Goal: Task Accomplishment & Management: Use online tool/utility

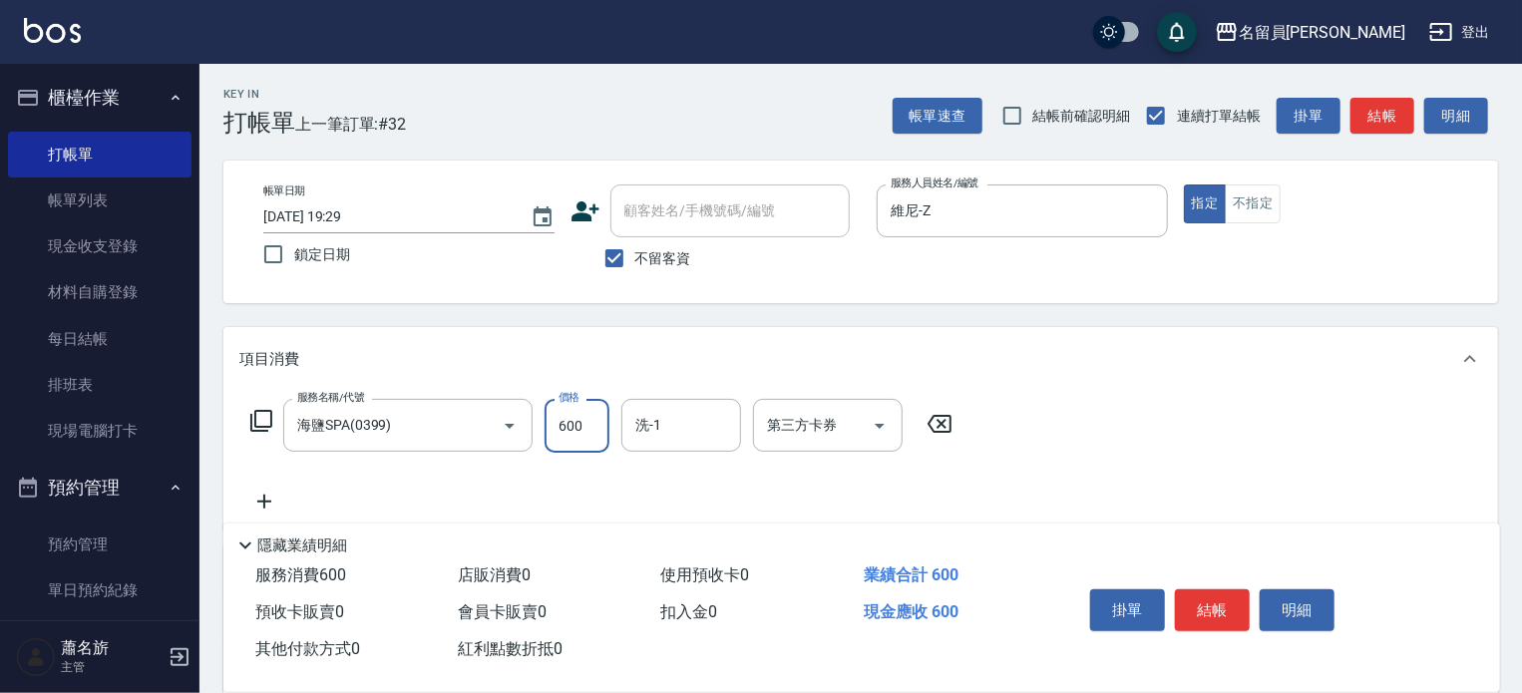
type input "600"
type input "[PERSON_NAME]-45"
click at [1201, 621] on button "結帳" at bounding box center [1212, 611] width 75 height 42
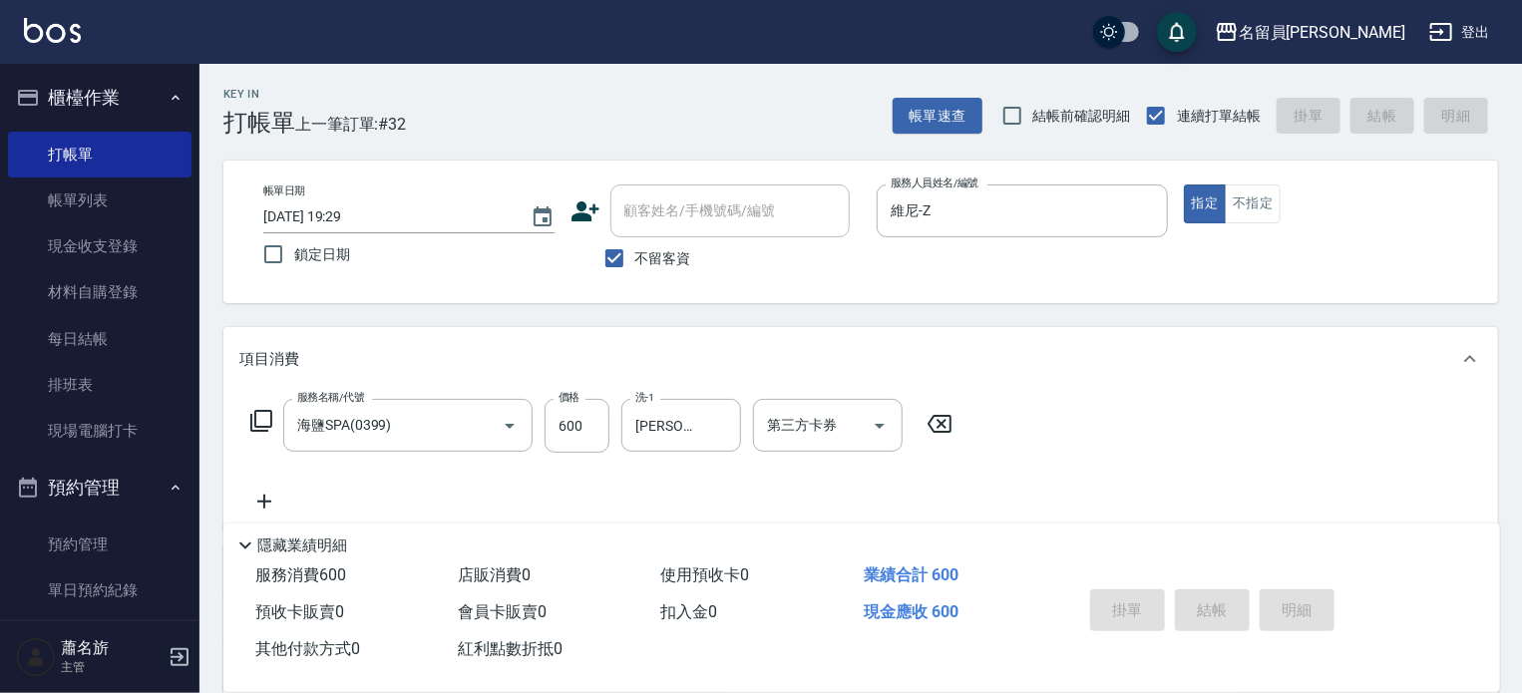
type input "[DATE] 19:59"
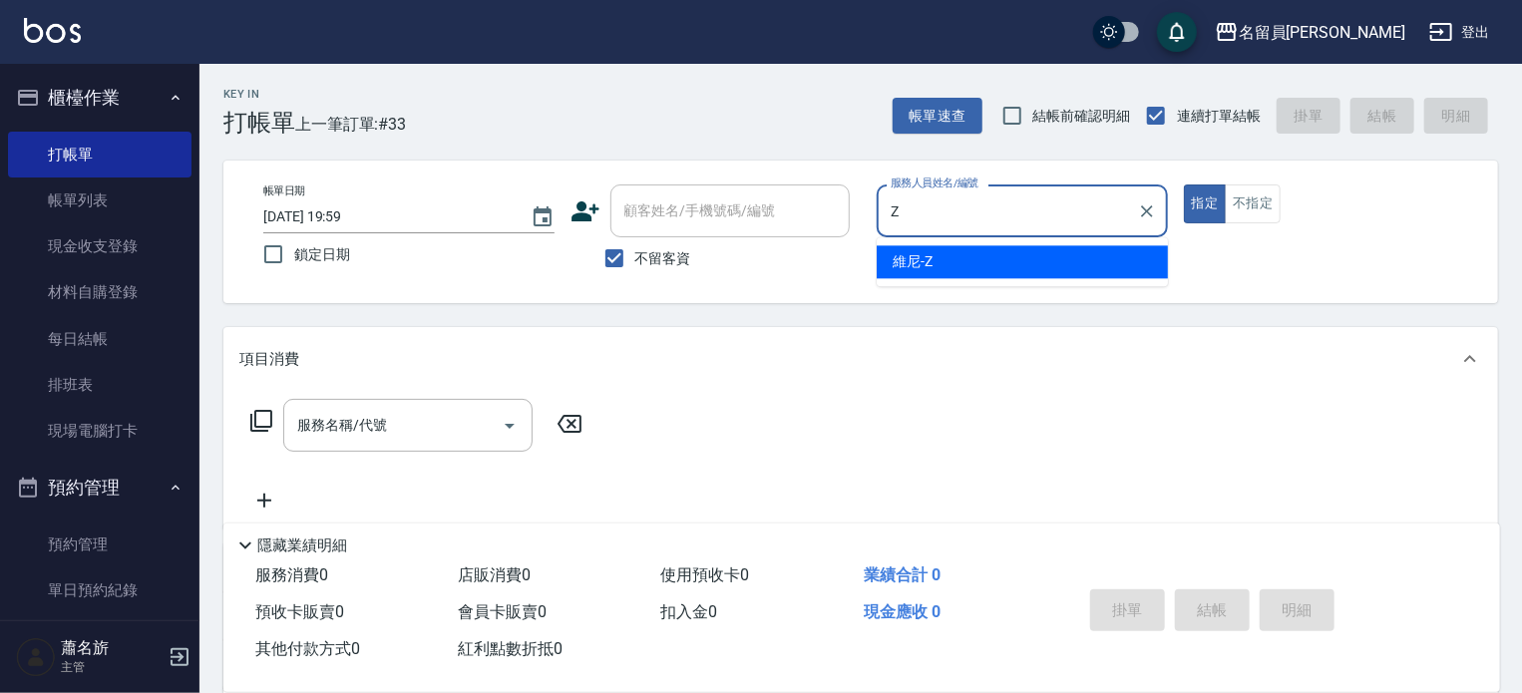
type input "Z"
type button "true"
type input "維尼-Z"
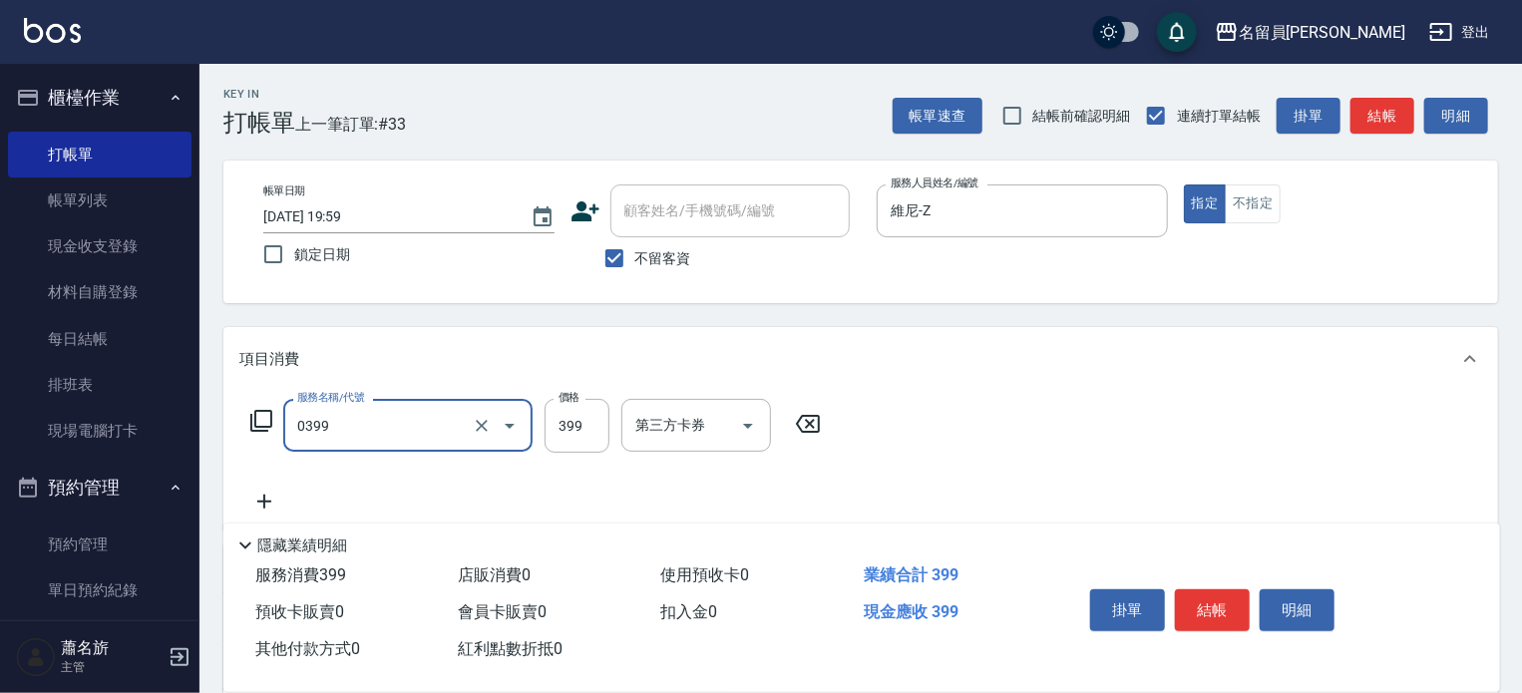
type input "海鹽SPA(0399)"
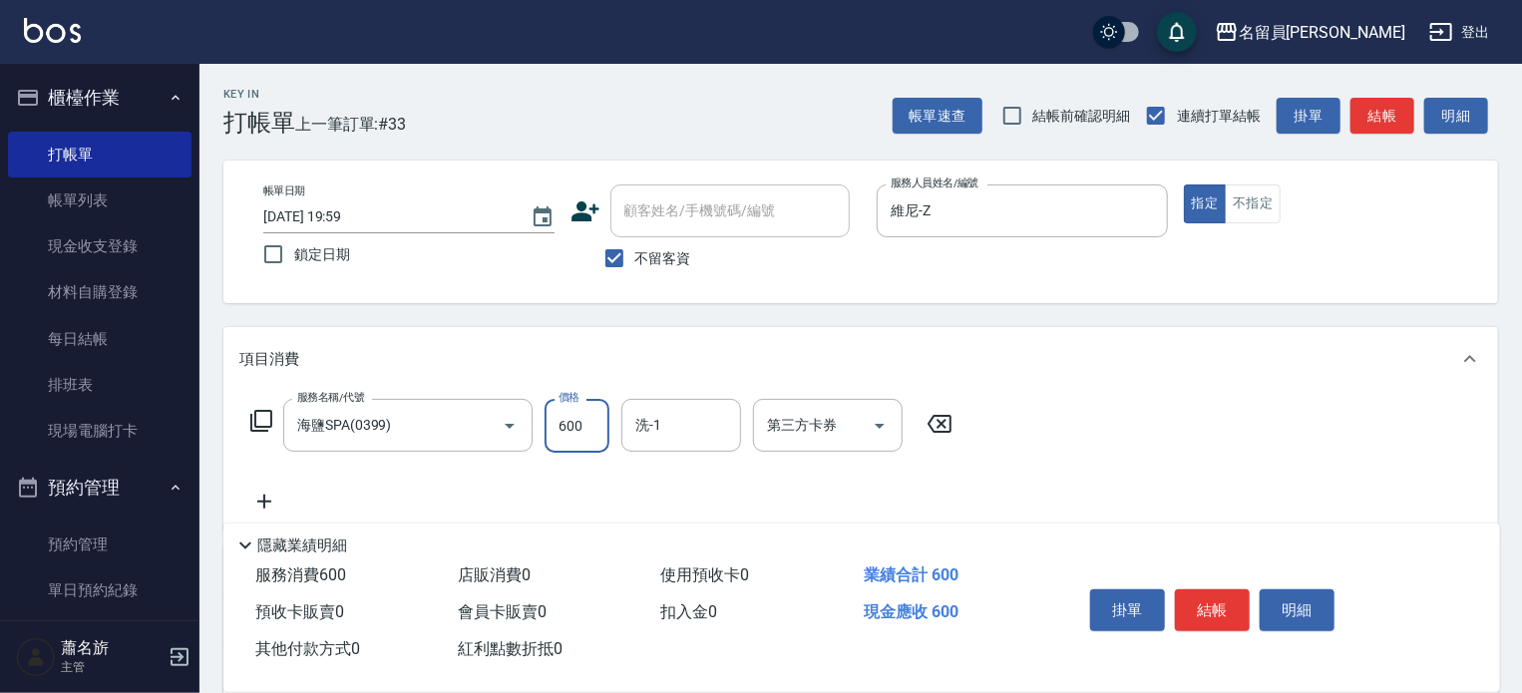
type input "600"
type input "[PERSON_NAME]-45"
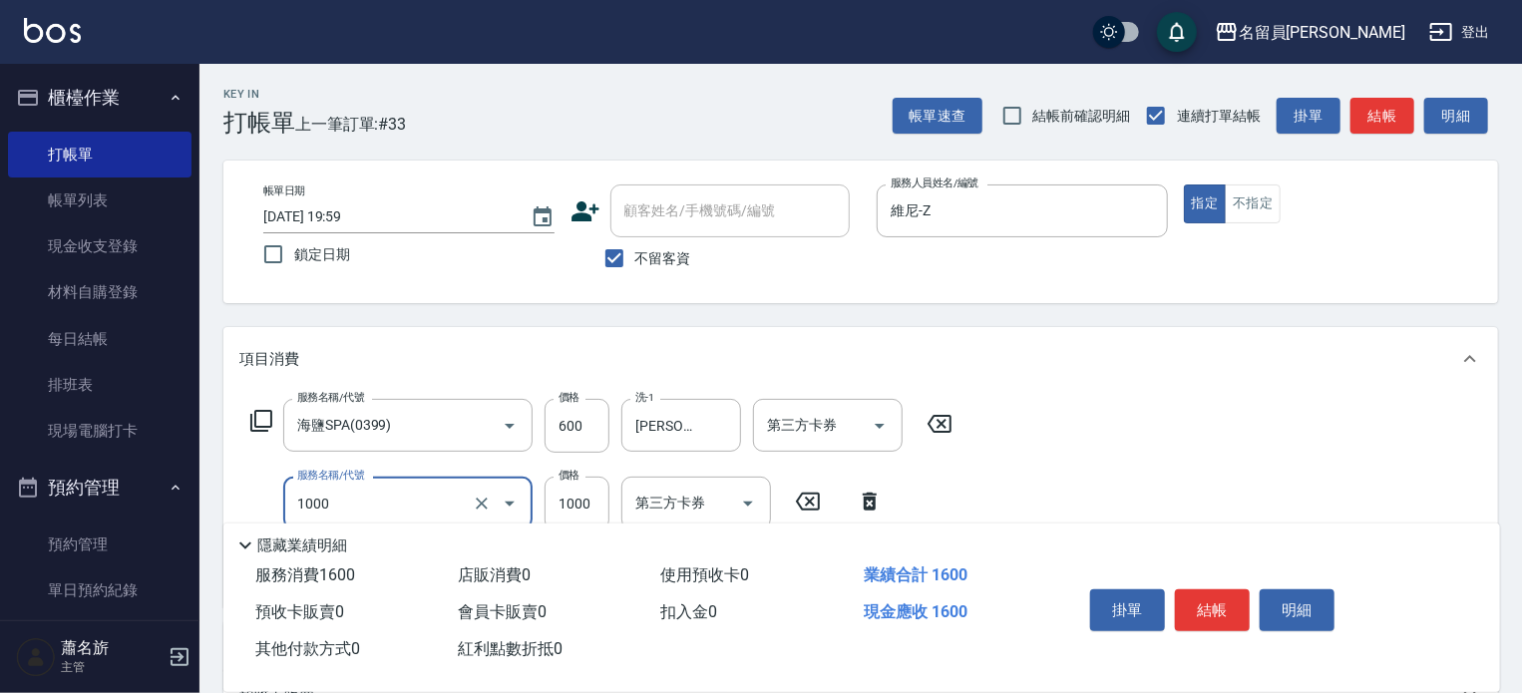
type input "酵素護髮(1000)"
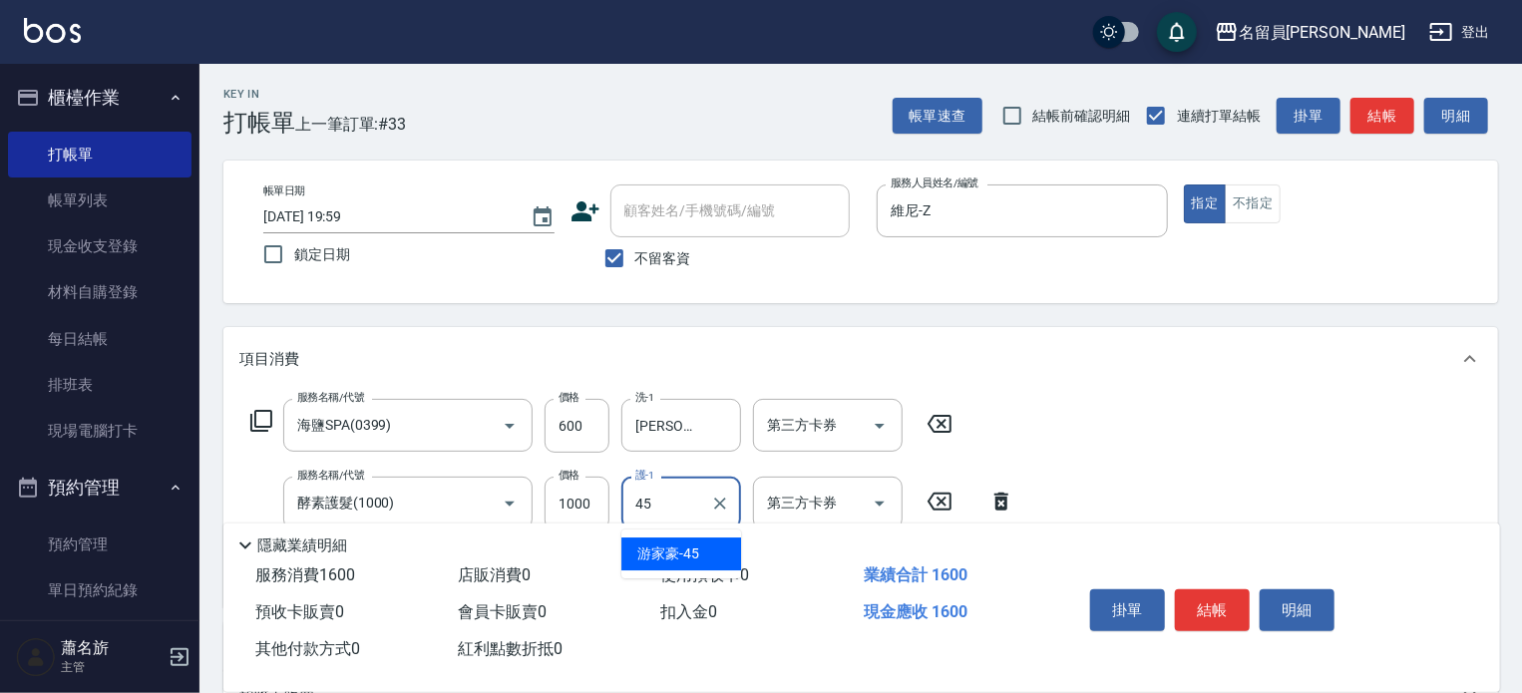
type input "[PERSON_NAME]-45"
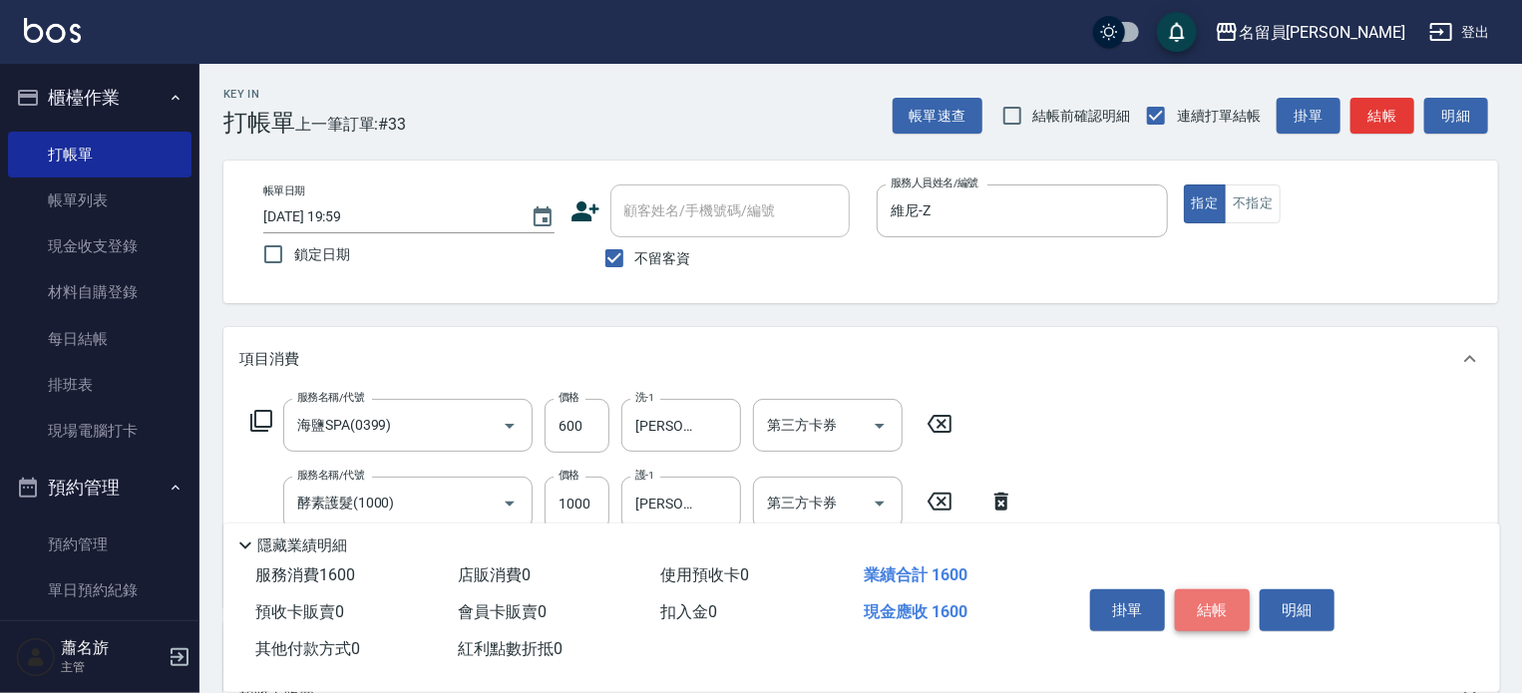
click at [1200, 605] on button "結帳" at bounding box center [1212, 611] width 75 height 42
type input "[DATE] 20:00"
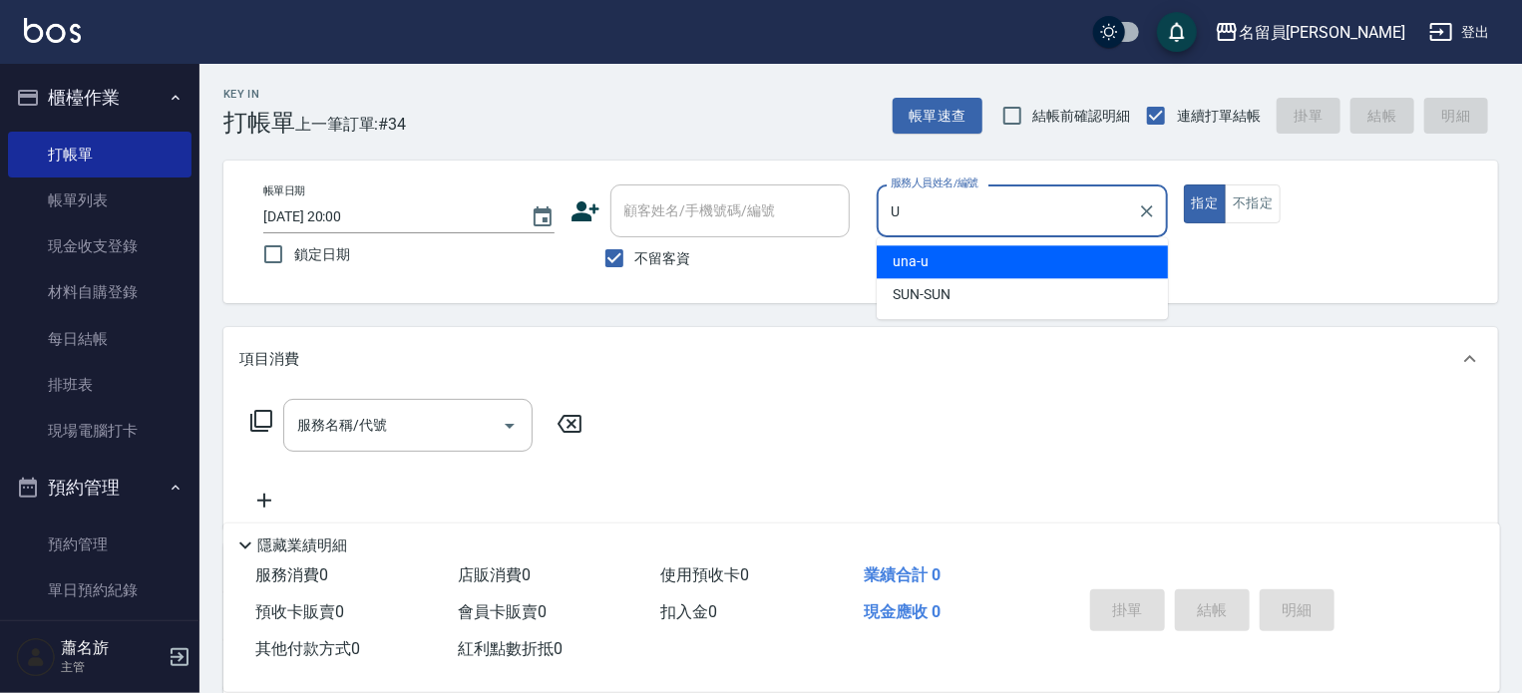
type input "una-u"
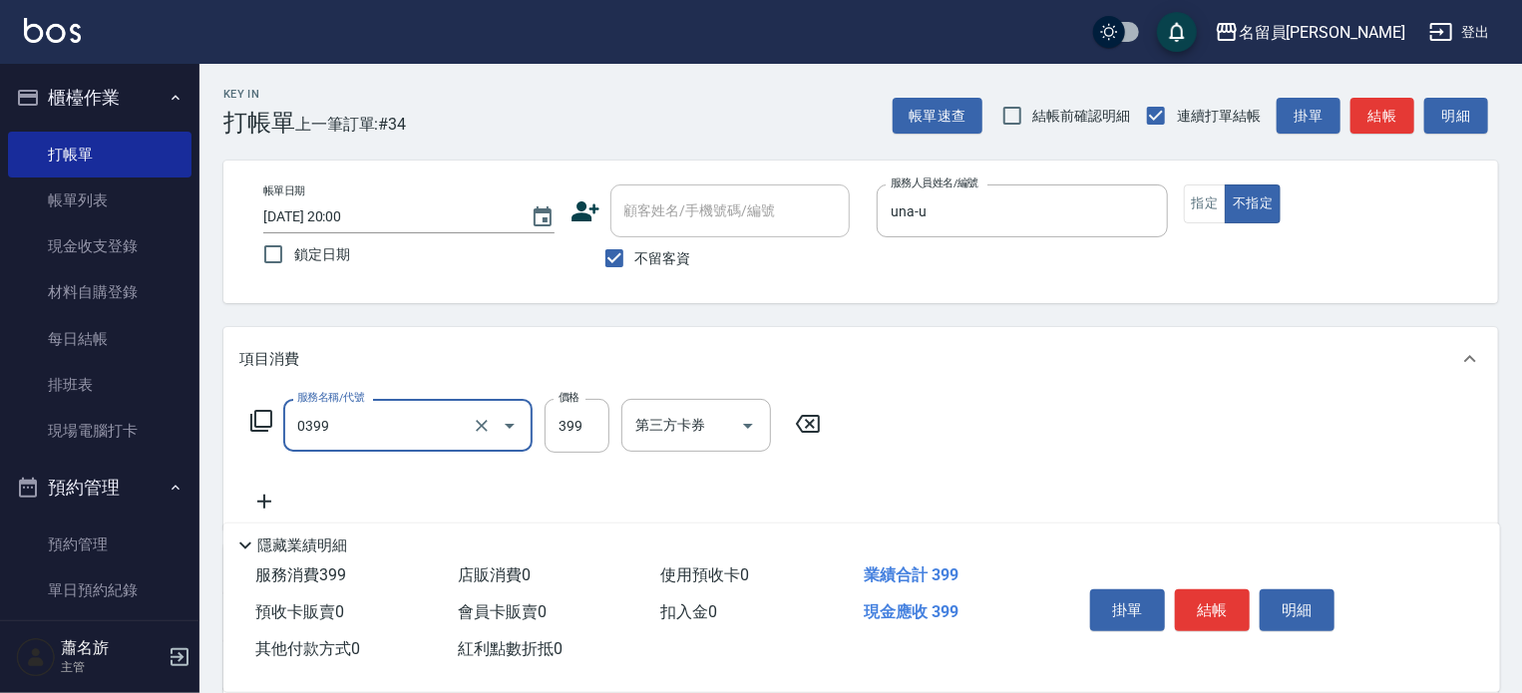
type input "海鹽SPA(0399)"
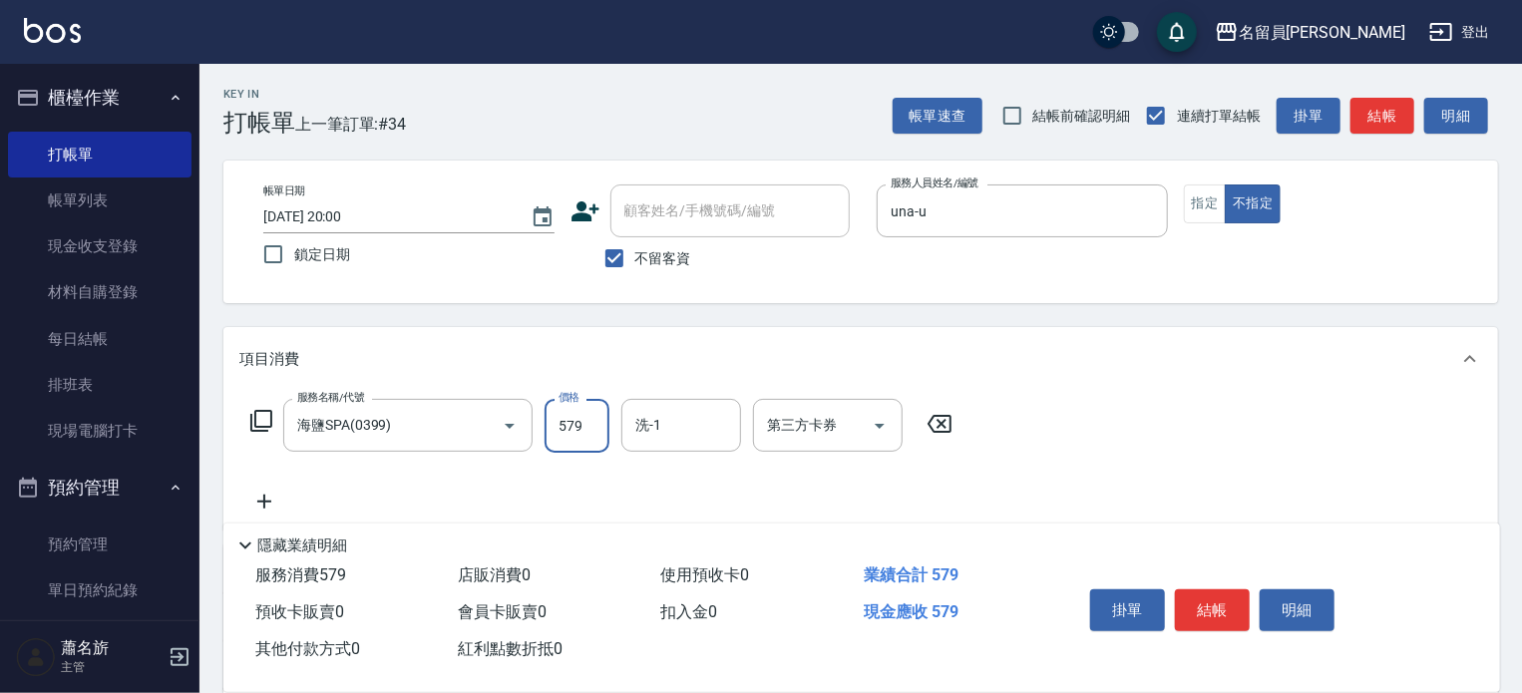
type input "579"
type input "[PERSON_NAME]-17"
click at [1180, 594] on button "結帳" at bounding box center [1212, 611] width 75 height 42
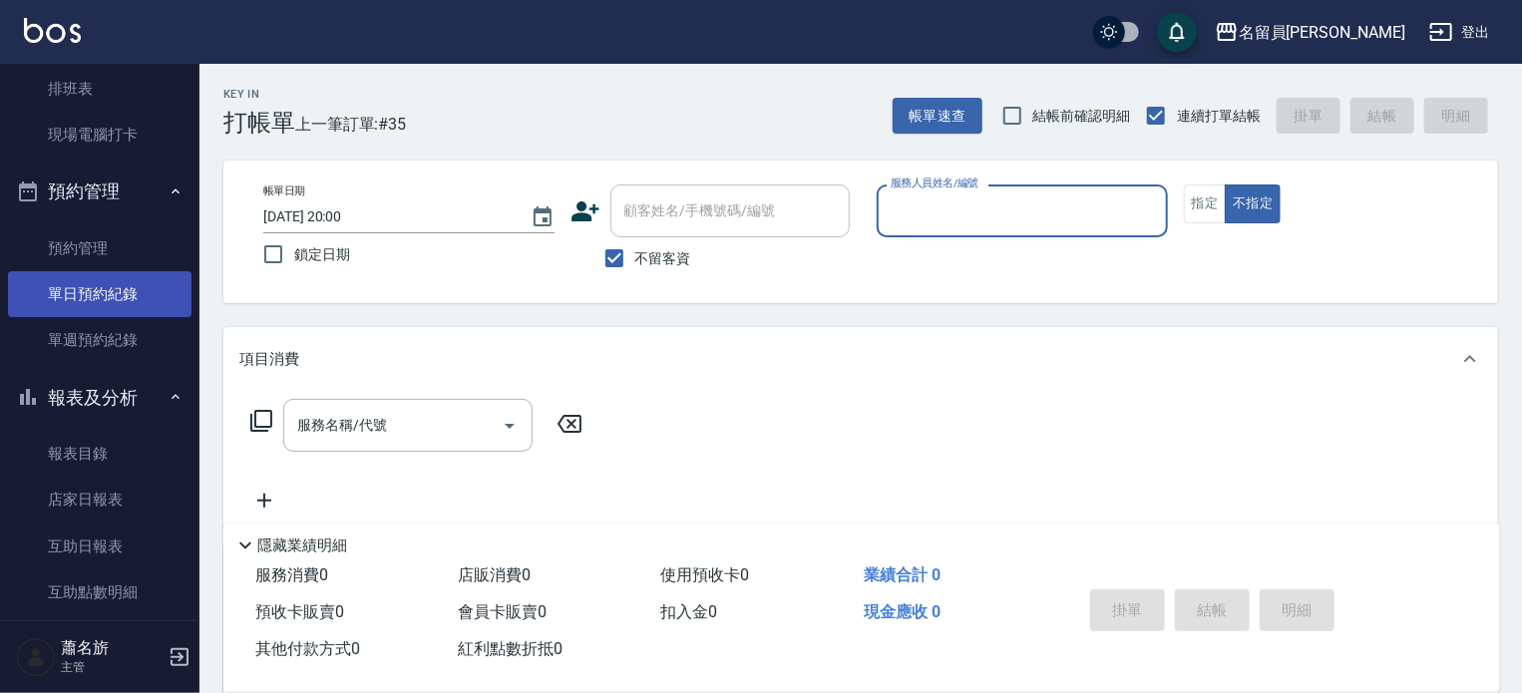
scroll to position [299, 0]
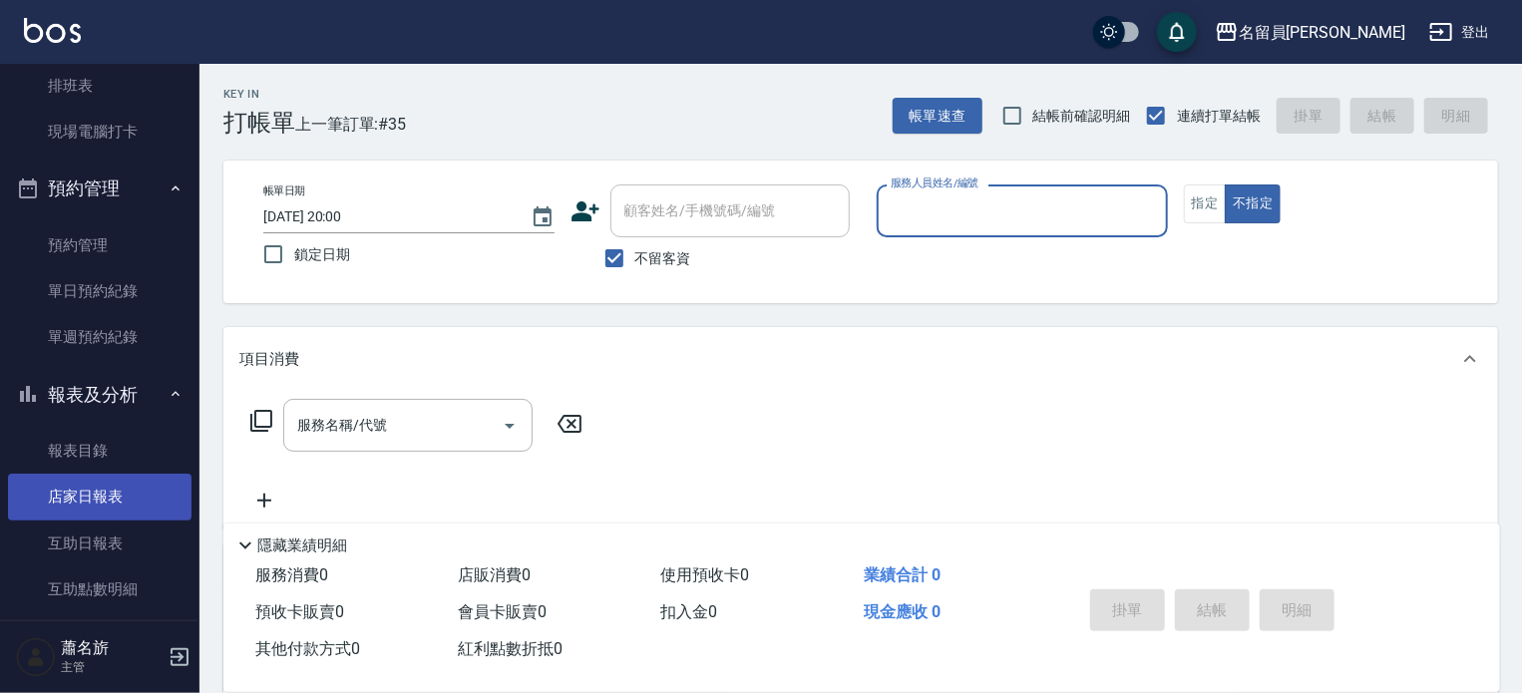
click at [110, 497] on link "店家日報表" at bounding box center [100, 497] width 184 height 46
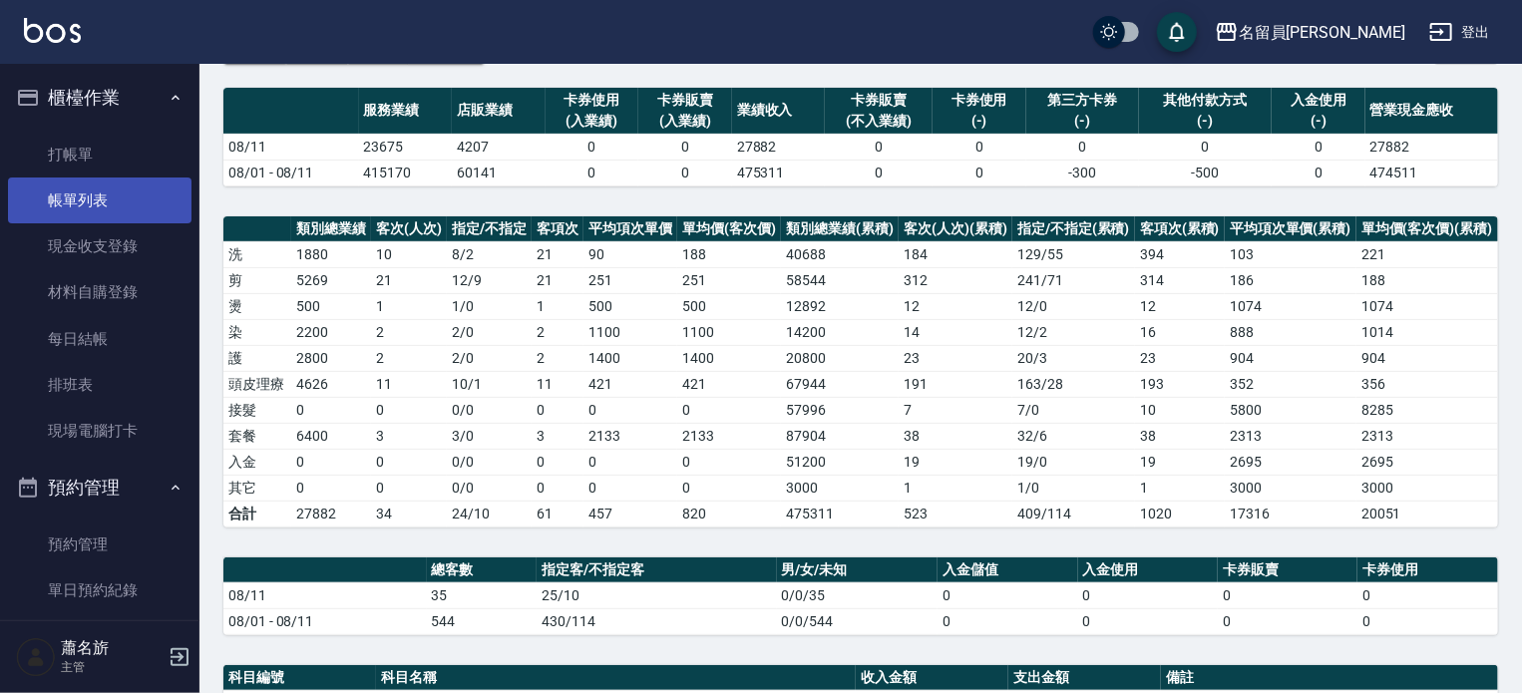
scroll to position [100, 0]
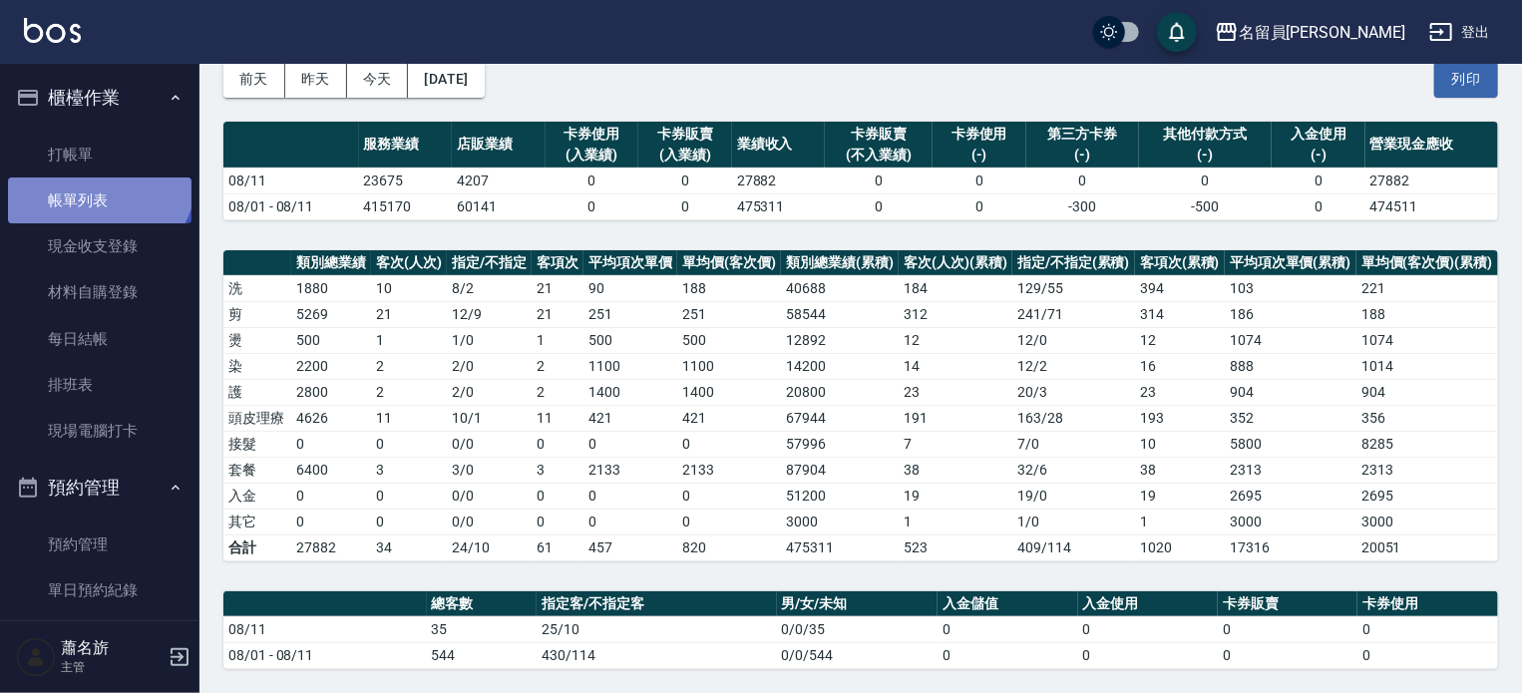
click at [95, 178] on link "帳單列表" at bounding box center [100, 201] width 184 height 46
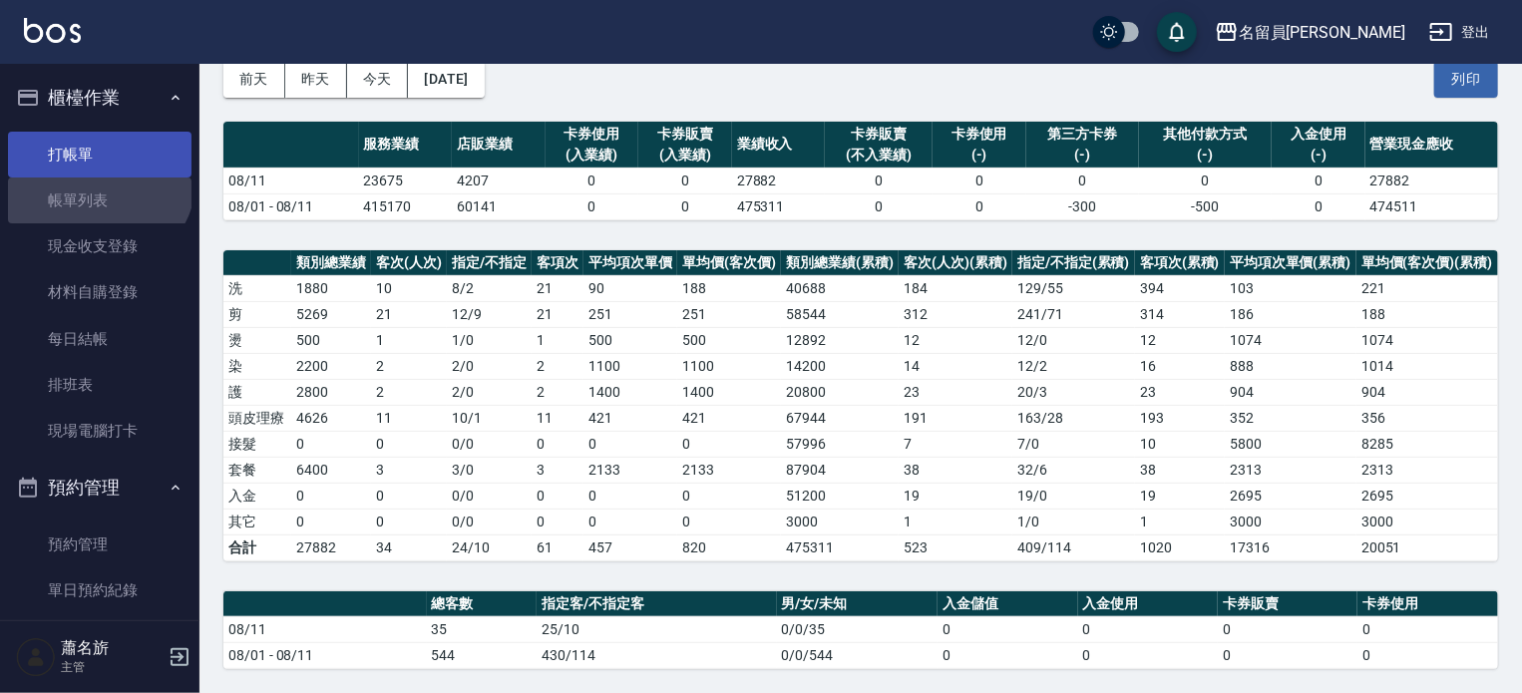
click at [96, 165] on link "打帳單" at bounding box center [100, 155] width 184 height 46
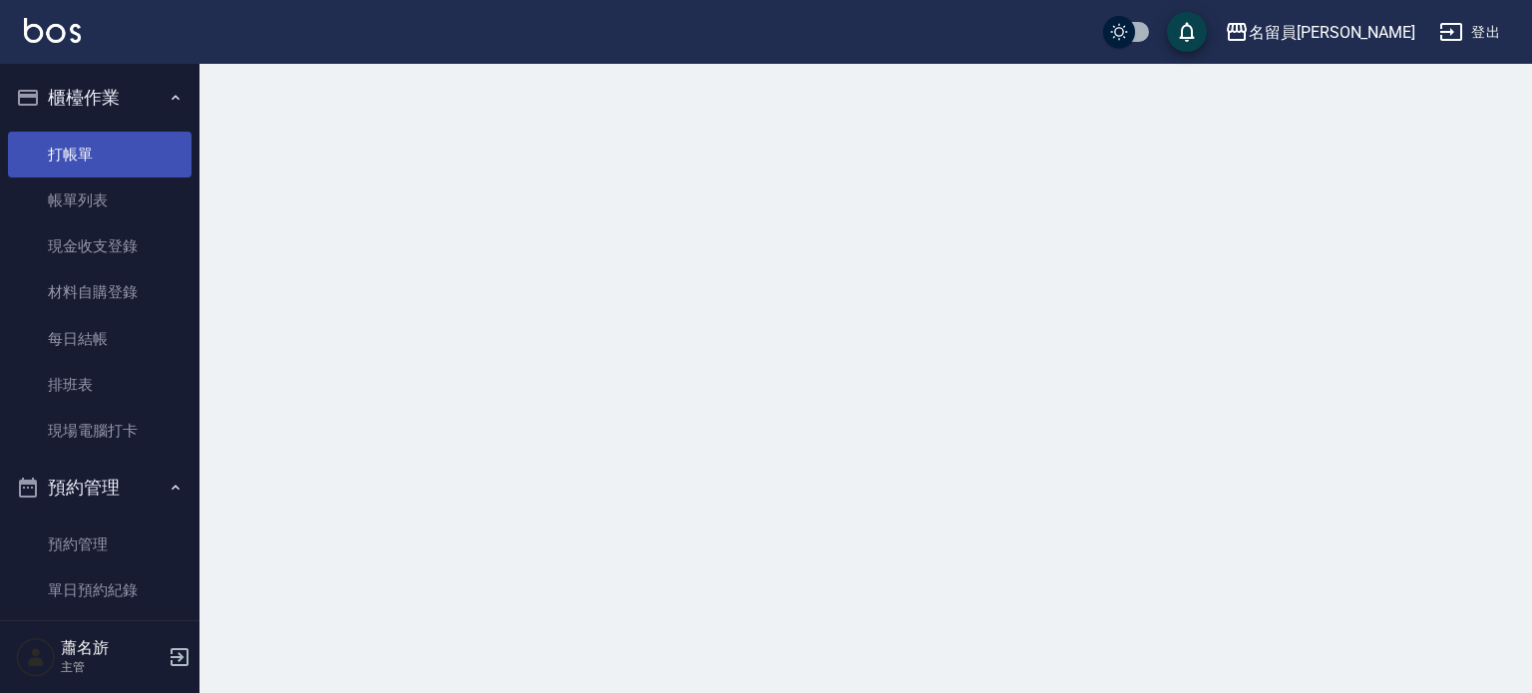
click at [97, 159] on link "打帳單" at bounding box center [100, 155] width 184 height 46
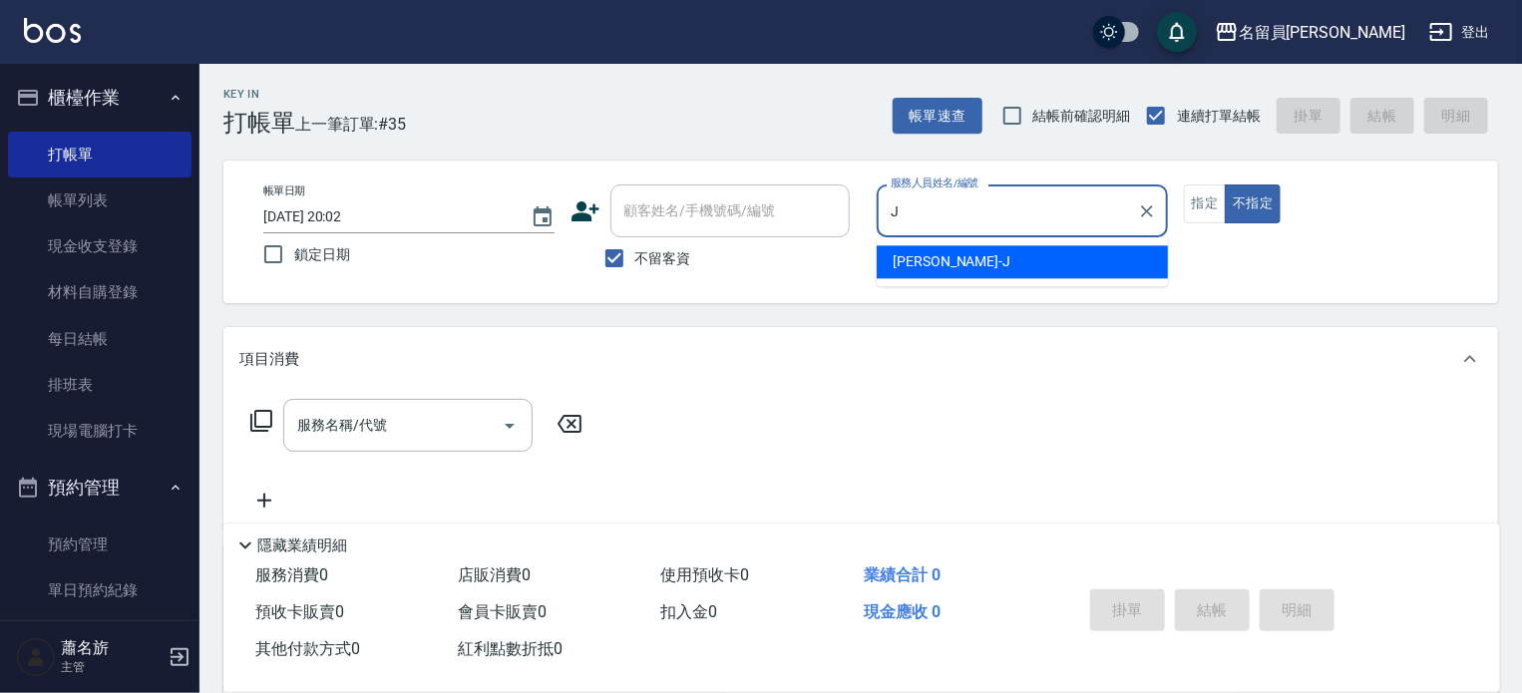
type input "[PERSON_NAME]"
type button "false"
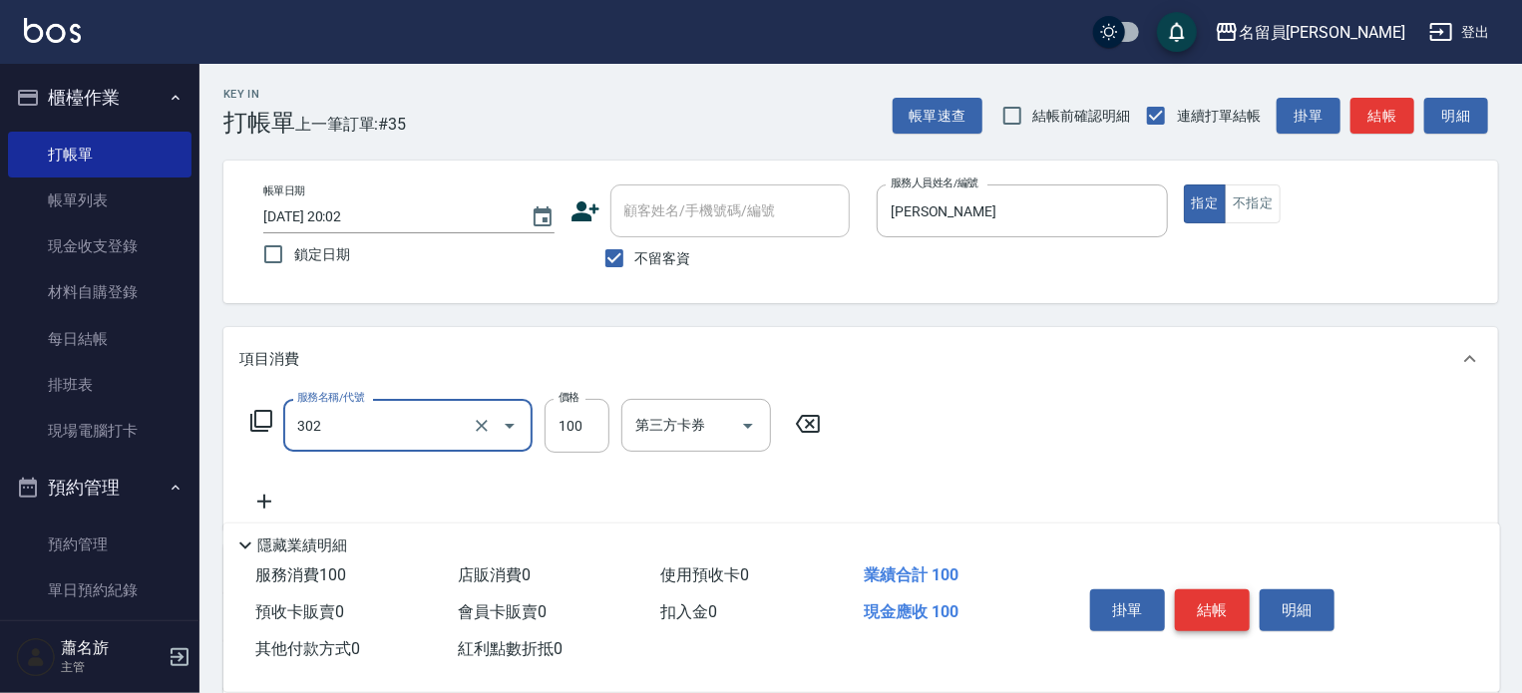
type input "剪髮(302)"
click at [1193, 610] on button "結帳" at bounding box center [1212, 611] width 75 height 42
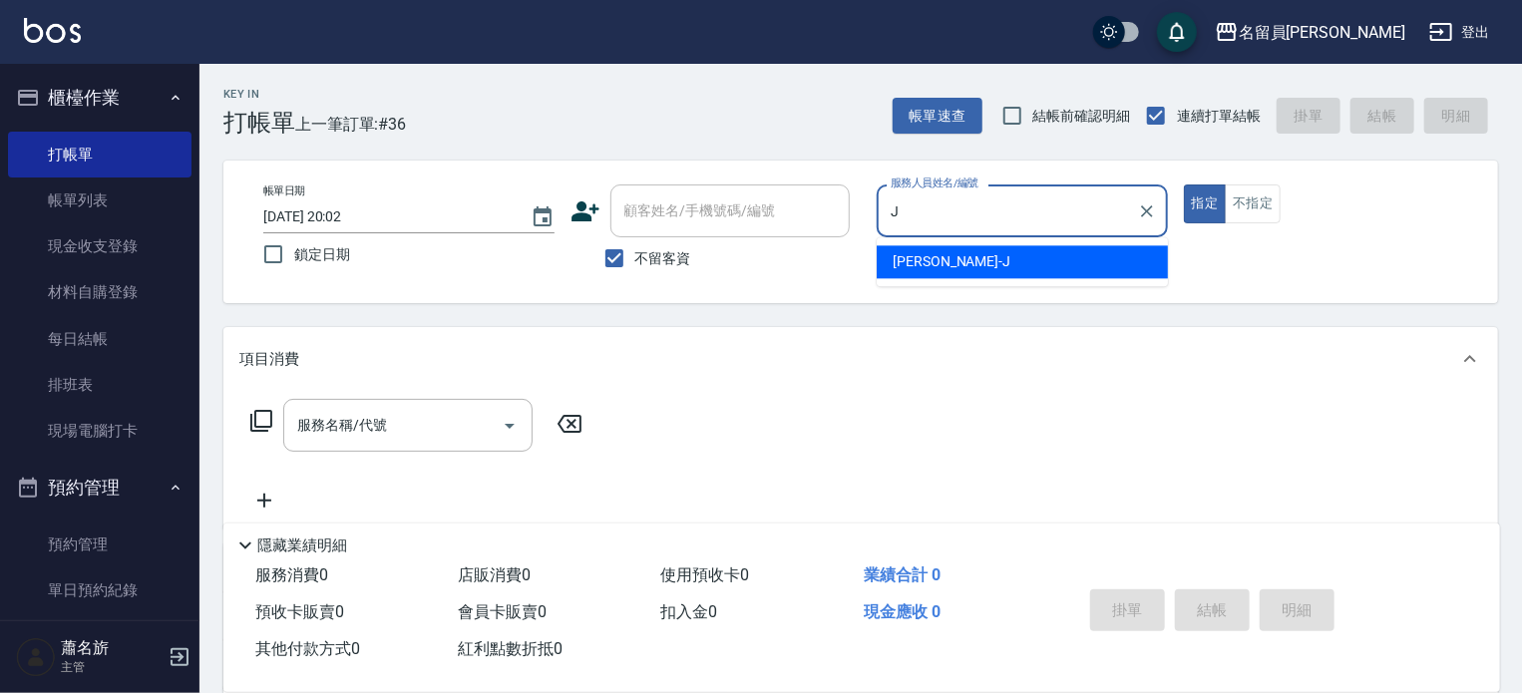
type input "[PERSON_NAME]"
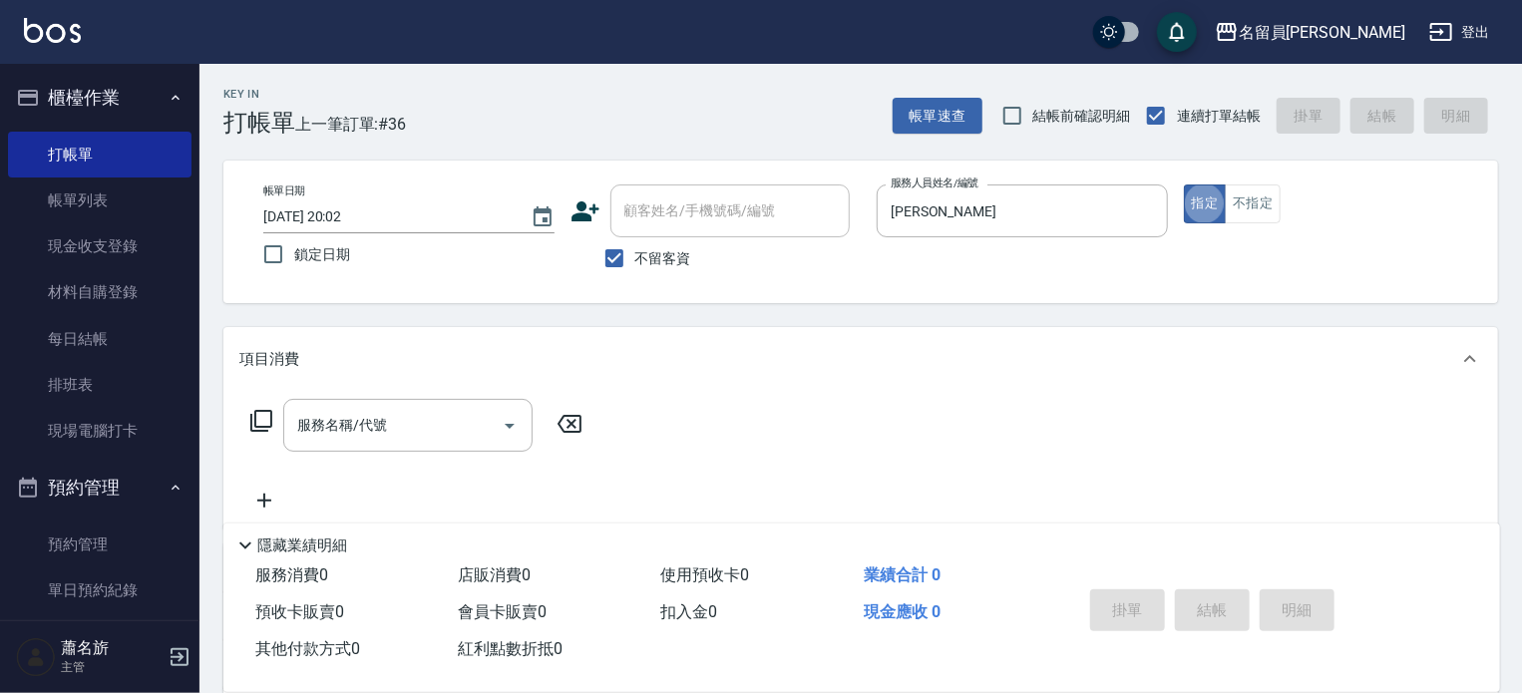
type button "true"
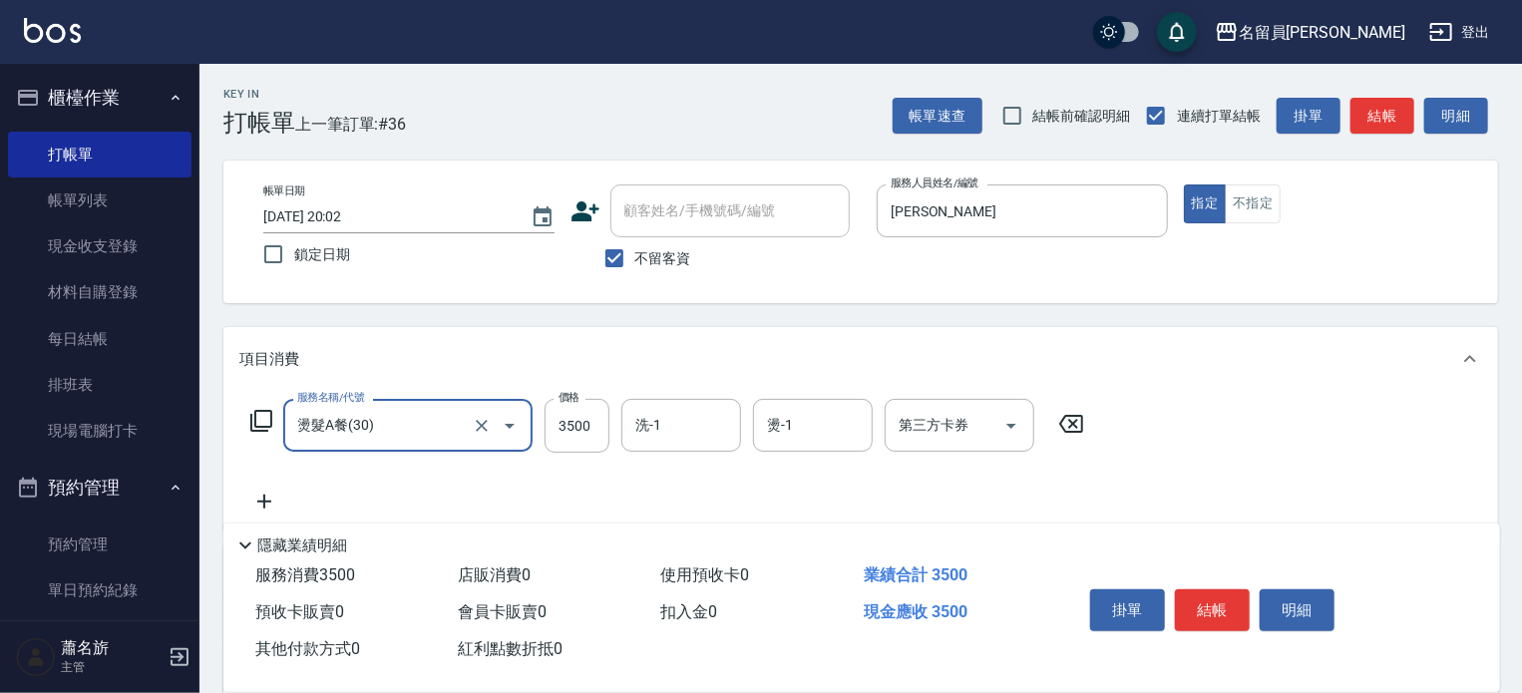
type input "燙髮A餐(30)"
type input "3000"
type input "[PERSON_NAME]-F"
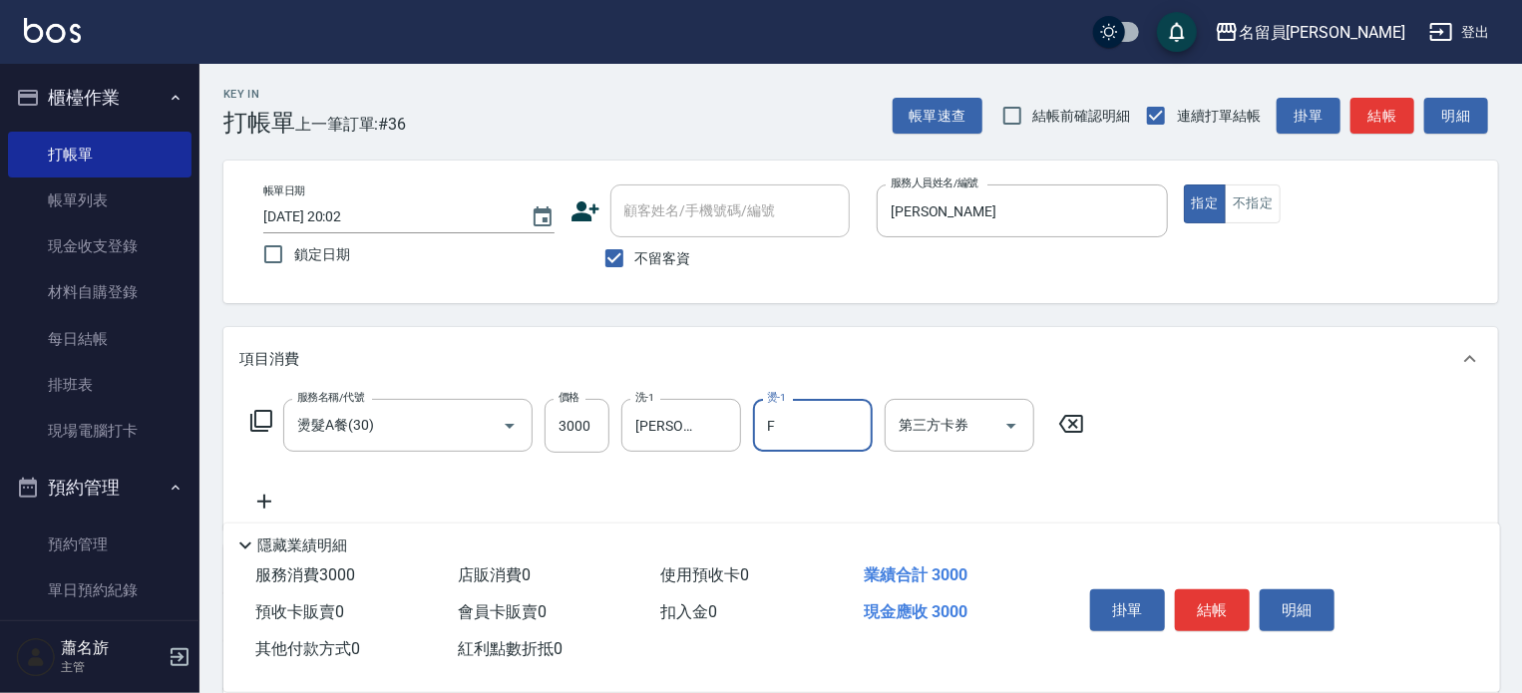
type input "[PERSON_NAME]-F"
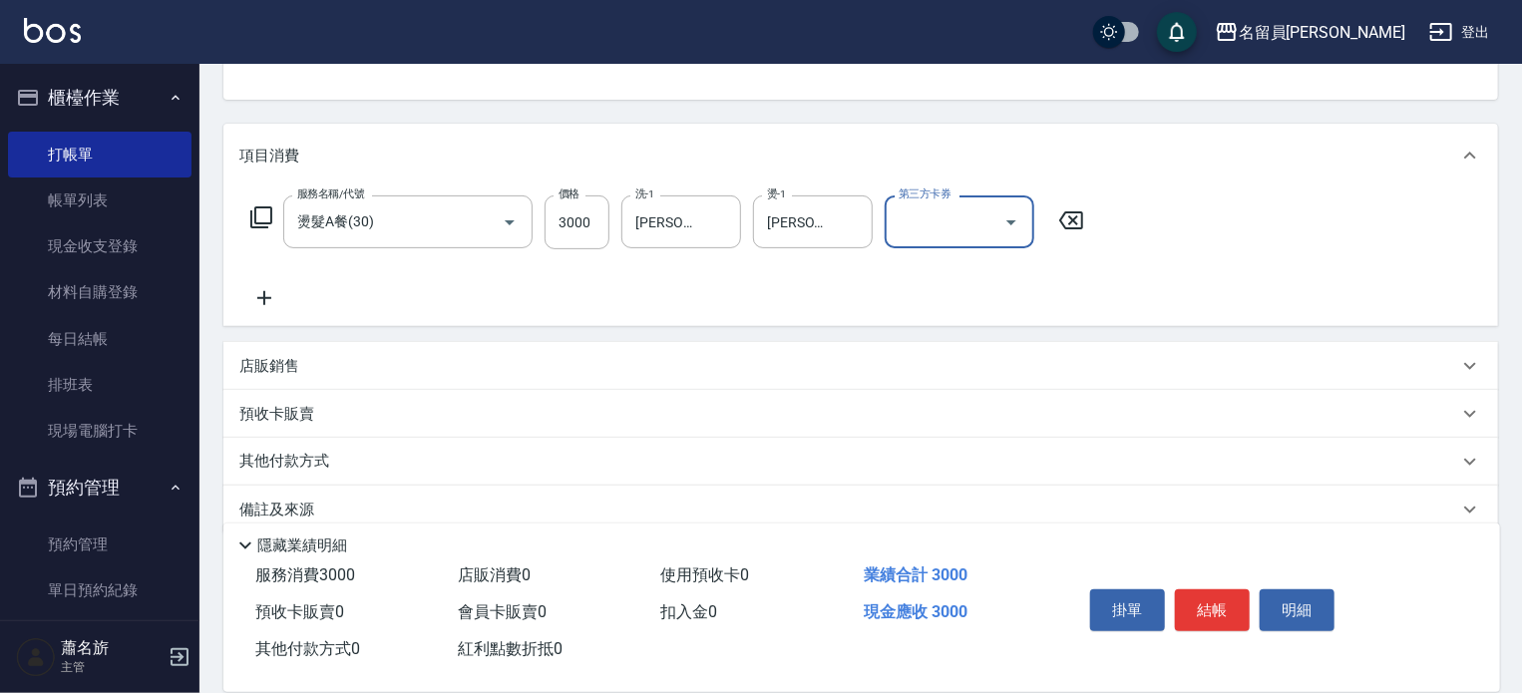
scroll to position [233, 0]
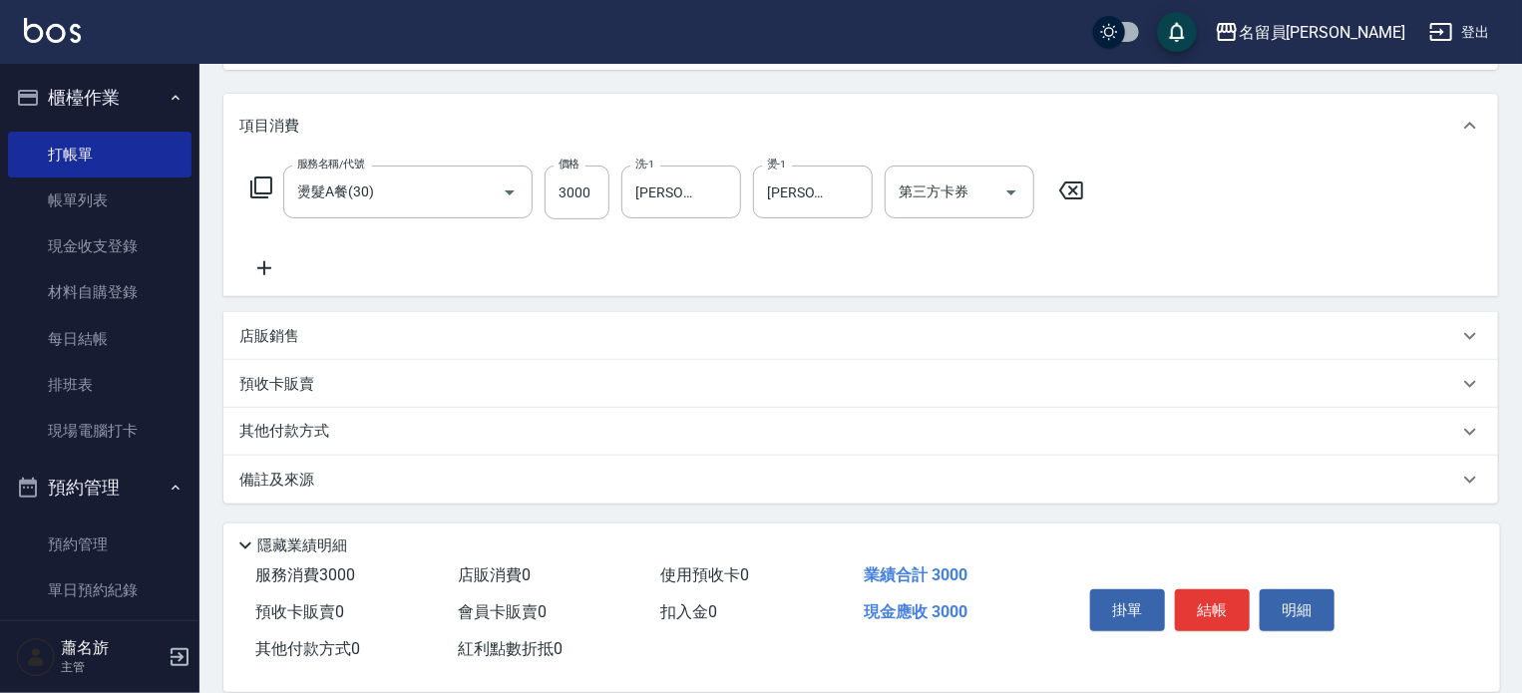
click at [865, 326] on div "店販銷售" at bounding box center [848, 336] width 1219 height 21
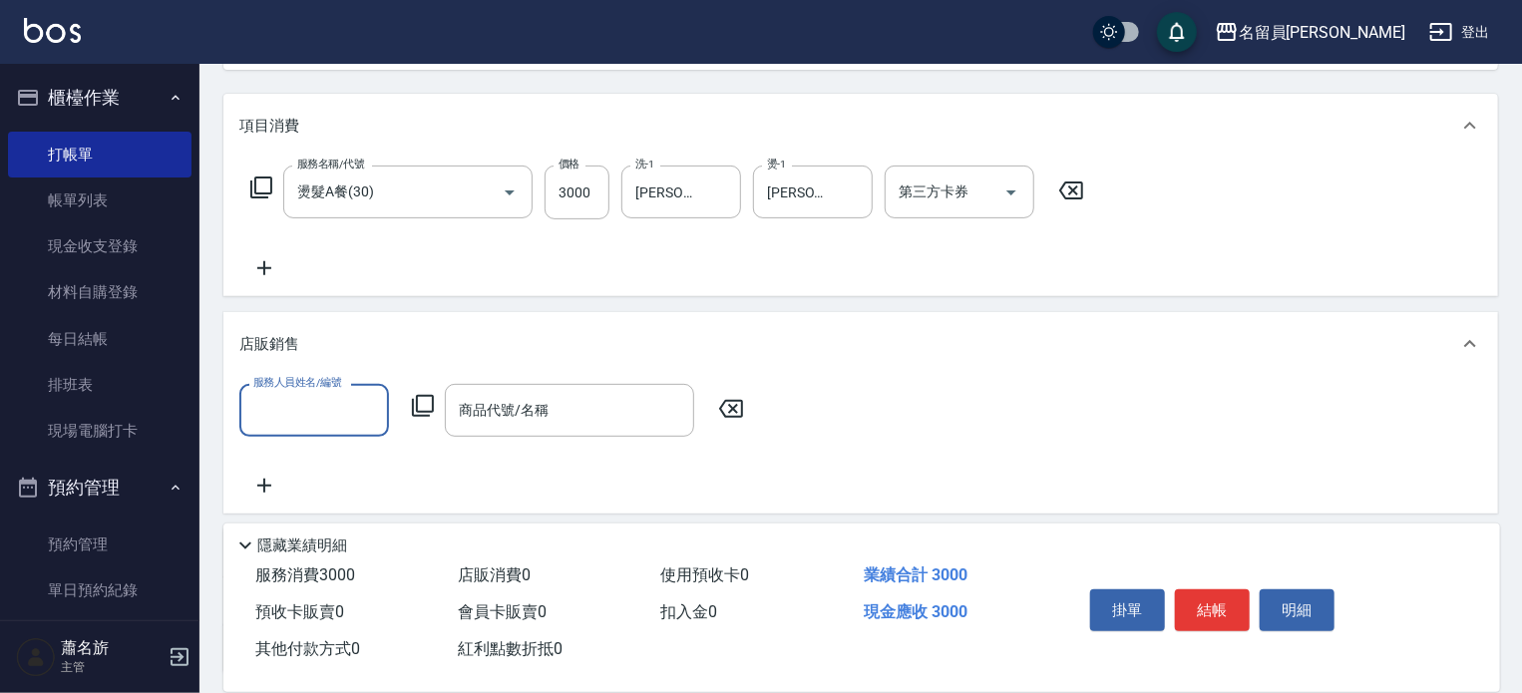
scroll to position [0, 0]
type input "[PERSON_NAME]-F"
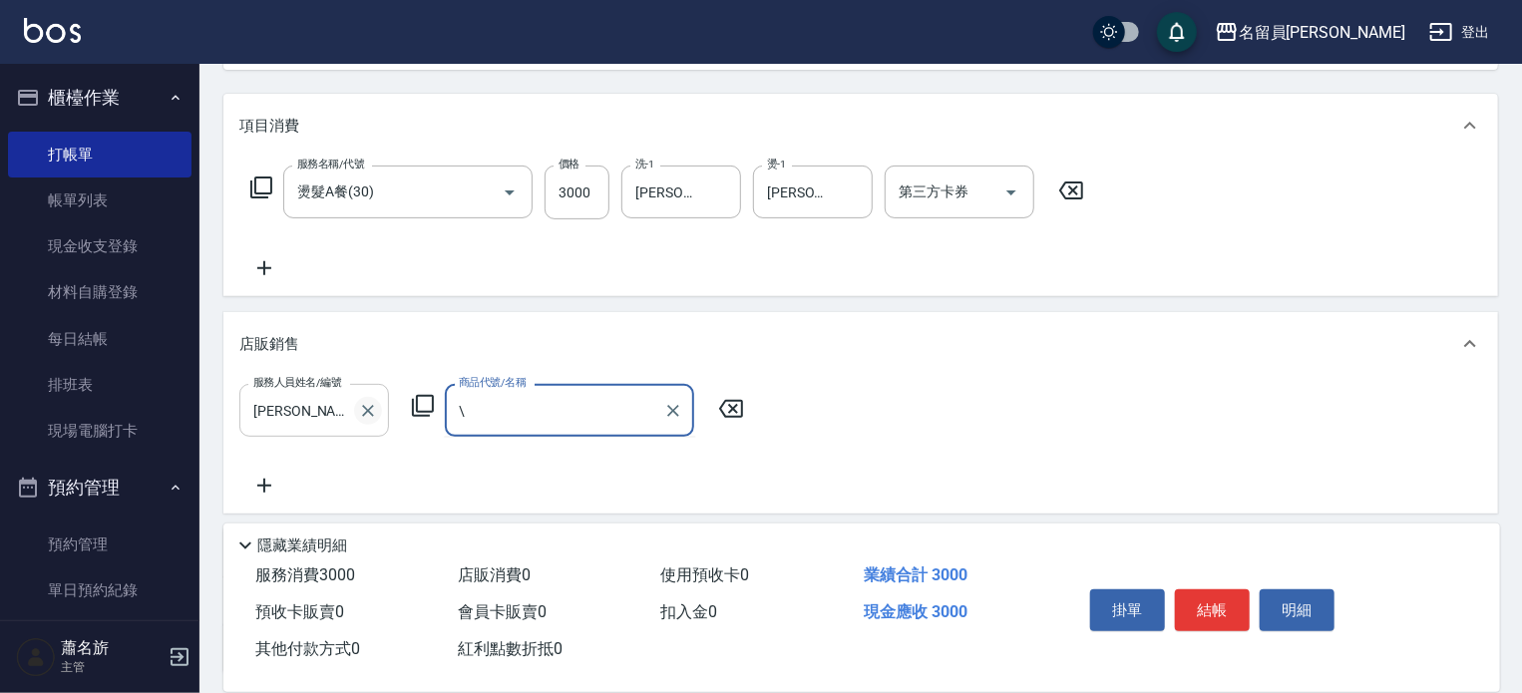
click at [369, 415] on icon "Clear" at bounding box center [368, 411] width 20 height 20
type input "\"
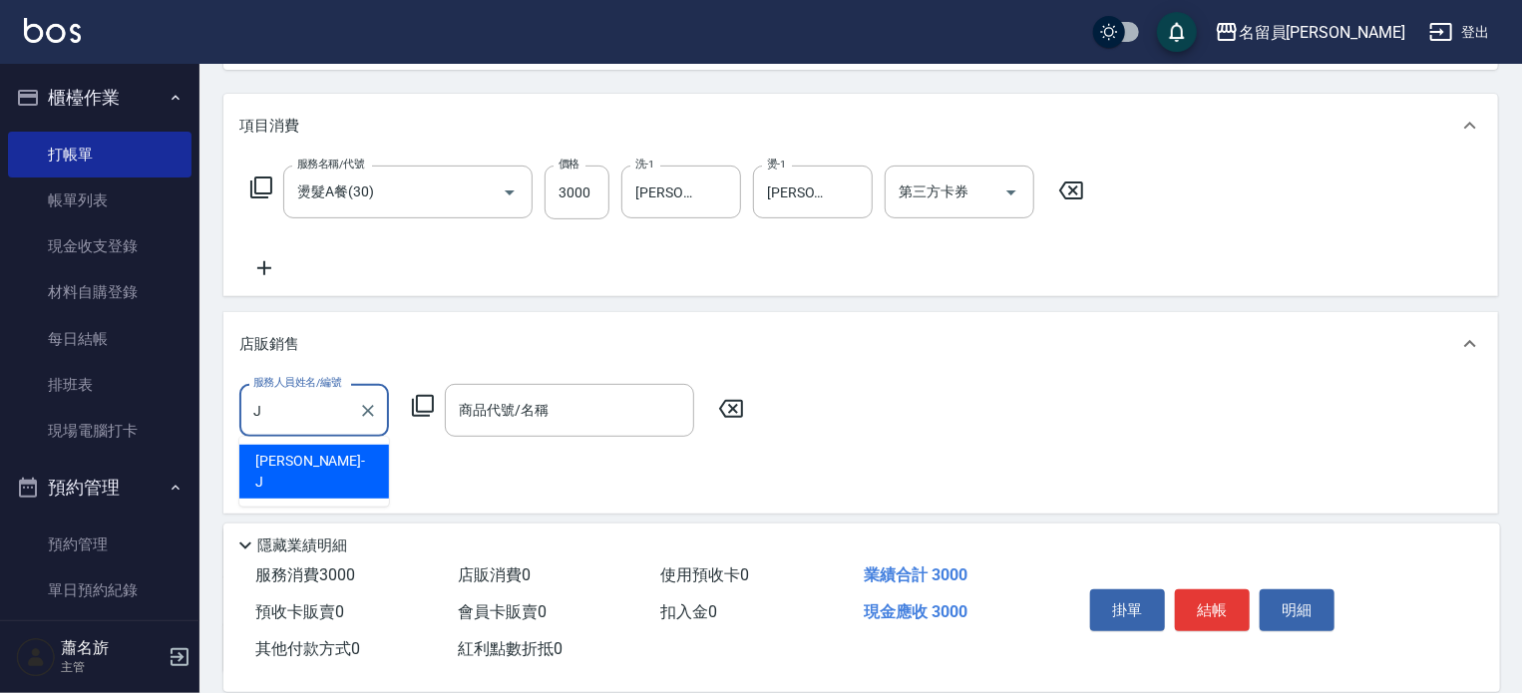
type input "[PERSON_NAME]"
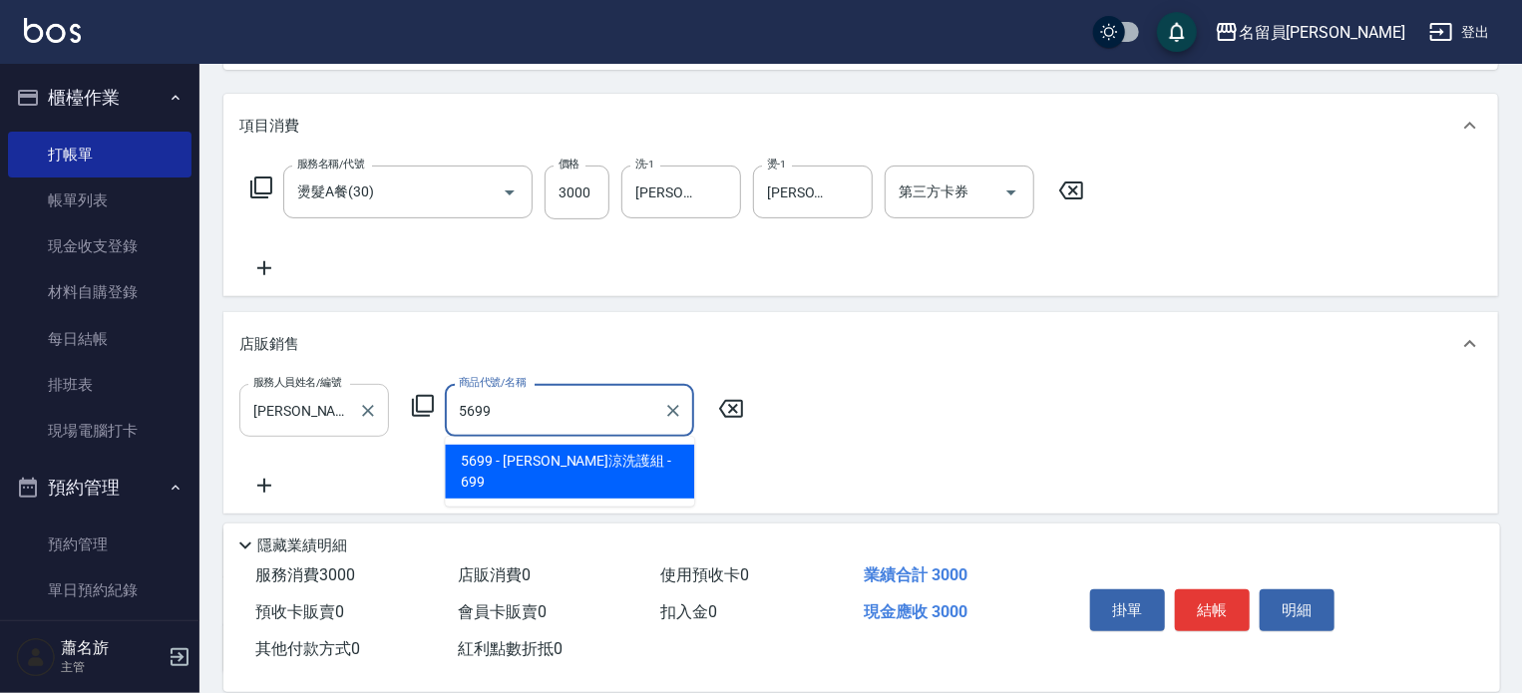
type input "水水沁涼洗護組"
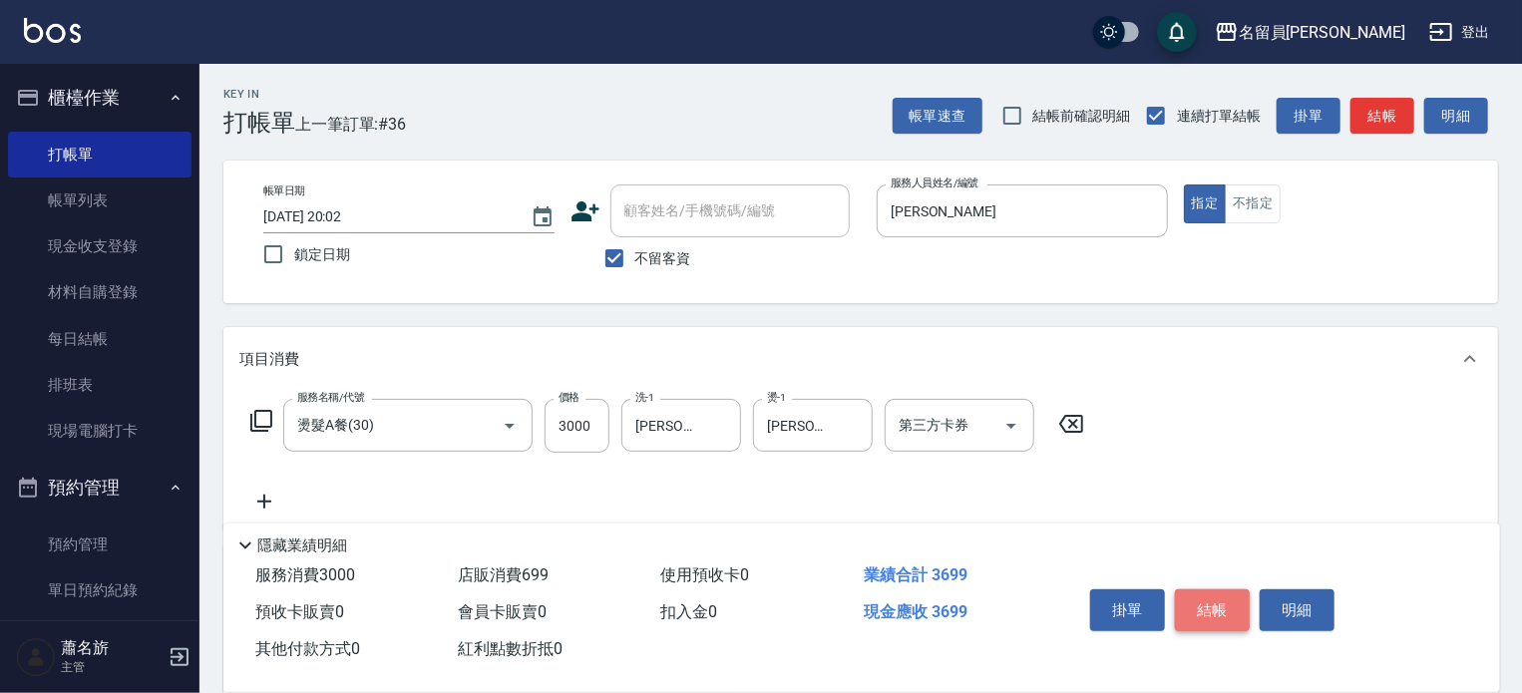
click at [1195, 598] on button "結帳" at bounding box center [1212, 611] width 75 height 42
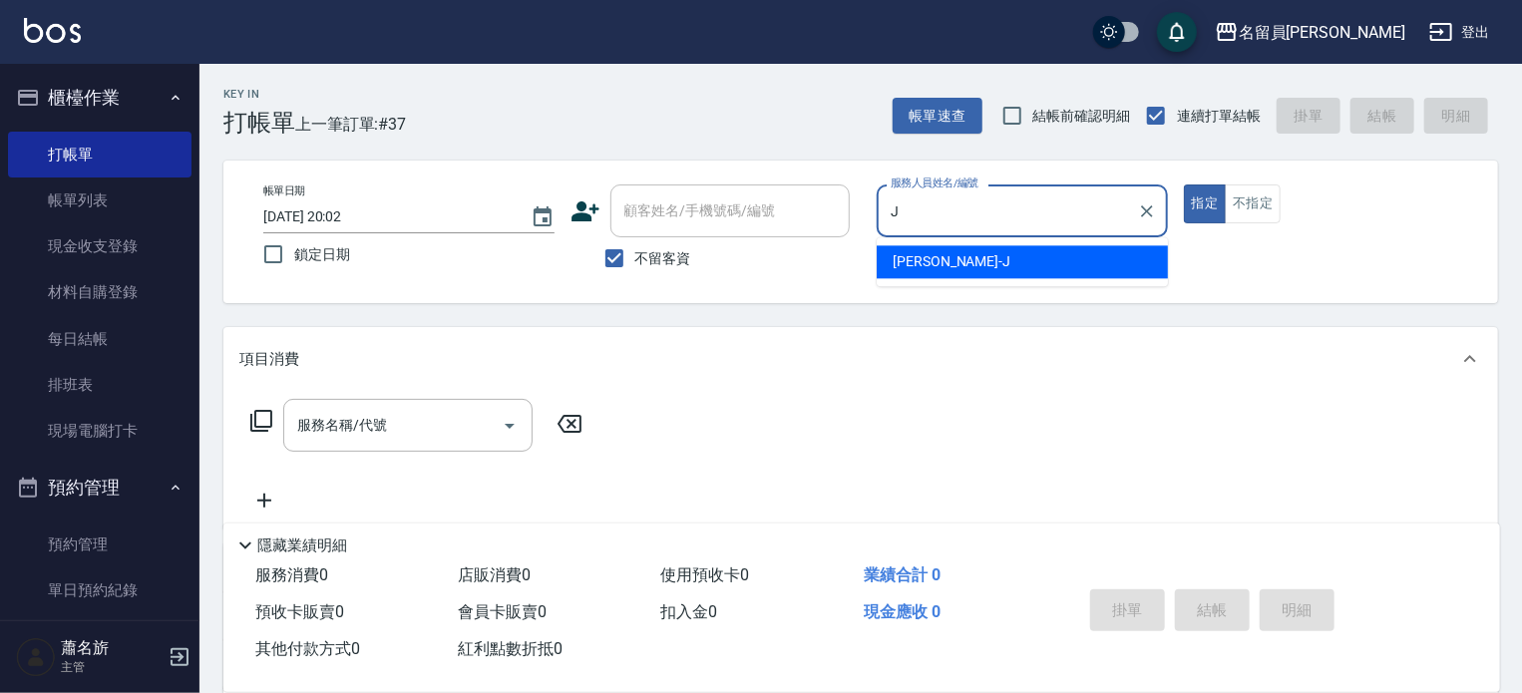
type input "[PERSON_NAME]"
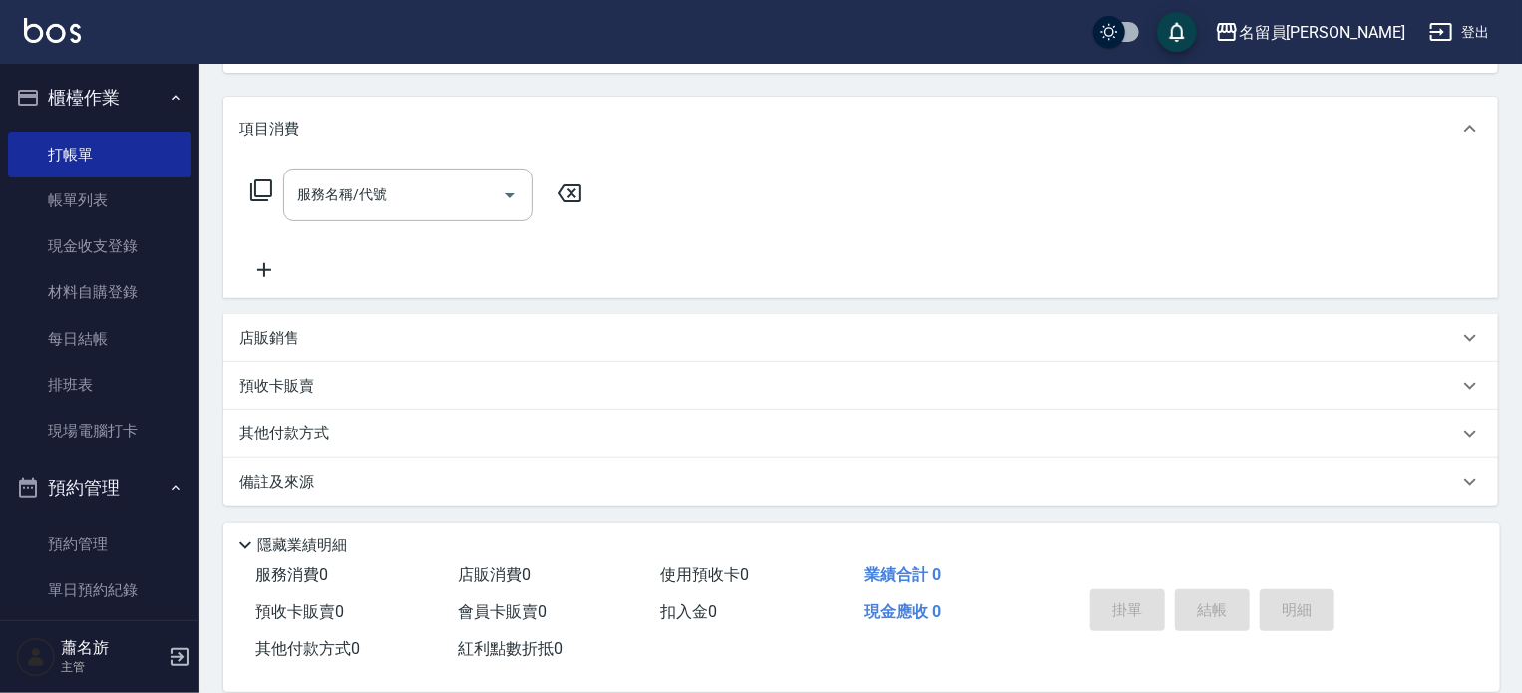
scroll to position [231, 0]
click at [790, 314] on div "店販銷售" at bounding box center [860, 337] width 1275 height 48
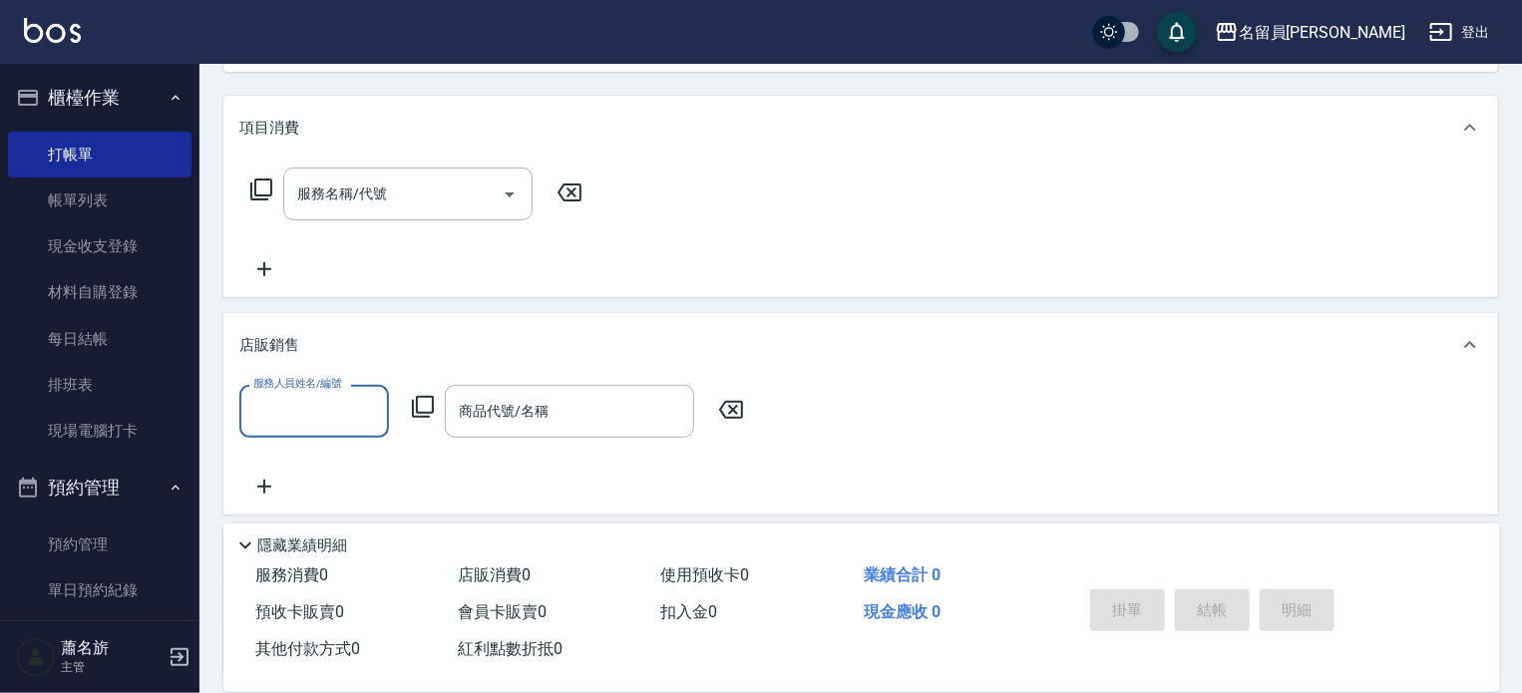
scroll to position [0, 0]
type input "[PERSON_NAME]"
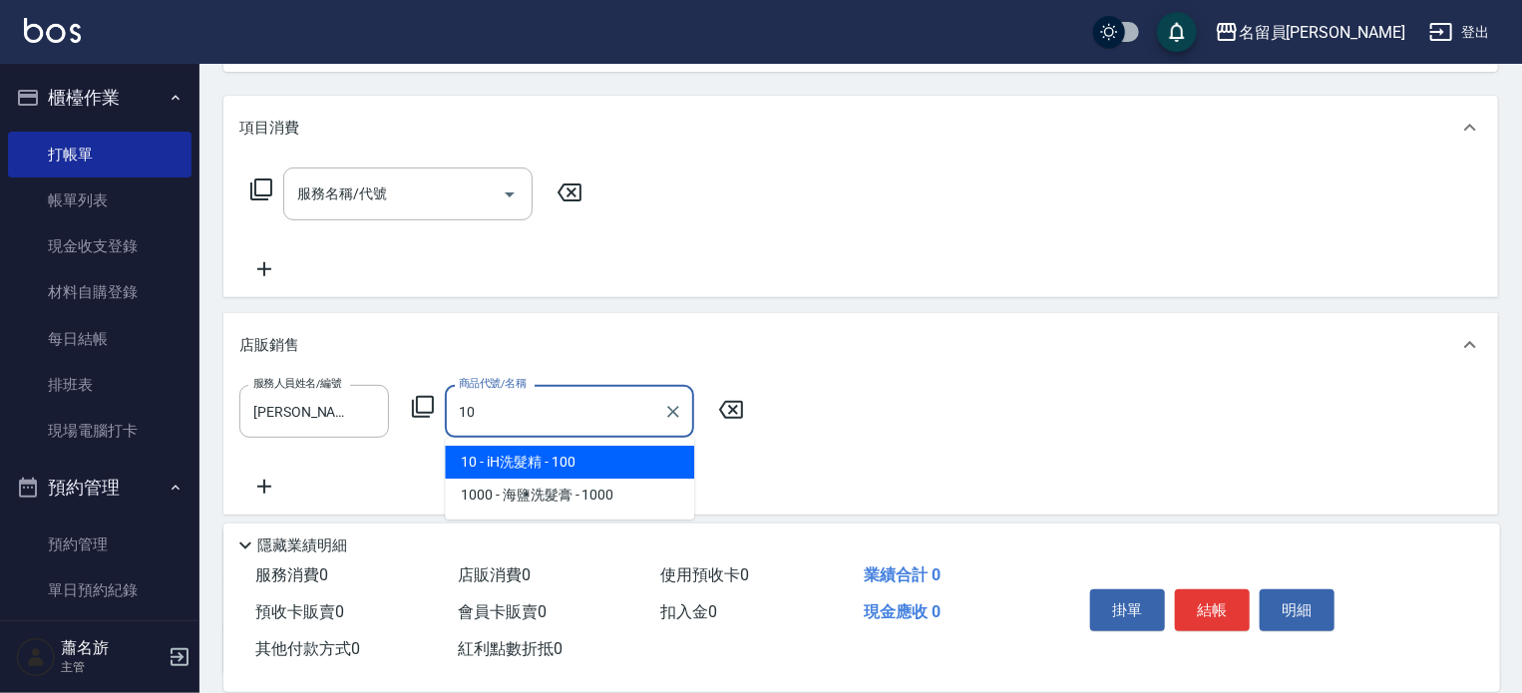
type input "iH洗髮精"
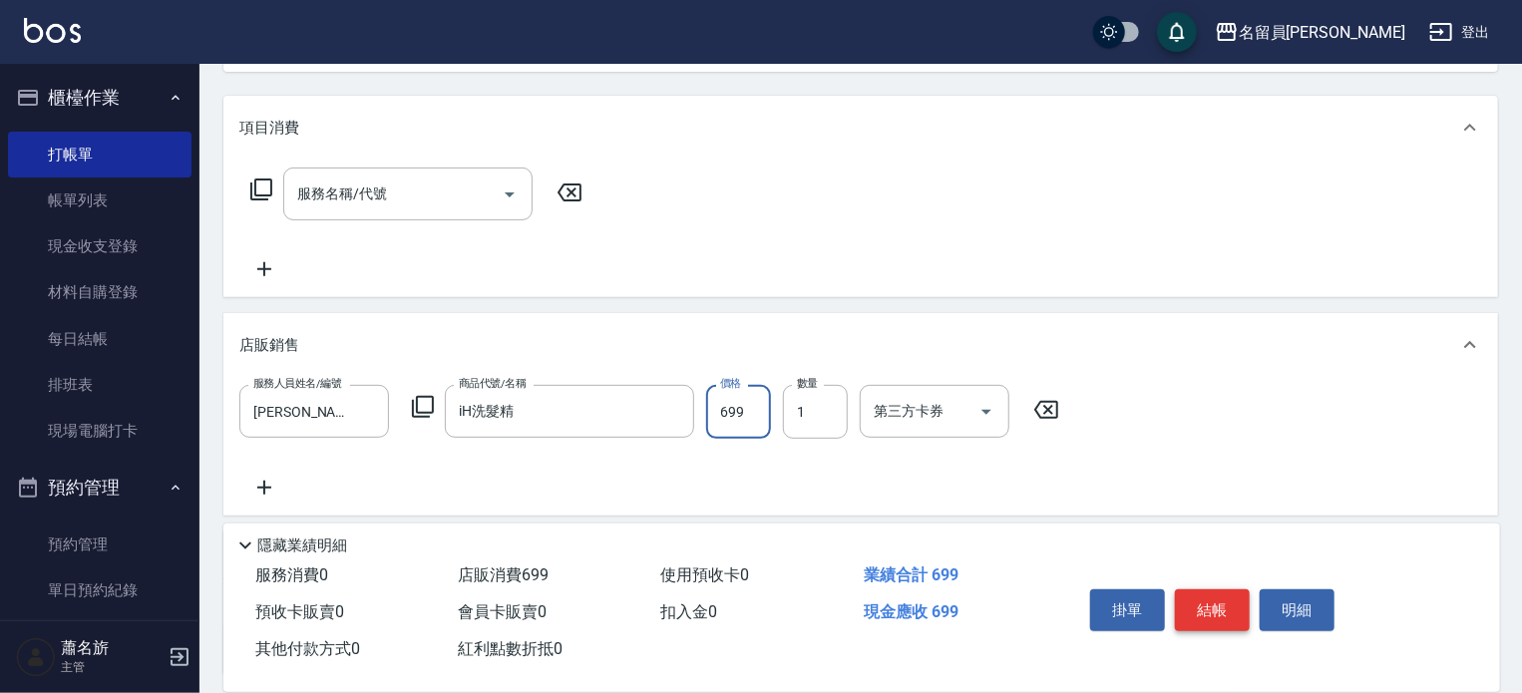
type input "699"
click at [1195, 605] on button "結帳" at bounding box center [1212, 611] width 75 height 42
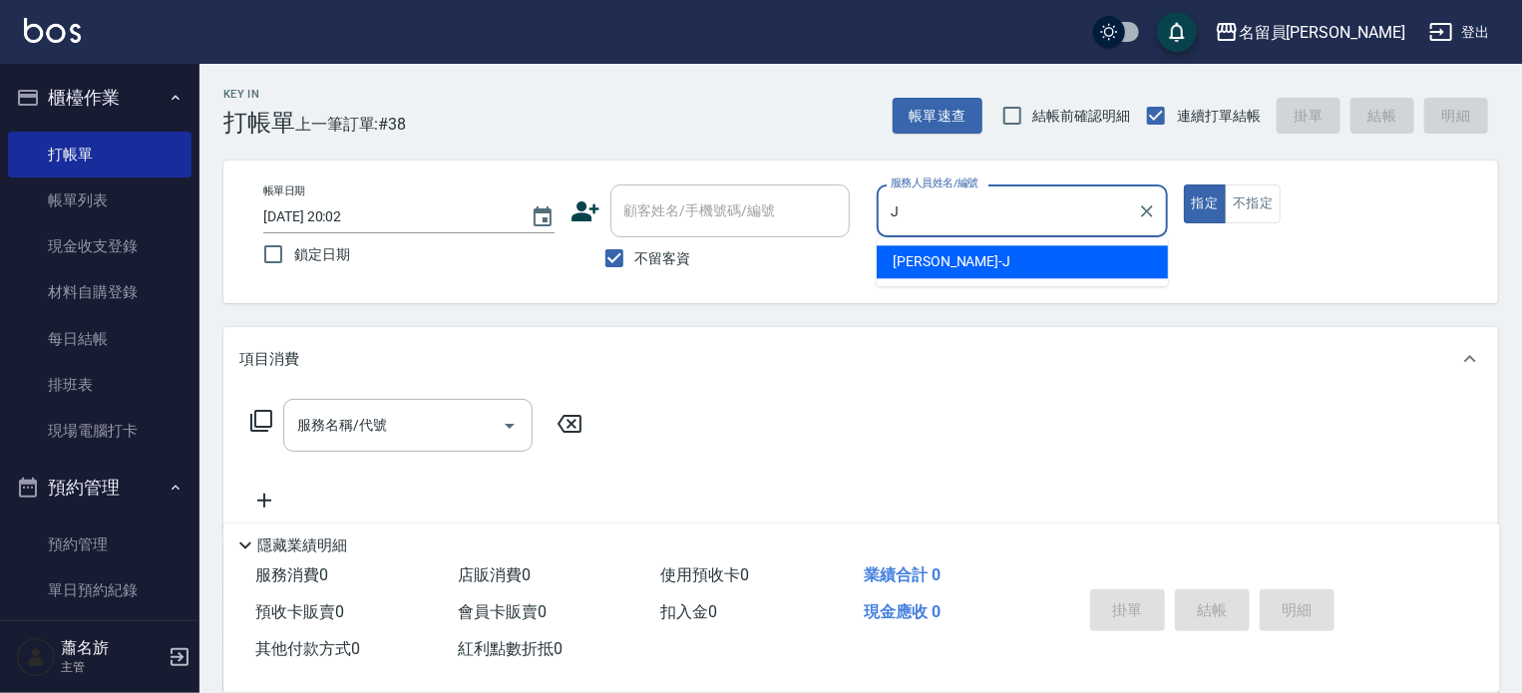
type input "[PERSON_NAME]"
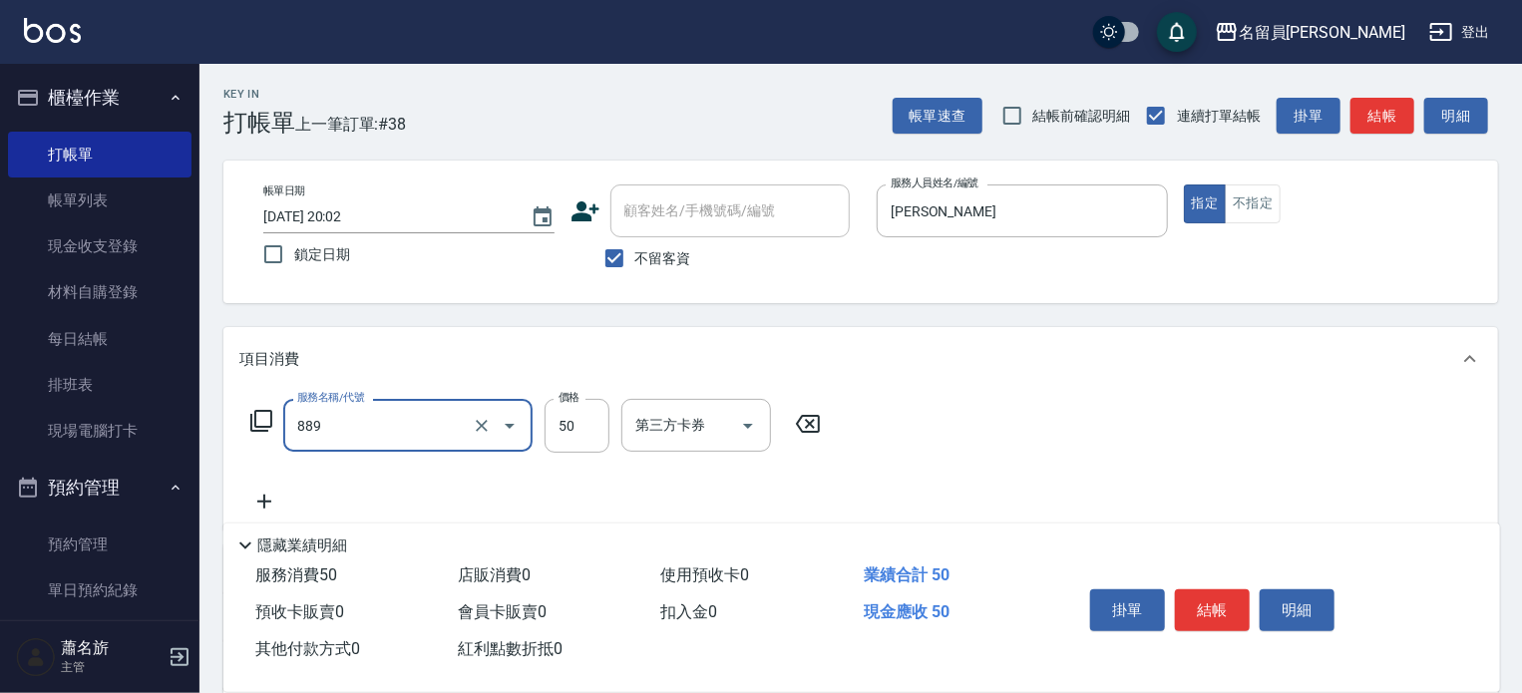
type input "精油(889)"
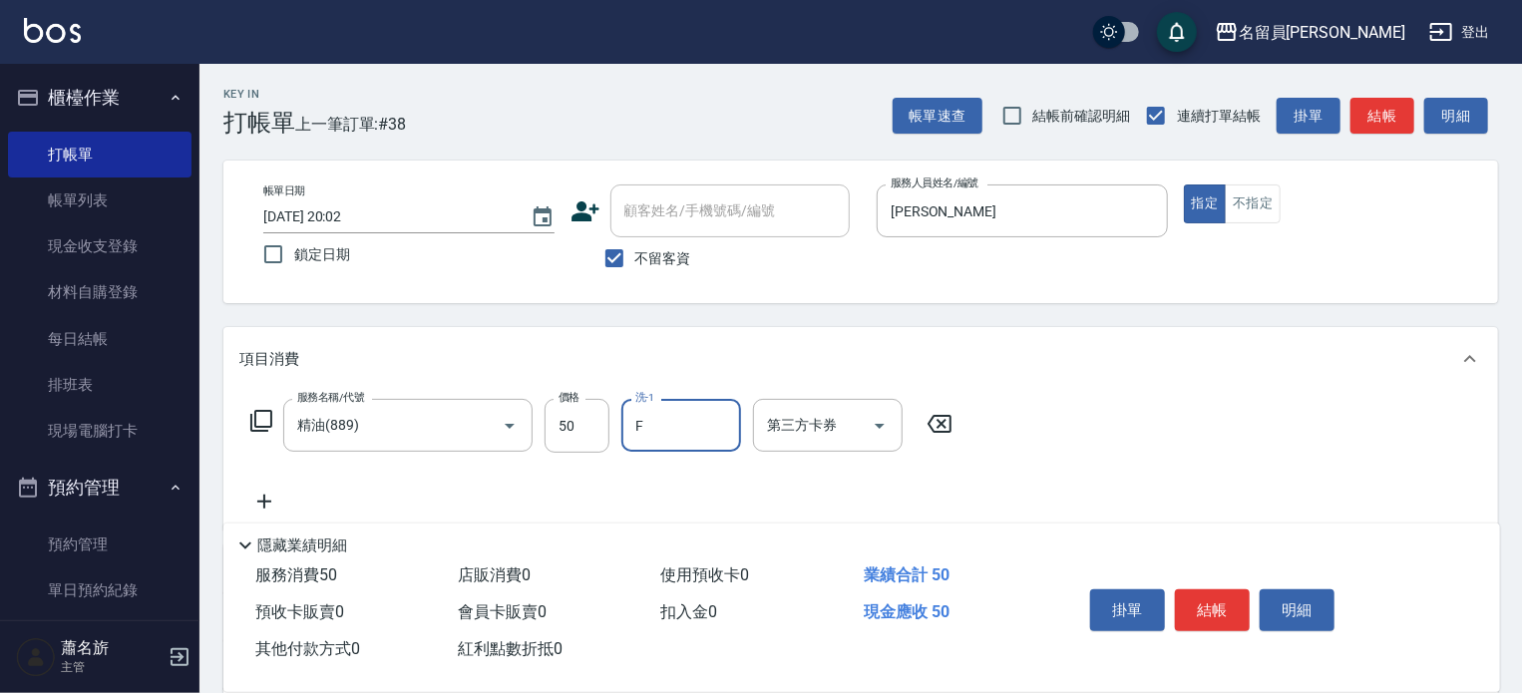
type input "[PERSON_NAME]-F"
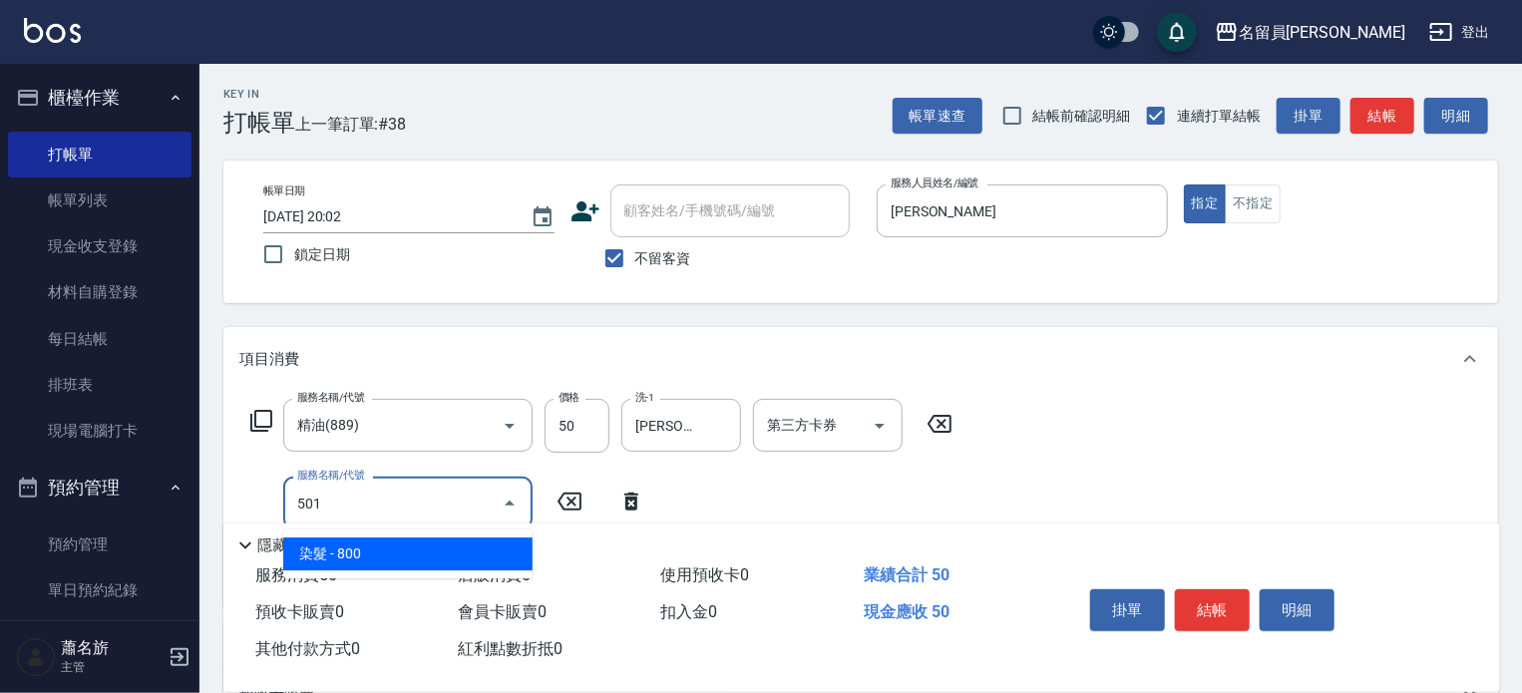
type input "染髮(501)"
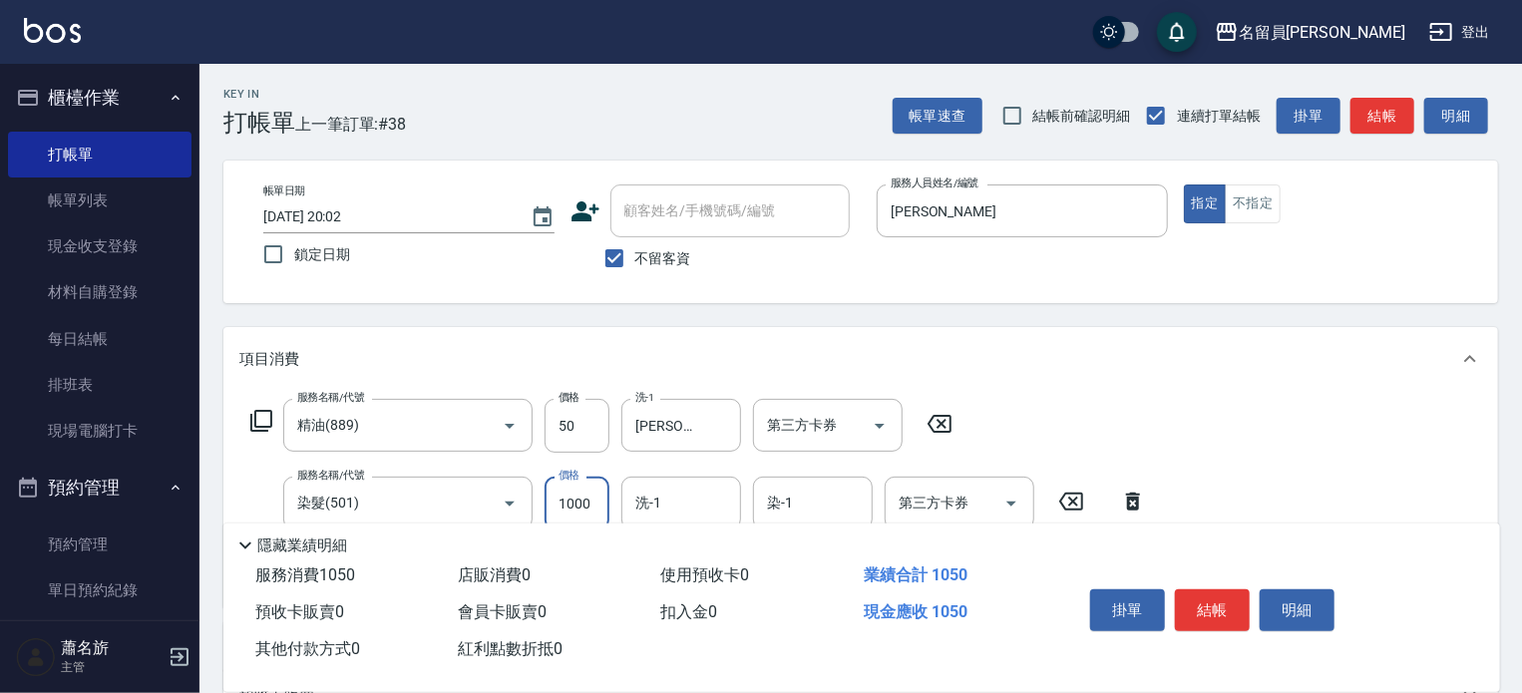
type input "1000"
type input "[PERSON_NAME]-F"
type input "去角質洗髮(499)"
type input "[PERSON_NAME]-F"
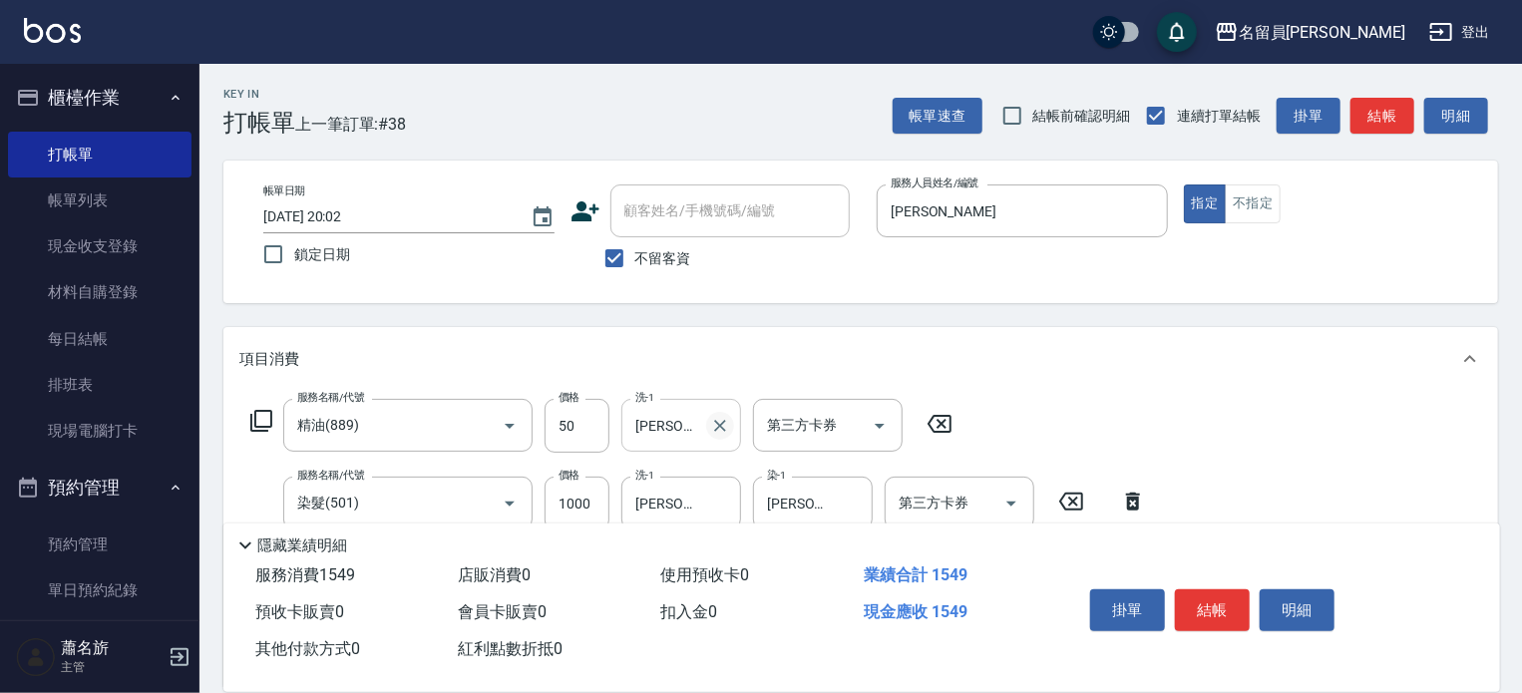
click at [714, 430] on icon "Clear" at bounding box center [720, 426] width 12 height 12
click at [1222, 608] on button "結帳" at bounding box center [1212, 611] width 75 height 42
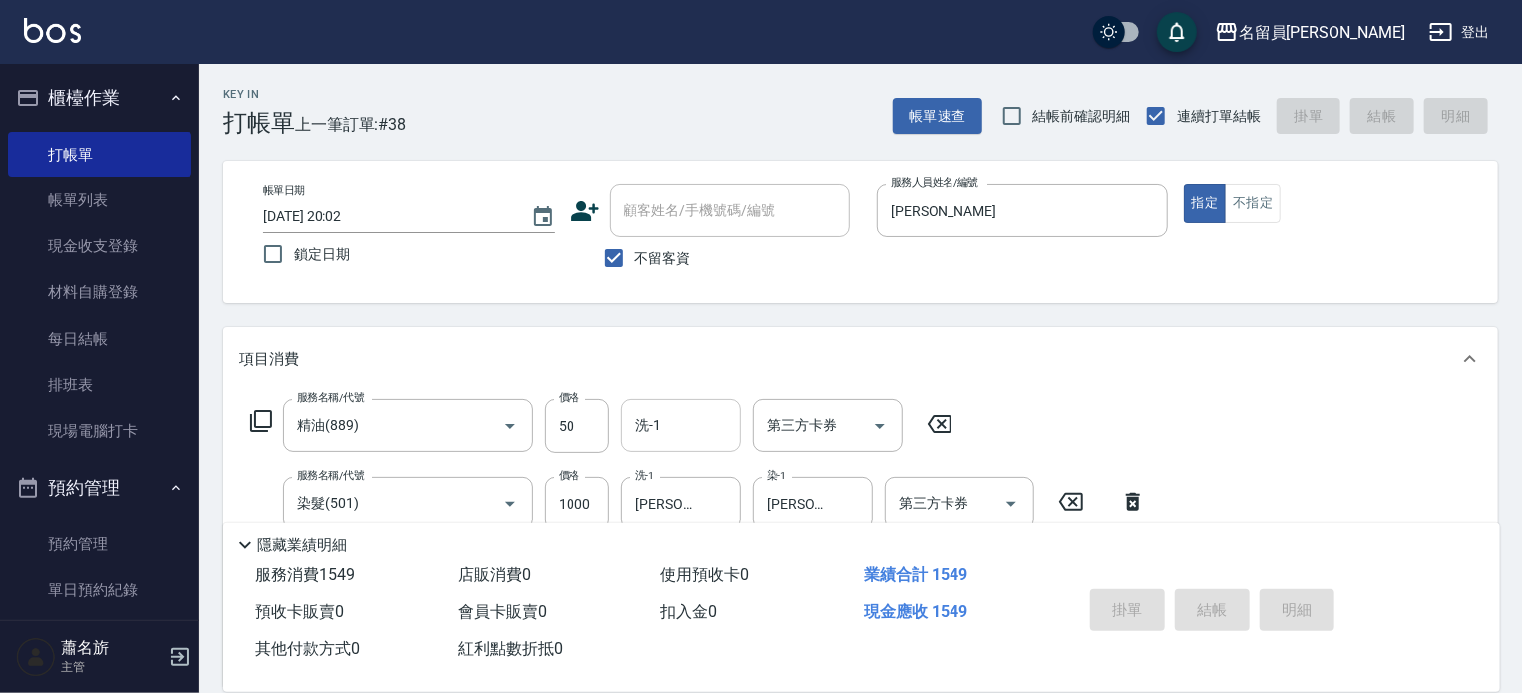
type input "[DATE] 20:03"
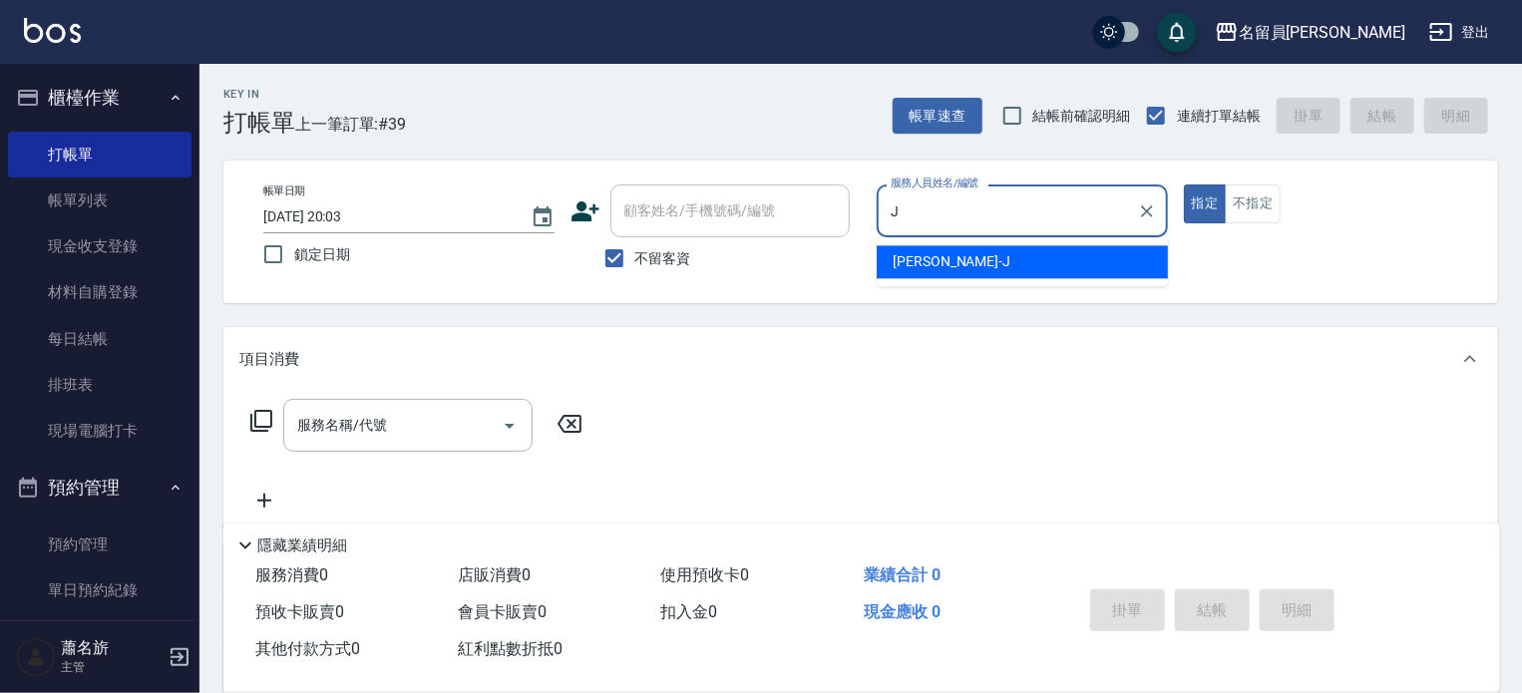
type input "[PERSON_NAME]"
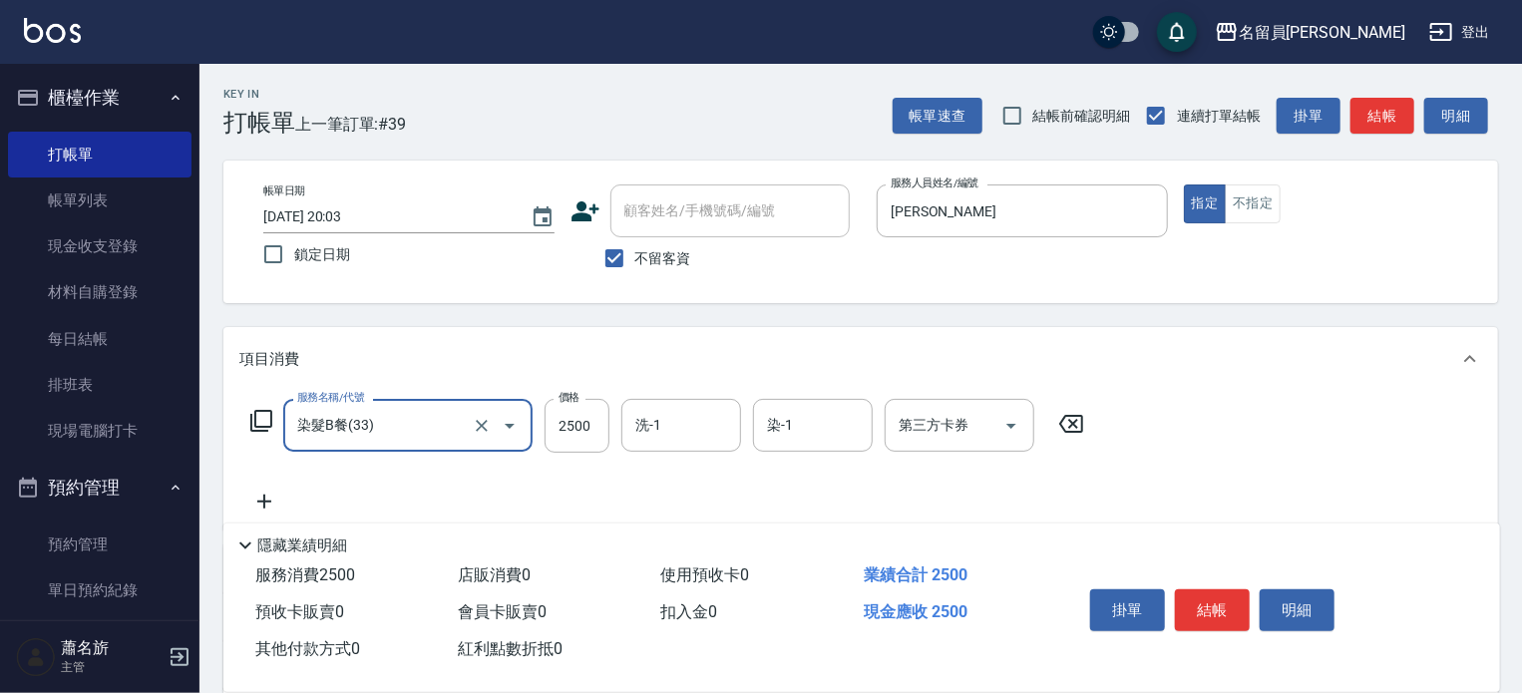
type input "染髮B餐(33)"
type input "2199"
type input "[PERSON_NAME]-F"
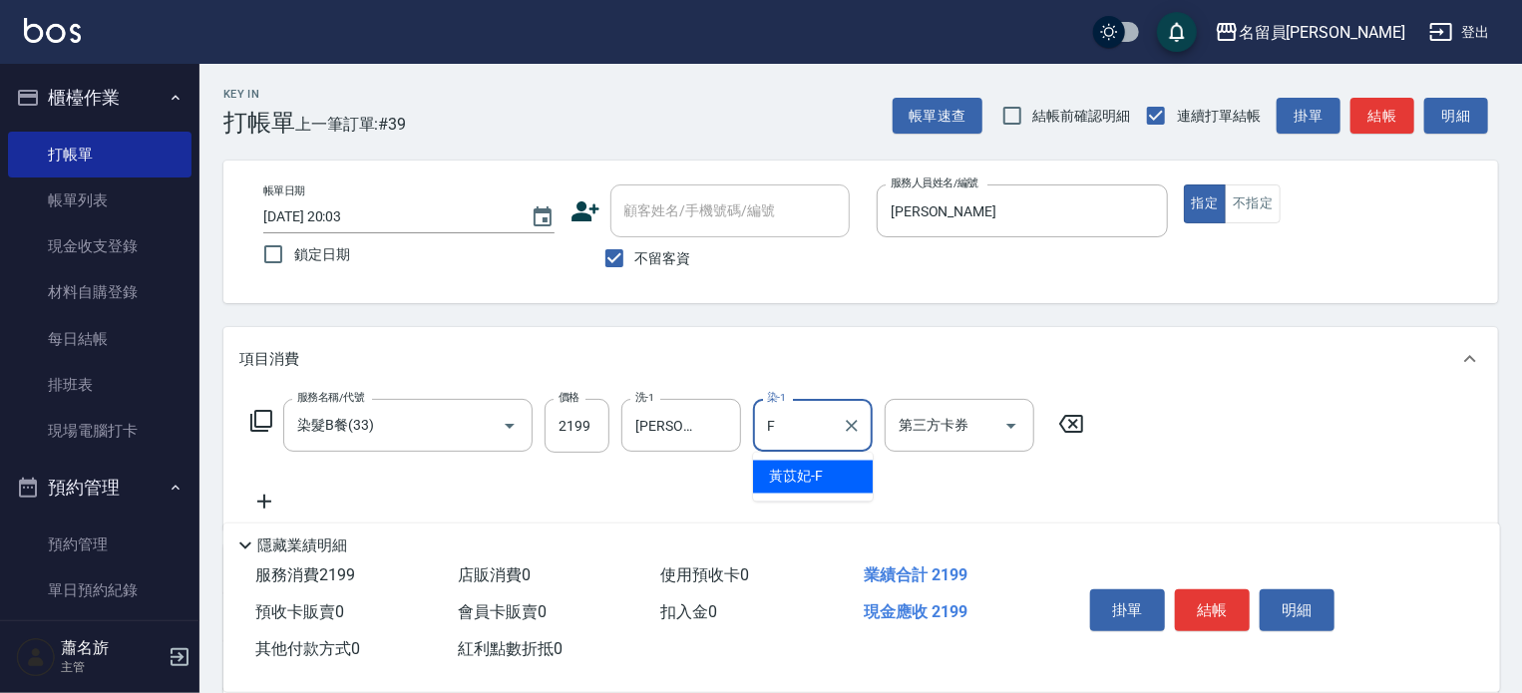
type input "[PERSON_NAME]-F"
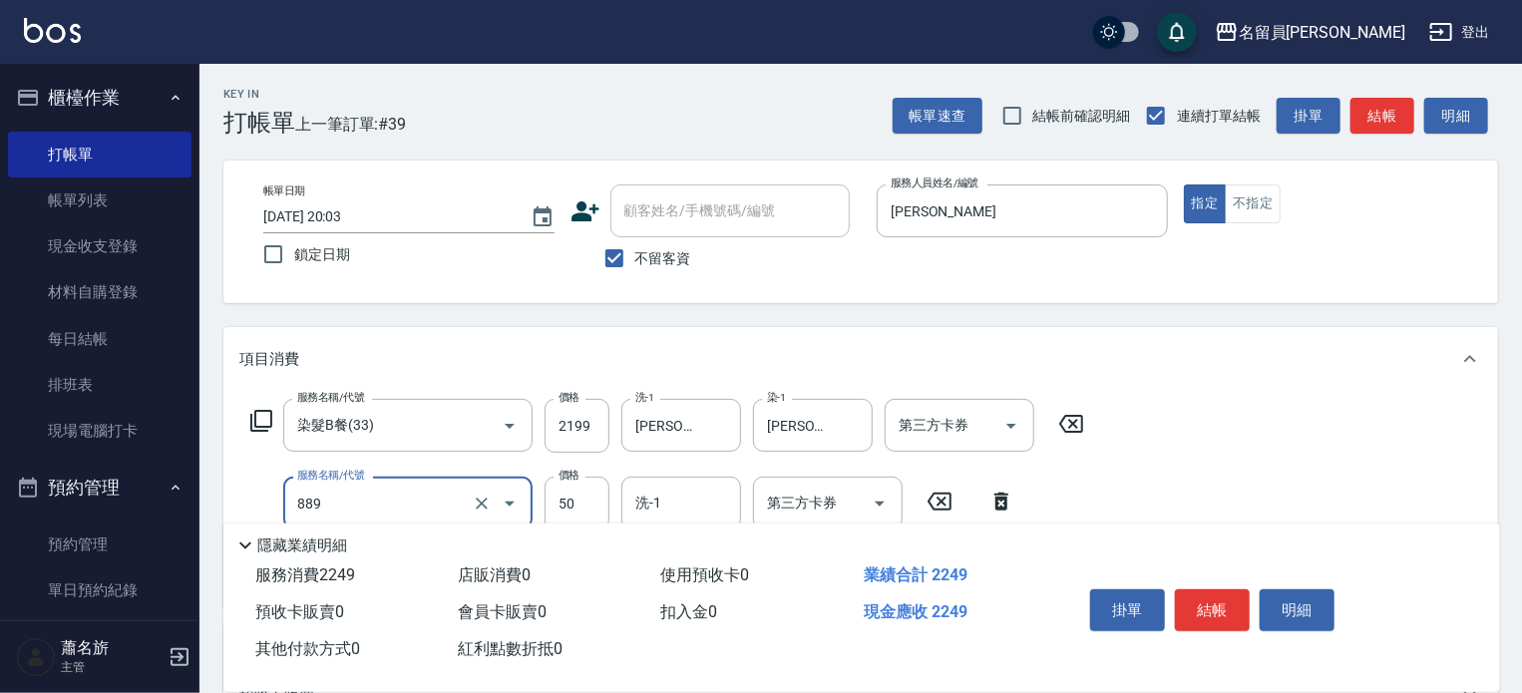
type input "精油(889)"
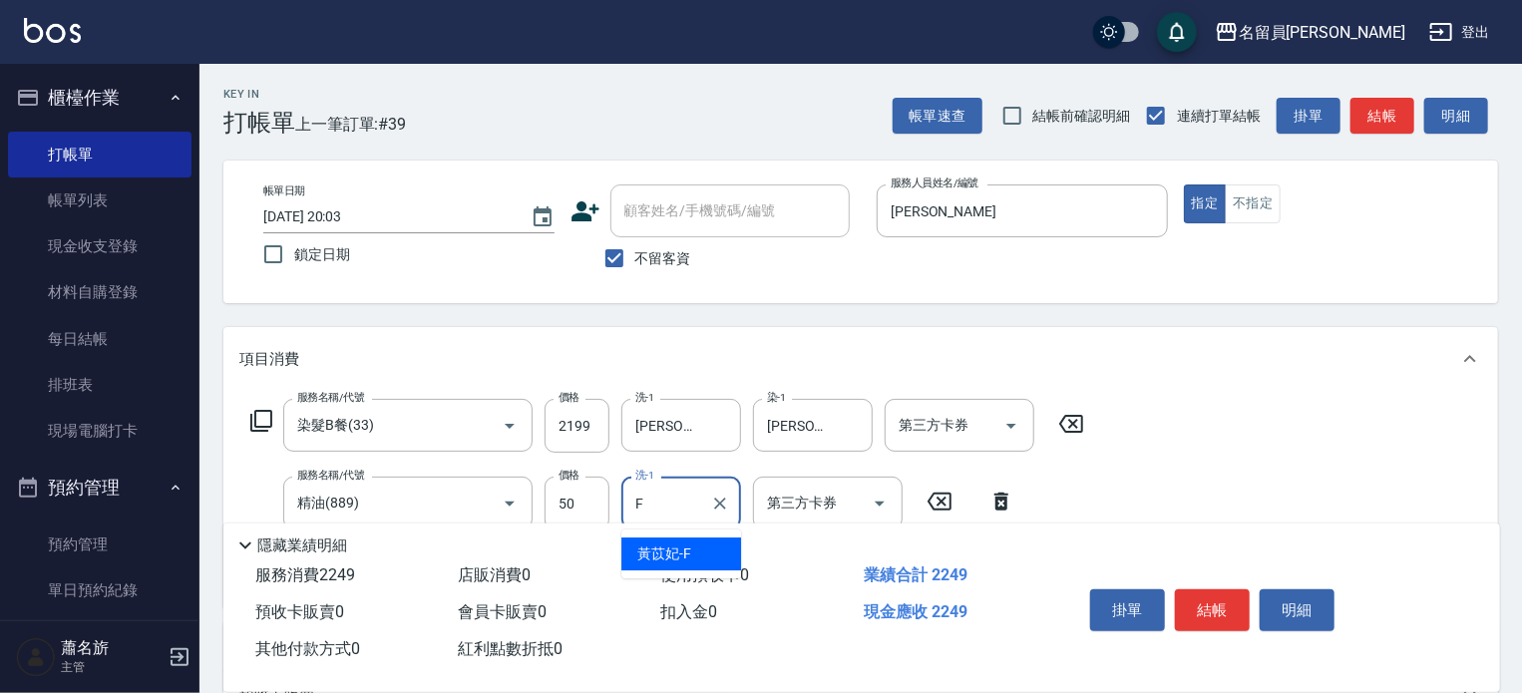
type input "[PERSON_NAME]-F"
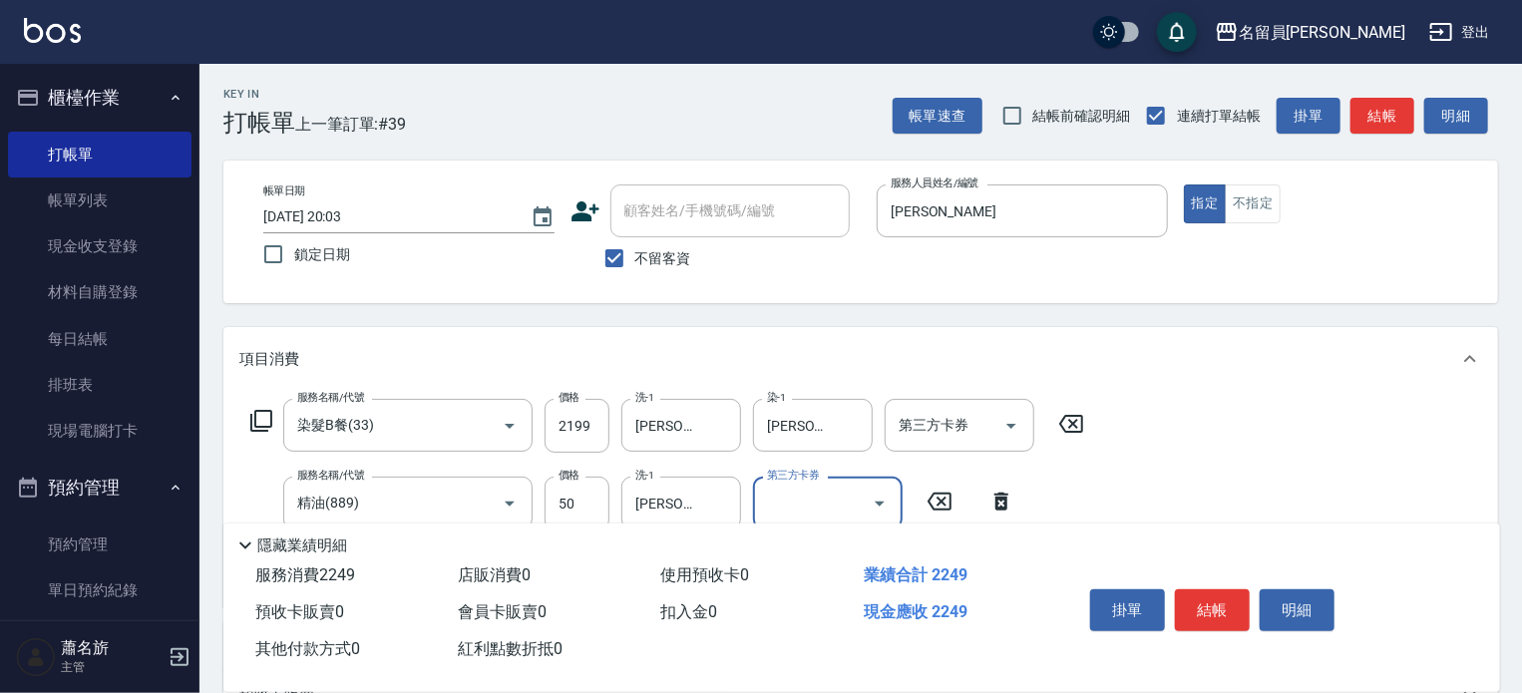
drag, startPoint x: 1216, startPoint y: 603, endPoint x: 1206, endPoint y: 602, distance: 10.0
click at [1216, 603] on button "結帳" at bounding box center [1212, 611] width 75 height 42
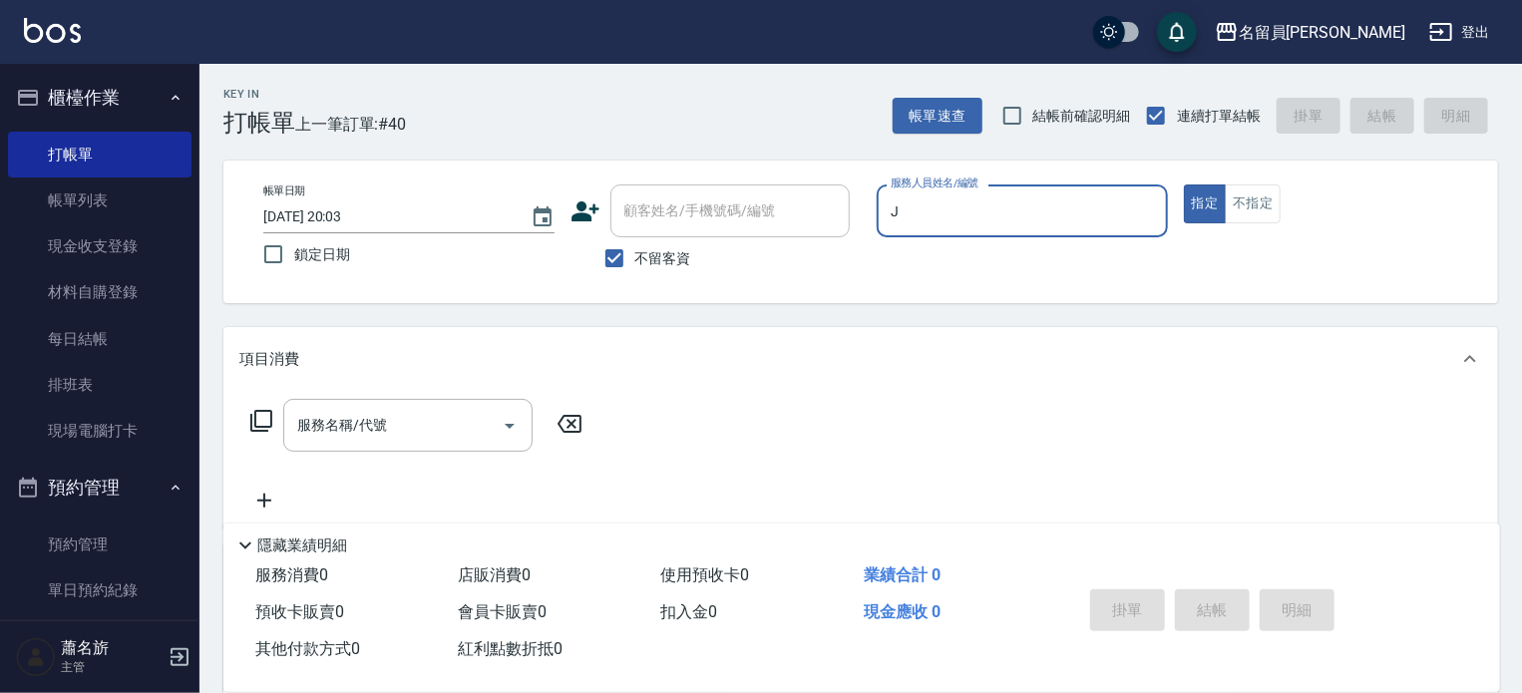
type input "[PERSON_NAME]"
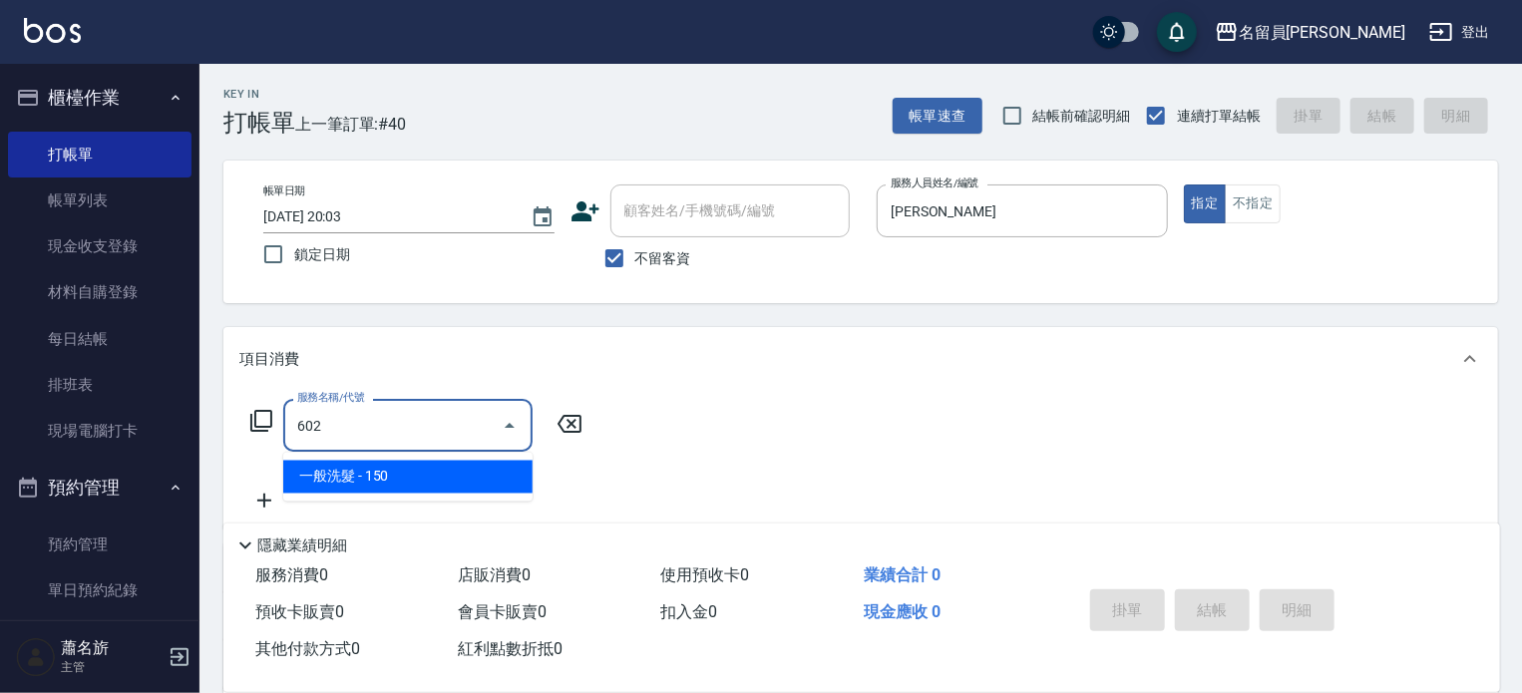
type input "一般洗髮(602)"
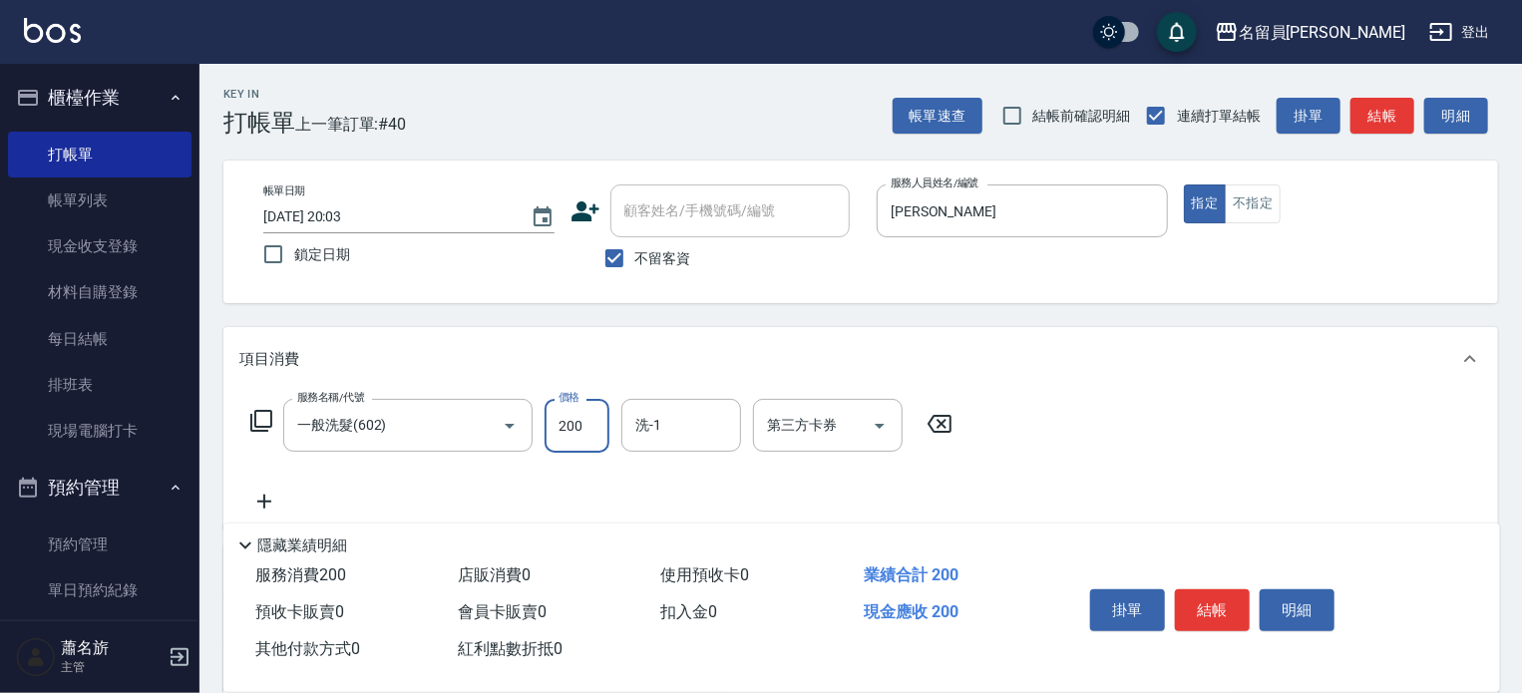
type input "200"
type input "[PERSON_NAME]-F"
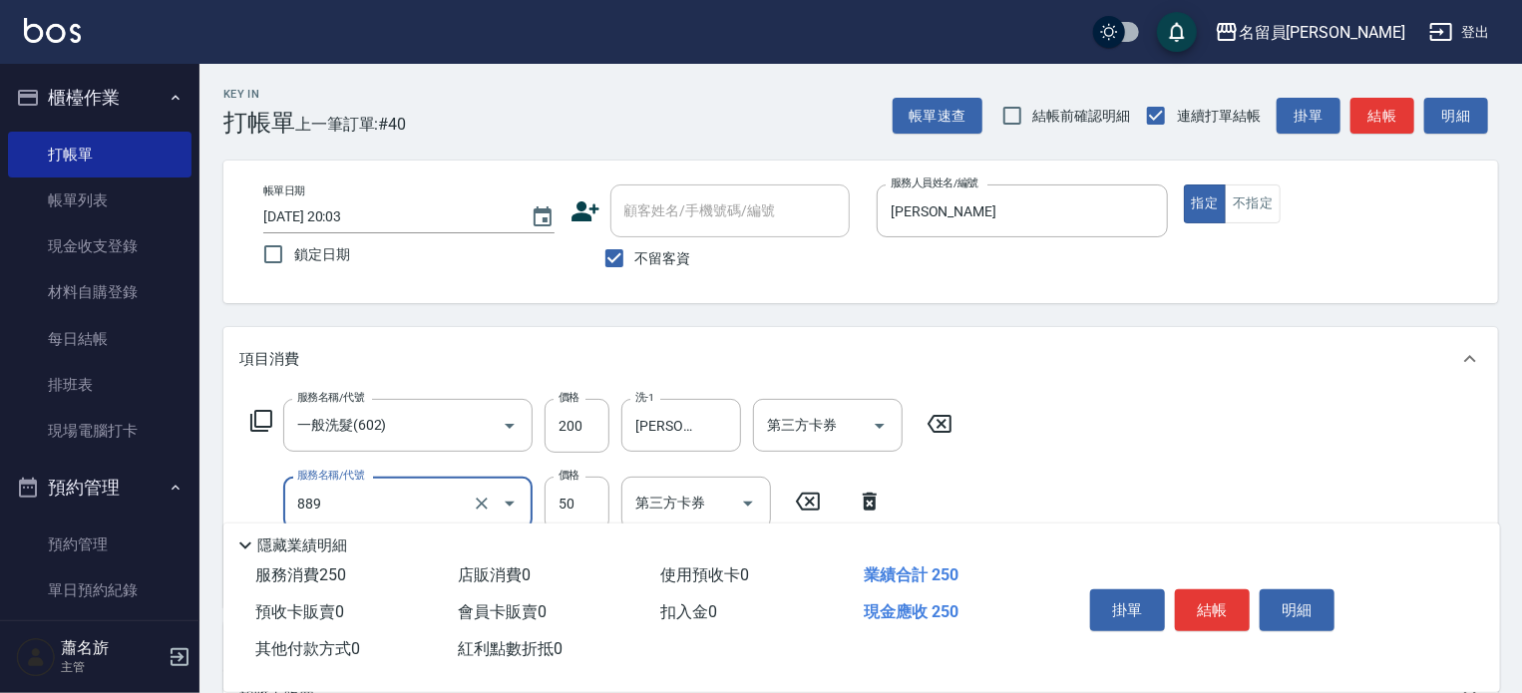
type input "精油(889)"
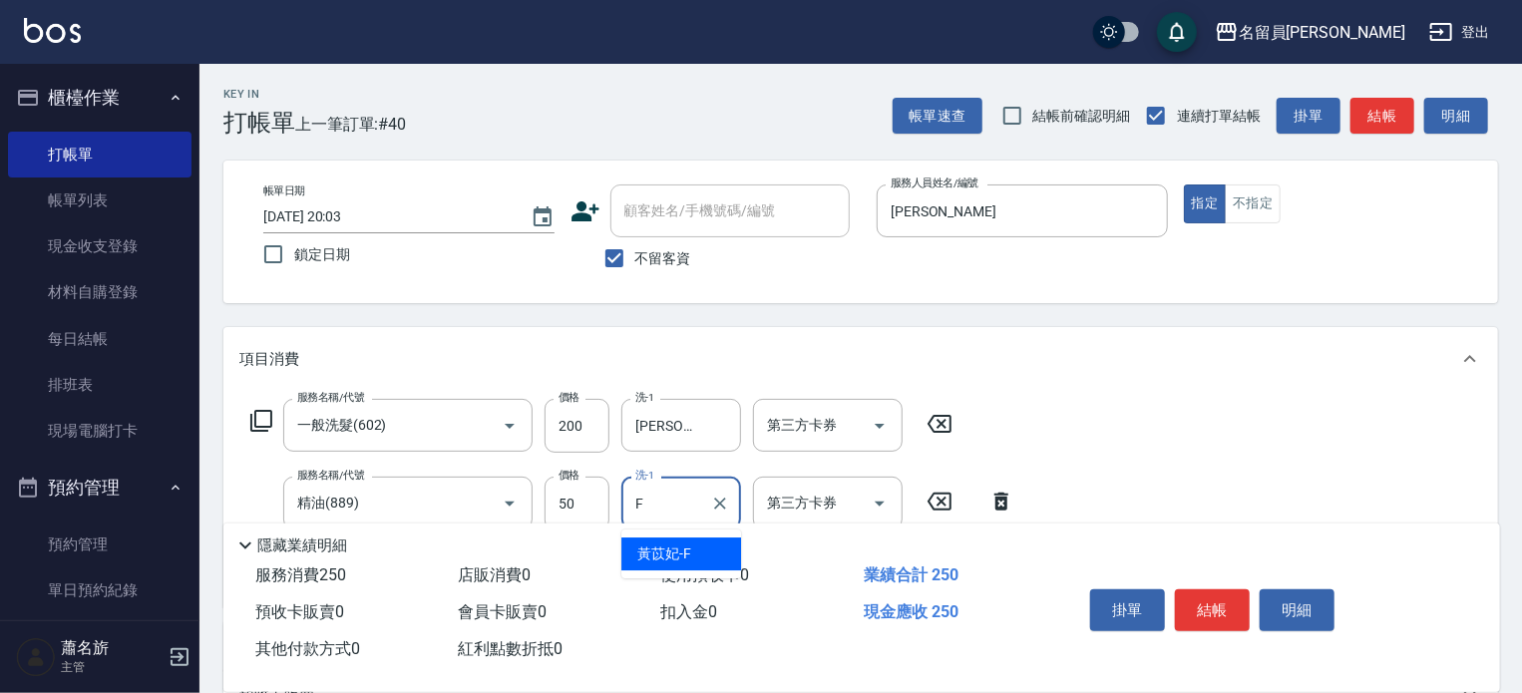
type input "[PERSON_NAME]-F"
type input "瞬間保養(415)"
type input "[PERSON_NAME]-F"
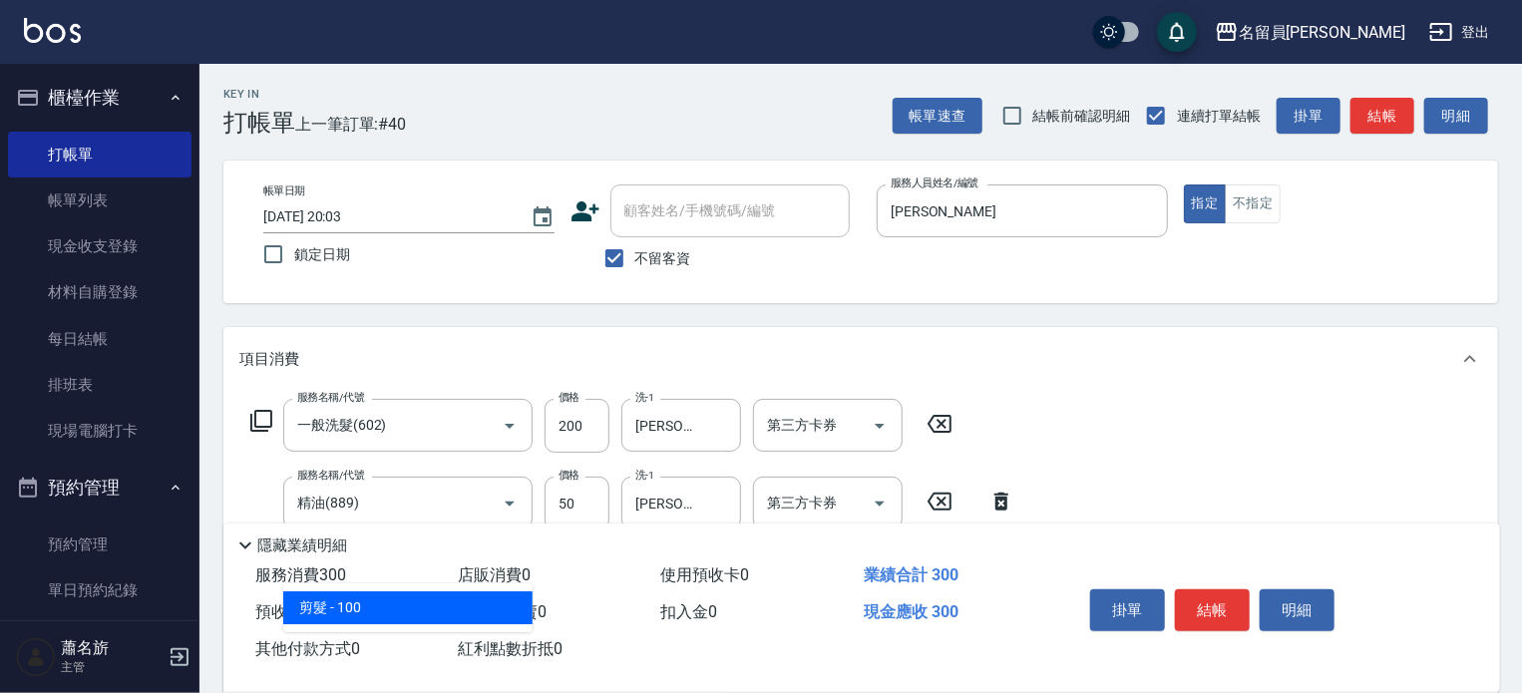
type input "剪髮(302)"
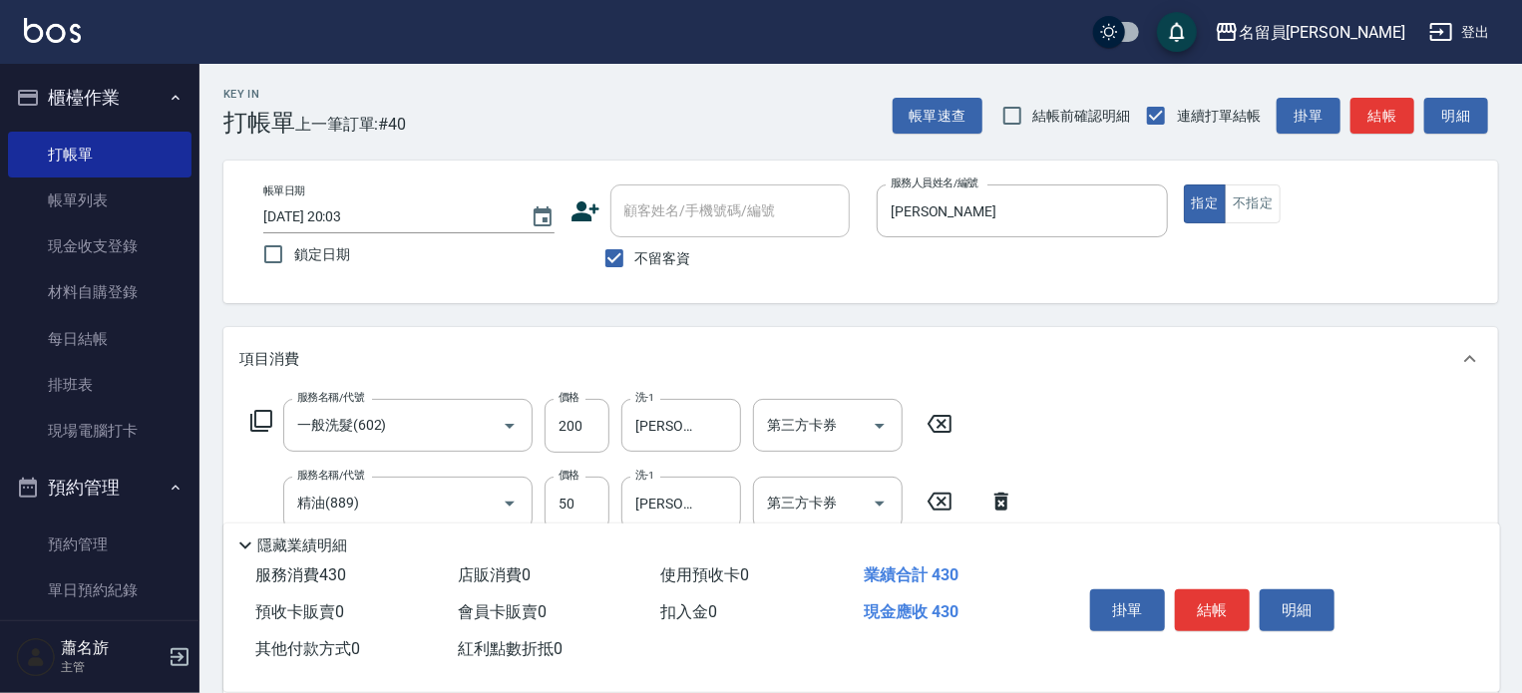
type input "130"
click at [1245, 197] on button "不指定" at bounding box center [1253, 204] width 56 height 39
click at [1217, 617] on button "結帳" at bounding box center [1212, 611] width 75 height 42
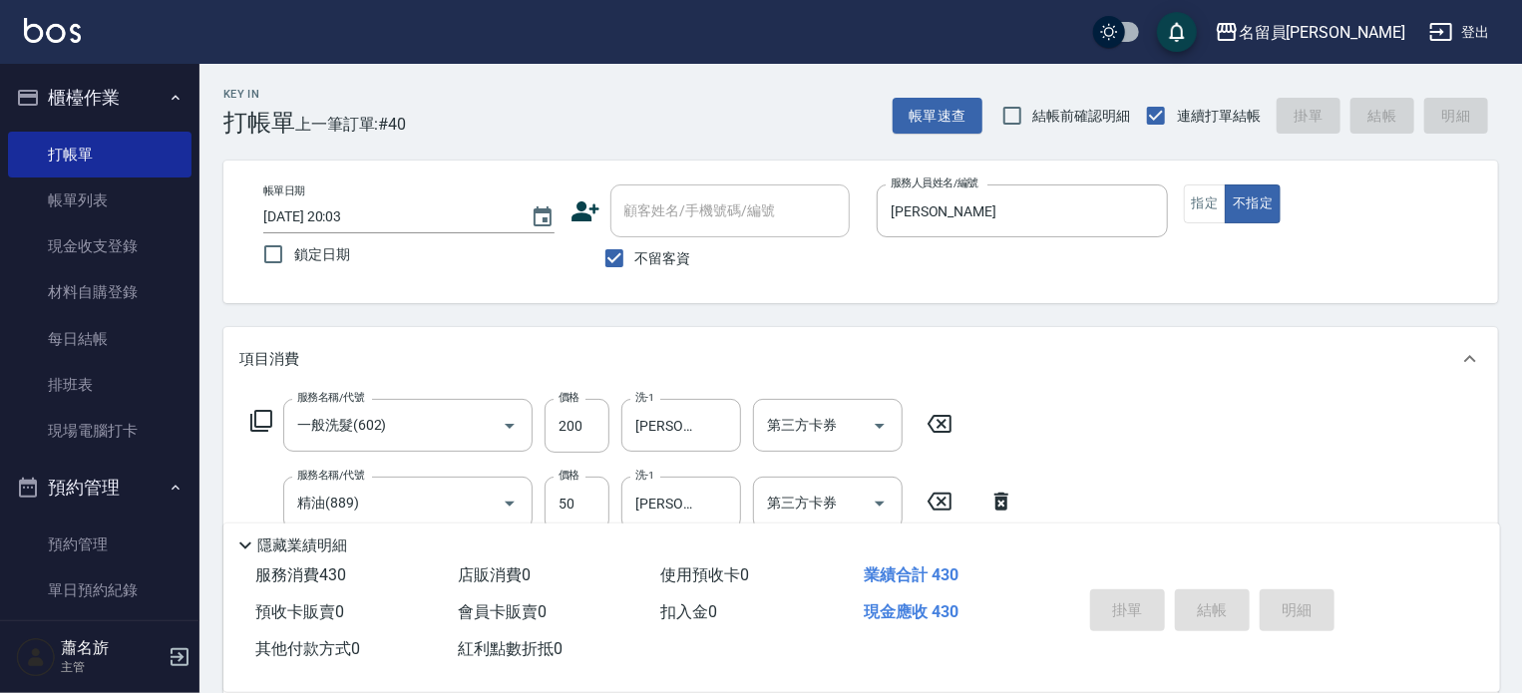
type input "[DATE] 20:04"
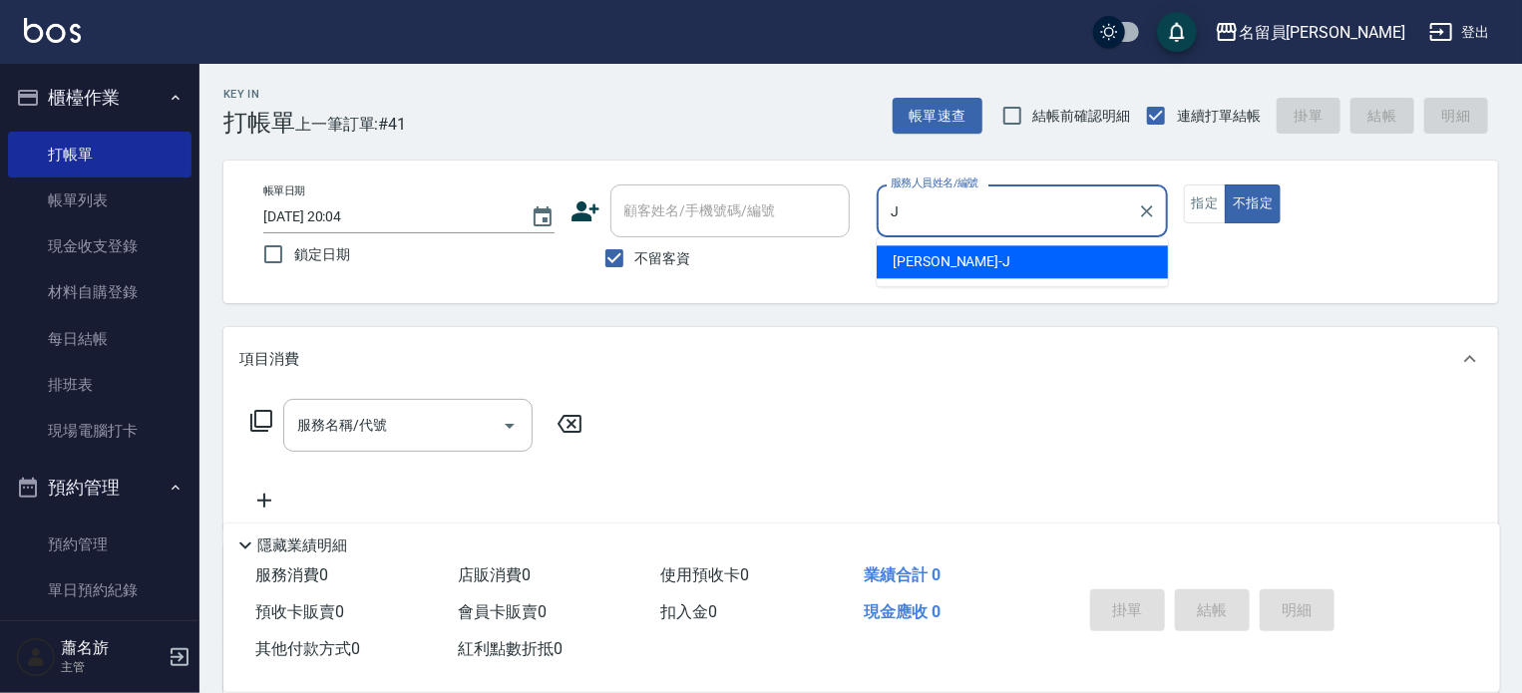
type input "[PERSON_NAME]"
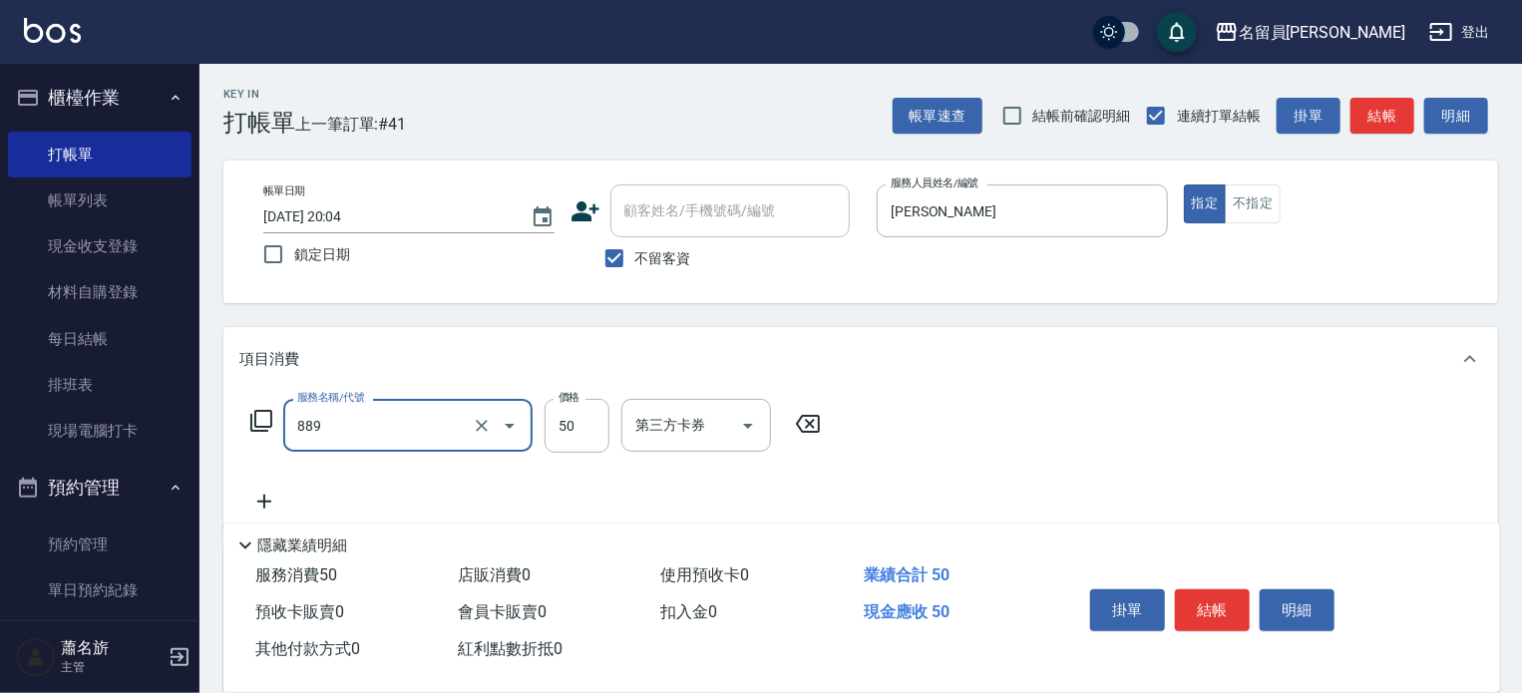
type input "精油(889)"
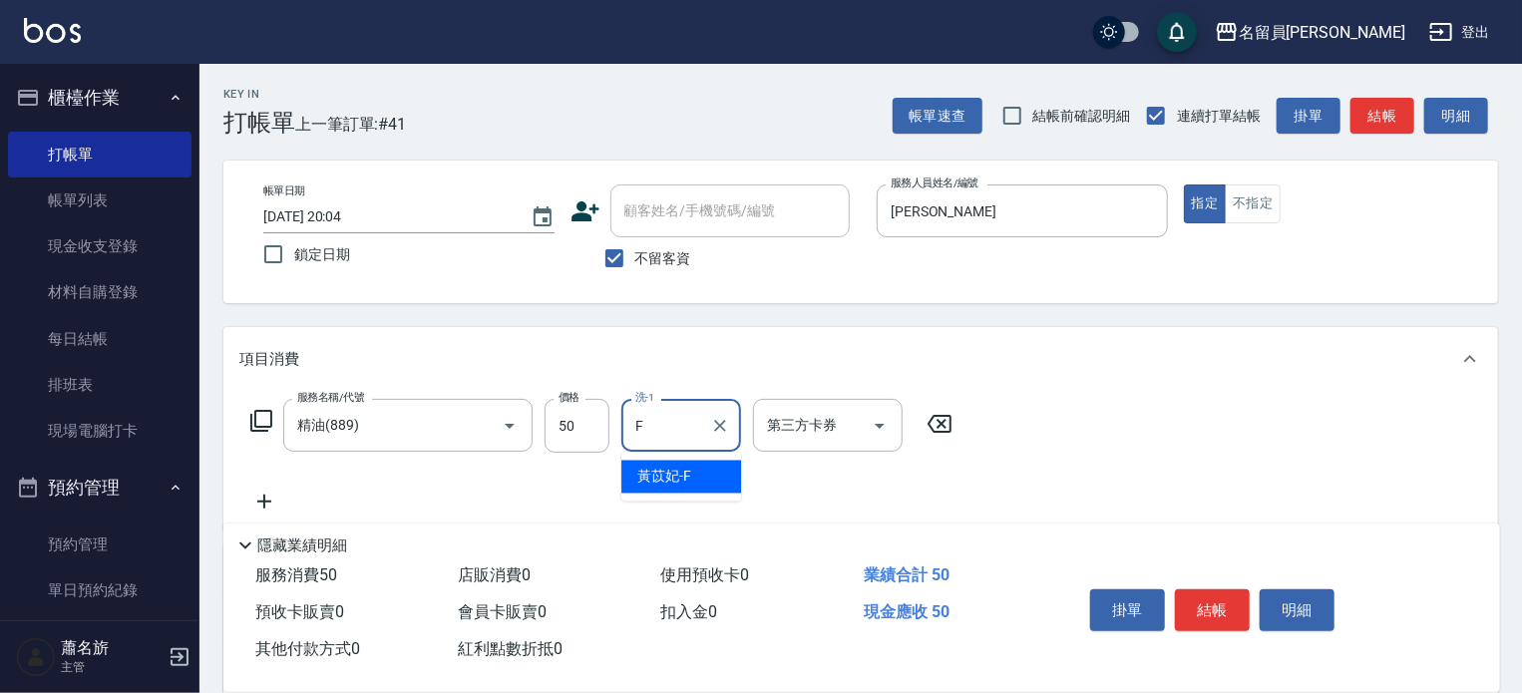
type input "[PERSON_NAME]-F"
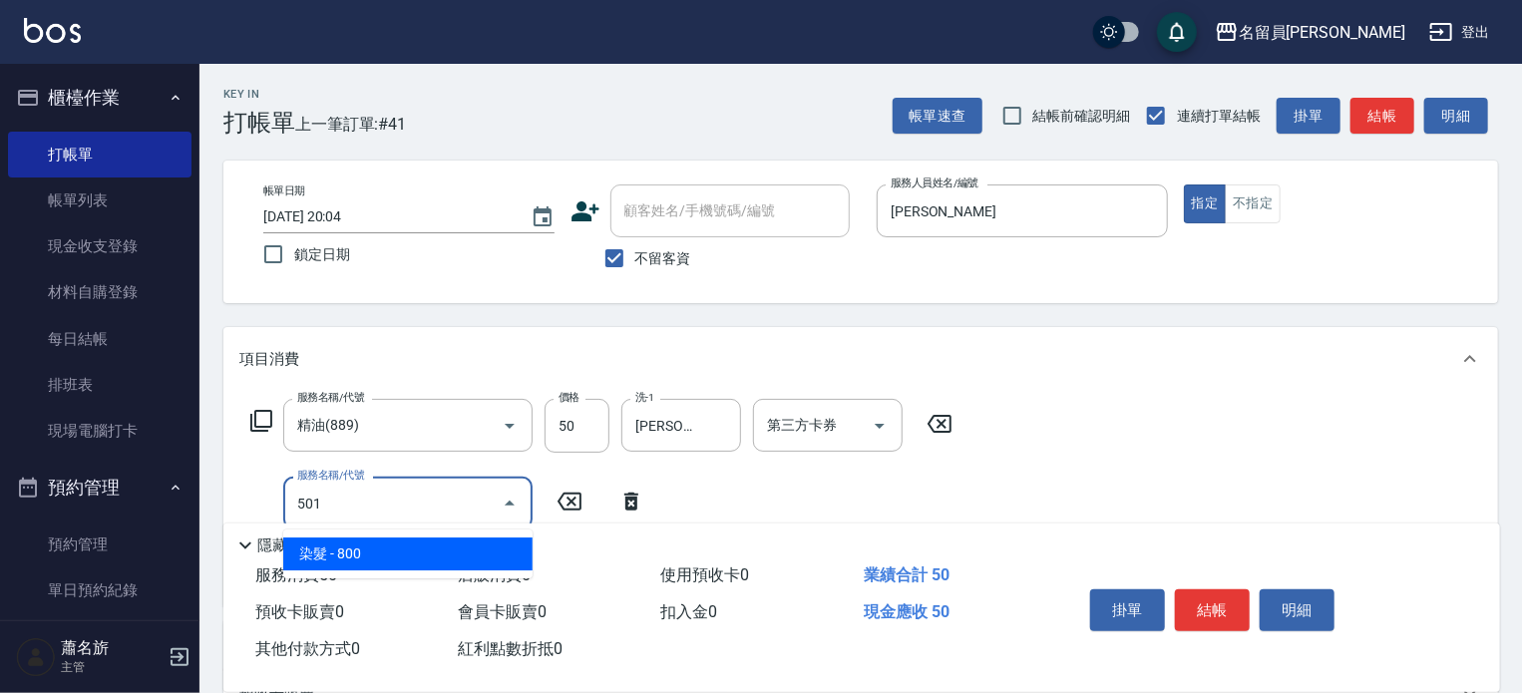
type input "染髮(501)"
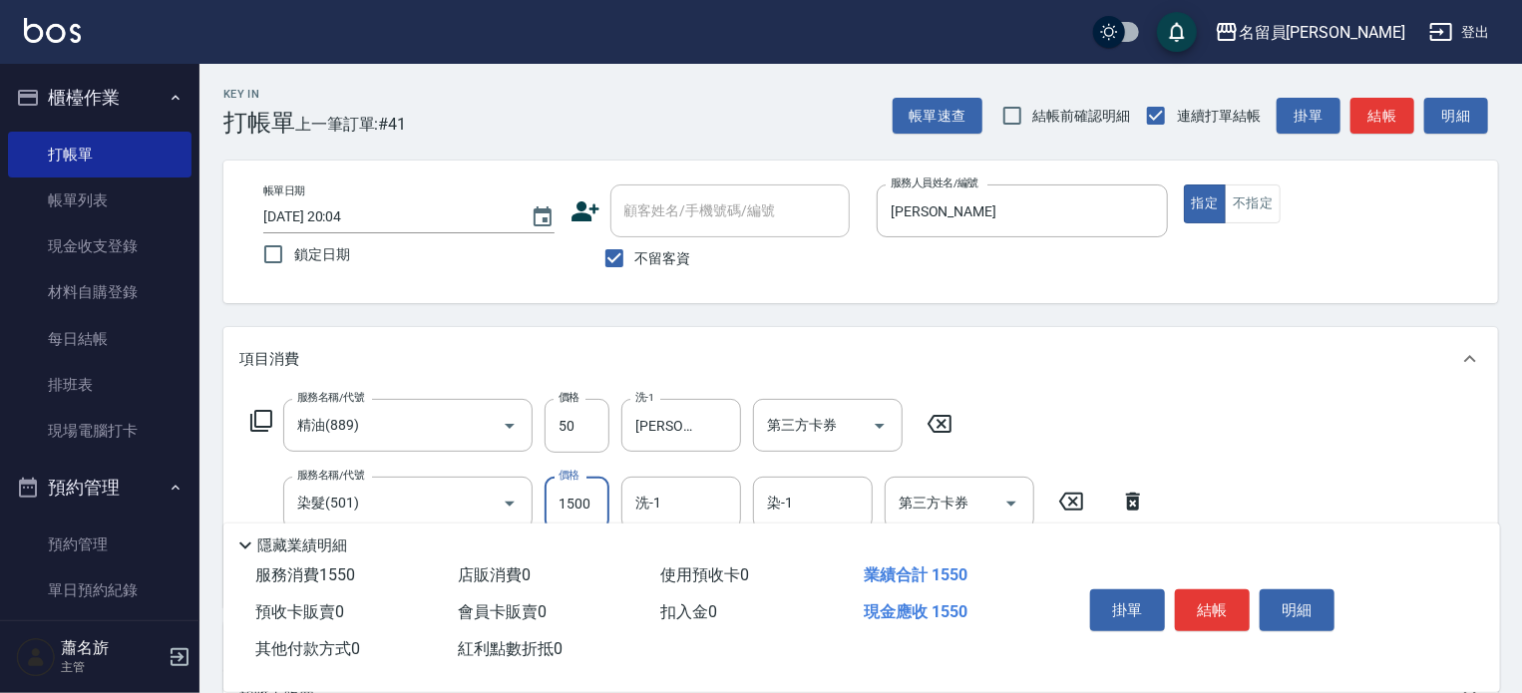
type input "1500"
type input "[PERSON_NAME]-F"
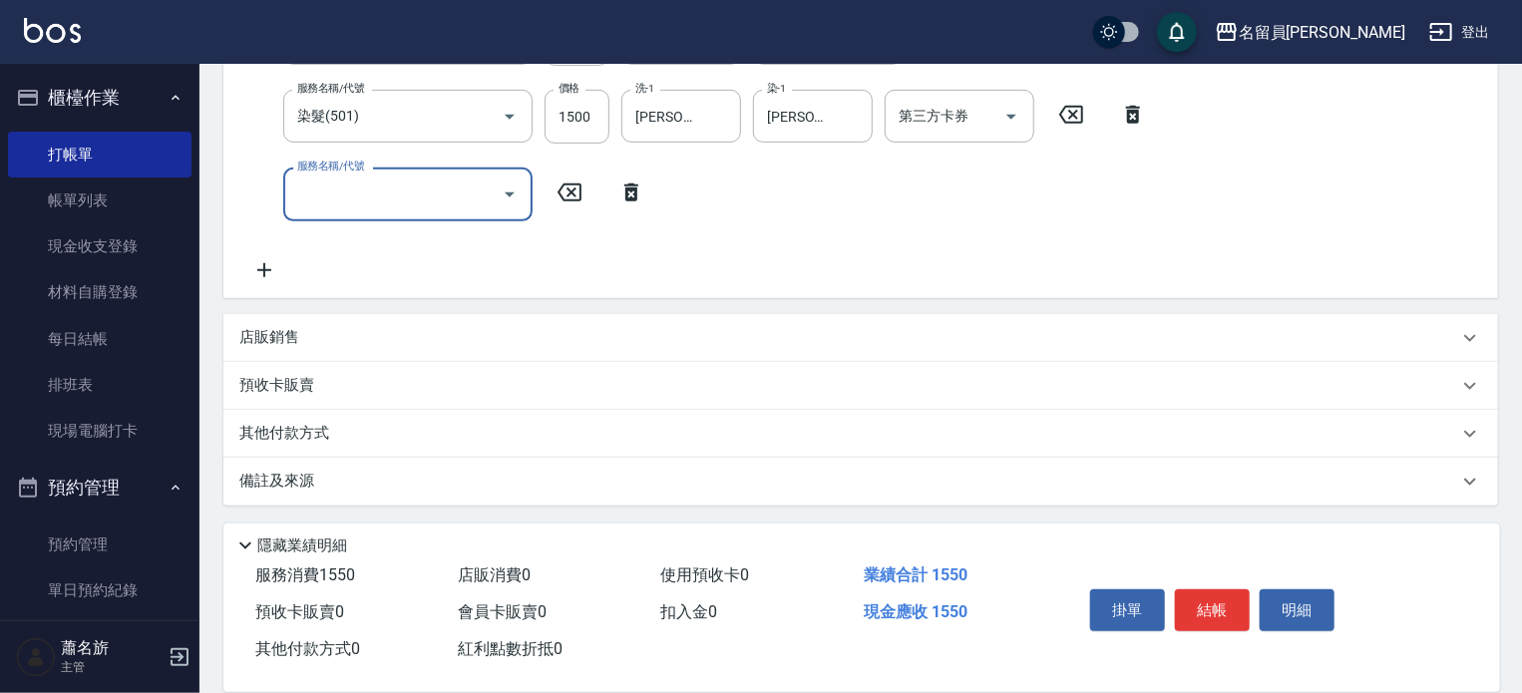
scroll to position [388, 0]
type input "單卸髮片(00031)"
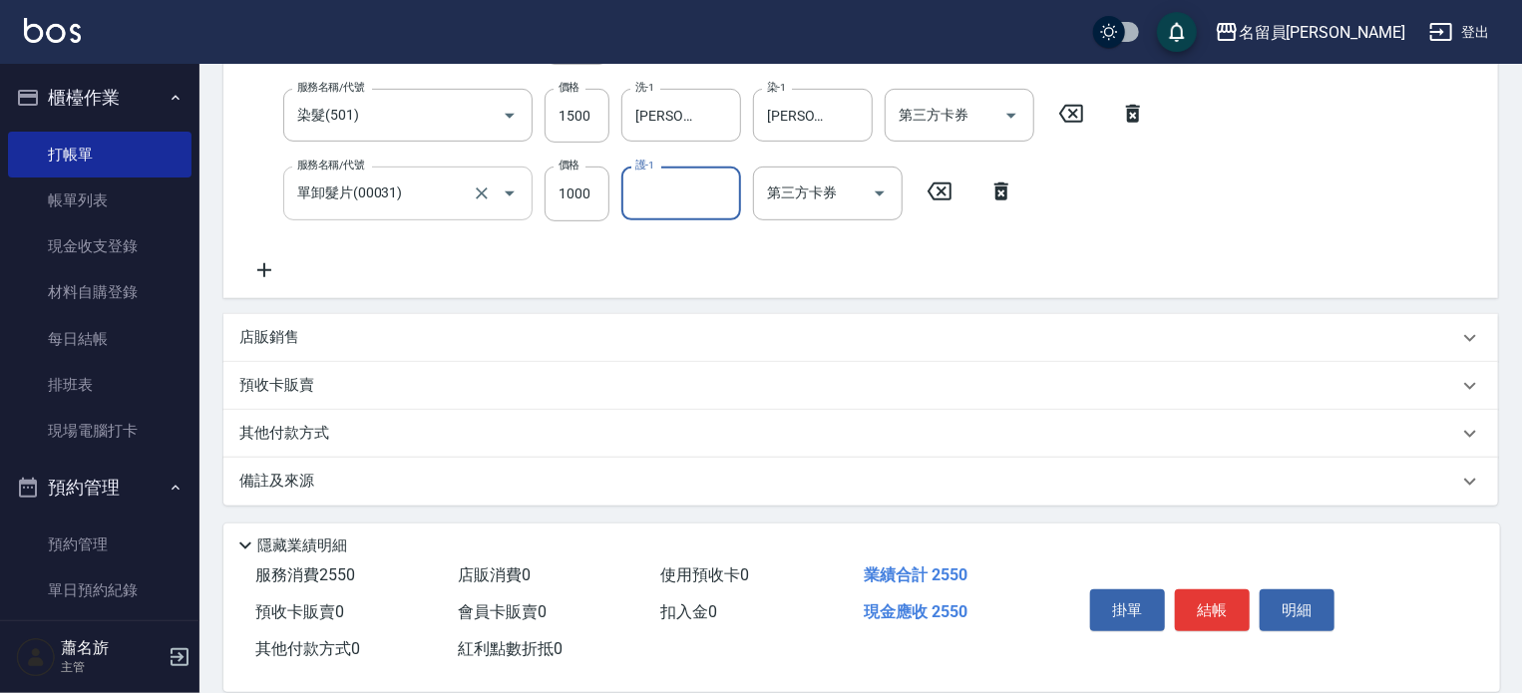
type input "ㄑ"
type input "[PERSON_NAME]-F"
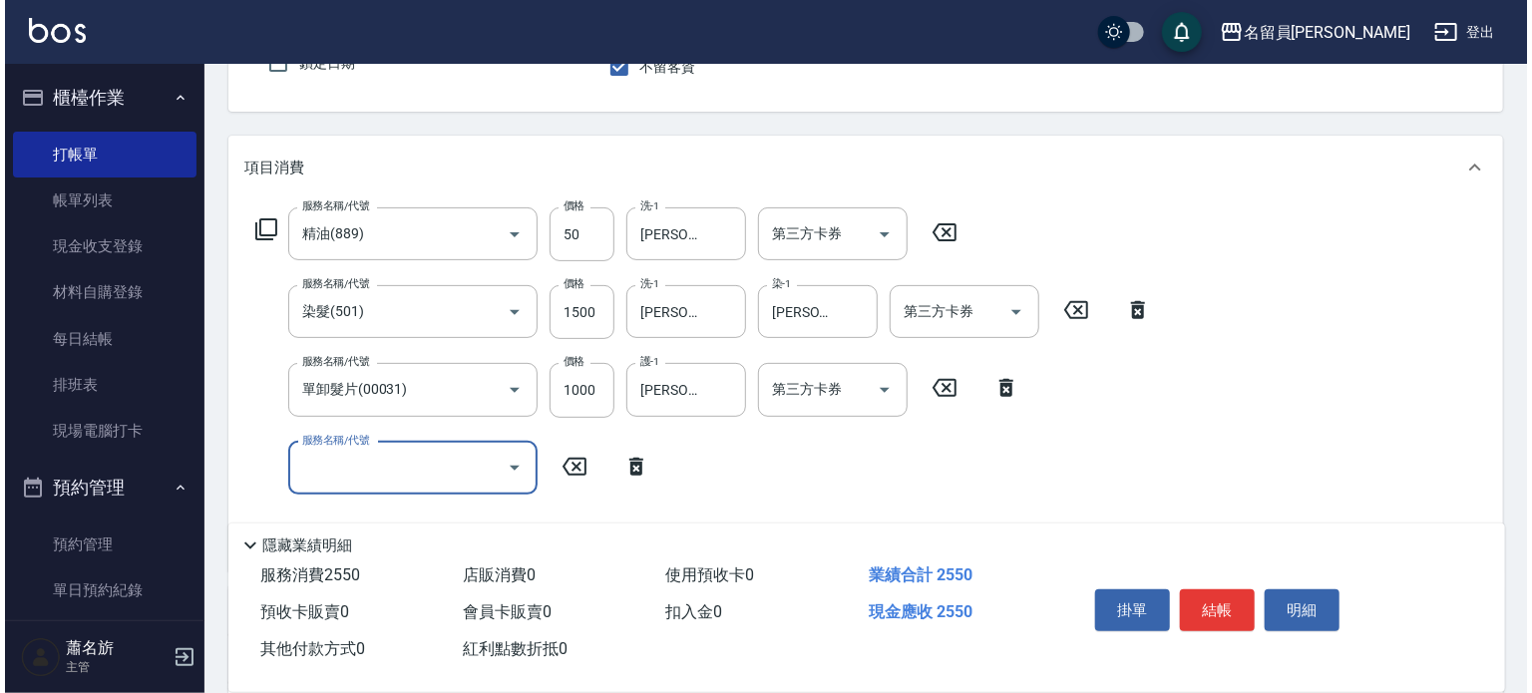
scroll to position [189, 0]
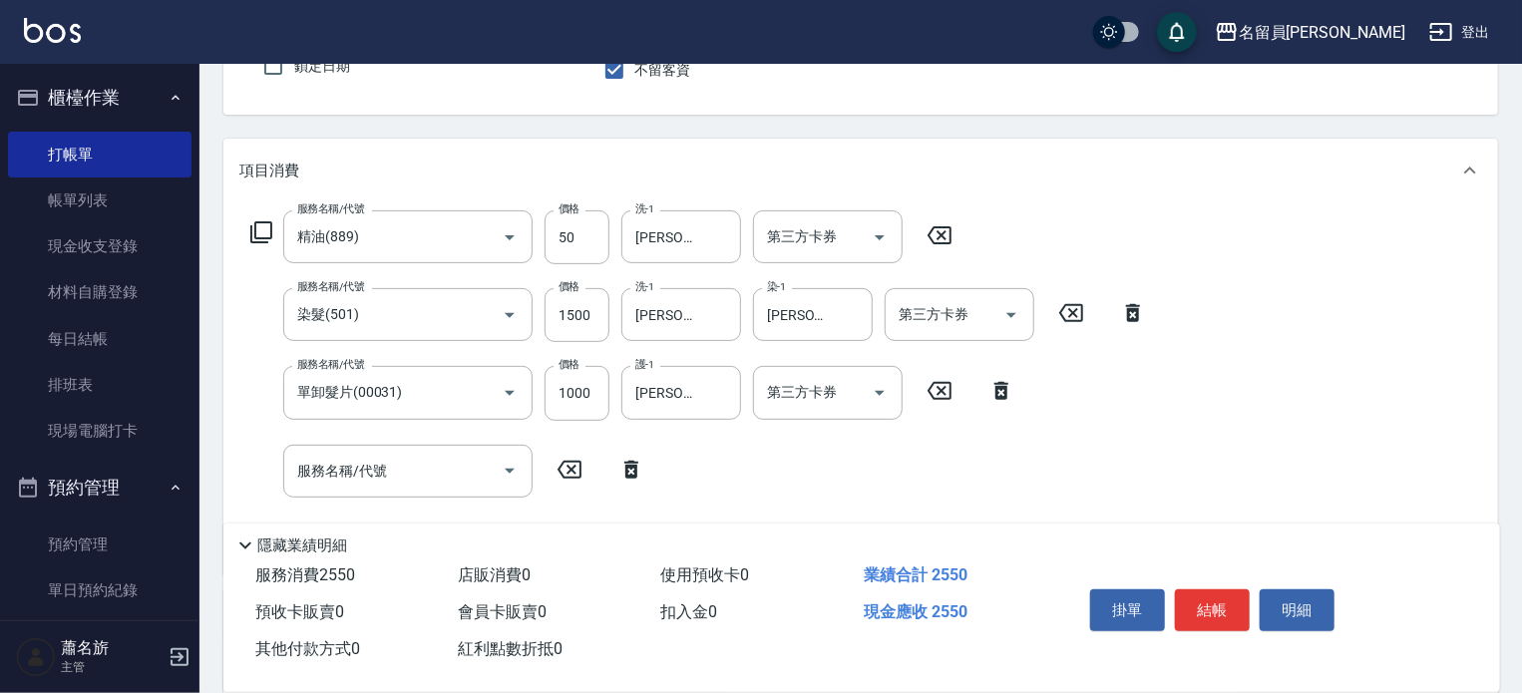
click at [267, 245] on div "服務名稱/代號 精油(889) 服務名稱/代號 價格 50 價格 洗-1 [PERSON_NAME]-F 洗-1 第三方卡券 第三方卡券" at bounding box center [601, 237] width 725 height 54
click at [251, 226] on icon at bounding box center [261, 232] width 22 height 22
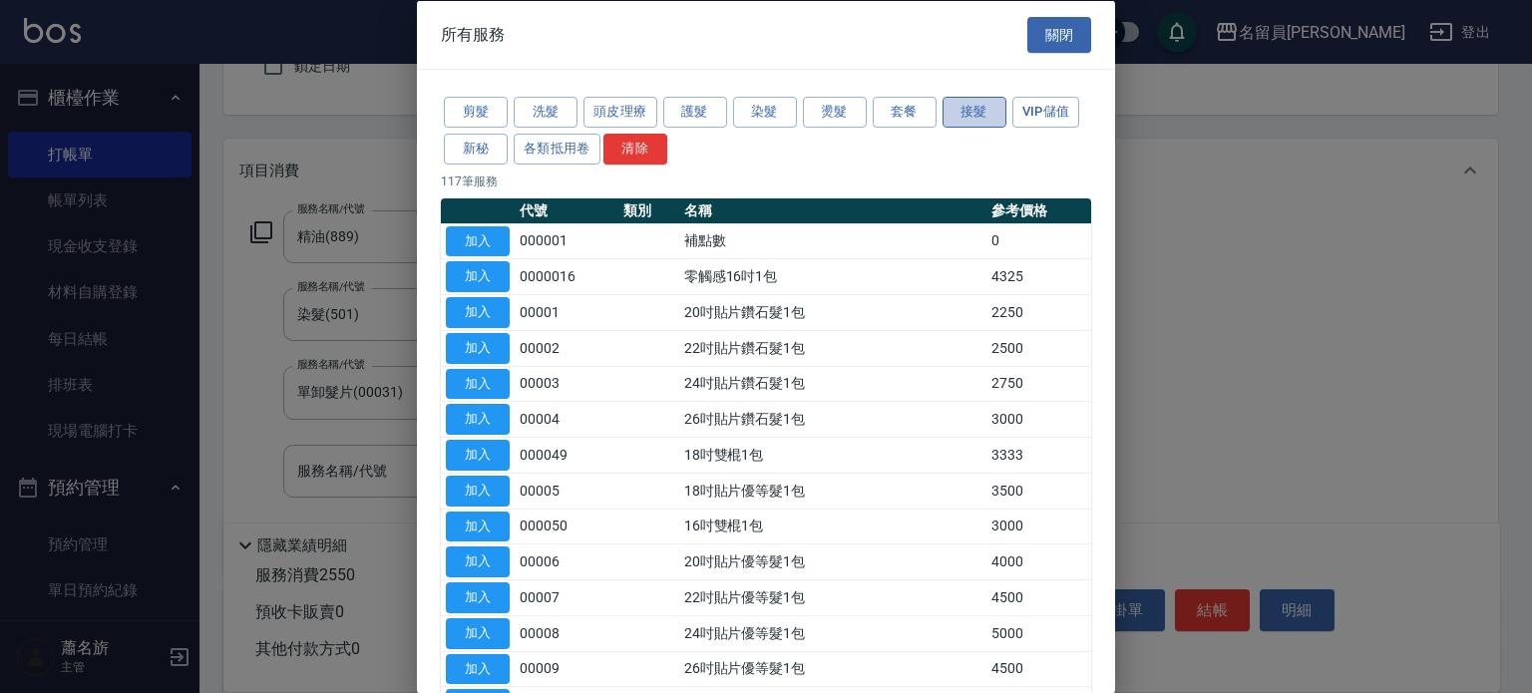
click at [981, 115] on button "接髮" at bounding box center [975, 112] width 64 height 31
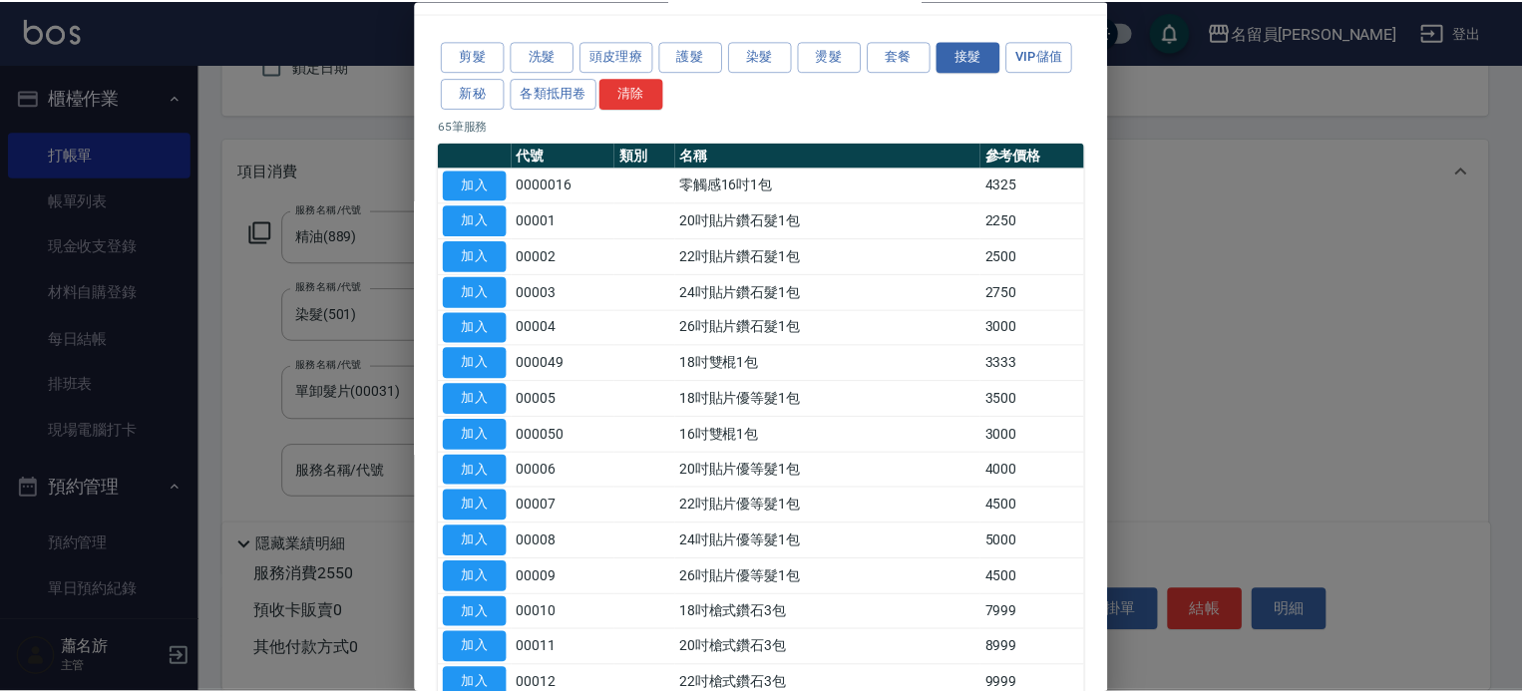
scroll to position [0, 0]
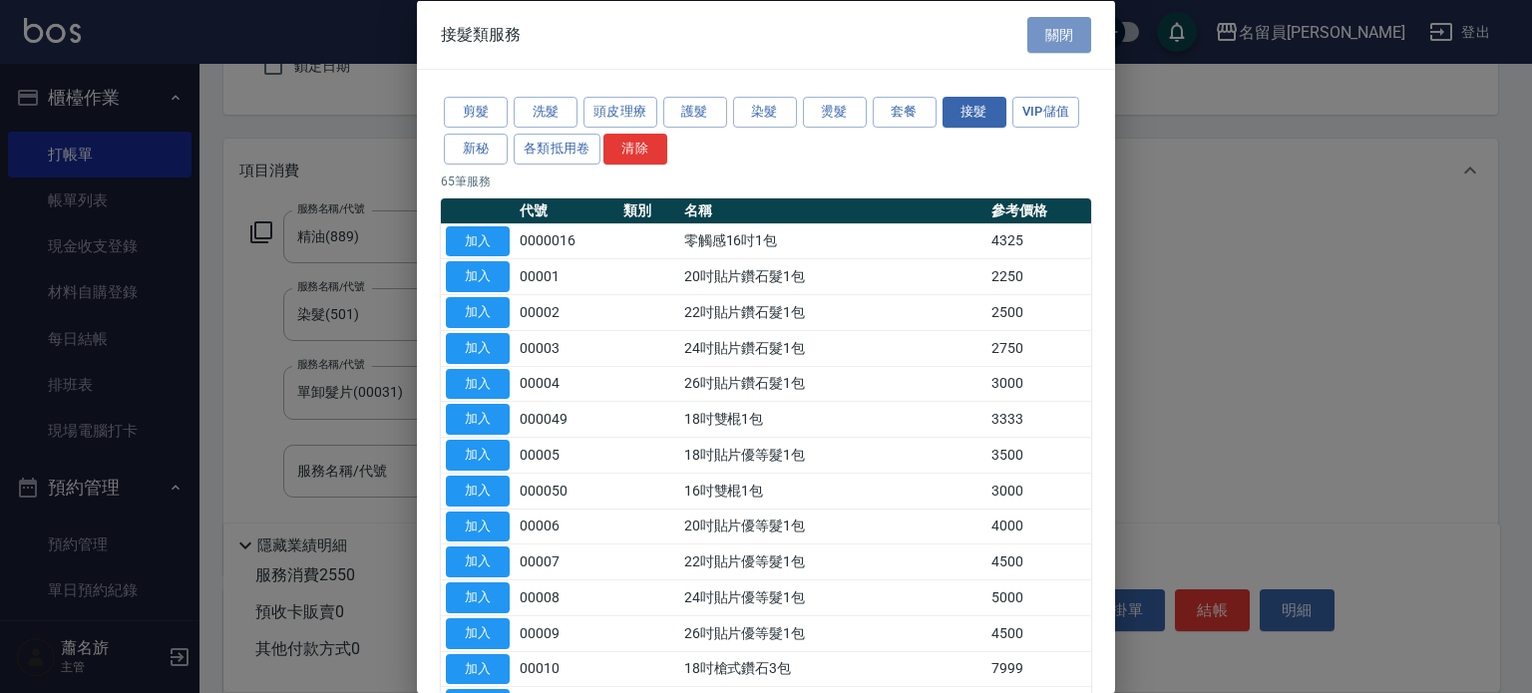
click at [1073, 31] on button "關閉" at bounding box center [1060, 34] width 64 height 37
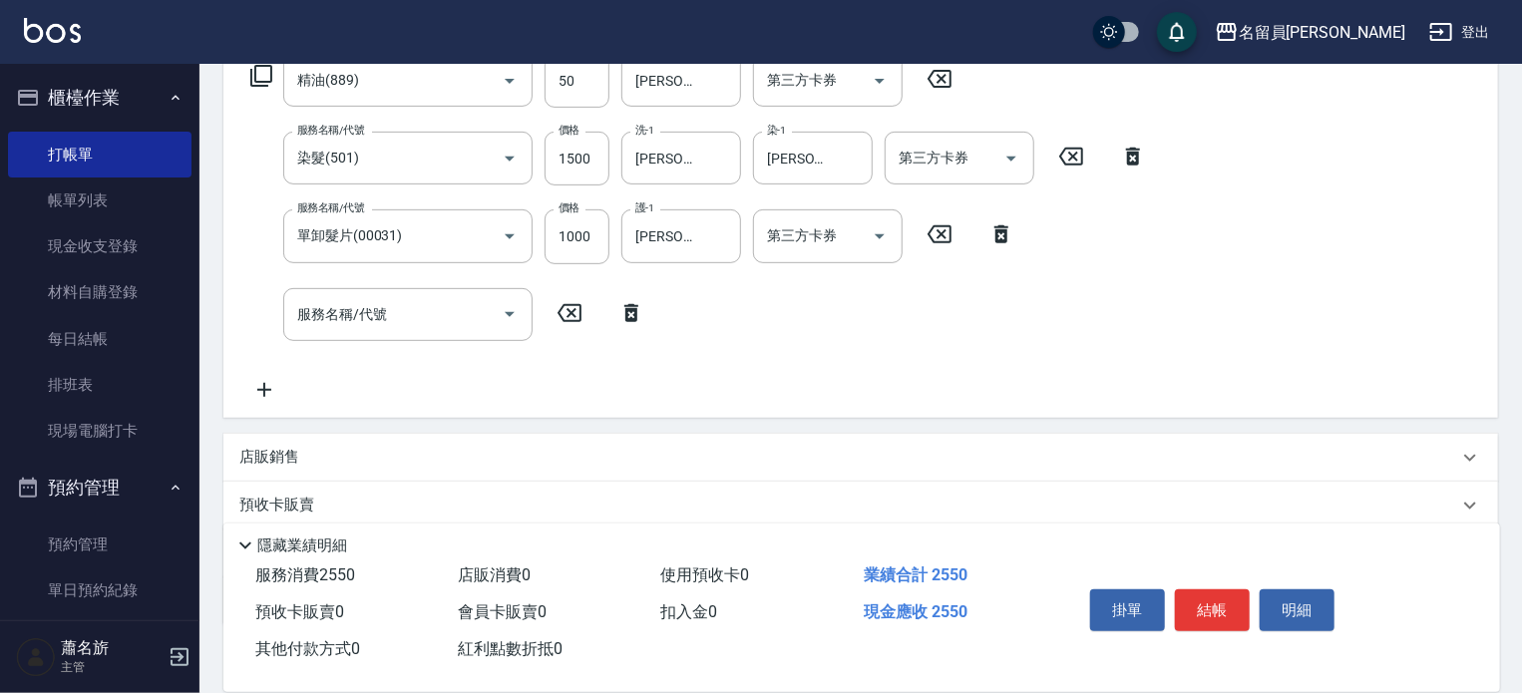
scroll to position [388, 0]
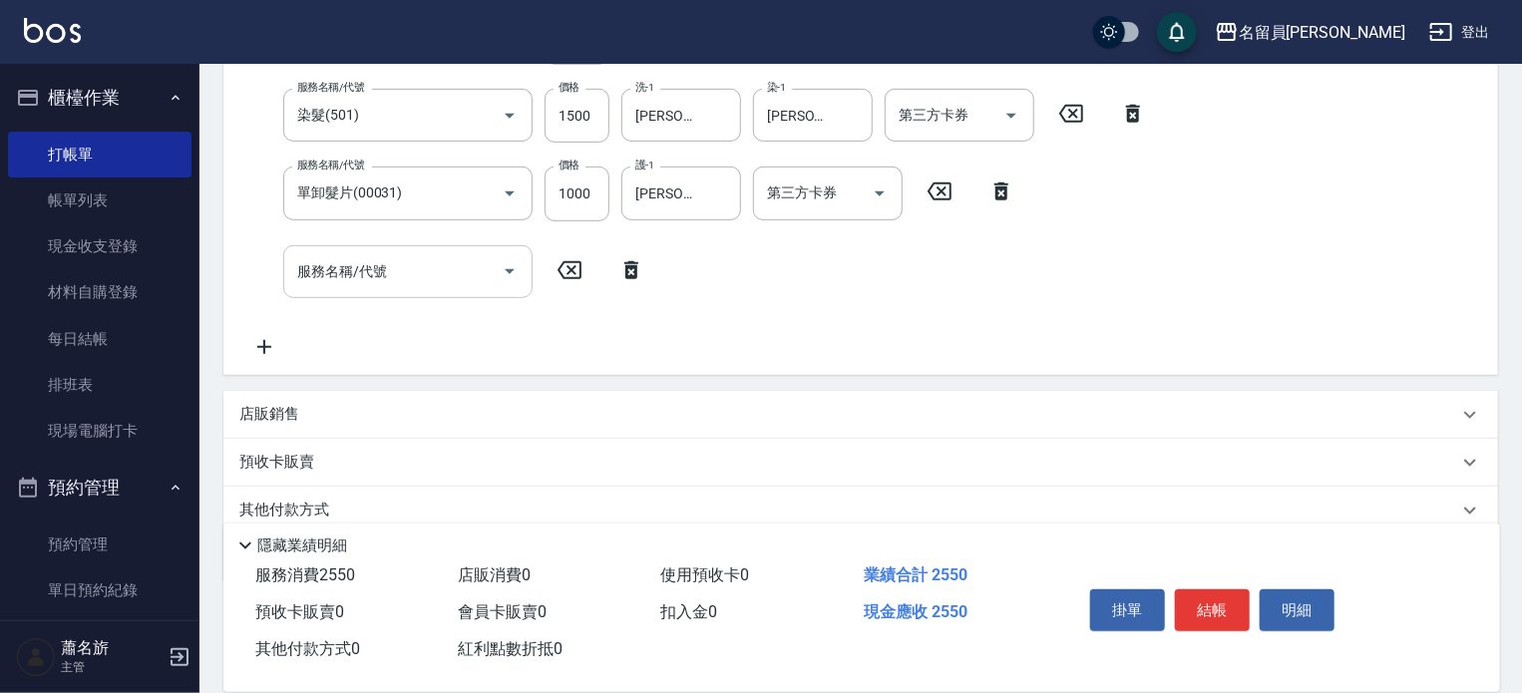
click at [423, 250] on div "服務名稱/代號" at bounding box center [407, 271] width 249 height 53
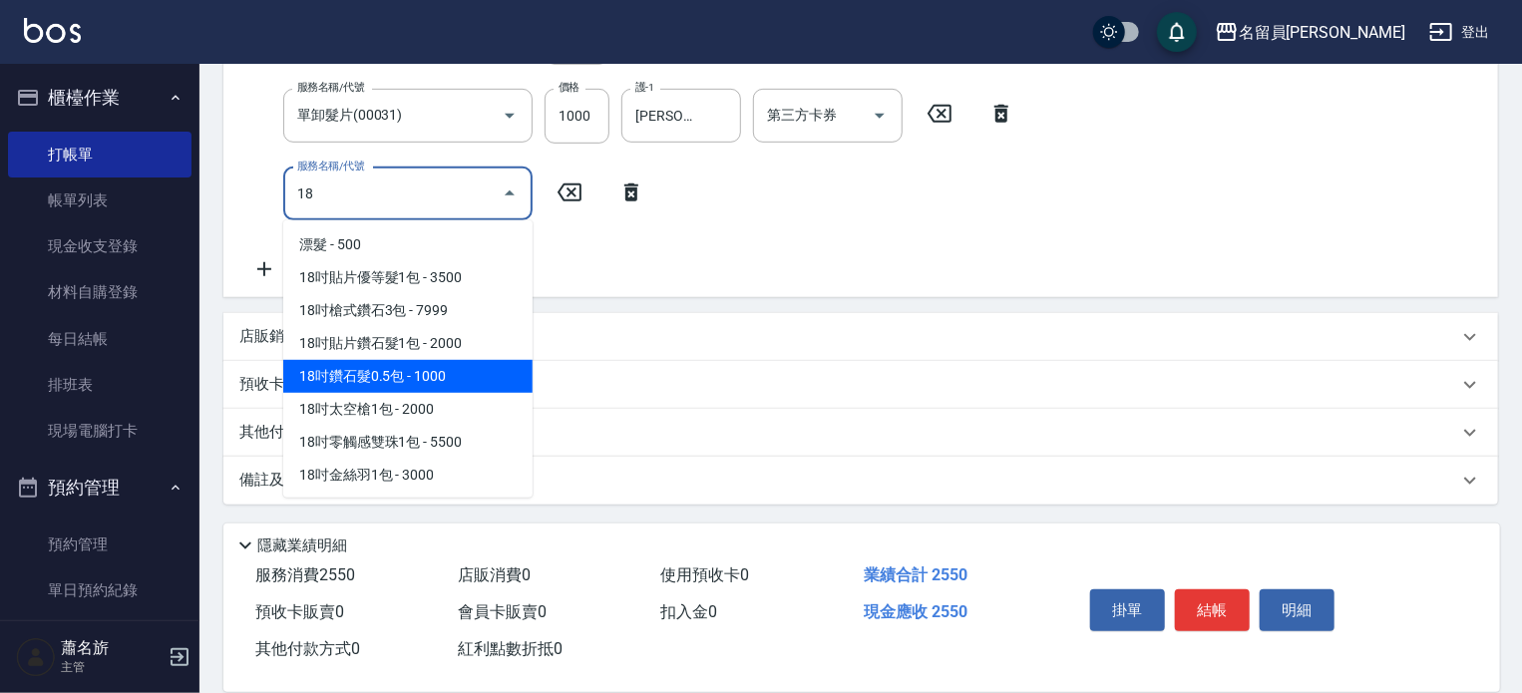
scroll to position [100, 0]
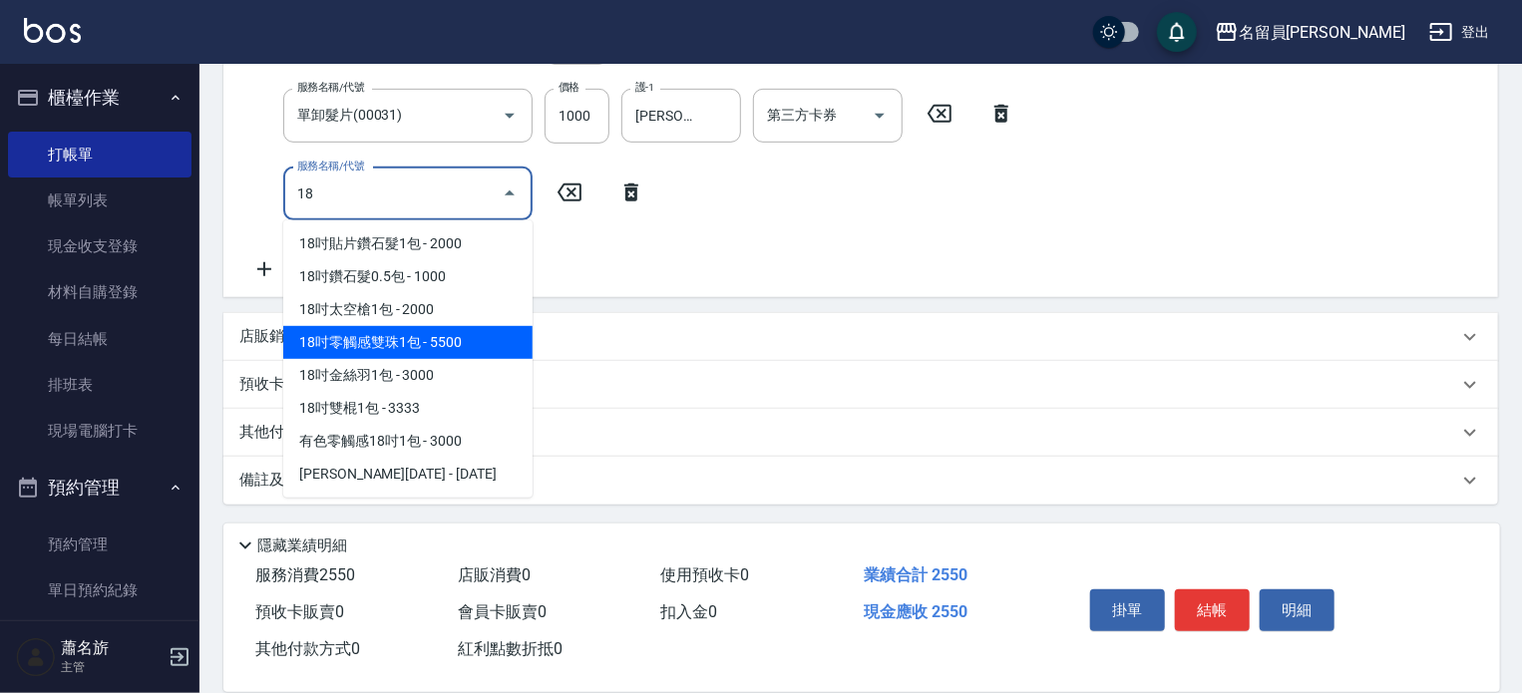
click at [419, 345] on span "18吋零觸感雙珠1包 - 5500" at bounding box center [407, 342] width 249 height 33
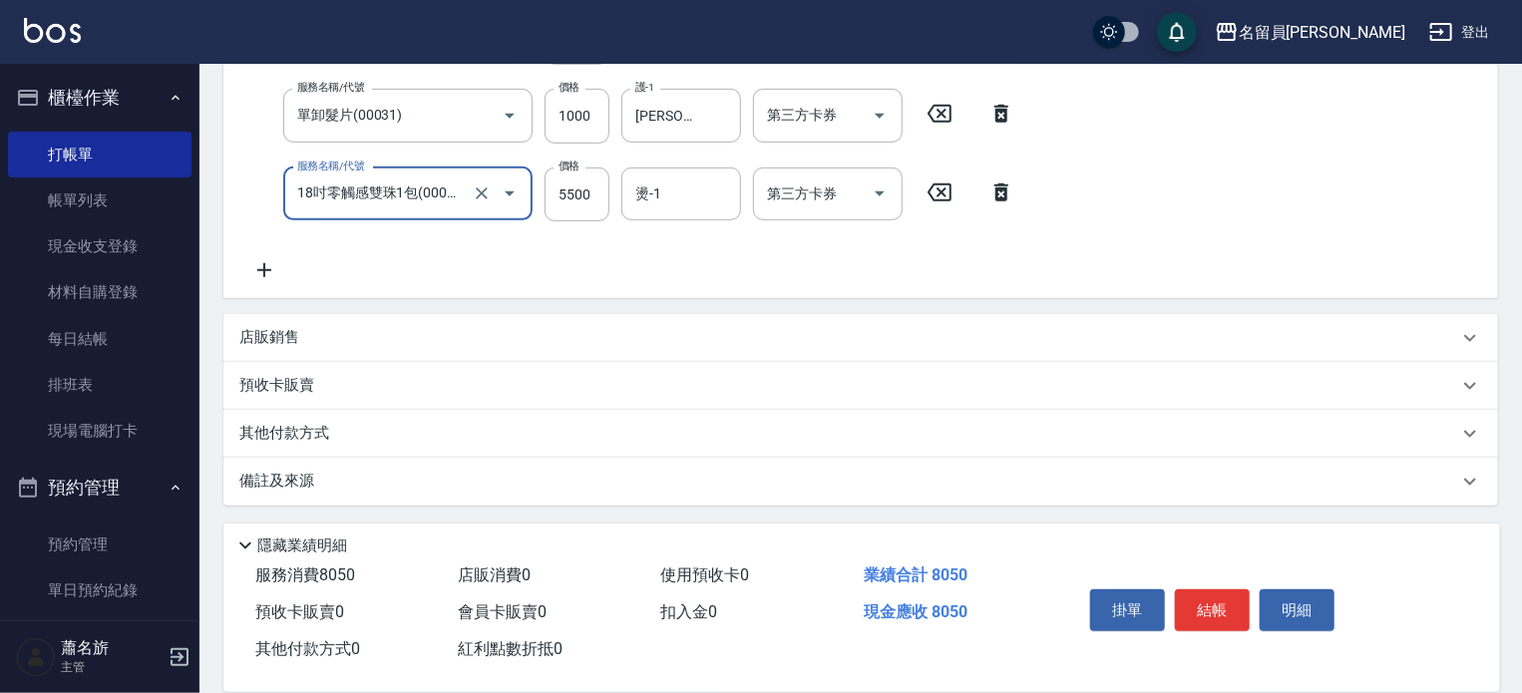
type input "18吋零觸感雙珠1包(00037)"
click at [578, 171] on label "價格" at bounding box center [569, 166] width 21 height 15
click at [578, 171] on input "5500" at bounding box center [577, 195] width 65 height 54
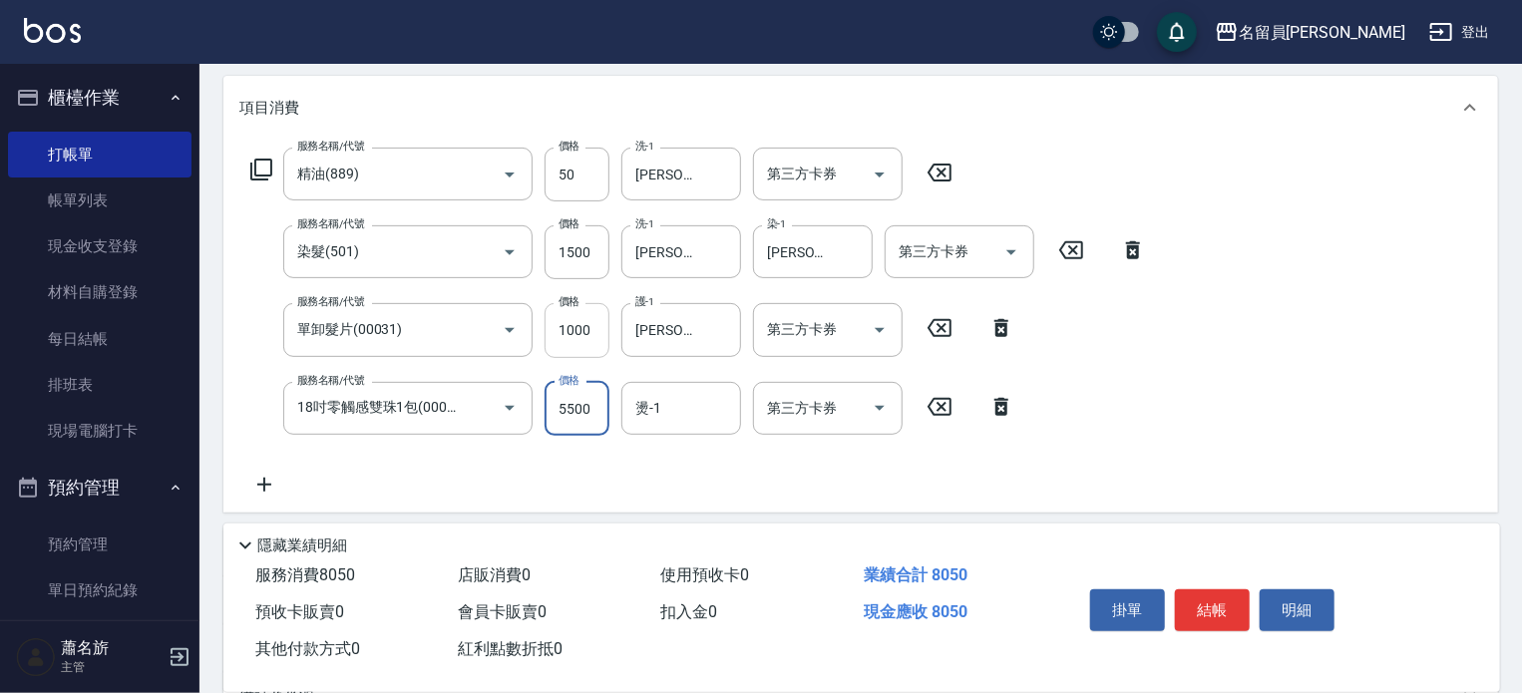
scroll to position [278, 0]
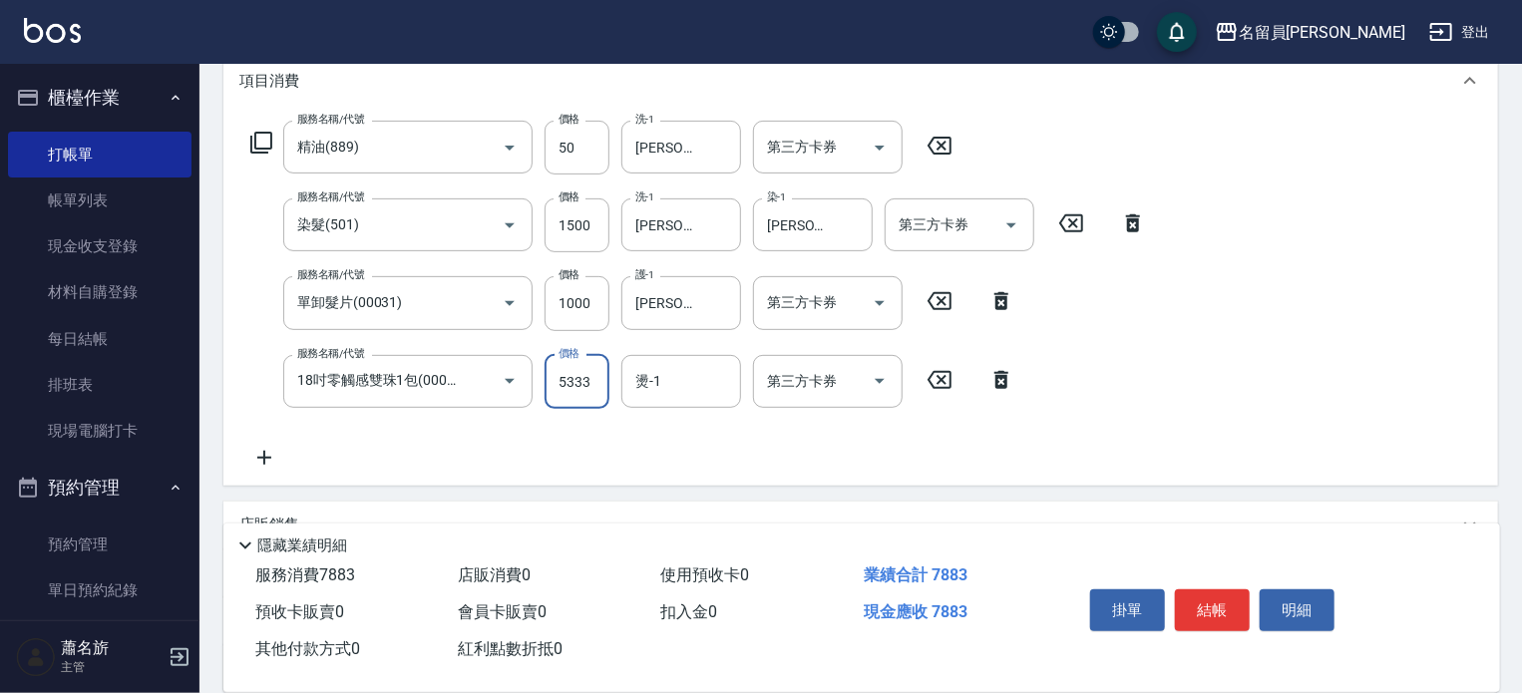
type input "5333"
type input "[PERSON_NAME]-F"
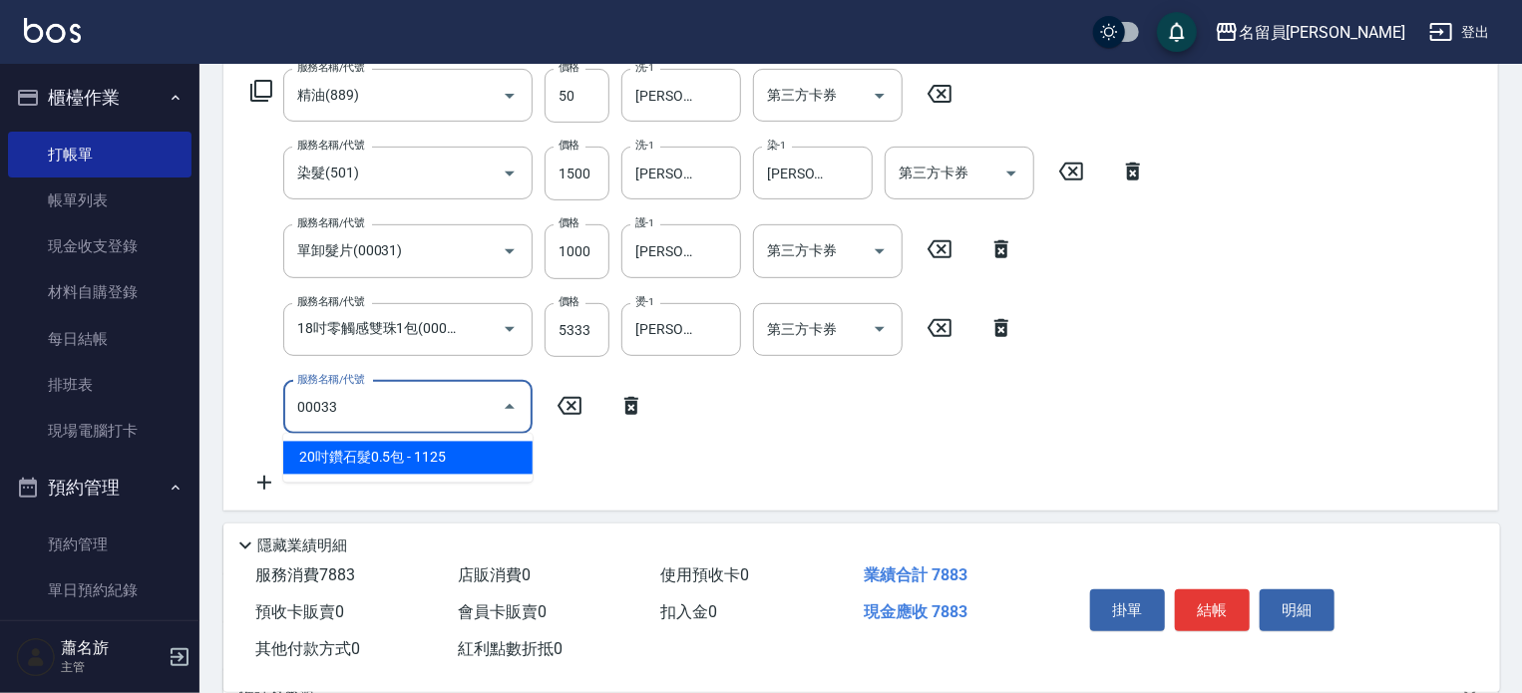
scroll to position [378, 0]
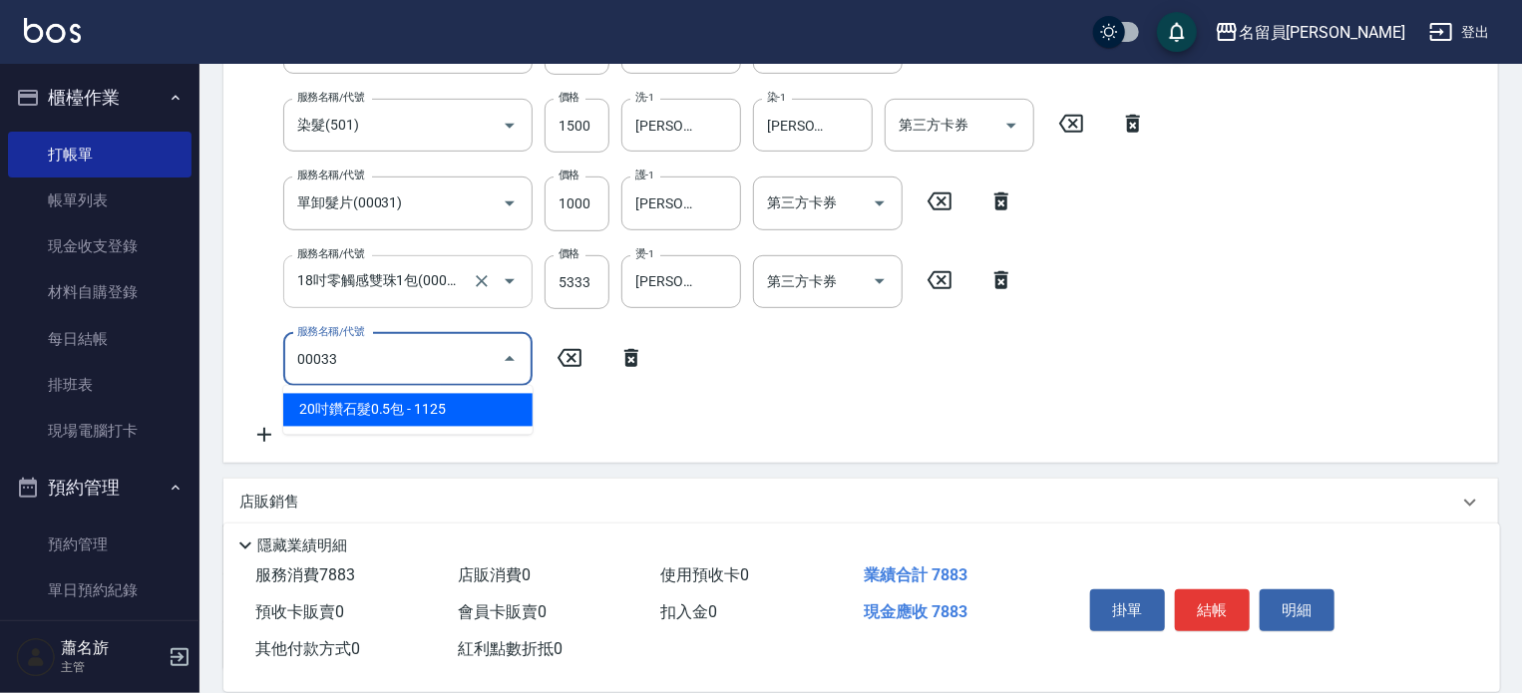
click at [515, 284] on icon "Open" at bounding box center [510, 281] width 24 height 24
type input "00033"
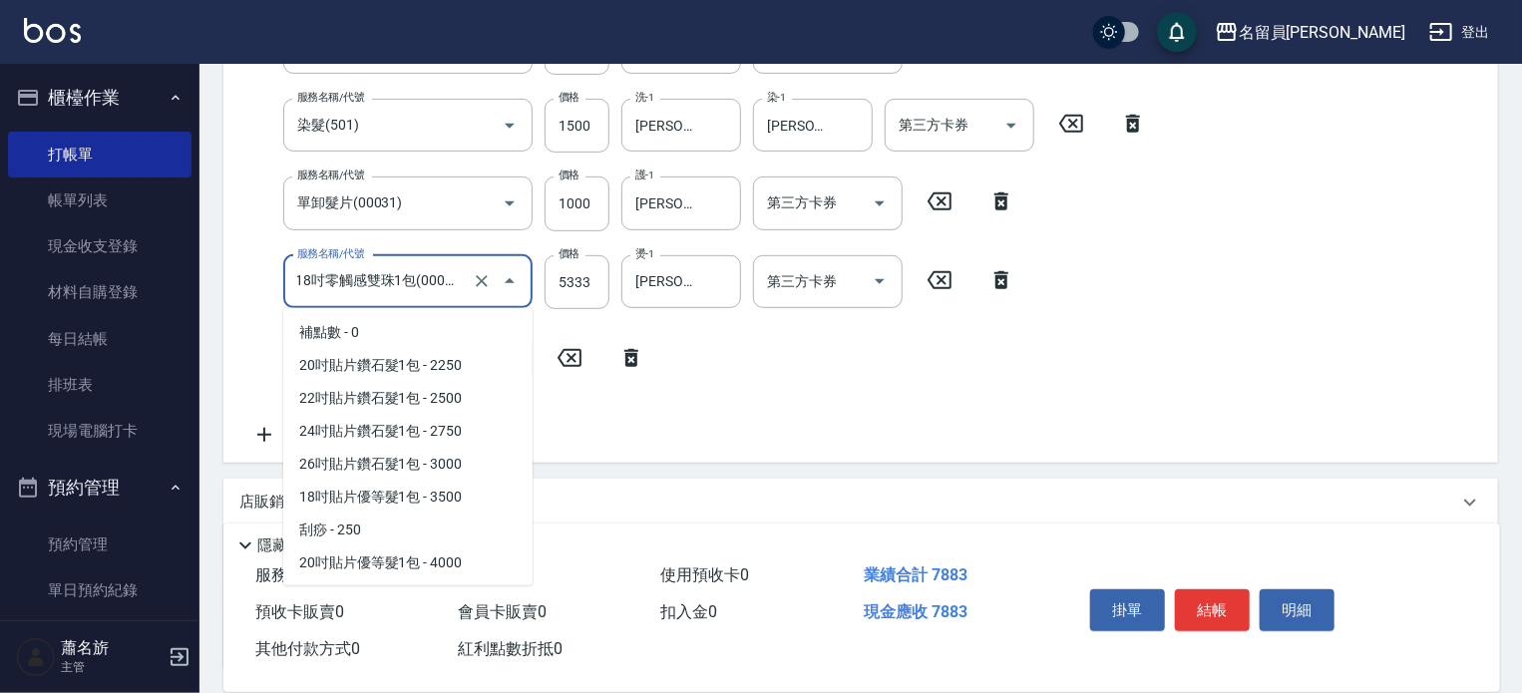
scroll to position [1739, 0]
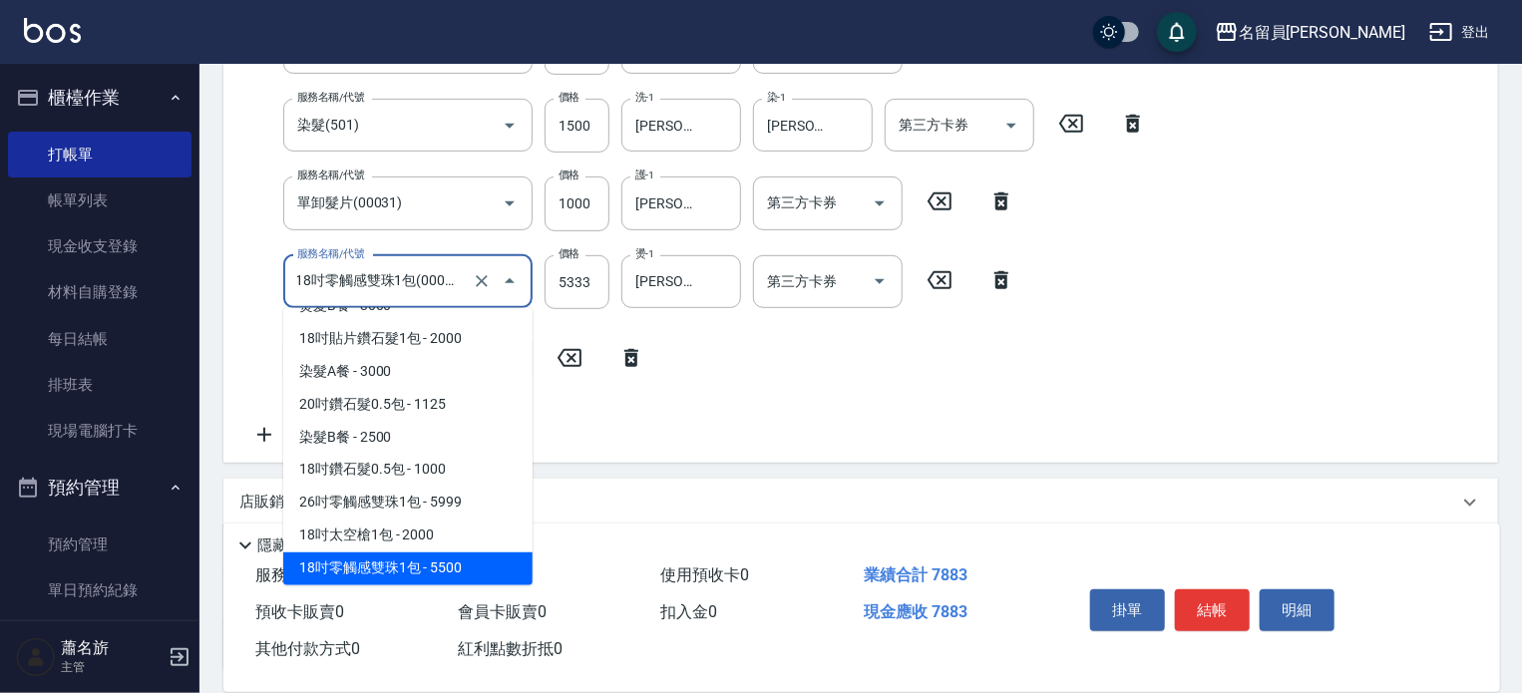
click at [575, 367] on div "服務名稱/代號 服務名稱/代號" at bounding box center [447, 359] width 417 height 53
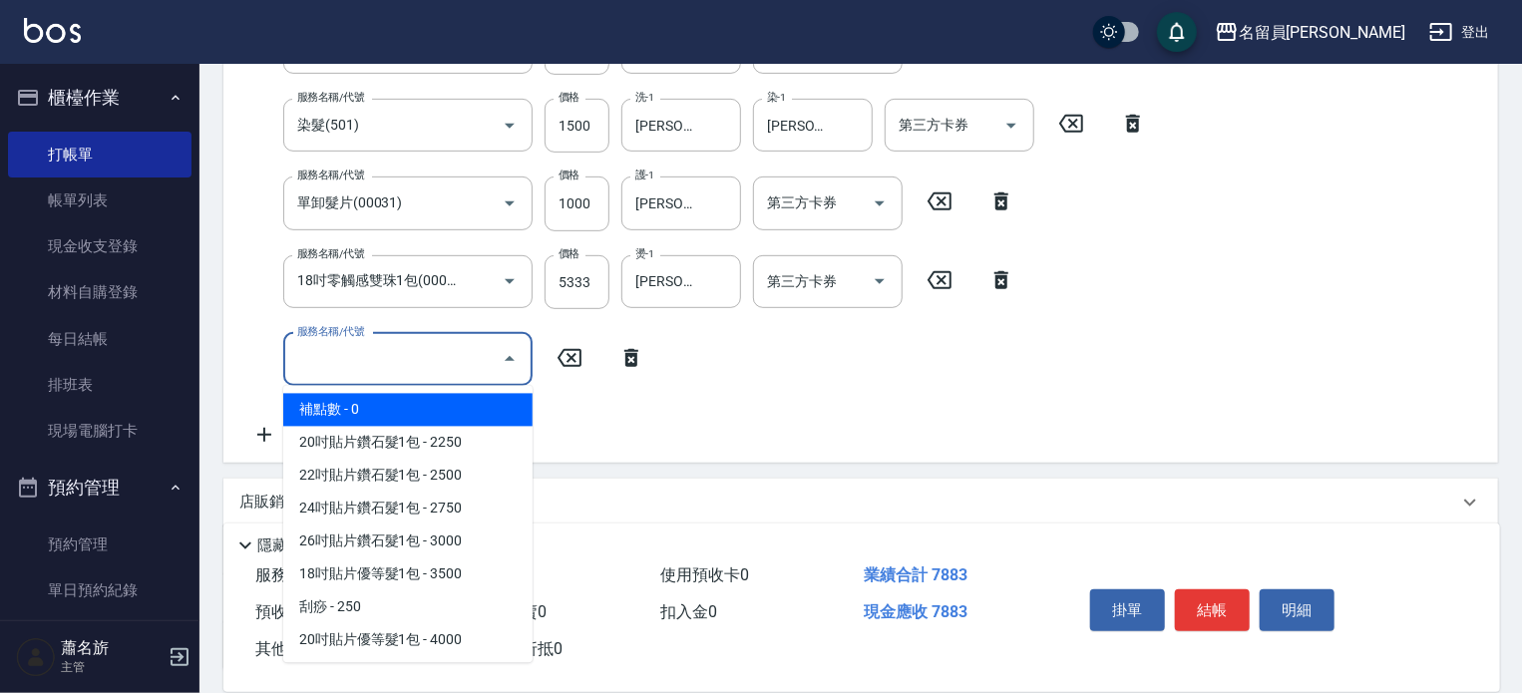
click at [397, 358] on input "服務名稱/代號" at bounding box center [393, 359] width 202 height 35
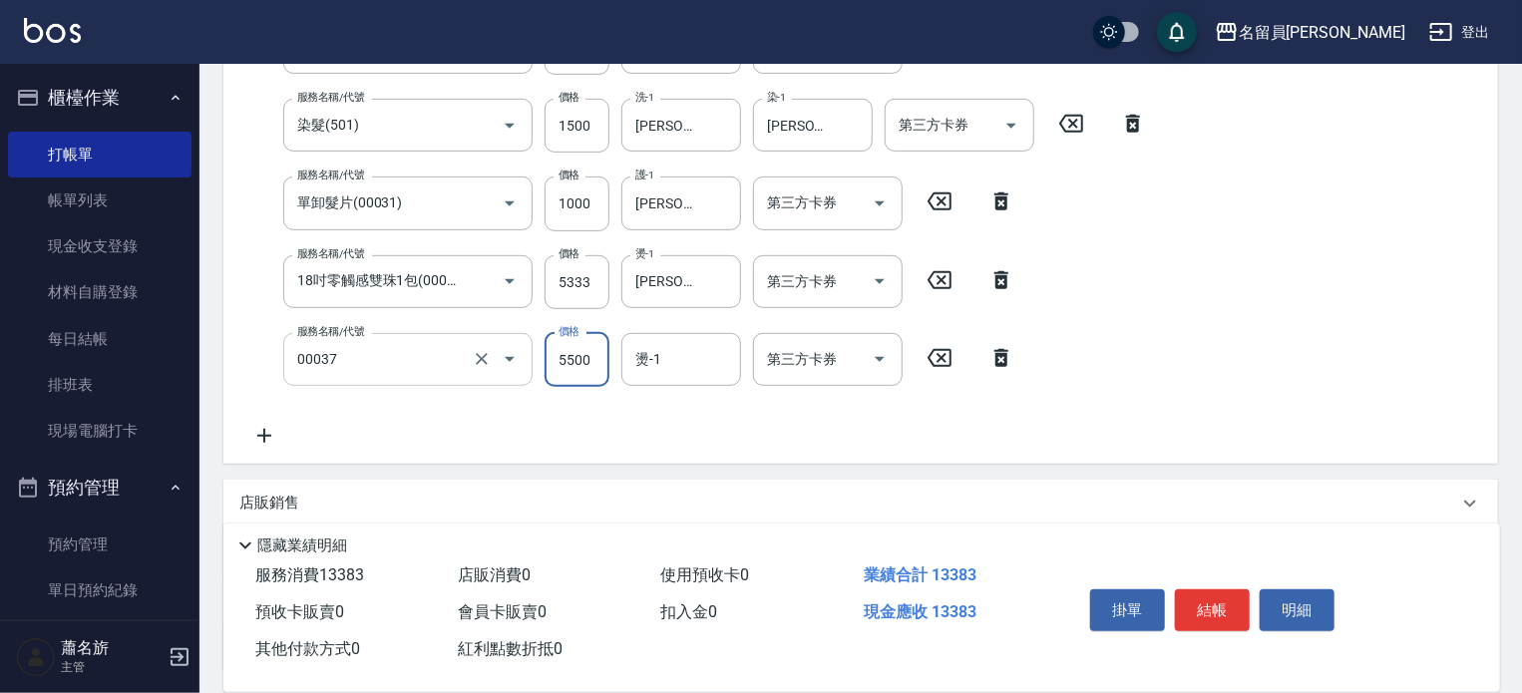
type input "18吋零觸感雙珠1包(00037)"
type input "5333"
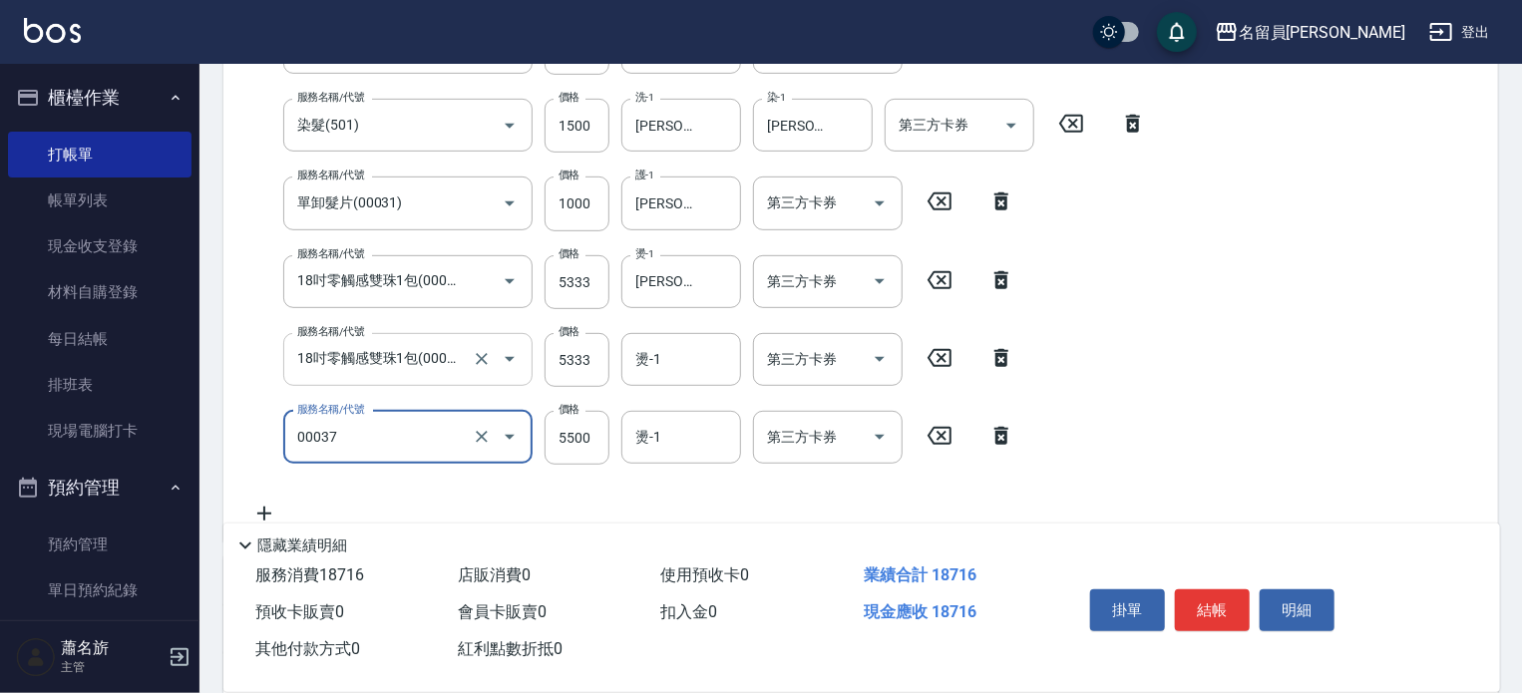
type input "18吋零觸感雙珠1包(00037)"
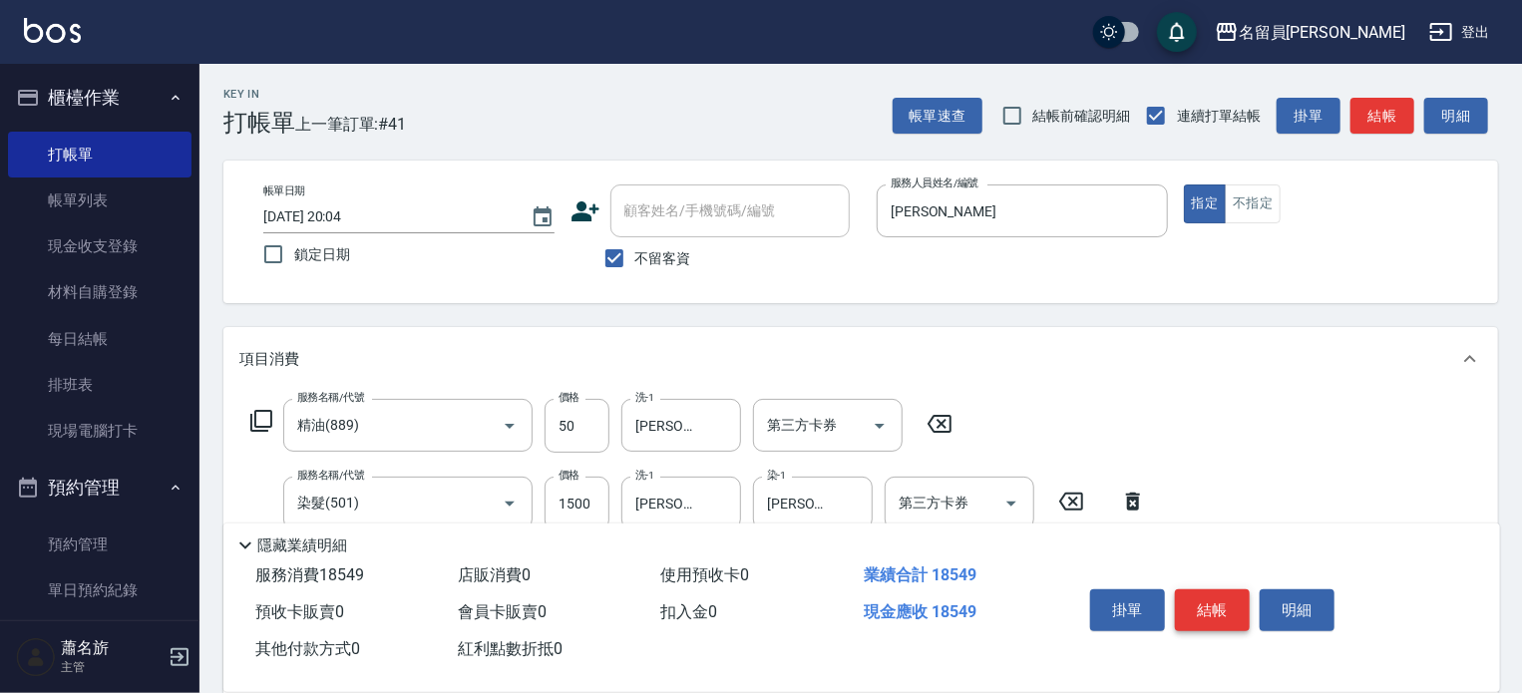
type input "5333"
click at [1205, 614] on button "結帳" at bounding box center [1212, 611] width 75 height 42
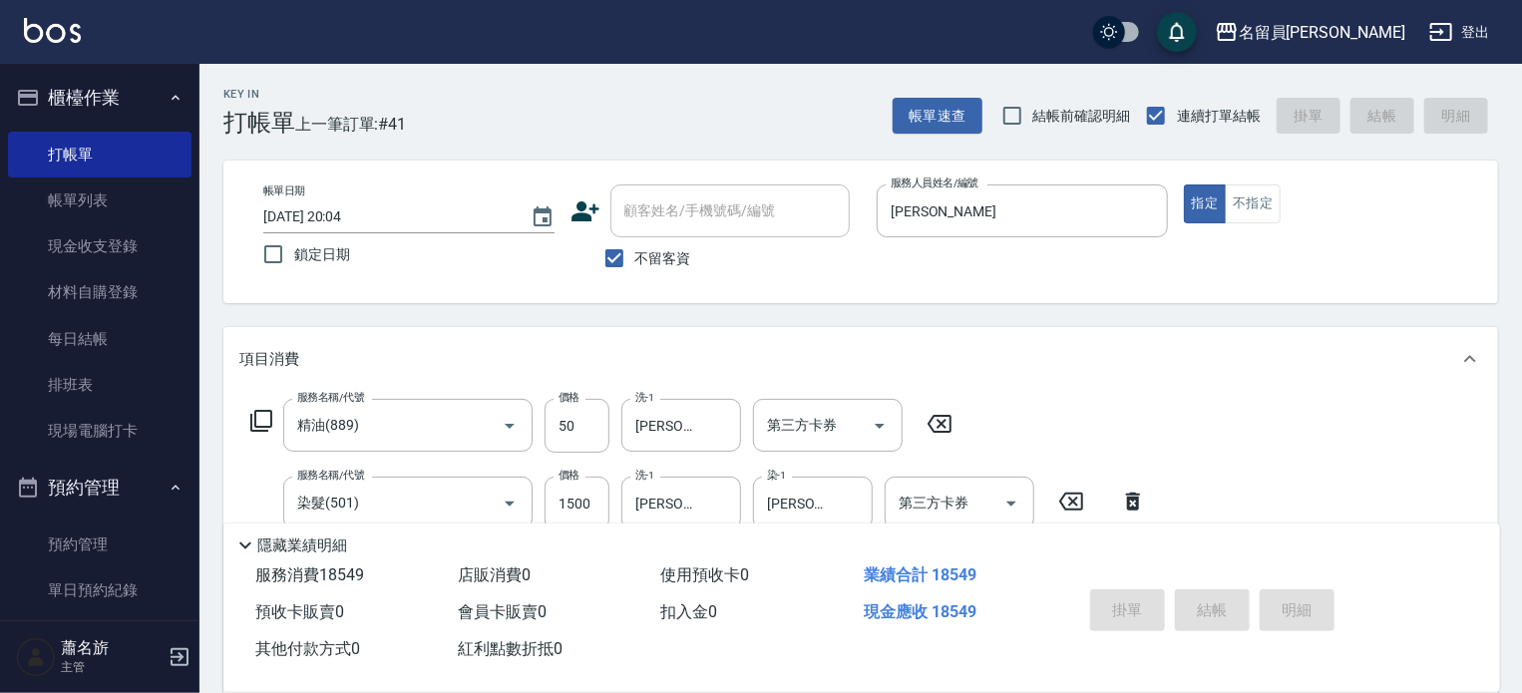
type input "[DATE] 20:06"
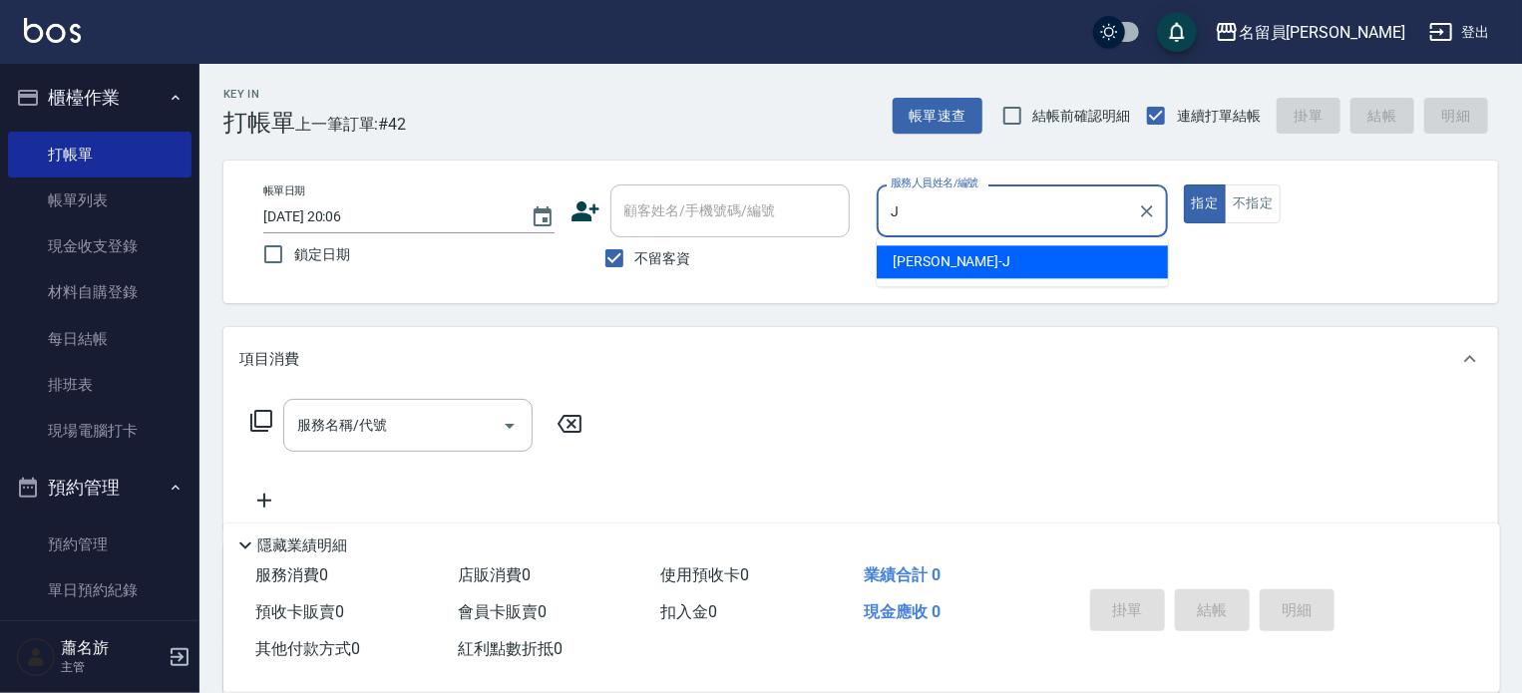
type input "[PERSON_NAME]"
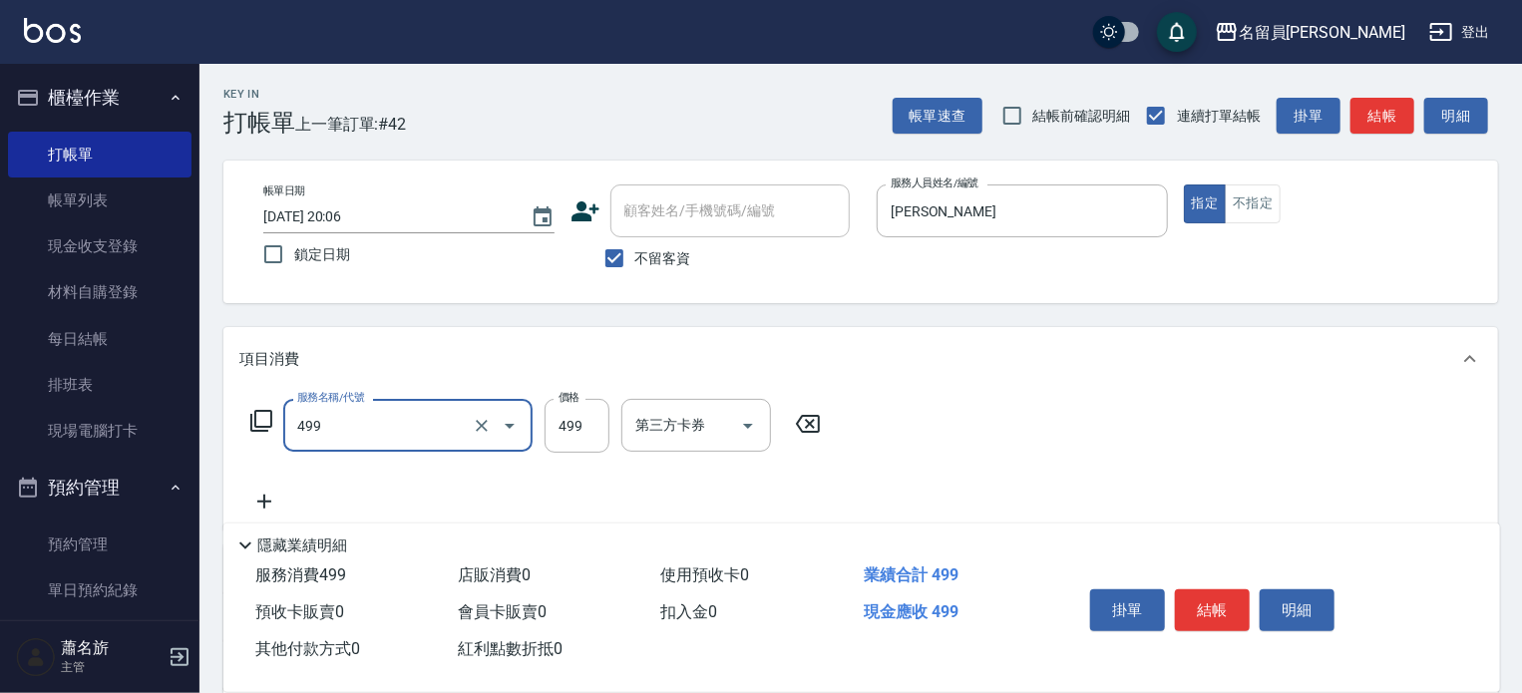
type input "去角質洗髮(499)"
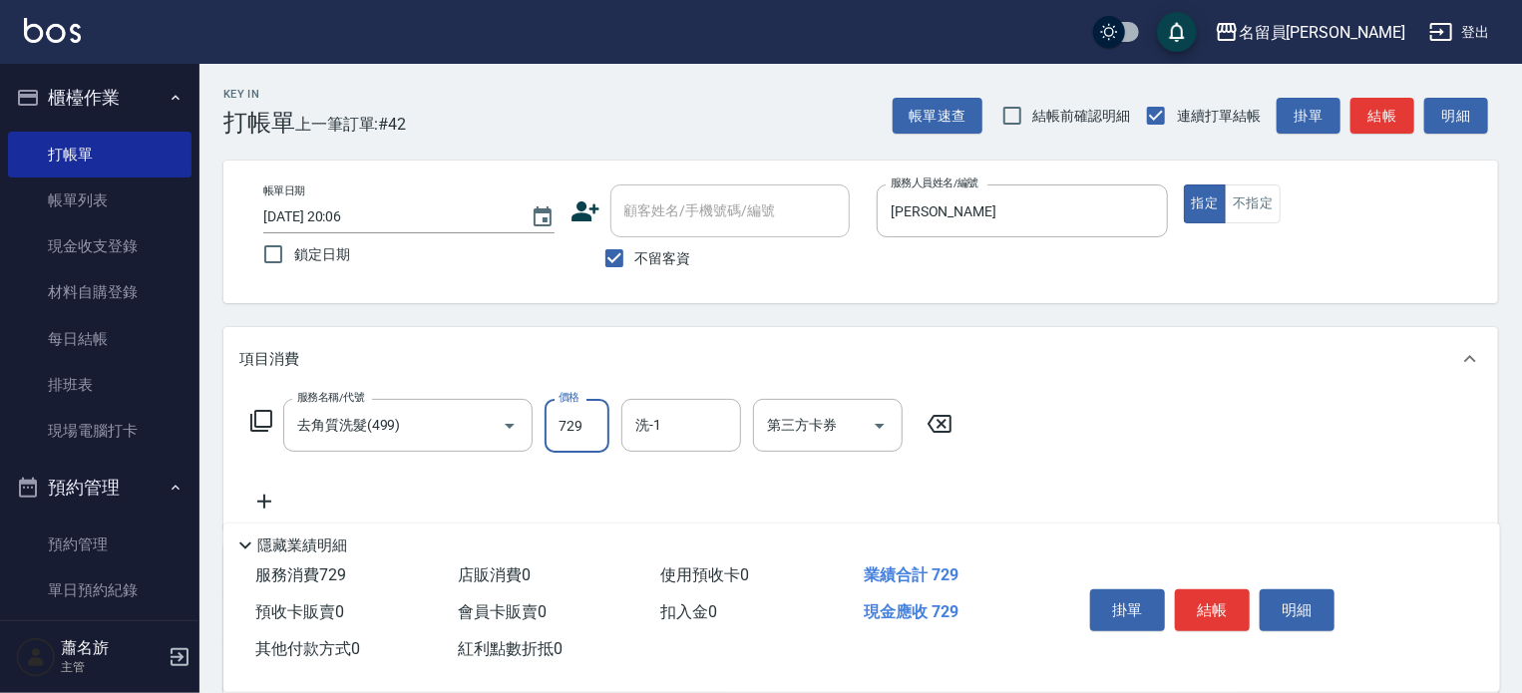
type input "729"
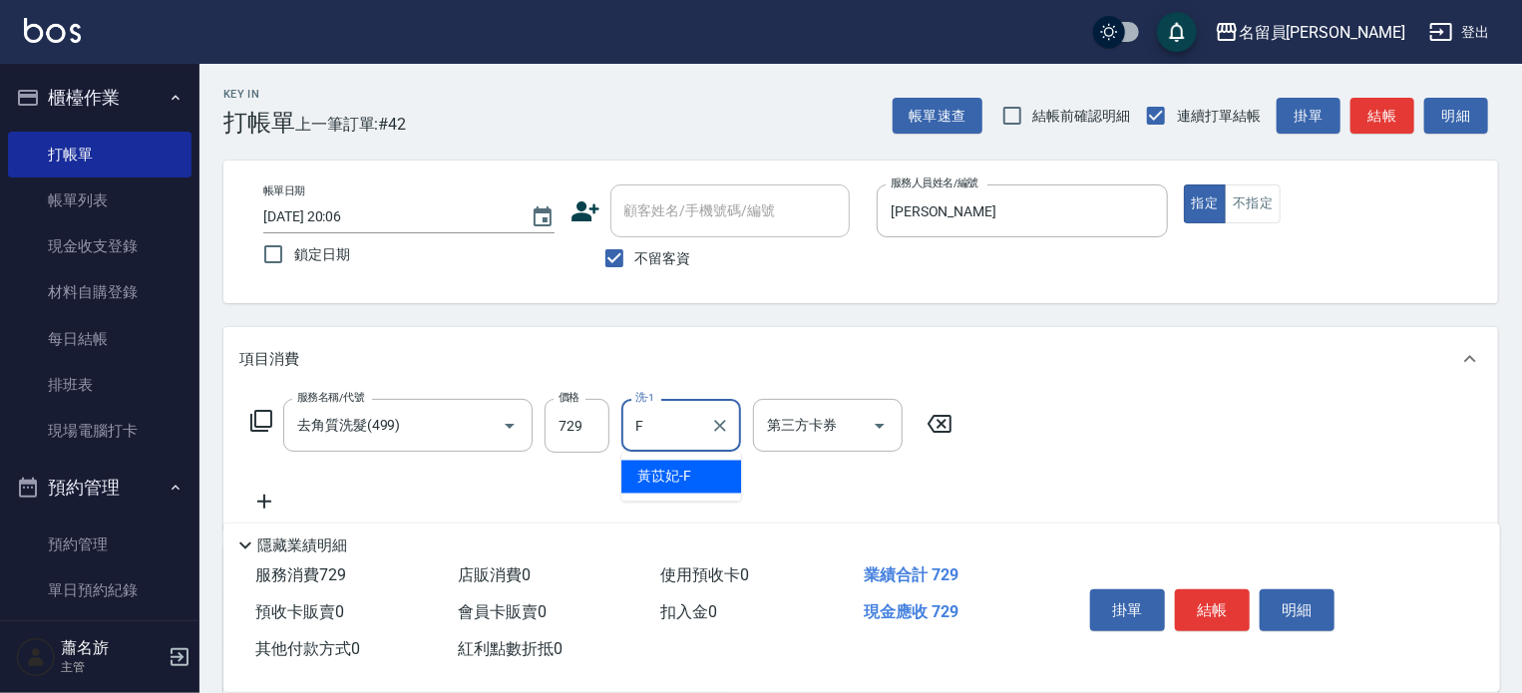
type input "[PERSON_NAME]-F"
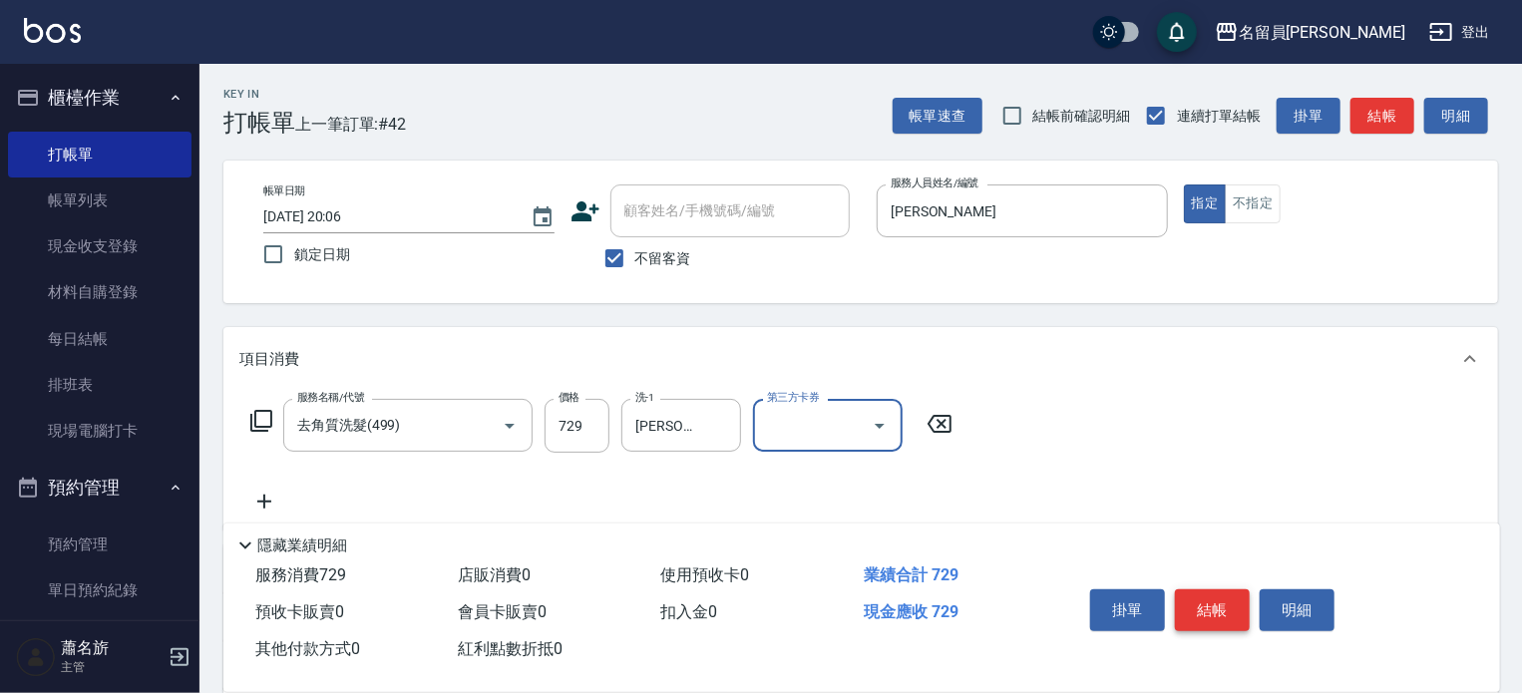
click at [1228, 590] on button "結帳" at bounding box center [1212, 611] width 75 height 42
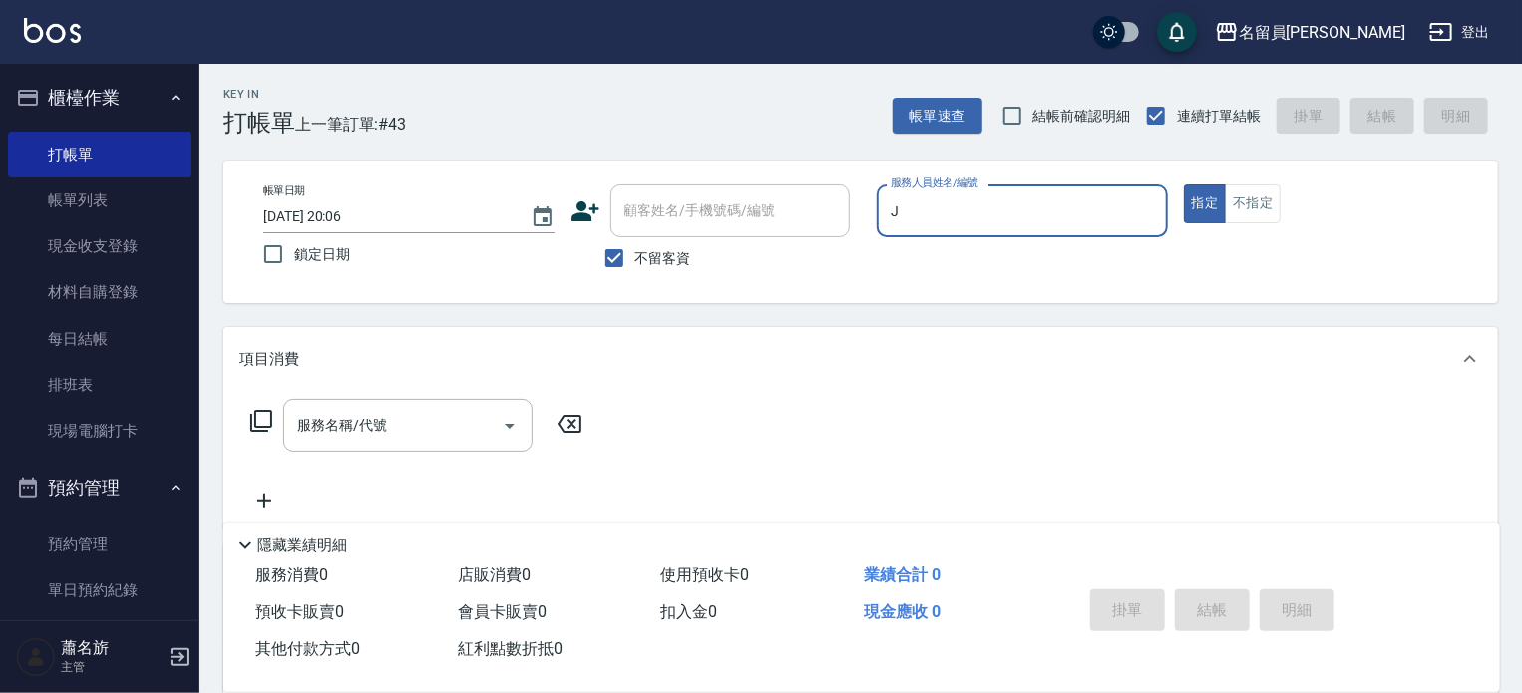
type input "[PERSON_NAME]"
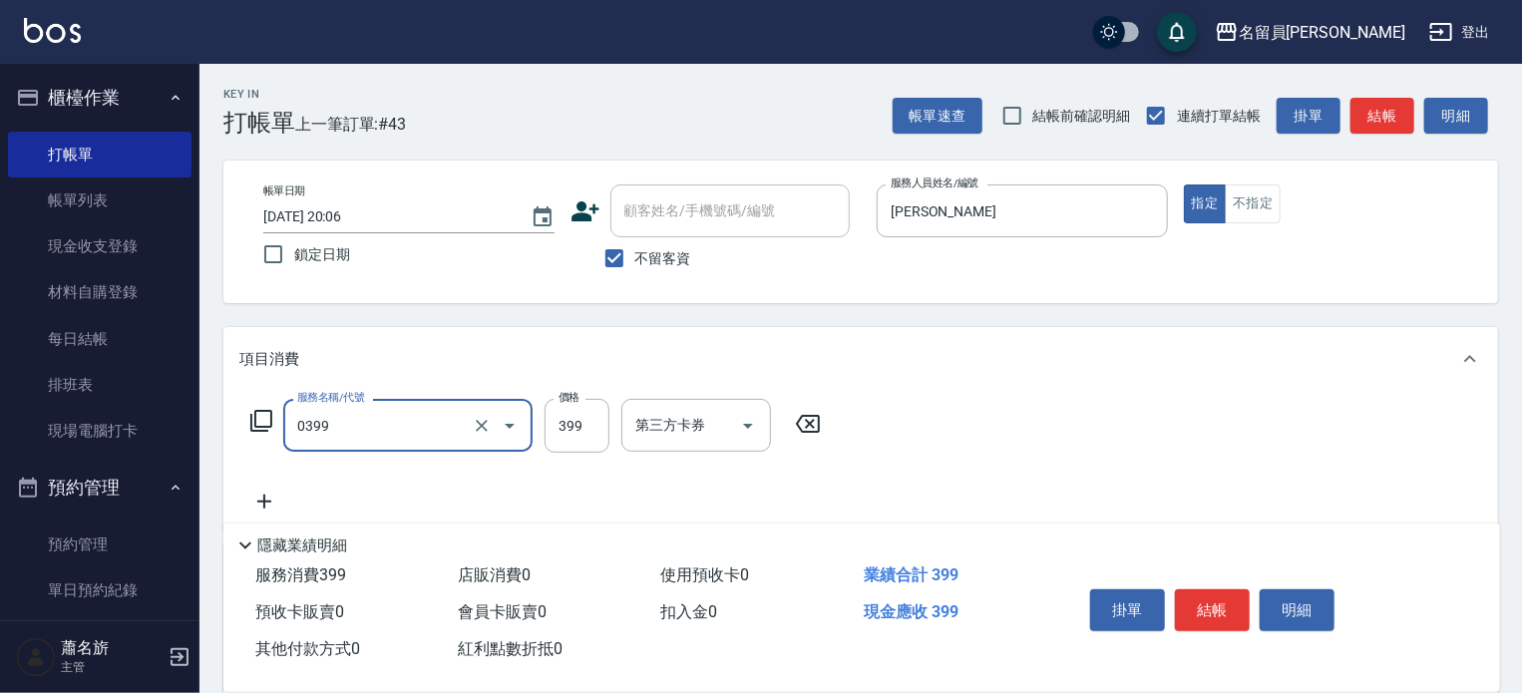
type input "海鹽SPA(0399)"
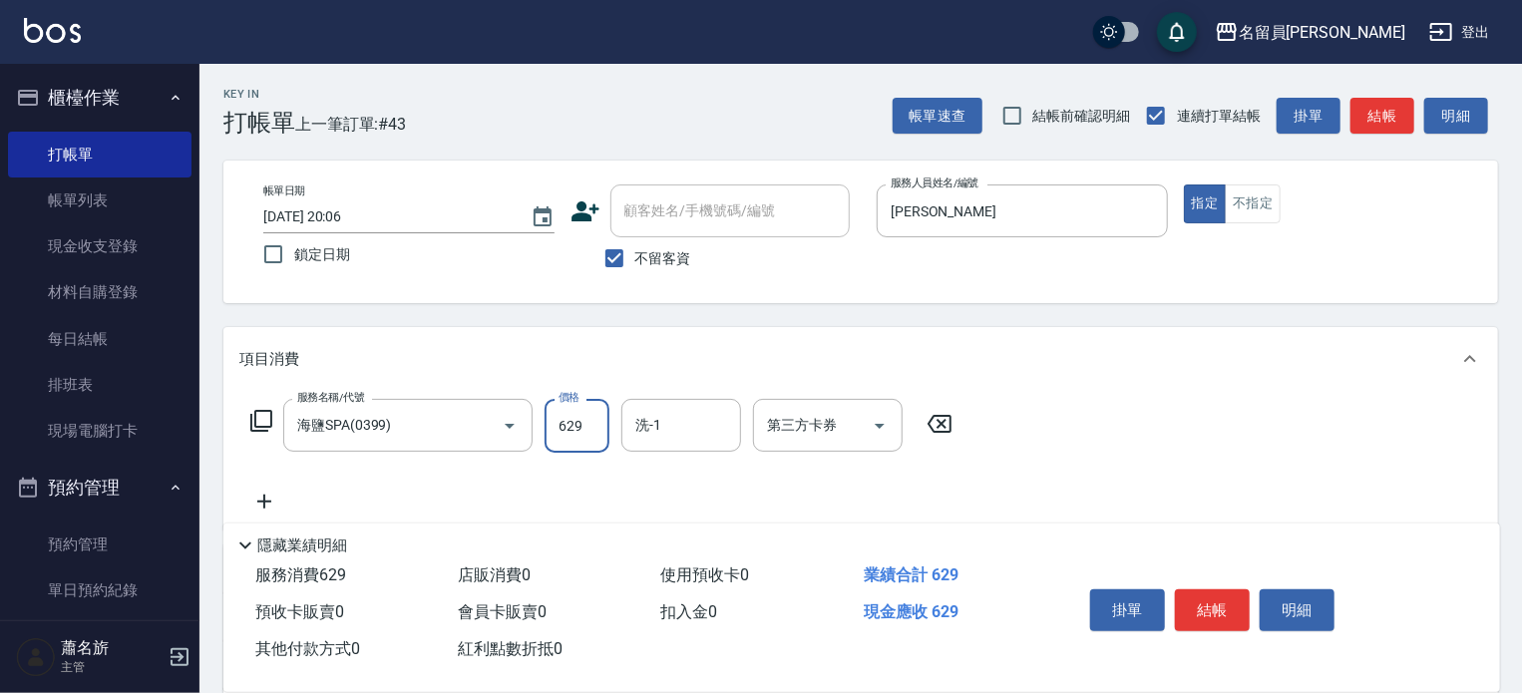
type input "629"
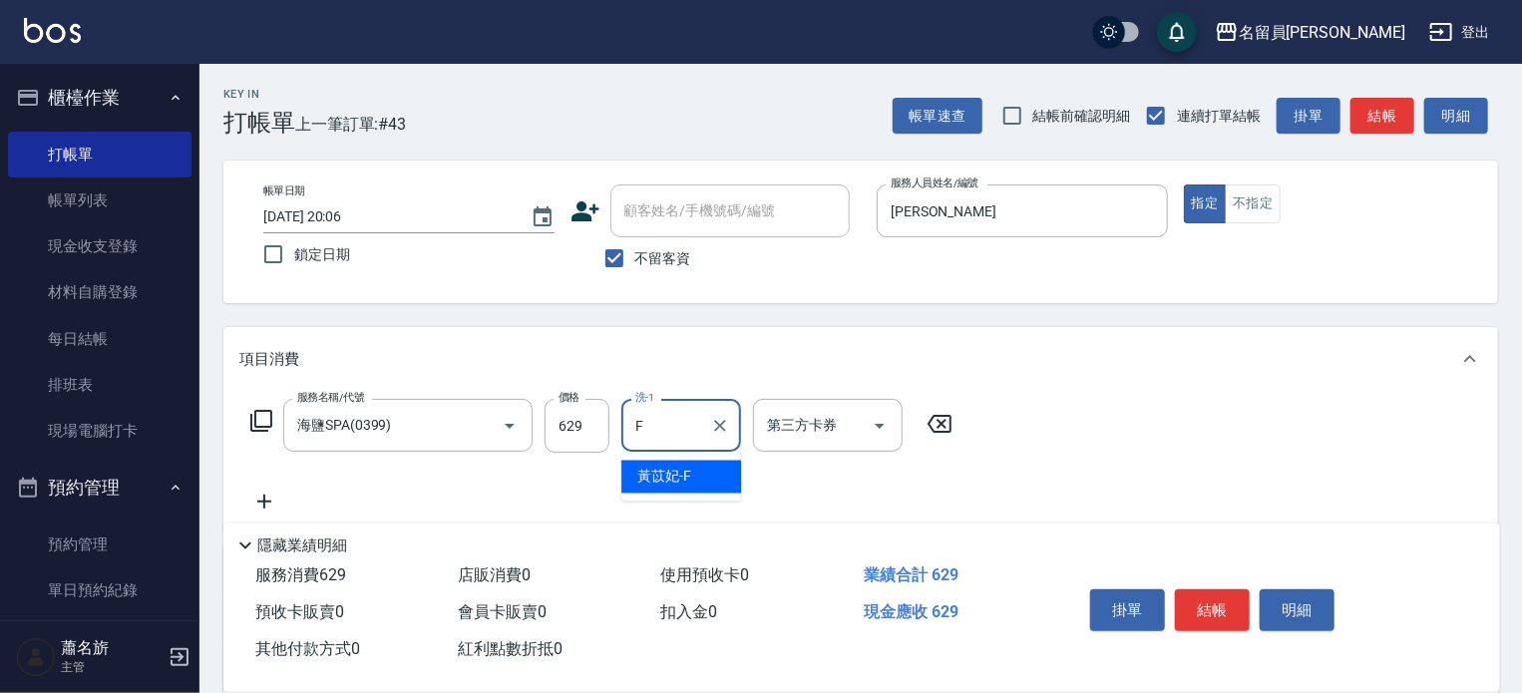
type input "F"
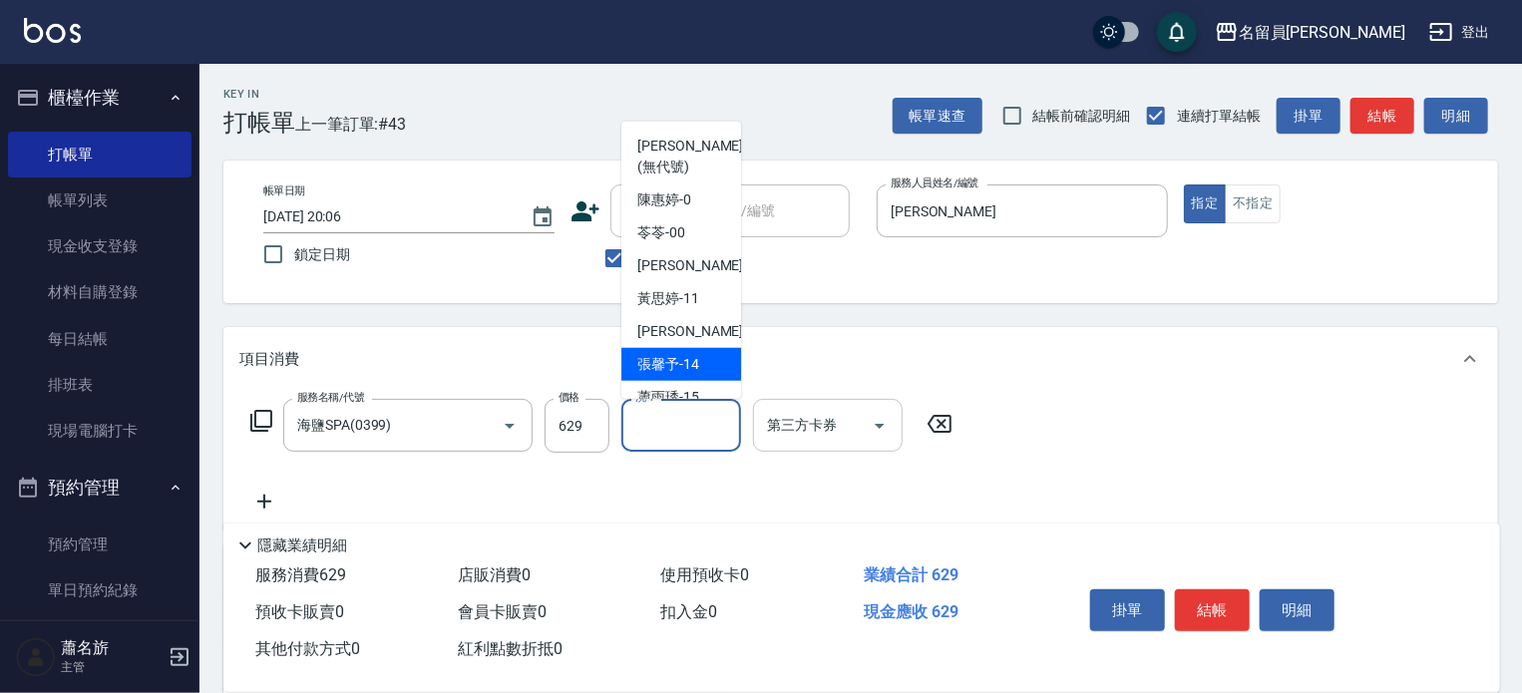
click at [906, 441] on div "第三方卡券 第三方卡券" at bounding box center [834, 426] width 162 height 54
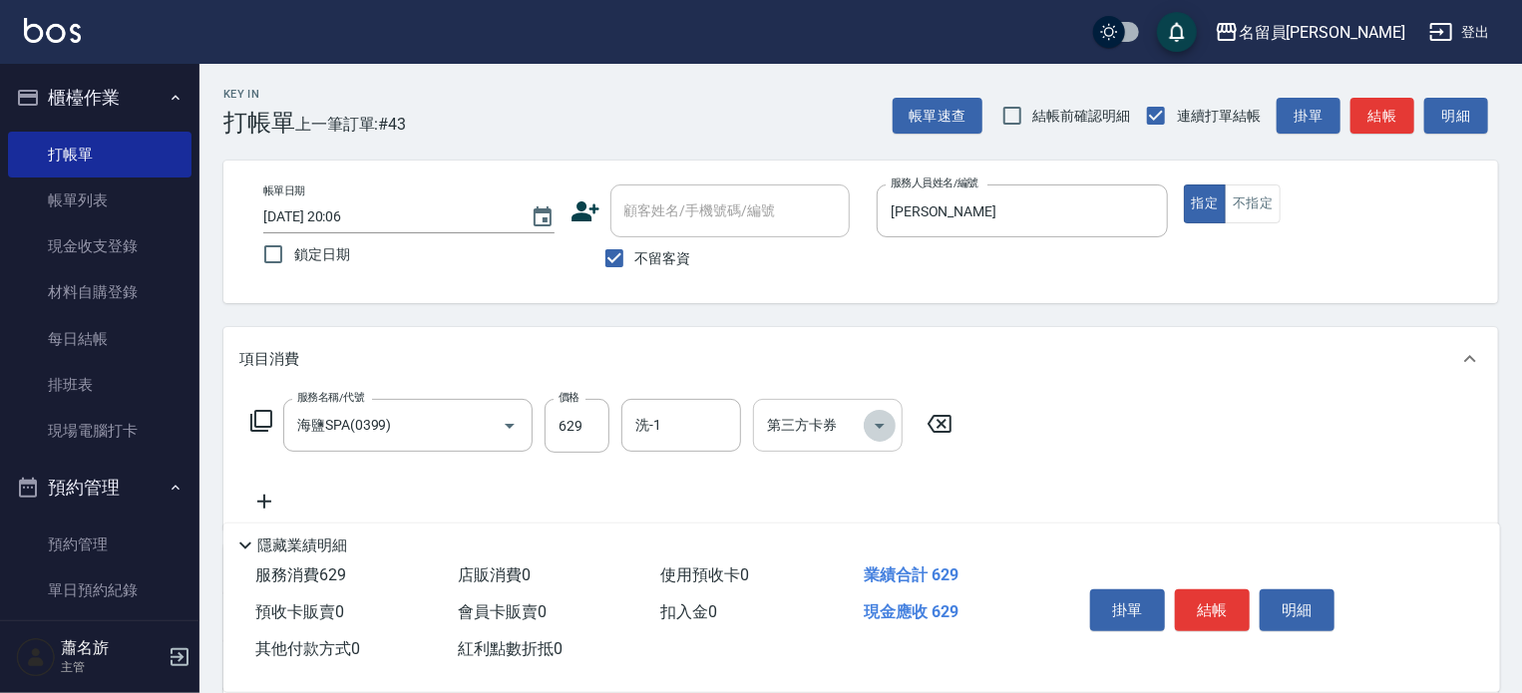
click at [878, 424] on icon "Open" at bounding box center [880, 426] width 10 height 5
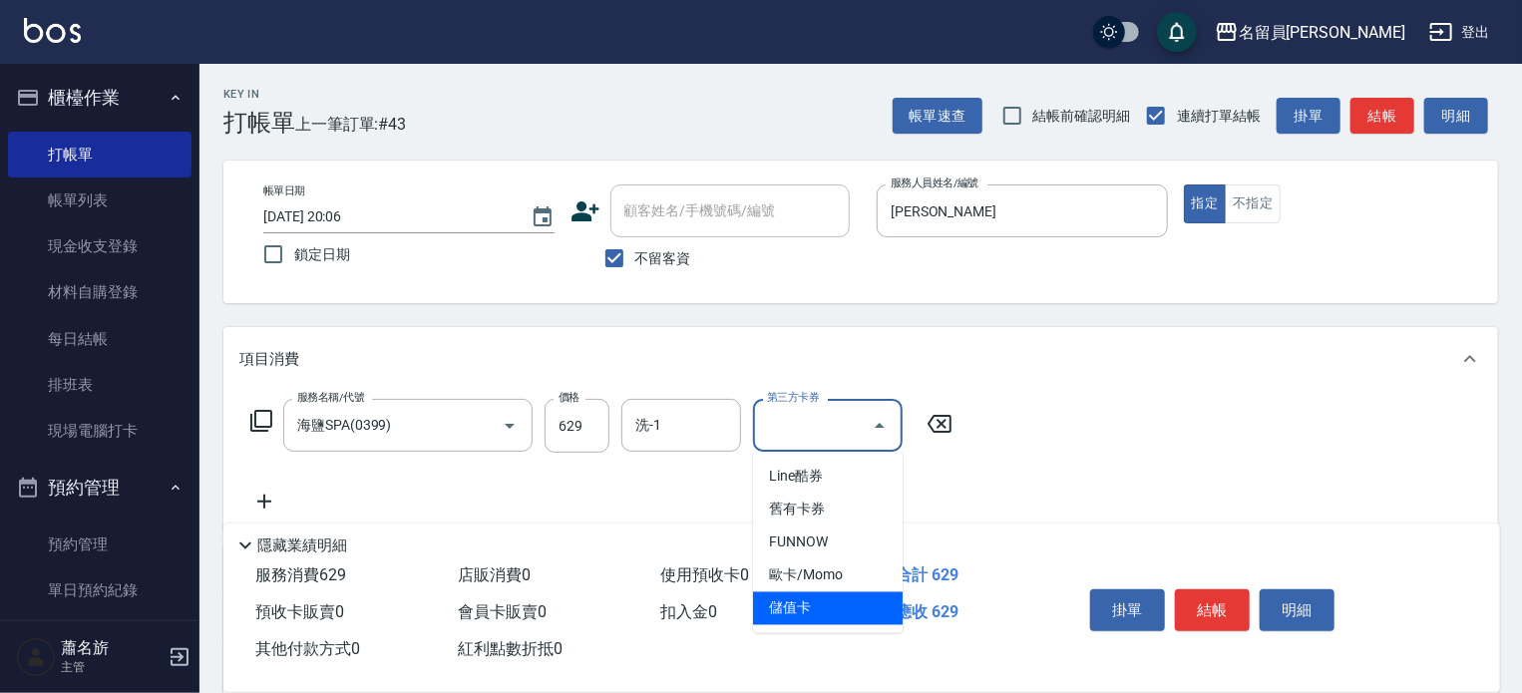
click at [844, 610] on span "儲值卡" at bounding box center [828, 609] width 150 height 33
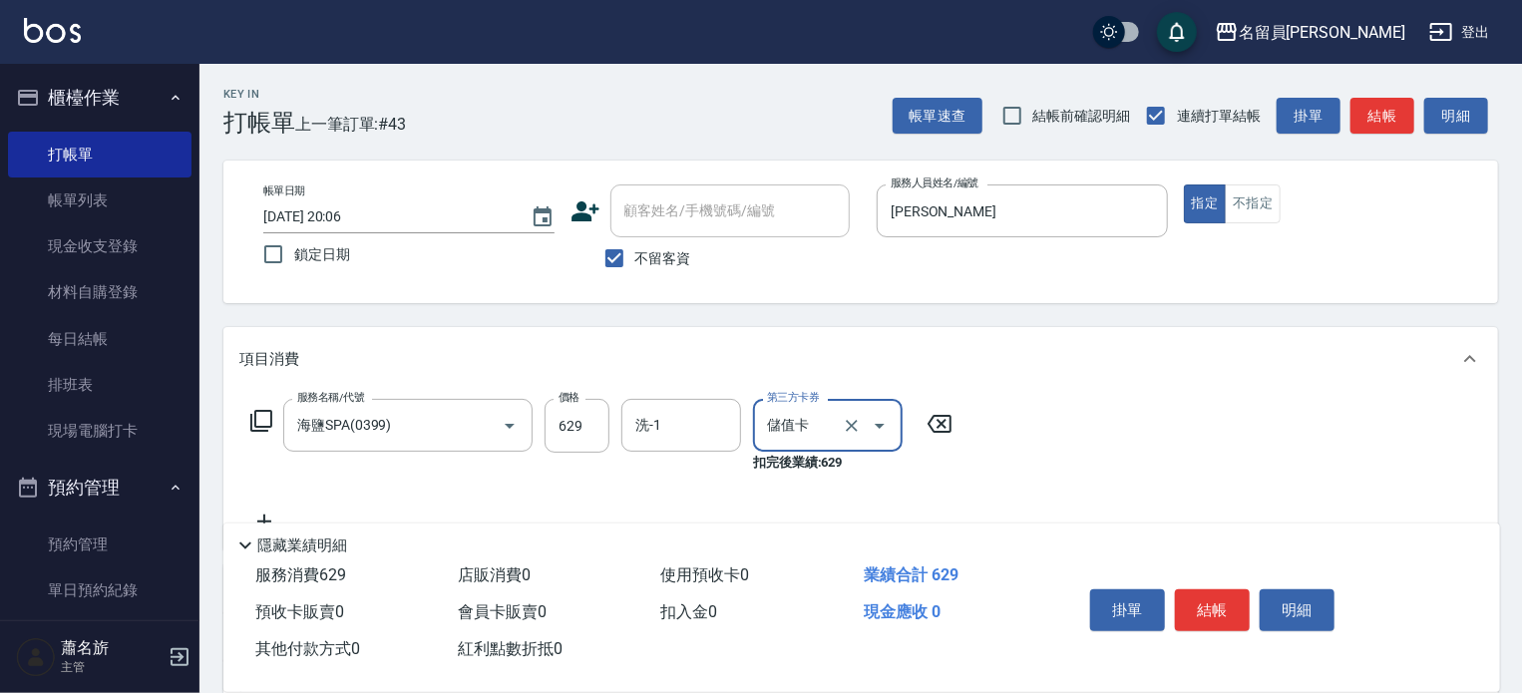
type input "儲值卡"
click at [1217, 606] on button "結帳" at bounding box center [1212, 611] width 75 height 42
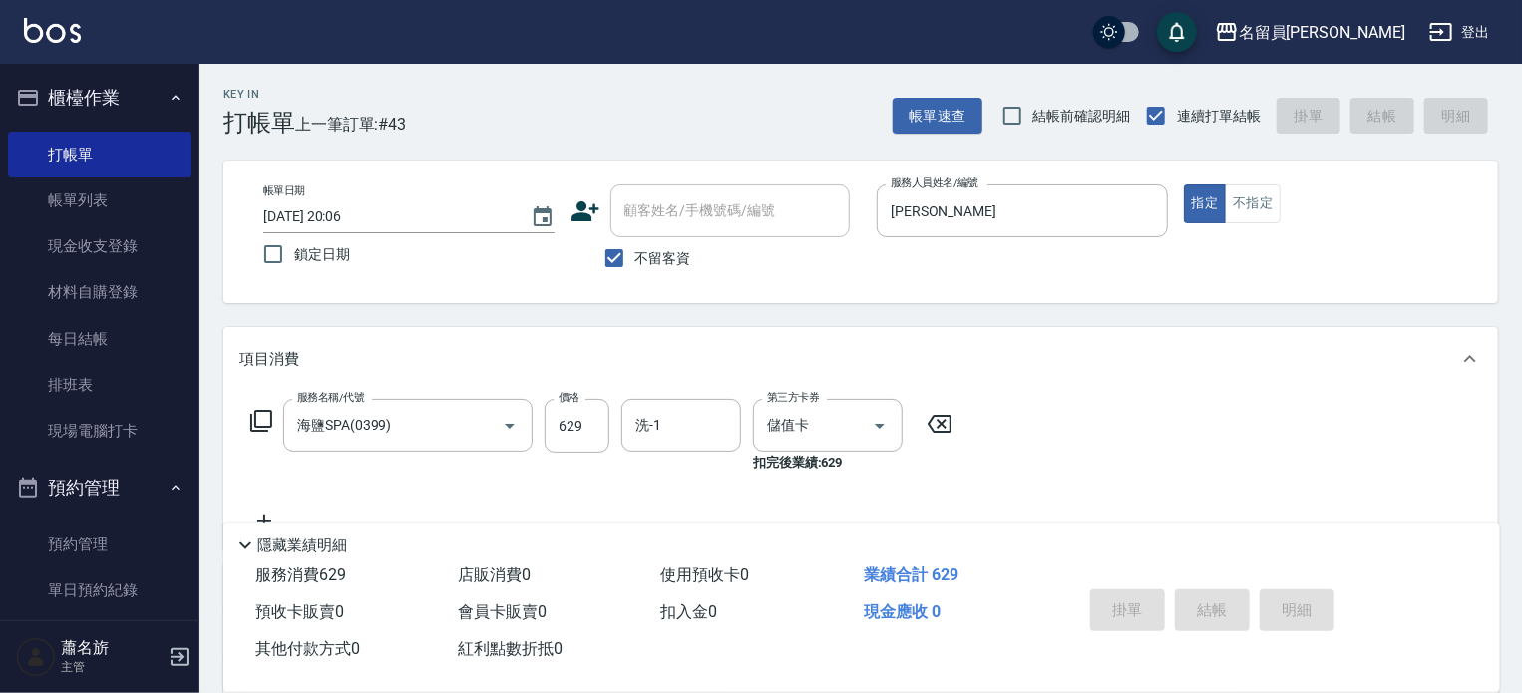
type input "[DATE] 20:07"
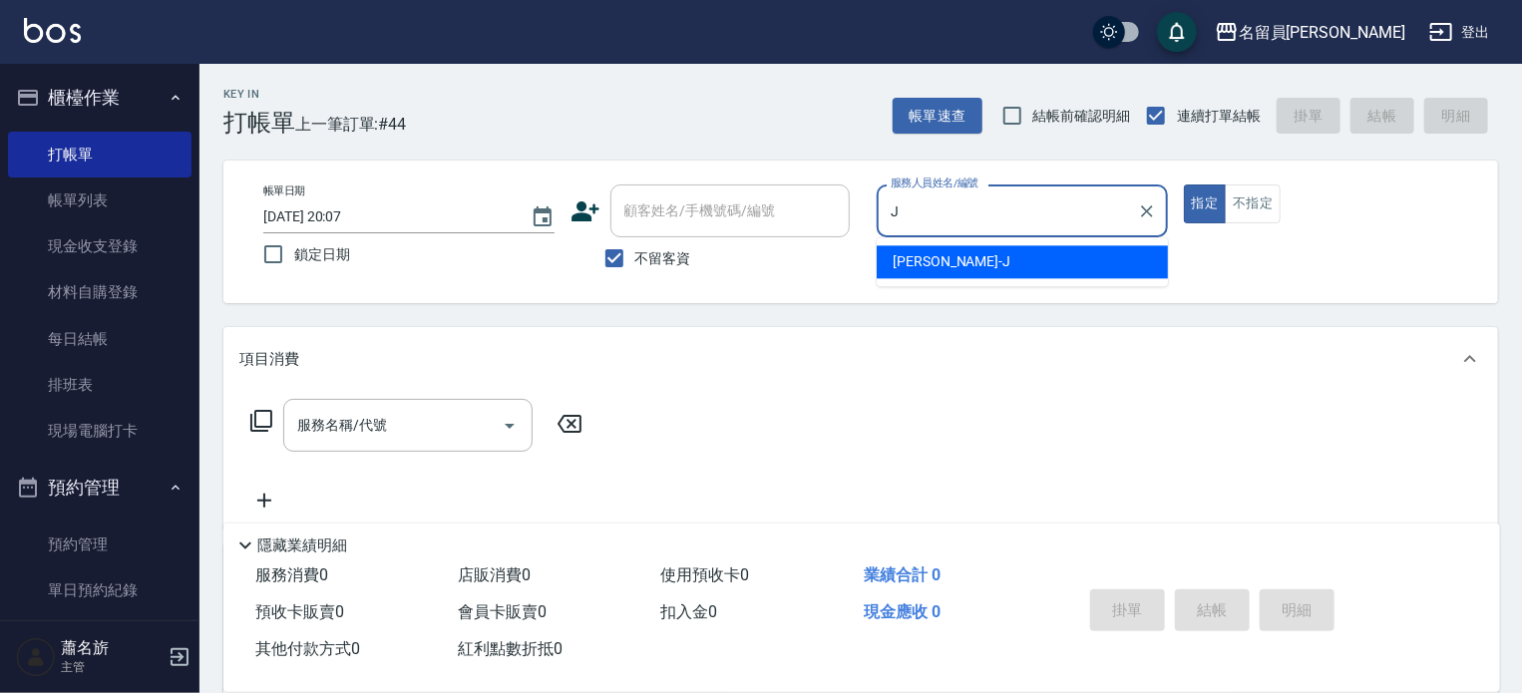
type input "[PERSON_NAME]"
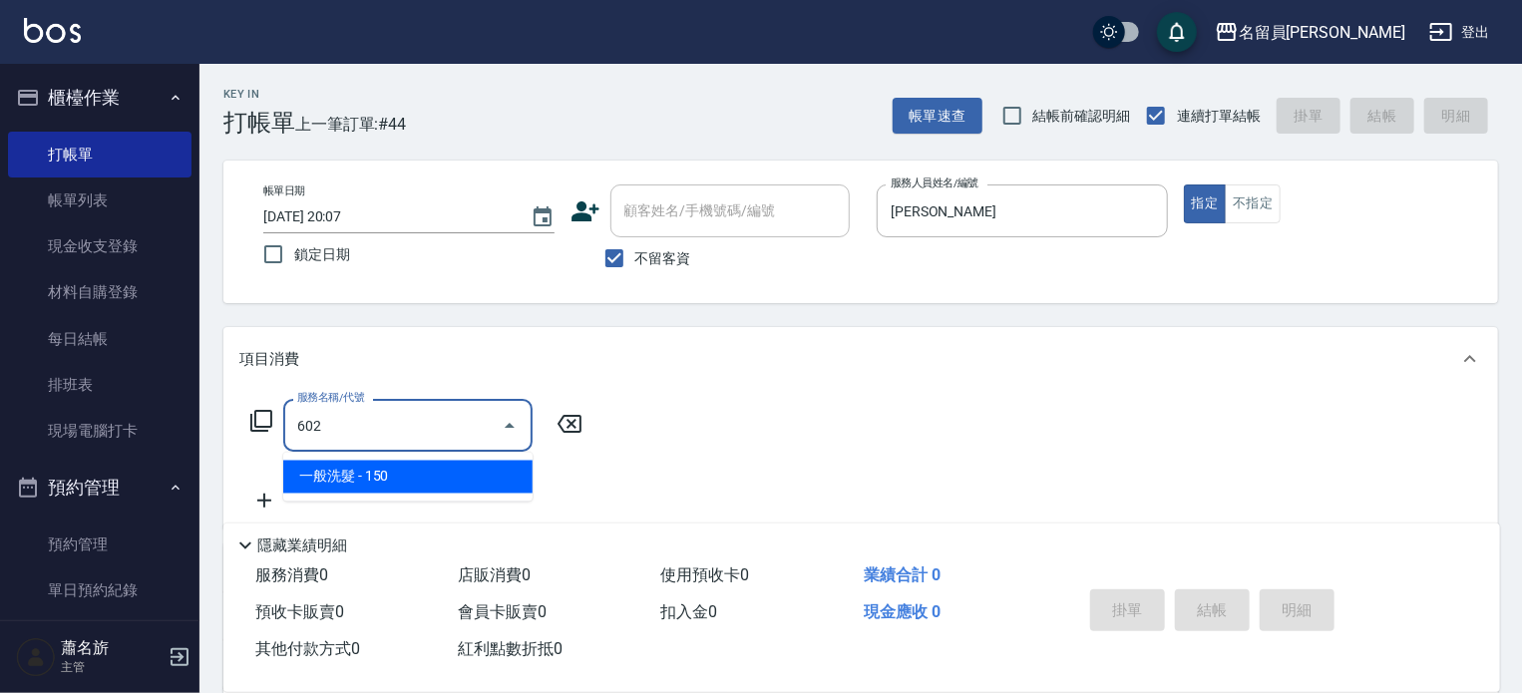
type input "一般洗髮(602)"
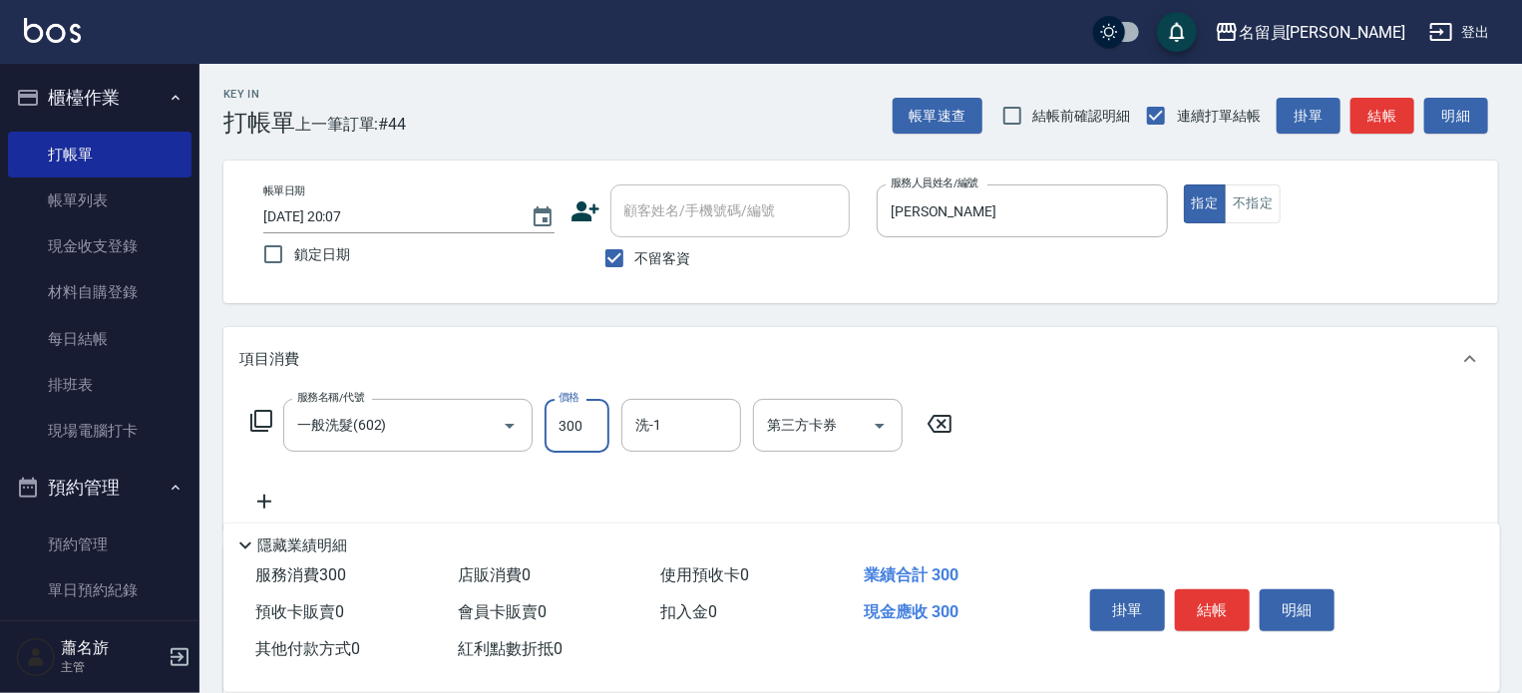
type input "300"
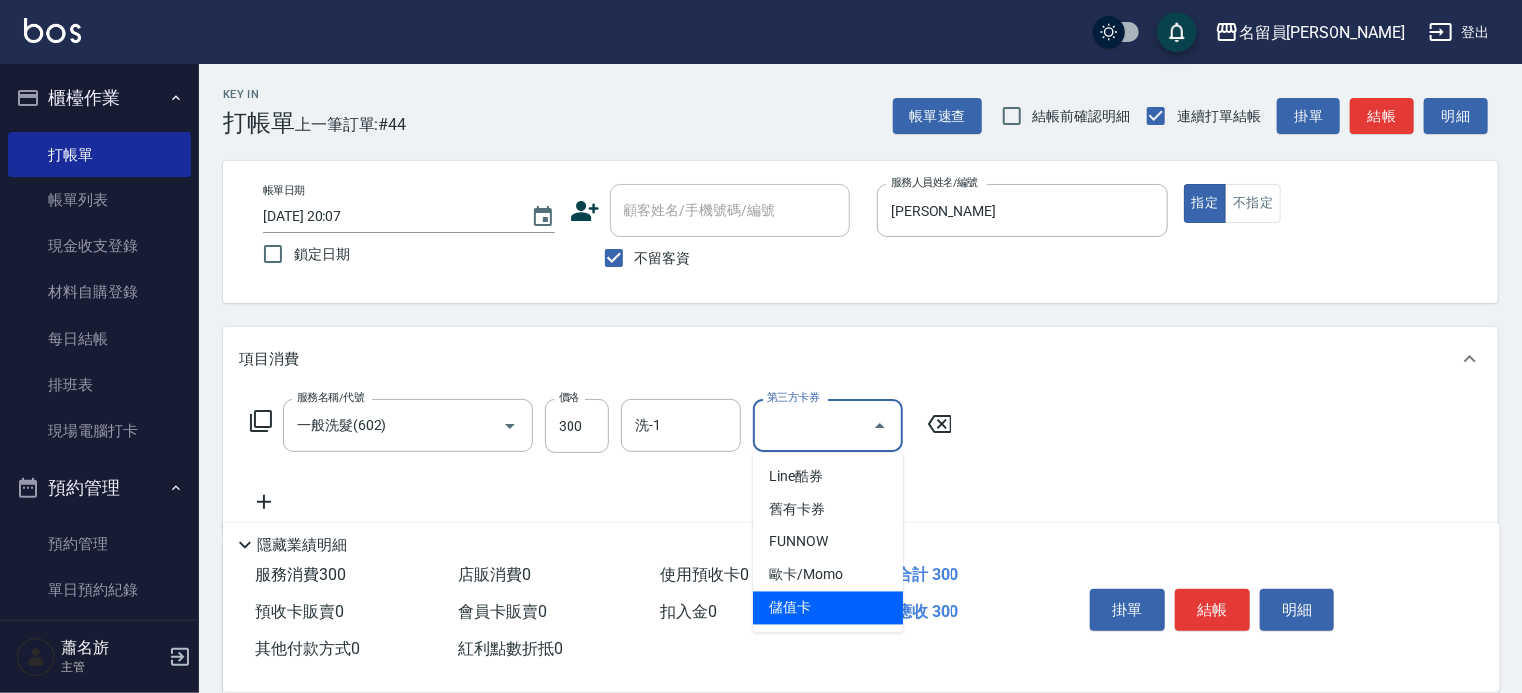
type input "儲值卡"
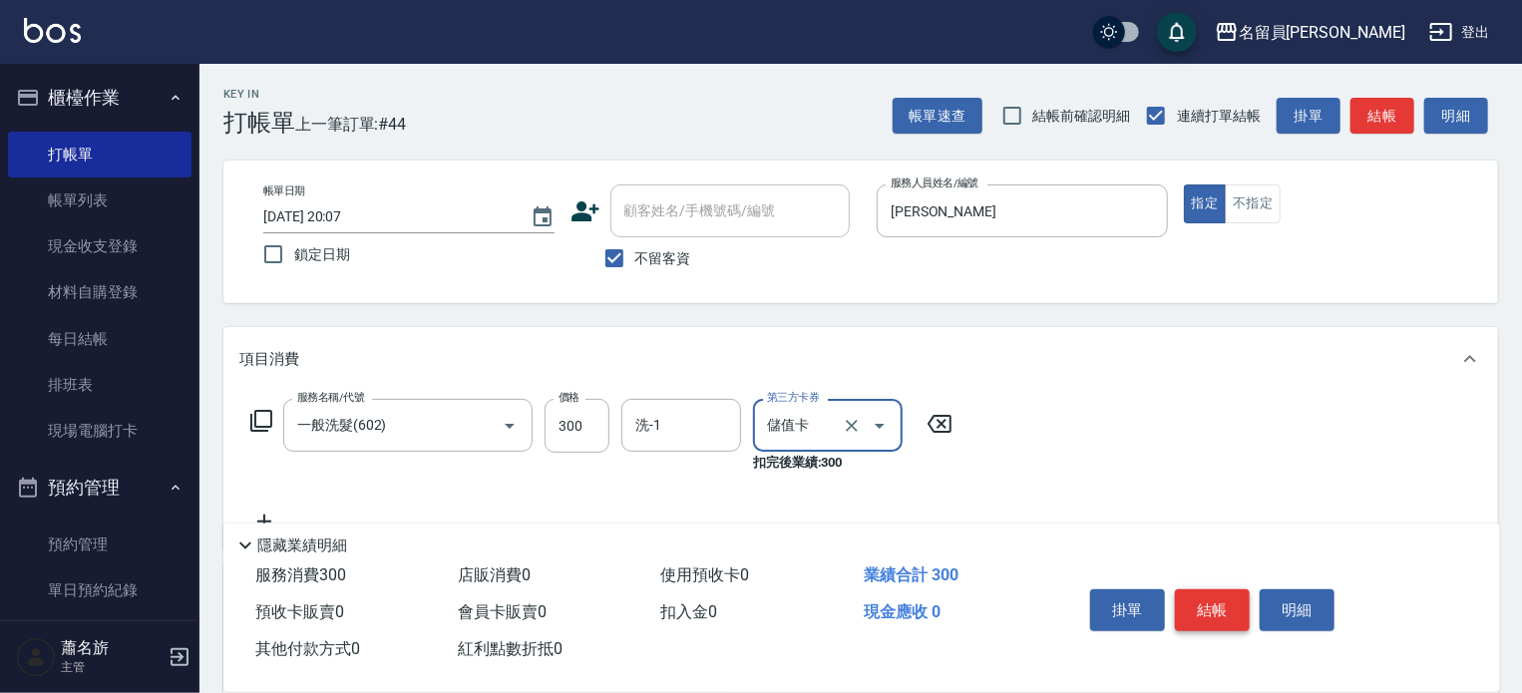
click at [1205, 590] on button "結帳" at bounding box center [1212, 611] width 75 height 42
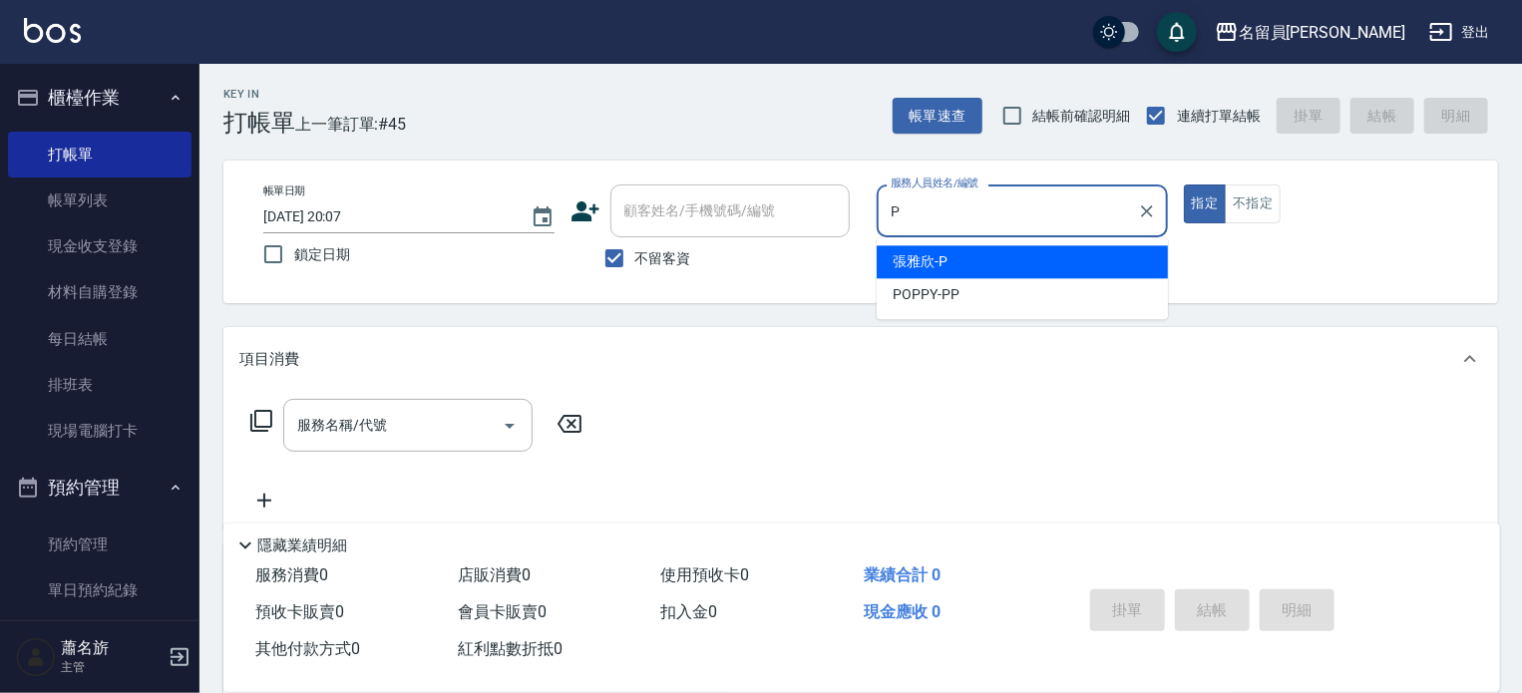
type input "[PERSON_NAME]"
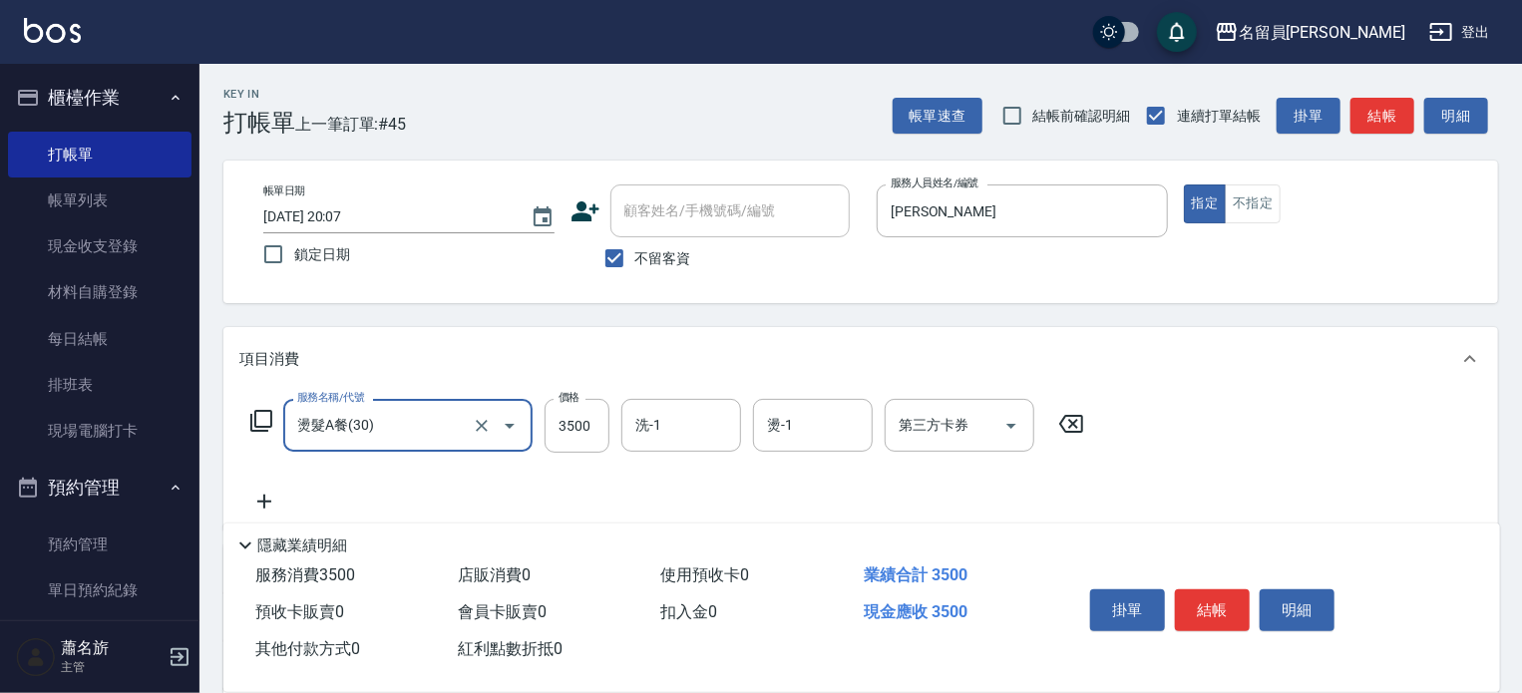
type input "燙髮A餐(30)"
type input "2400"
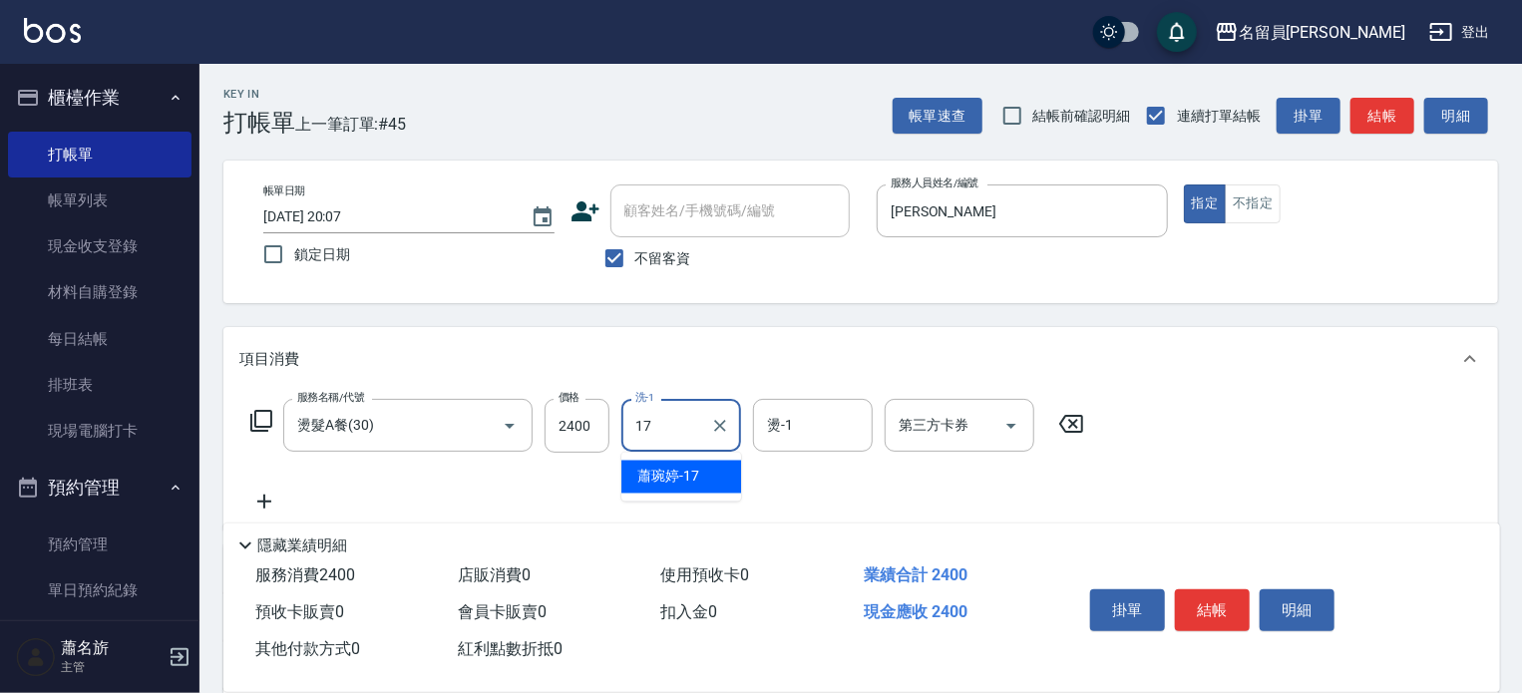
type input "[PERSON_NAME]-17"
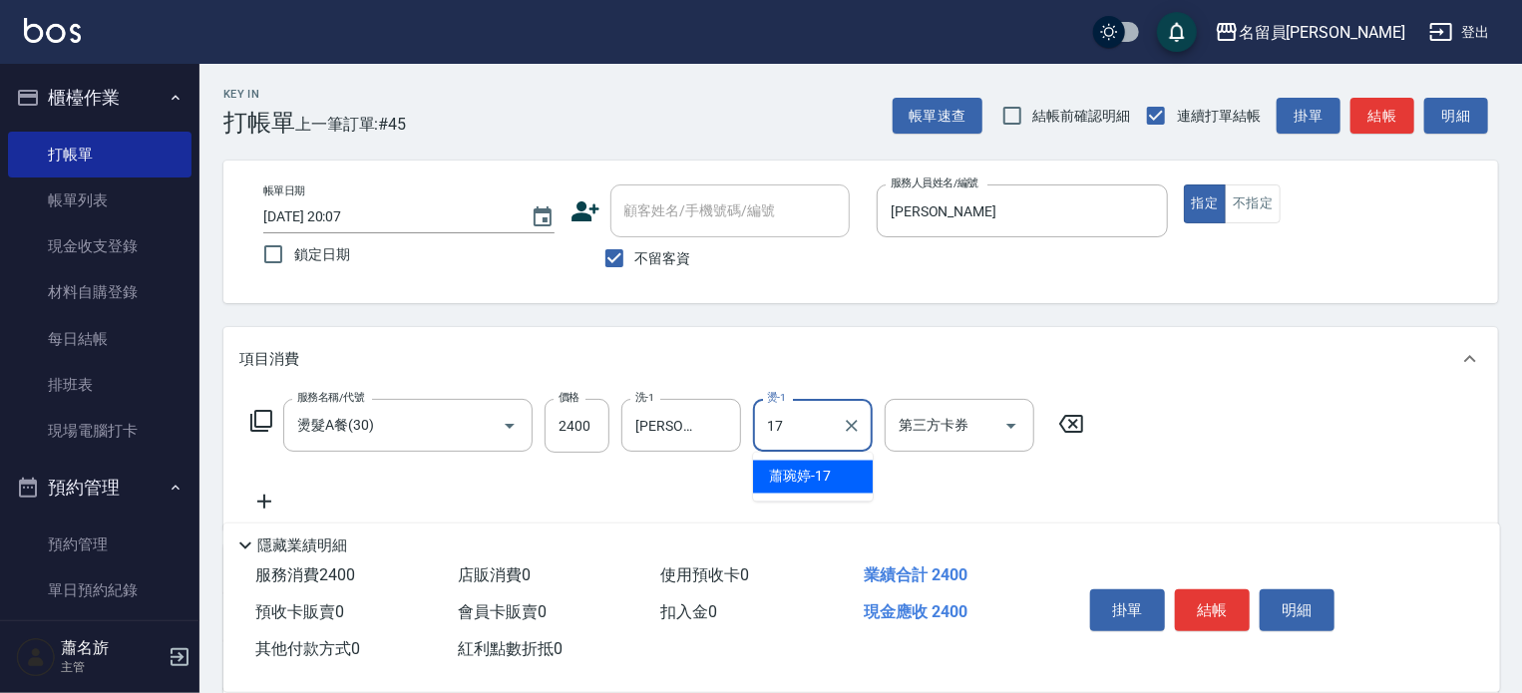
type input "[PERSON_NAME]-17"
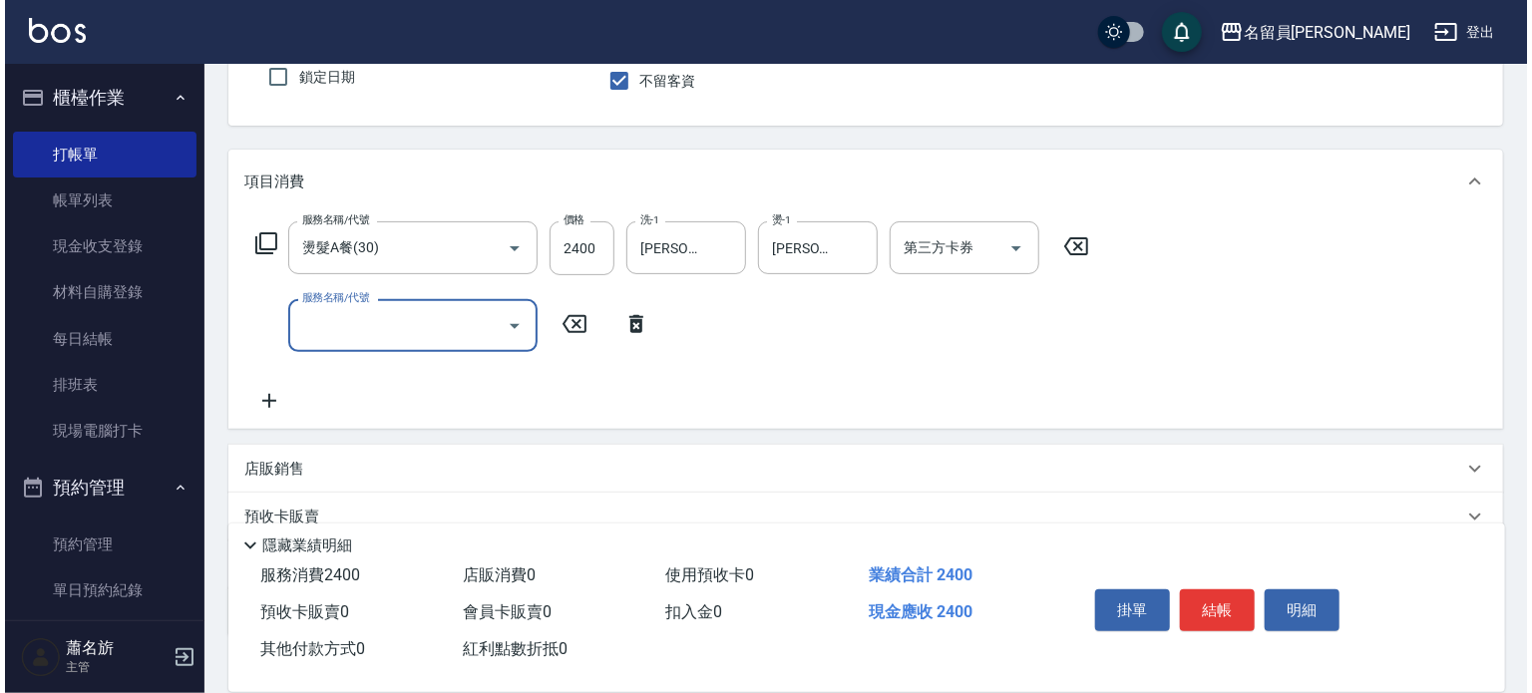
scroll to position [200, 0]
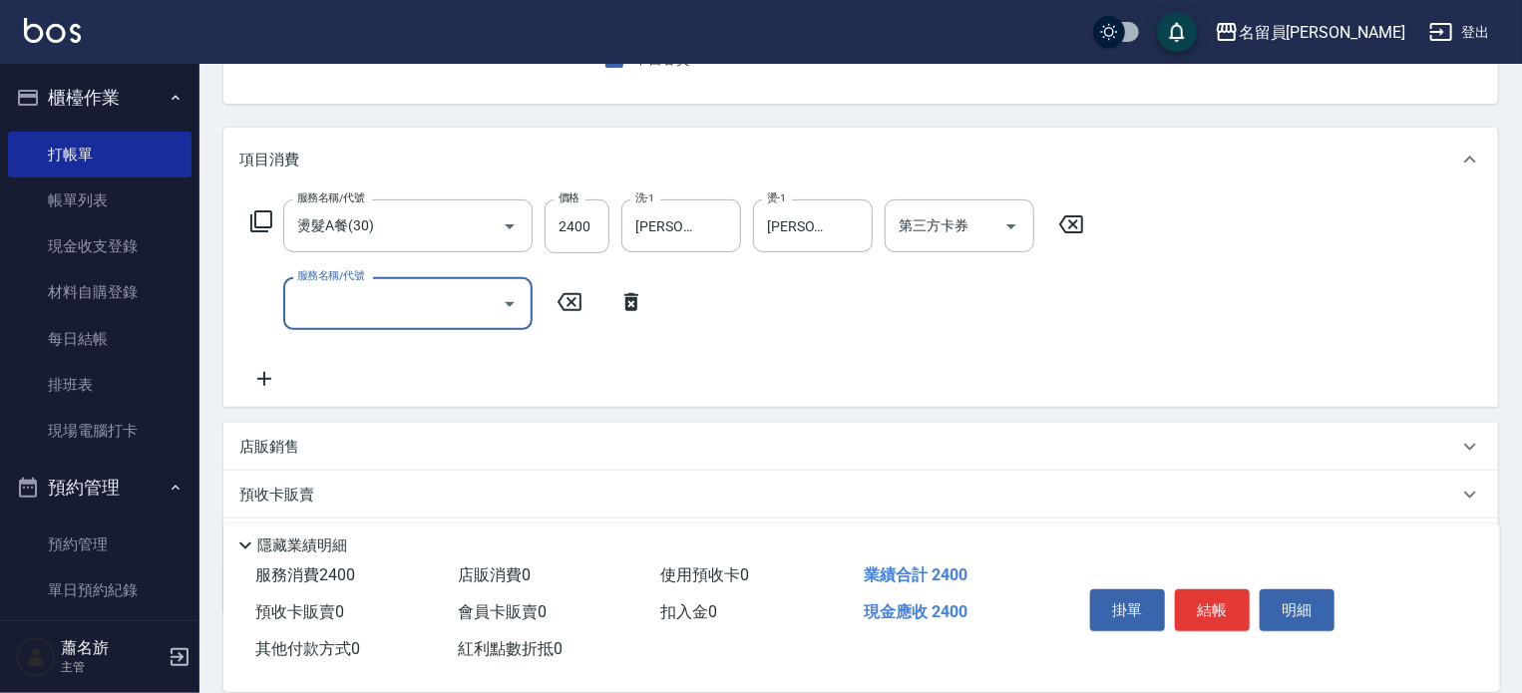
click at [275, 227] on div "服務名稱/代號 燙髮A餐(30) 服務名稱/代號 價格 2400 價格 洗-1 [PERSON_NAME]-17 洗-1 燙-1 [PERSON_NAME]-…" at bounding box center [667, 227] width 857 height 54
click at [263, 229] on icon at bounding box center [261, 221] width 24 height 24
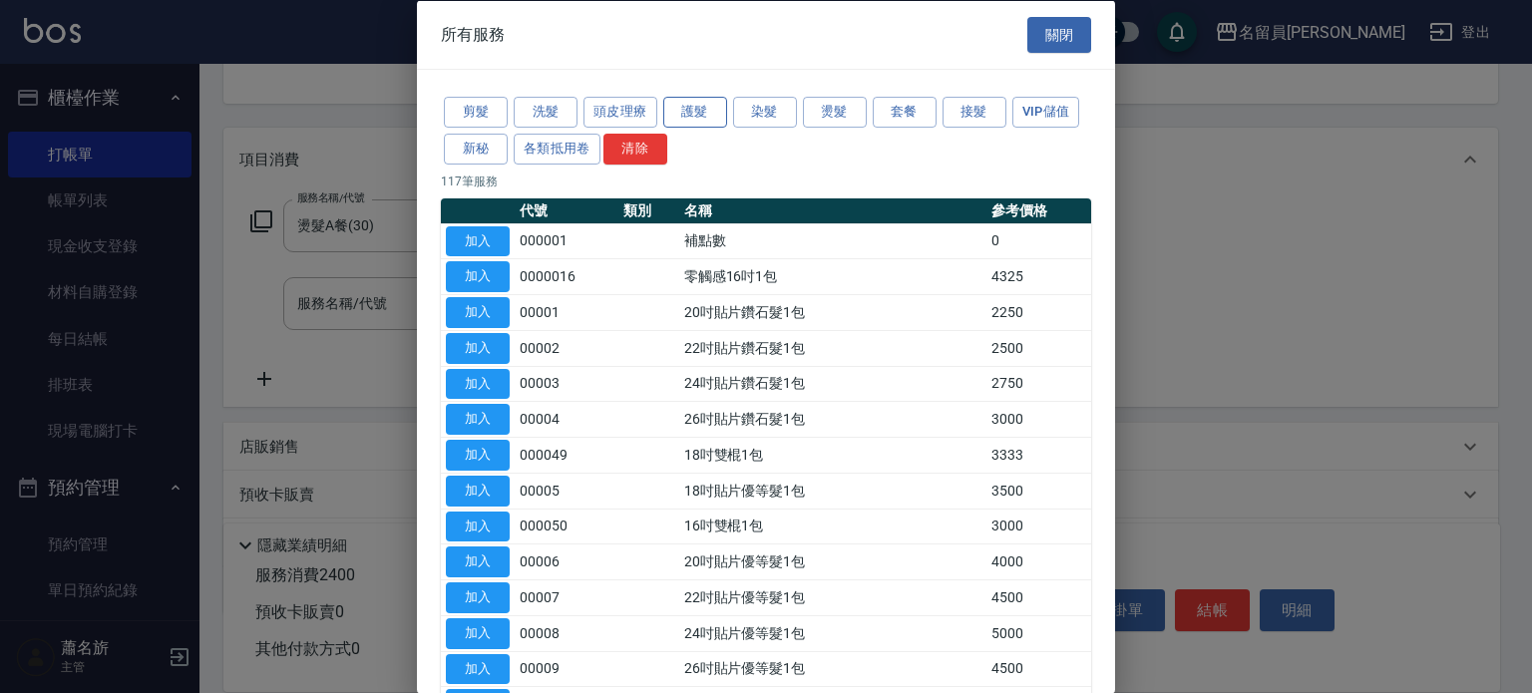
click at [691, 111] on button "護髮" at bounding box center [695, 112] width 64 height 31
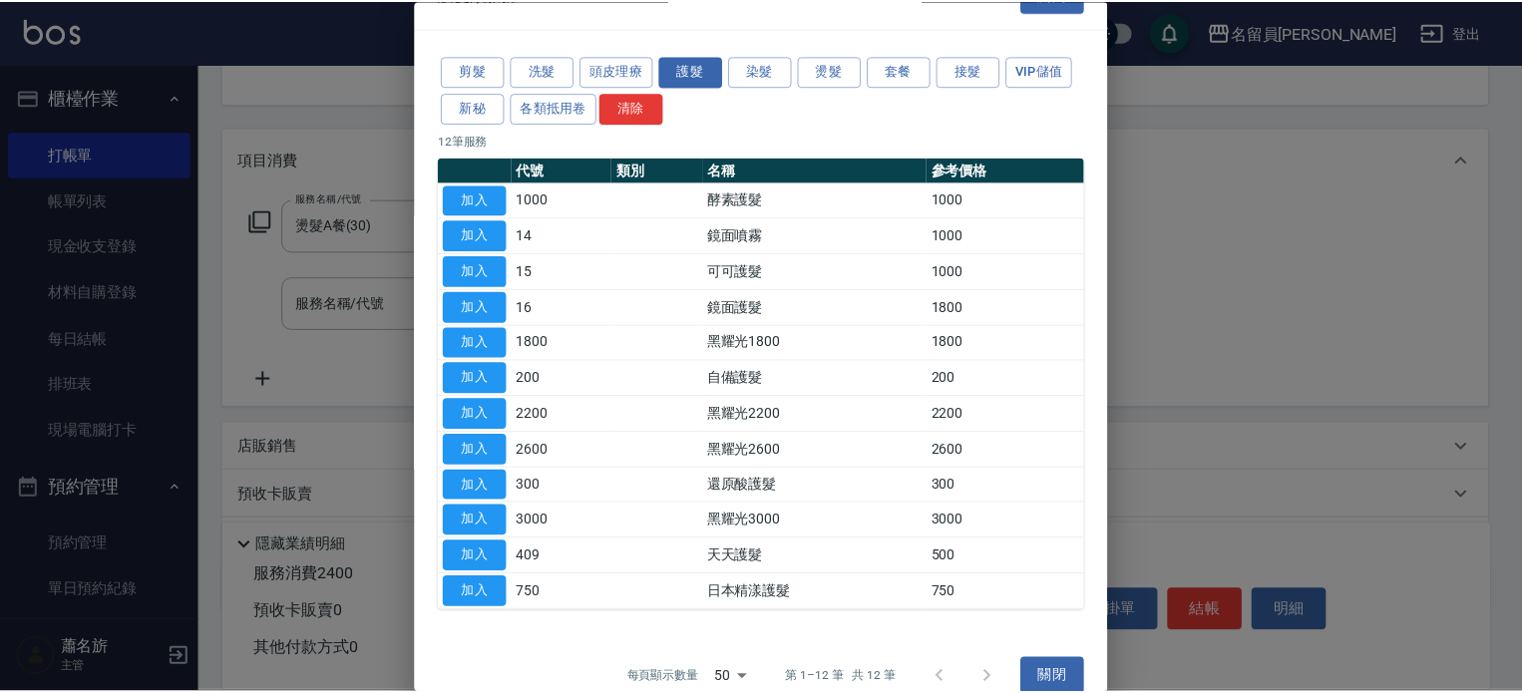
scroll to position [64, 0]
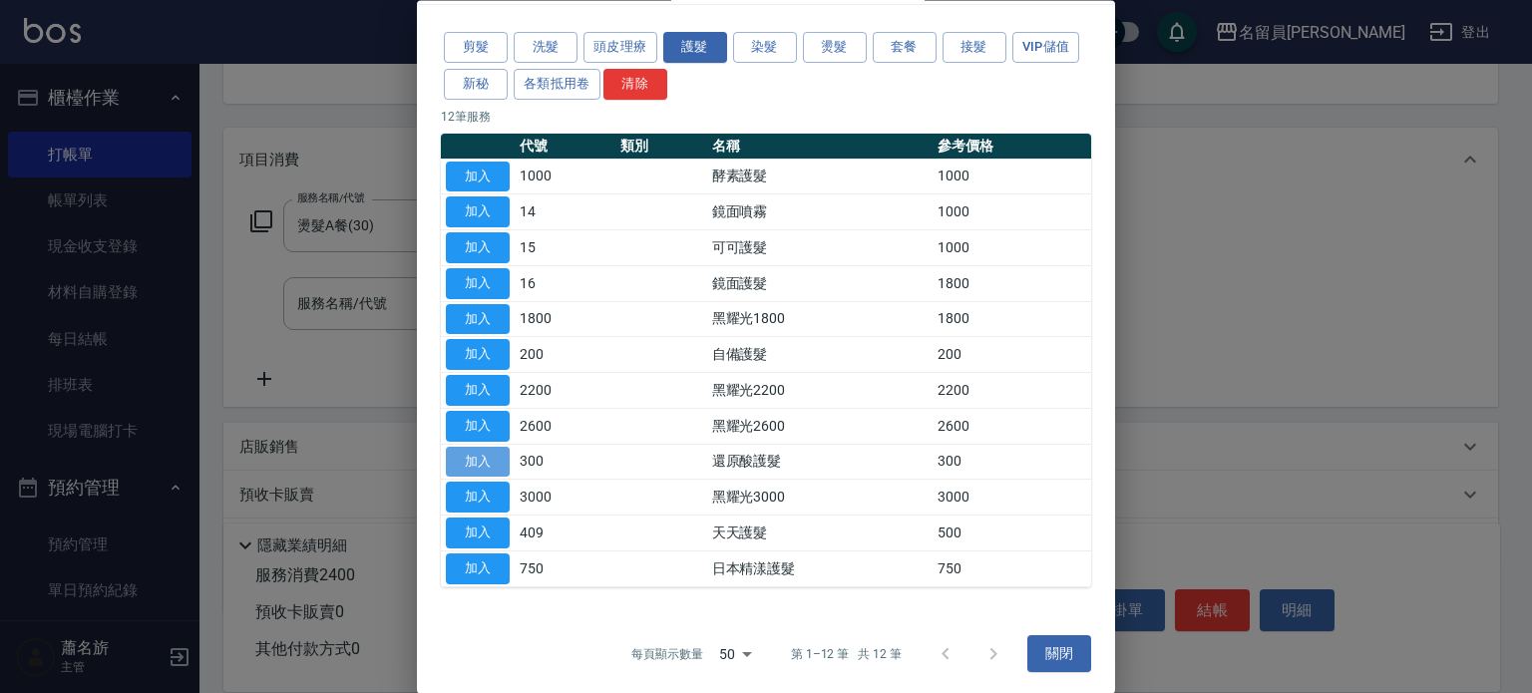
click at [480, 449] on button "加入" at bounding box center [478, 462] width 64 height 31
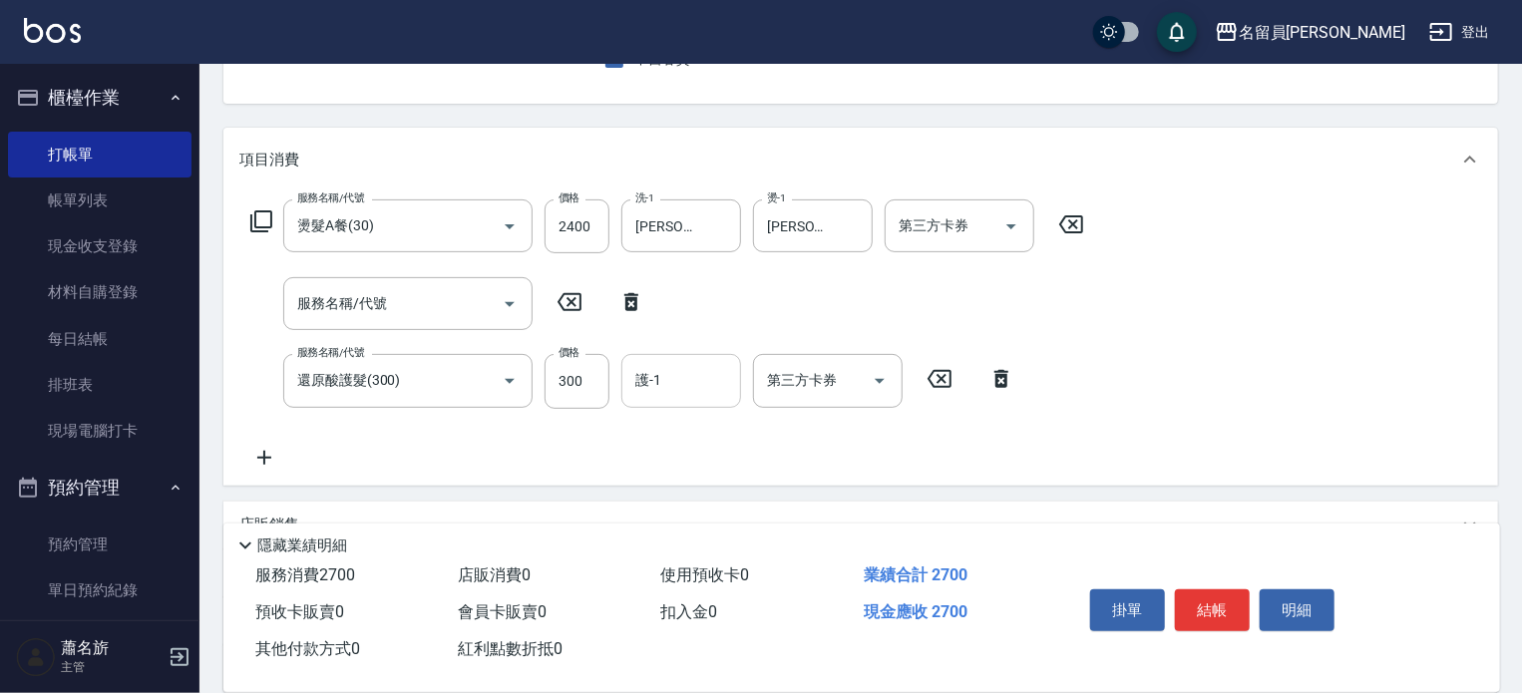
click at [644, 390] on input "護-1" at bounding box center [681, 380] width 102 height 35
type input "[PERSON_NAME]-17"
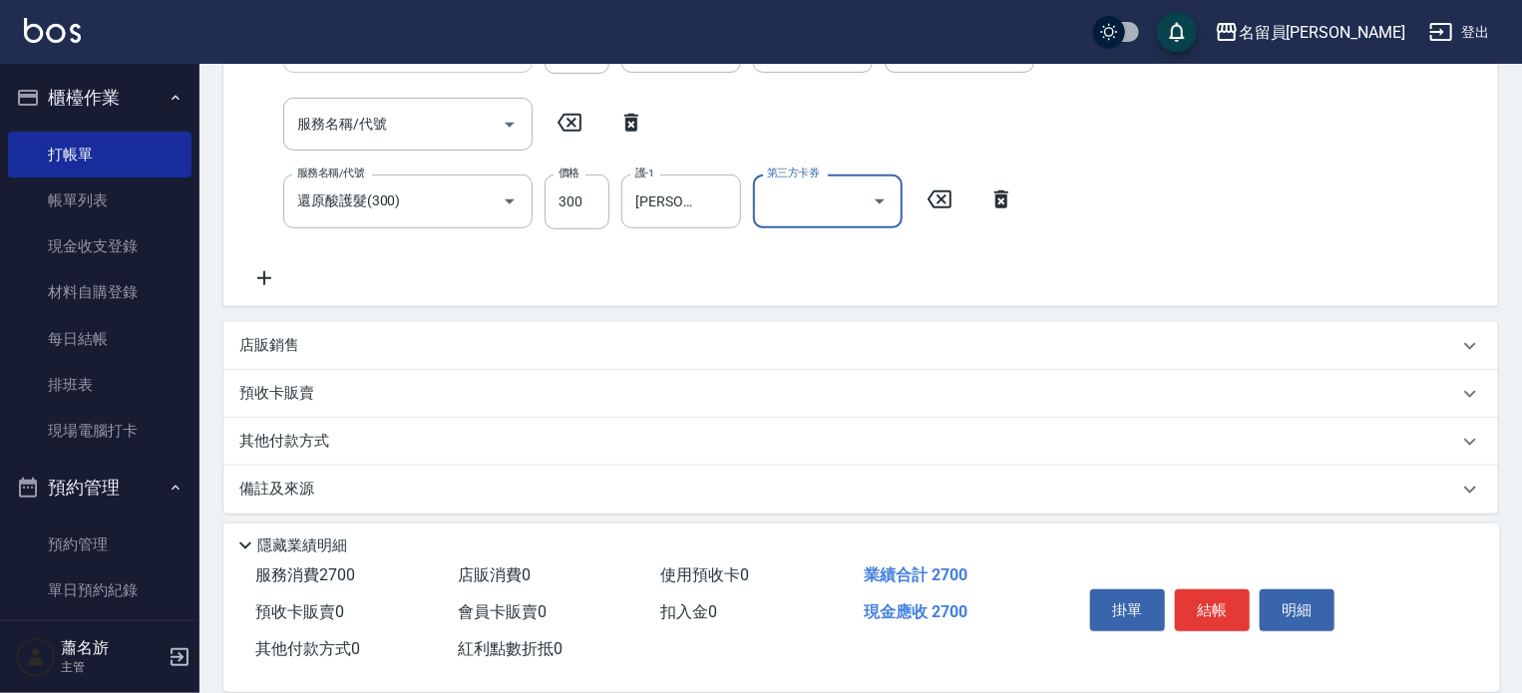
scroll to position [388, 0]
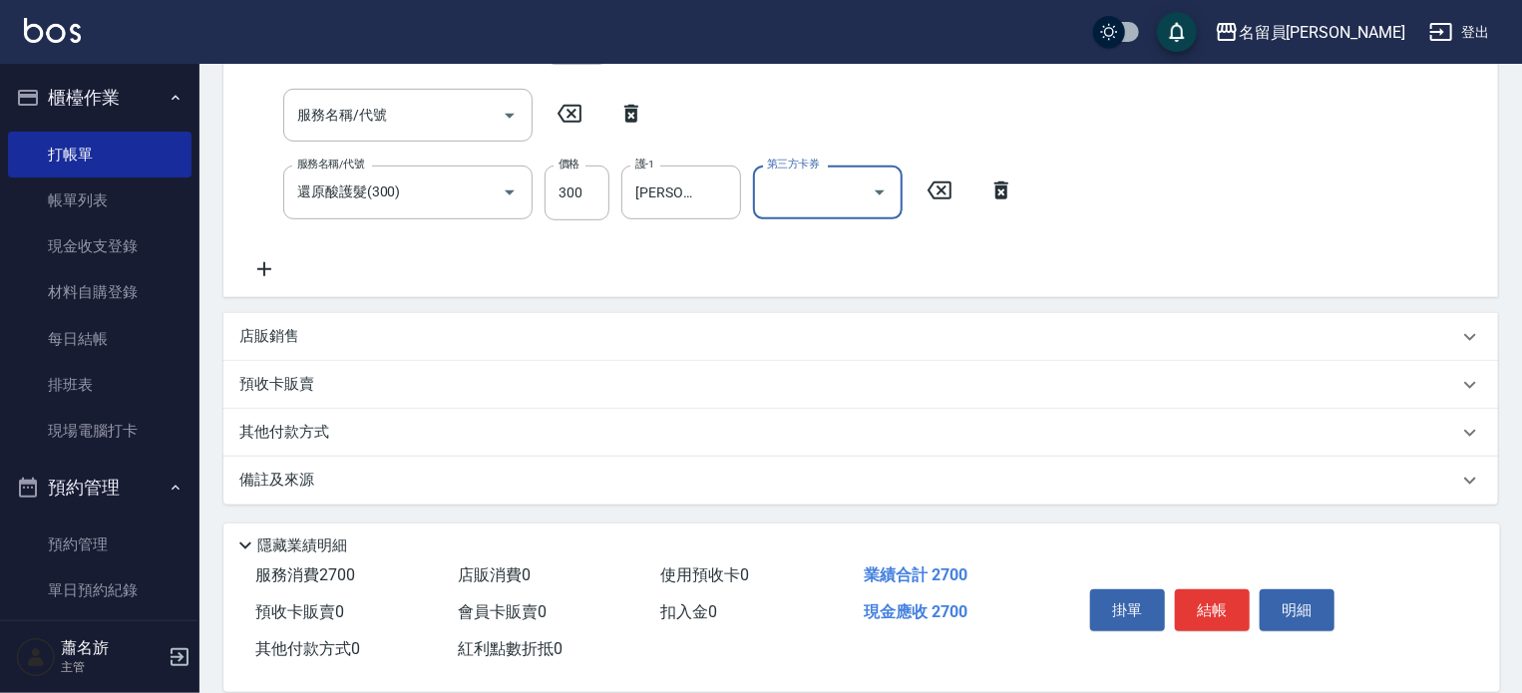
click at [369, 341] on div "店販銷售" at bounding box center [848, 336] width 1219 height 21
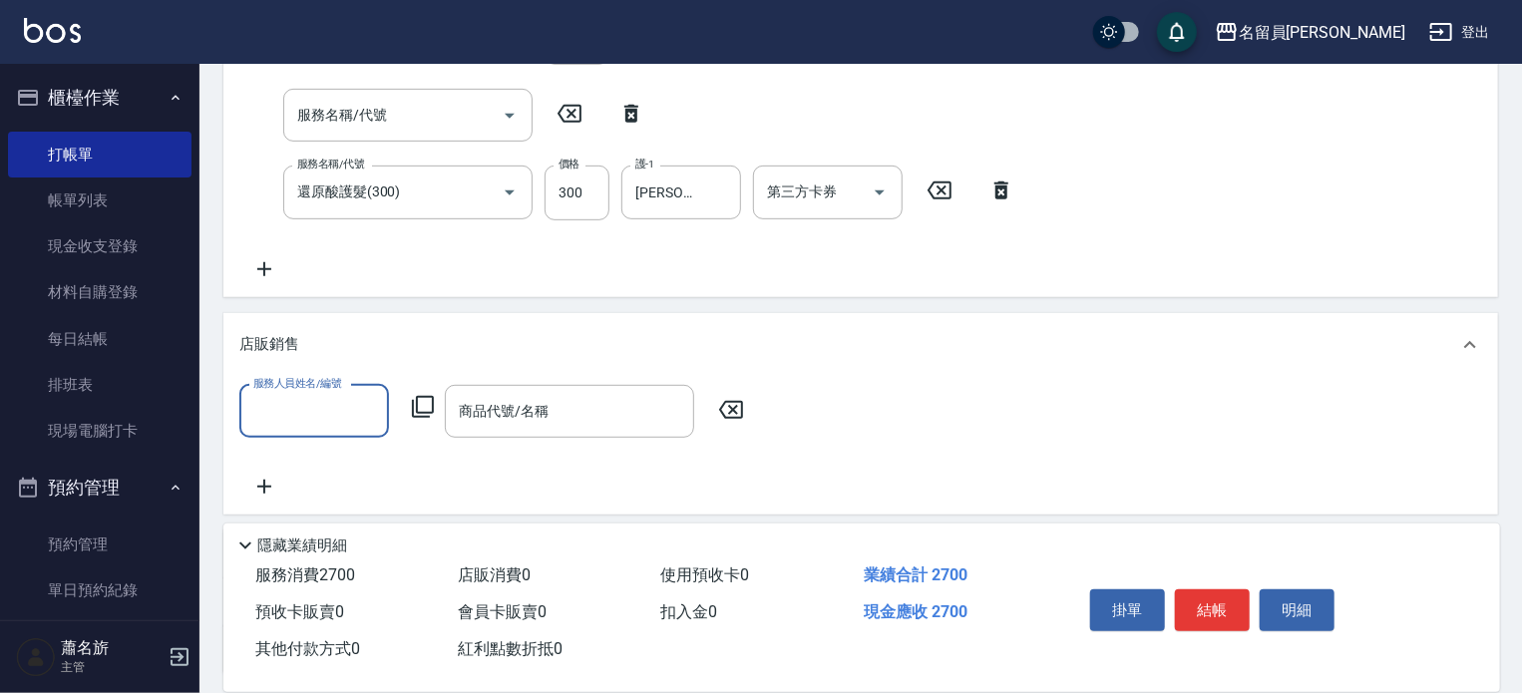
scroll to position [0, 0]
type input "5"
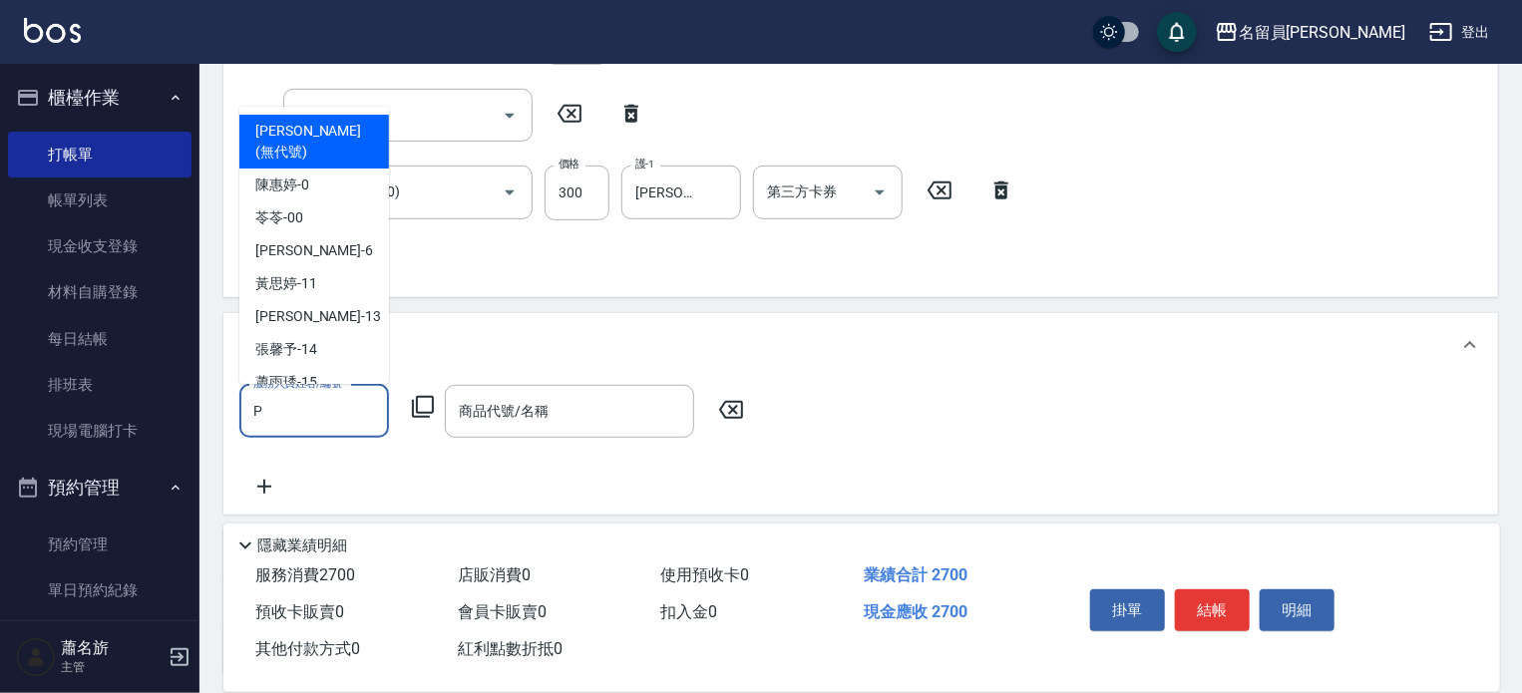
type input "[PERSON_NAME]"
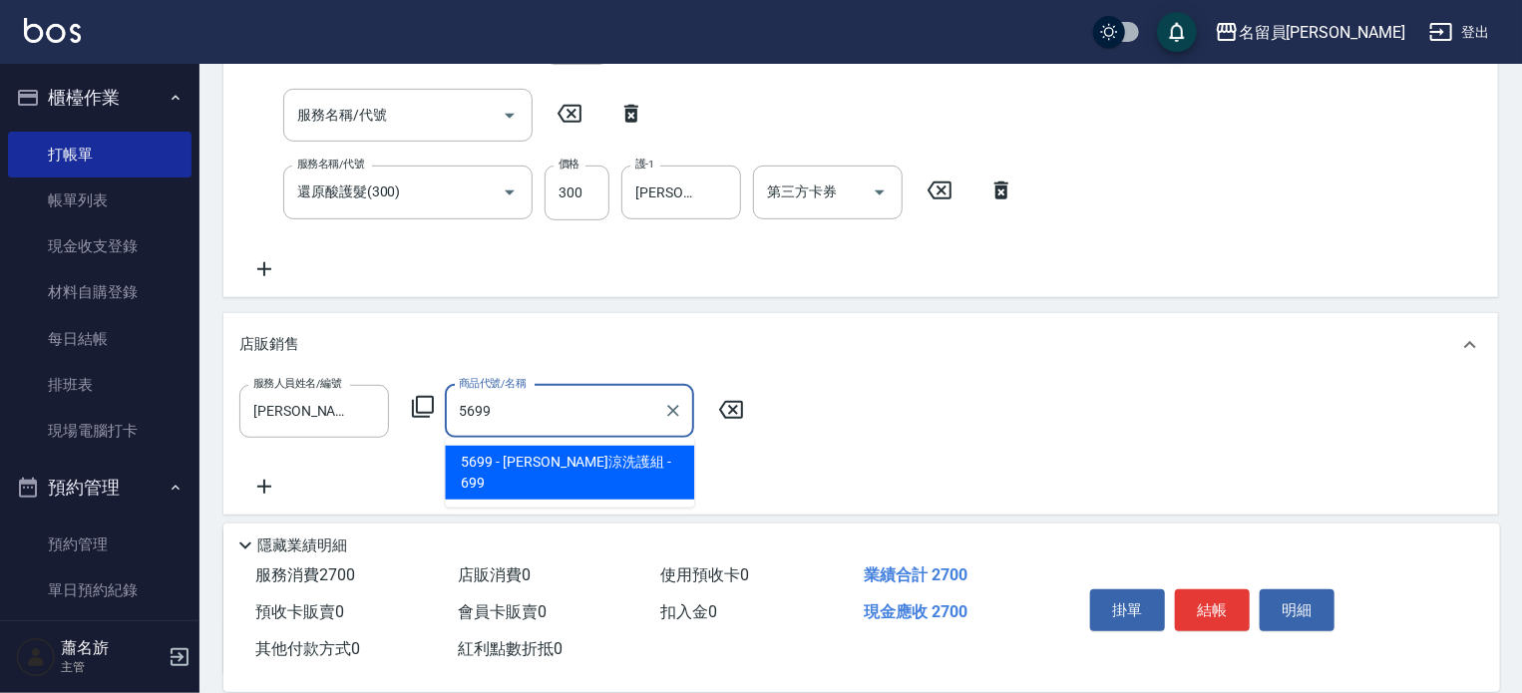
type input "水水沁涼洗護組"
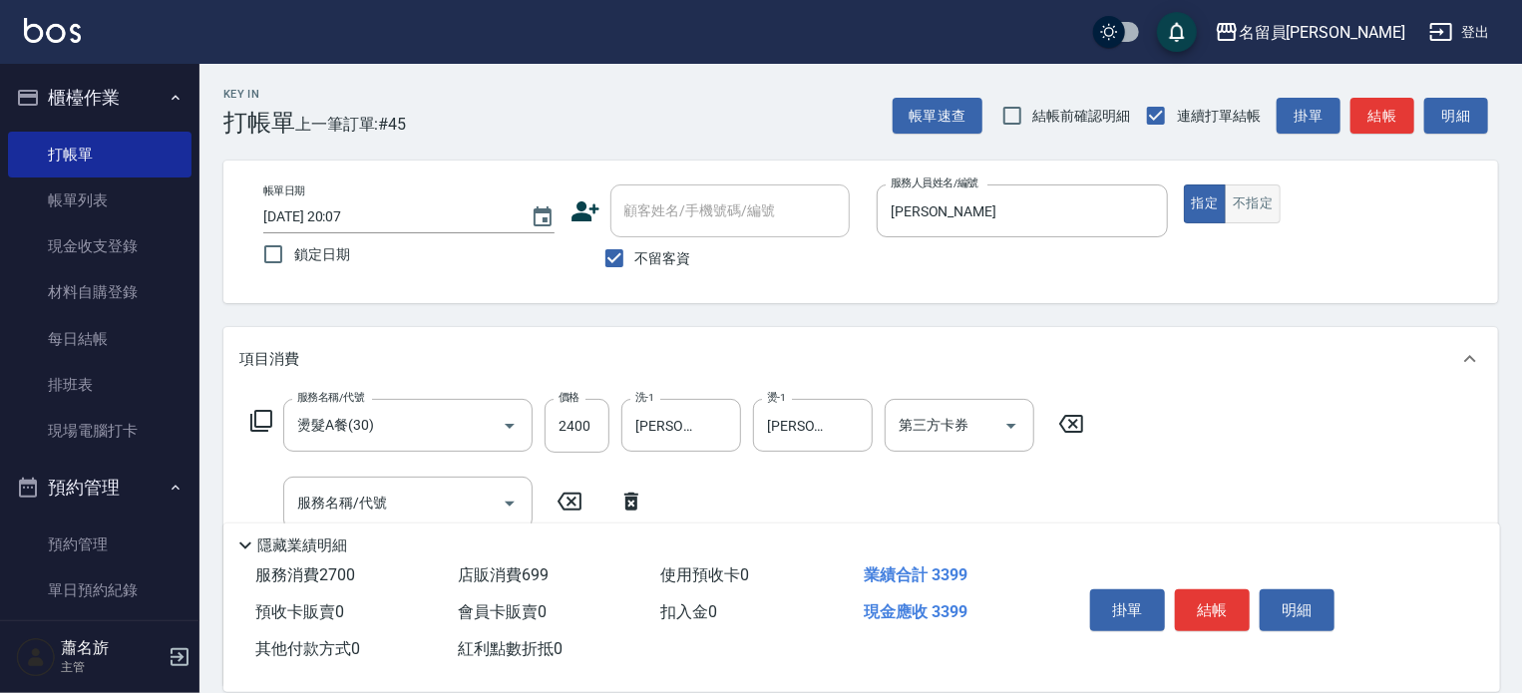
click at [1241, 210] on button "不指定" at bounding box center [1253, 204] width 56 height 39
click at [1221, 618] on button "結帳" at bounding box center [1212, 611] width 75 height 42
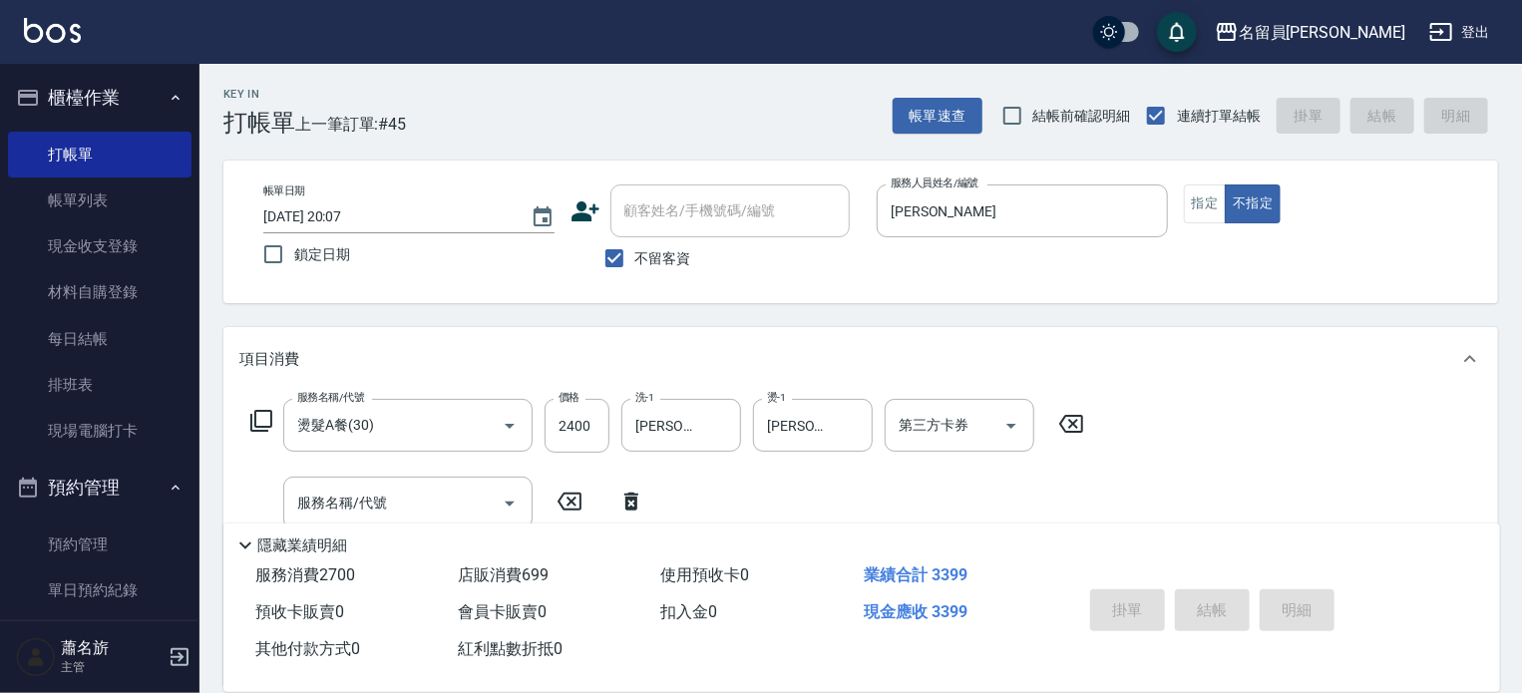
type input "[DATE] 20:08"
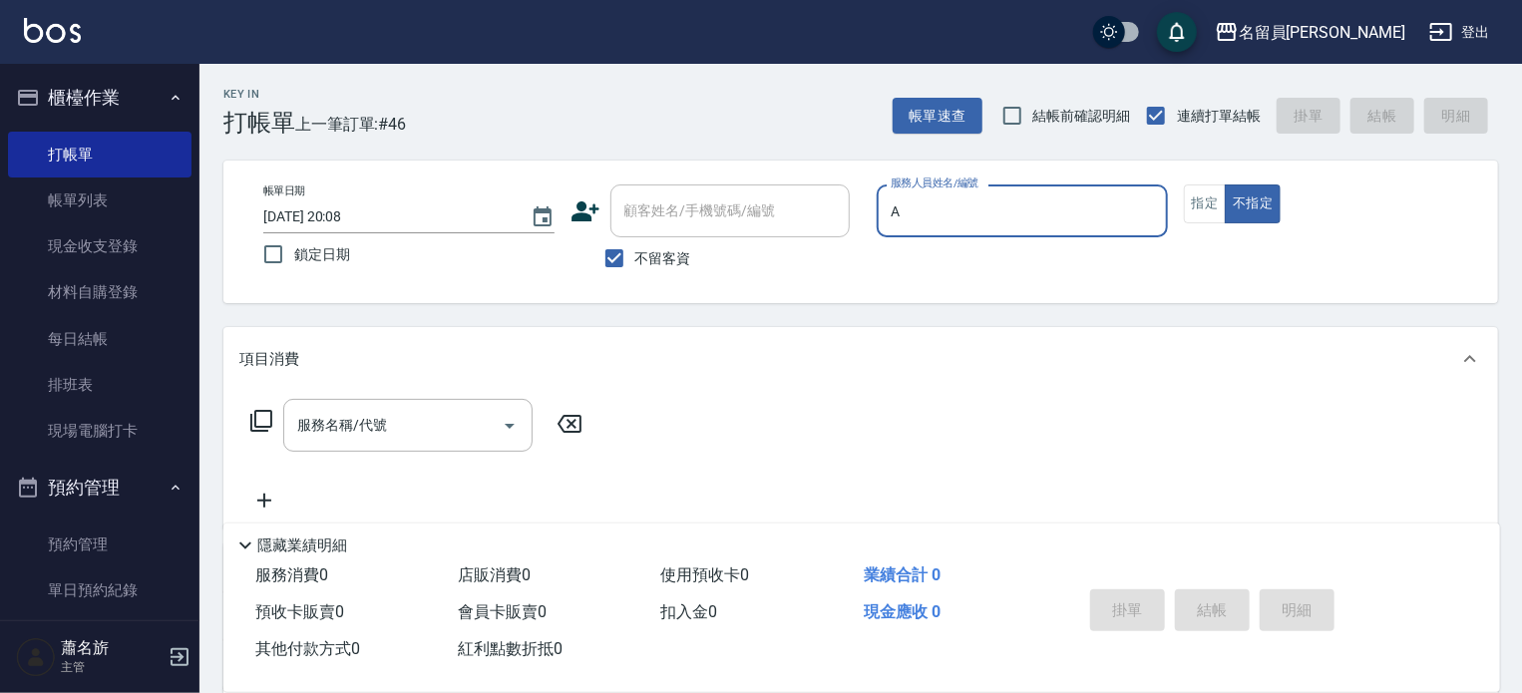
type input "[PERSON_NAME]"
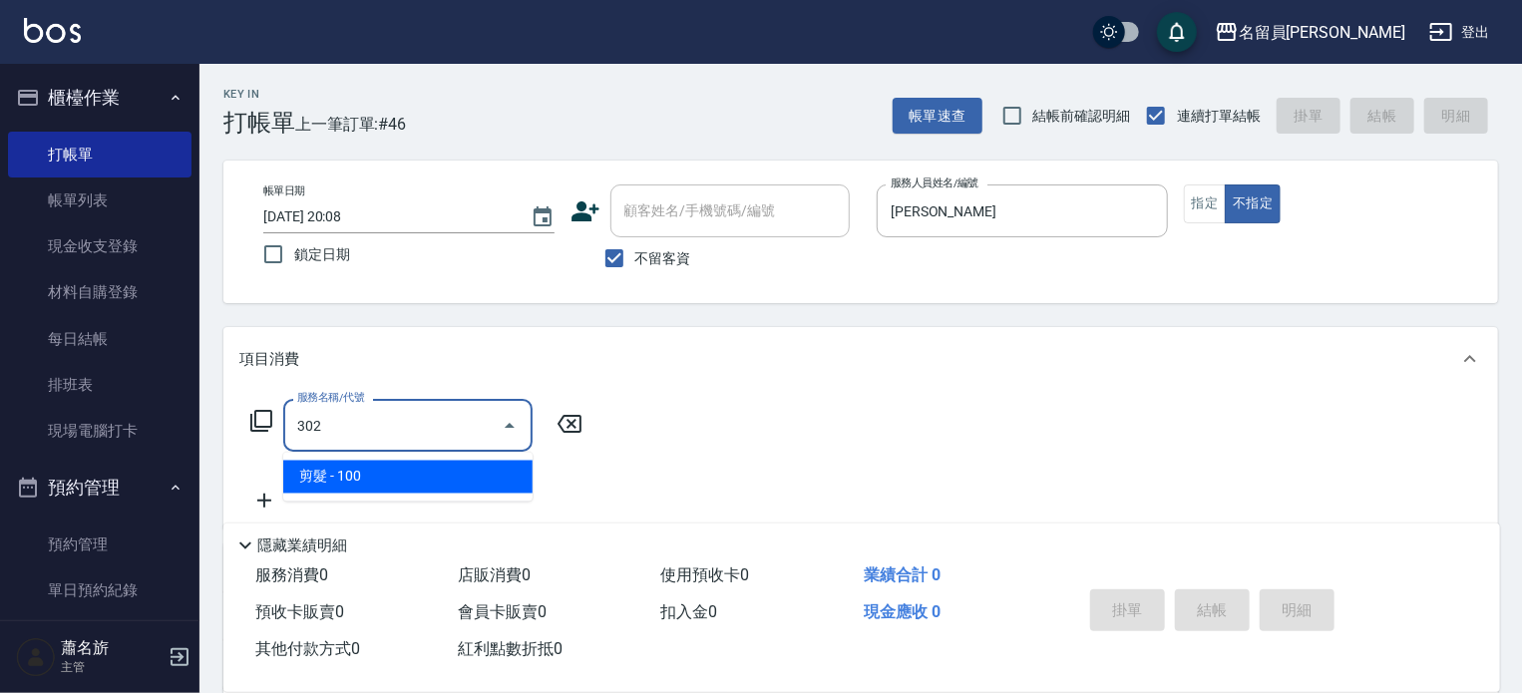
type input "剪髮(302)"
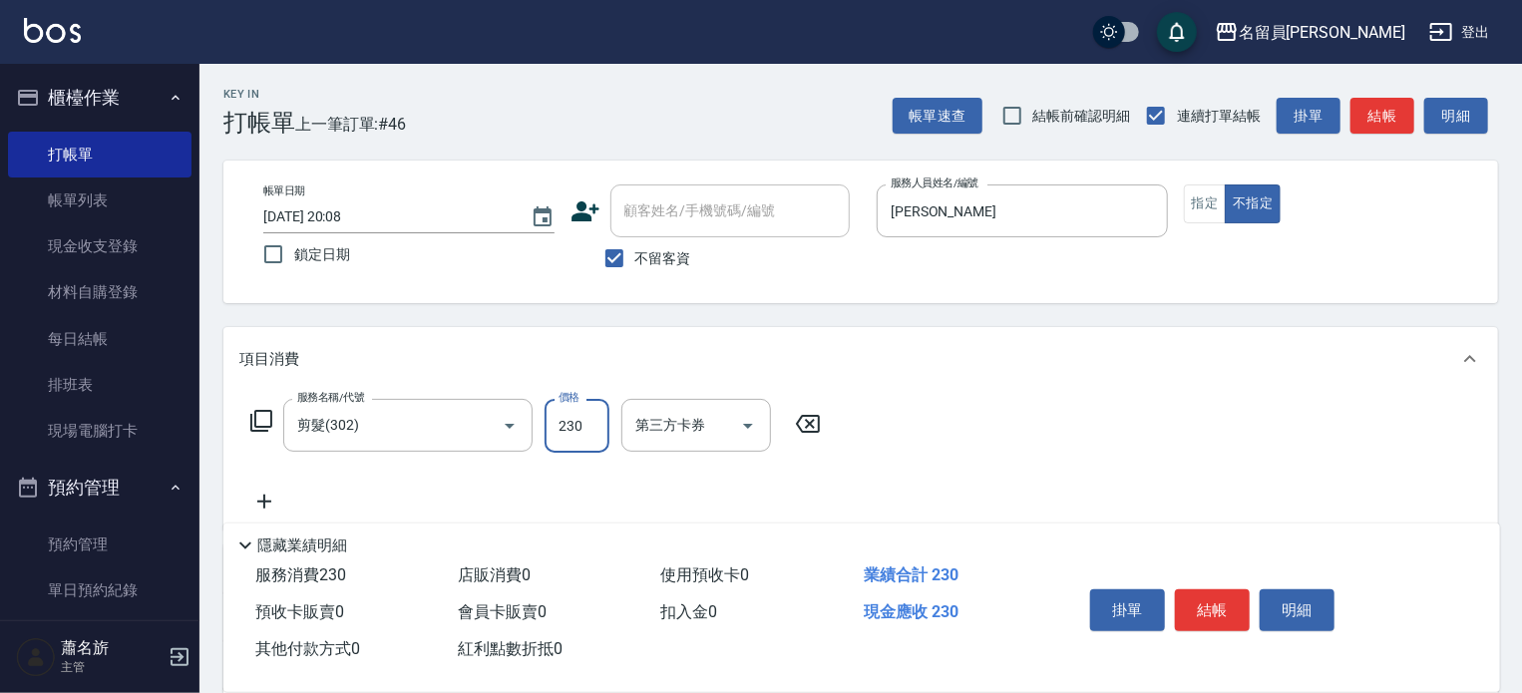
type input "230"
click at [1206, 590] on button "結帳" at bounding box center [1212, 611] width 75 height 42
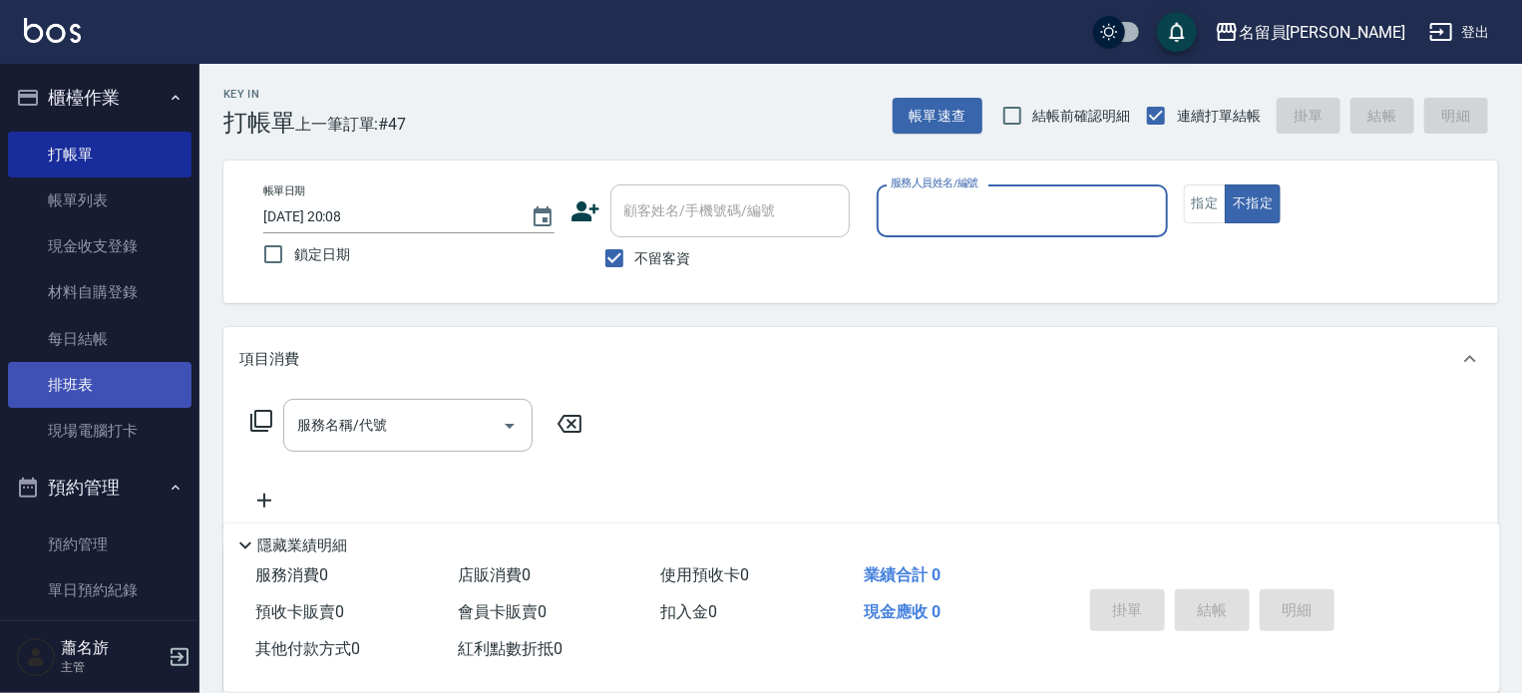
click at [104, 385] on link "排班表" at bounding box center [100, 385] width 184 height 46
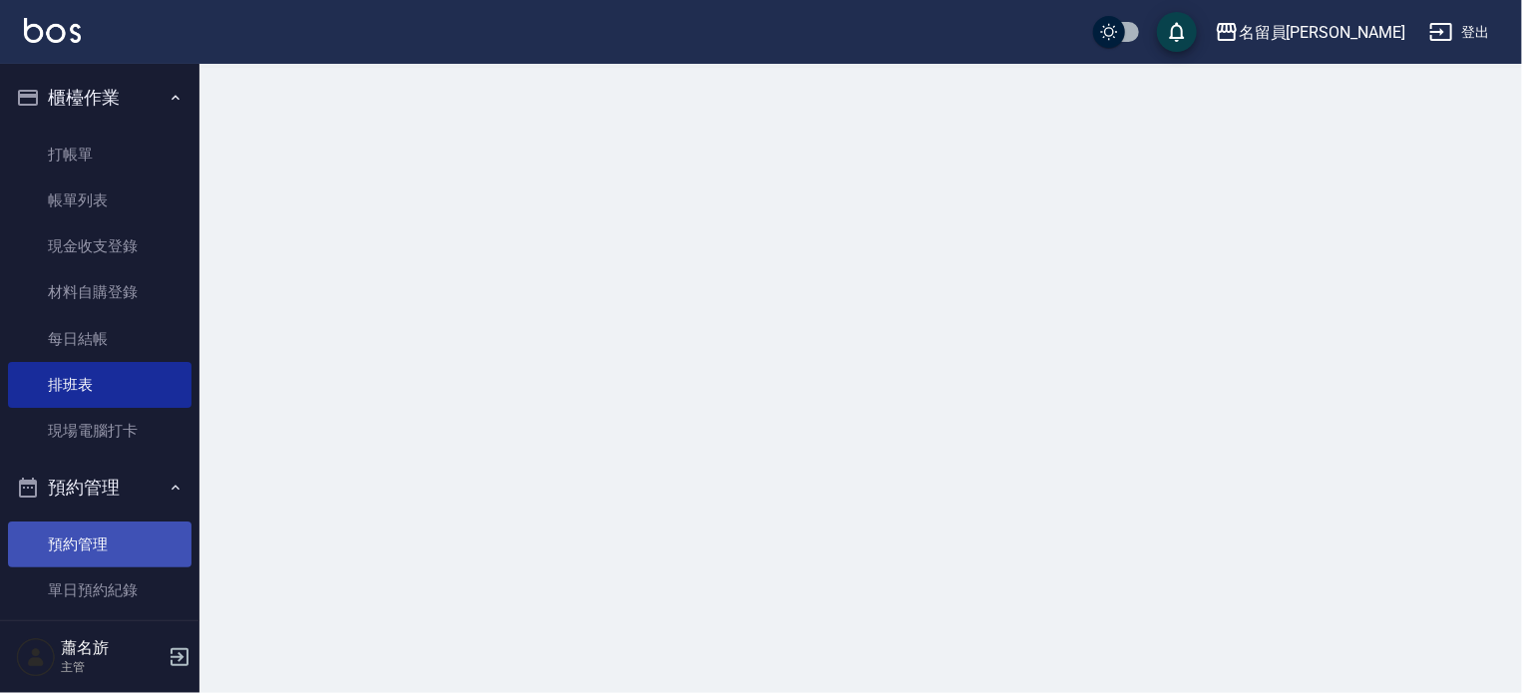
click at [103, 385] on ul "打帳單 帳單列表 現金收支登錄 材料自購登錄 每日結帳 排班表 現場電腦打卡" at bounding box center [100, 293] width 184 height 339
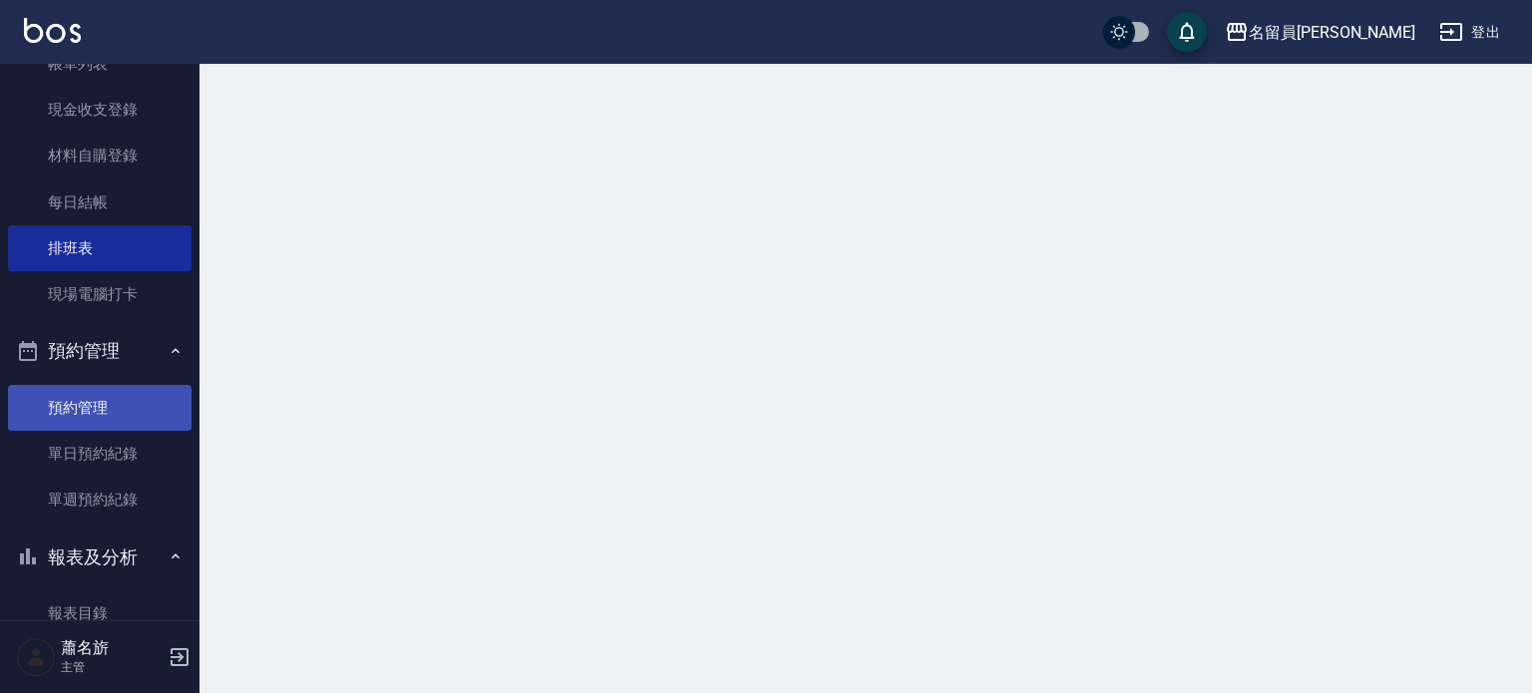
click at [99, 382] on ul "櫃檯作業 打帳單 帳單列表 現金收支登錄 材料自購登錄 每日結帳 排班表 現場電腦打卡 預約管理 預約管理 單日預約紀錄 單週預約紀錄 報表及分析 報表目錄 …" at bounding box center [100, 531] width 184 height 1208
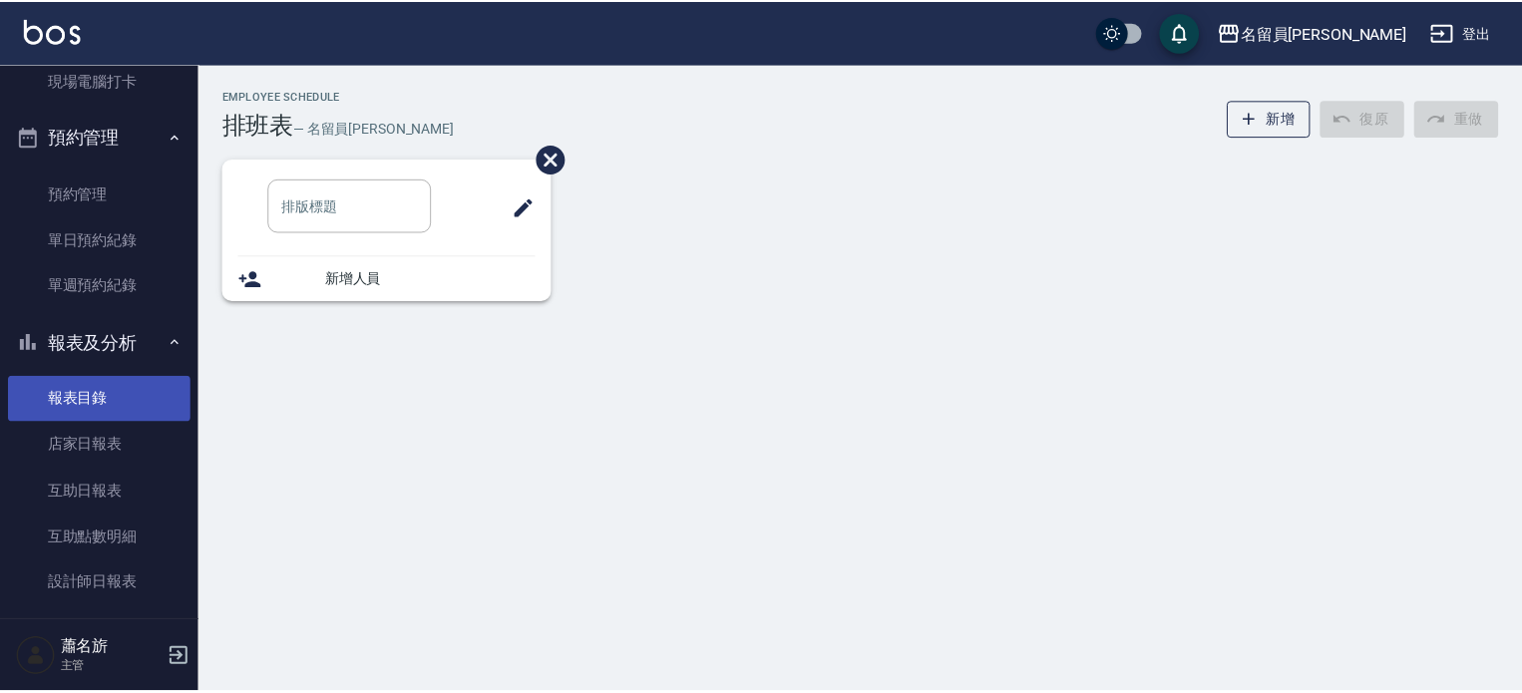
scroll to position [399, 0]
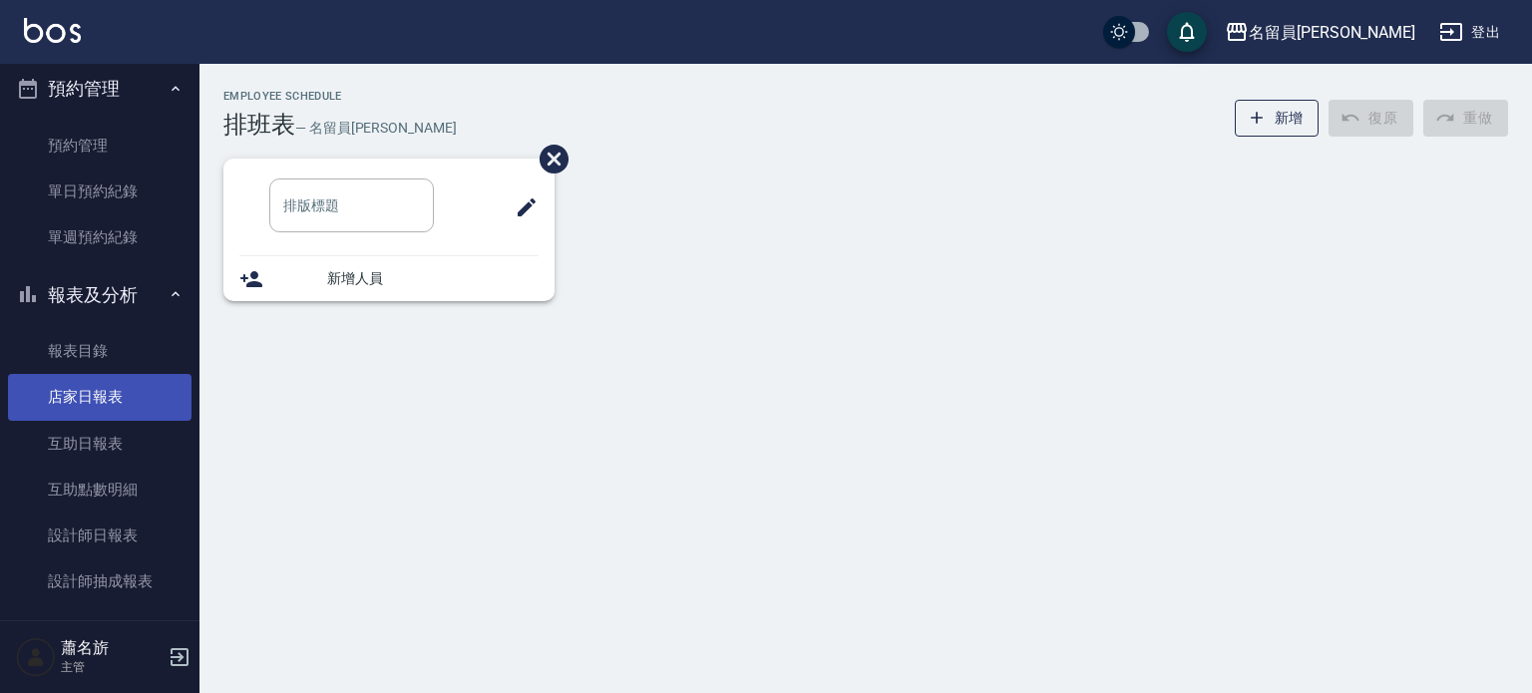
drag, startPoint x: 91, startPoint y: 375, endPoint x: 104, endPoint y: 408, distance: 35.4
click at [131, 400] on link "店家日報表" at bounding box center [100, 397] width 184 height 46
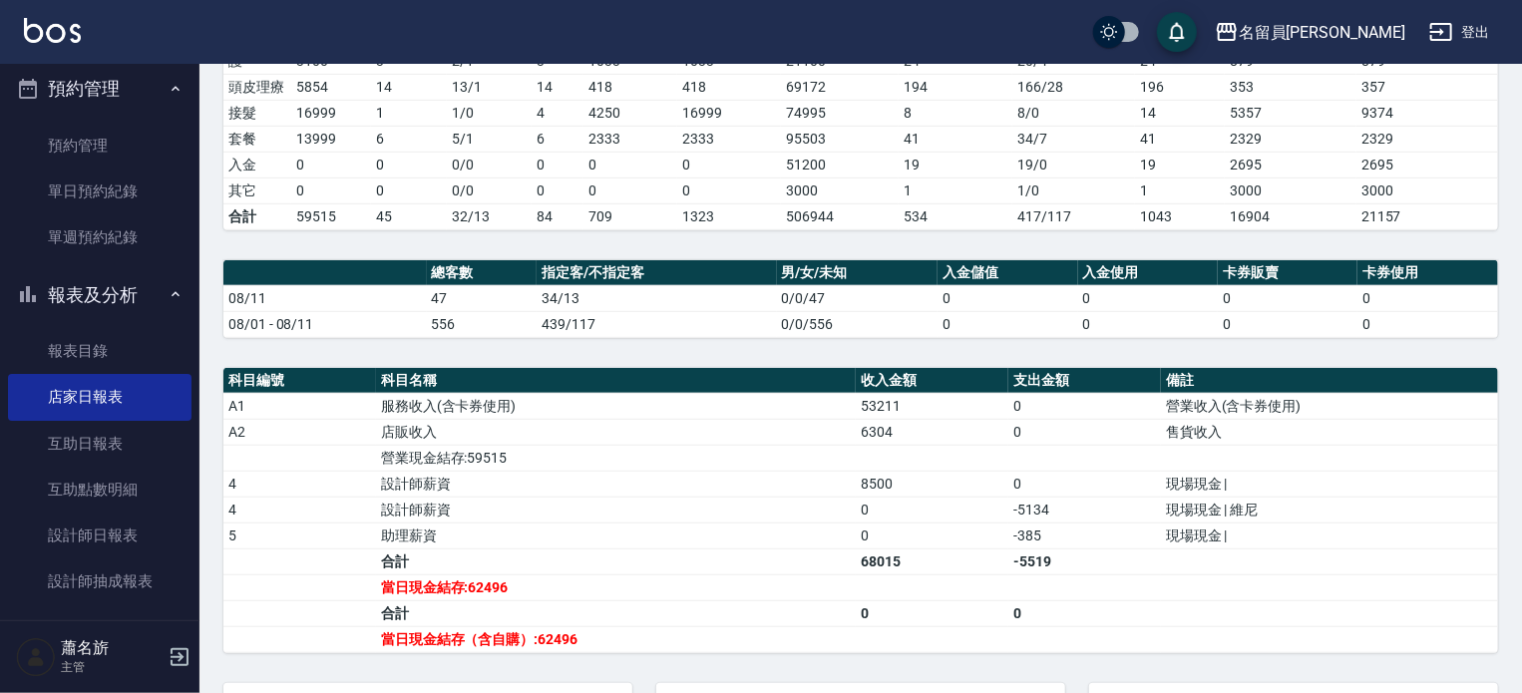
scroll to position [499, 0]
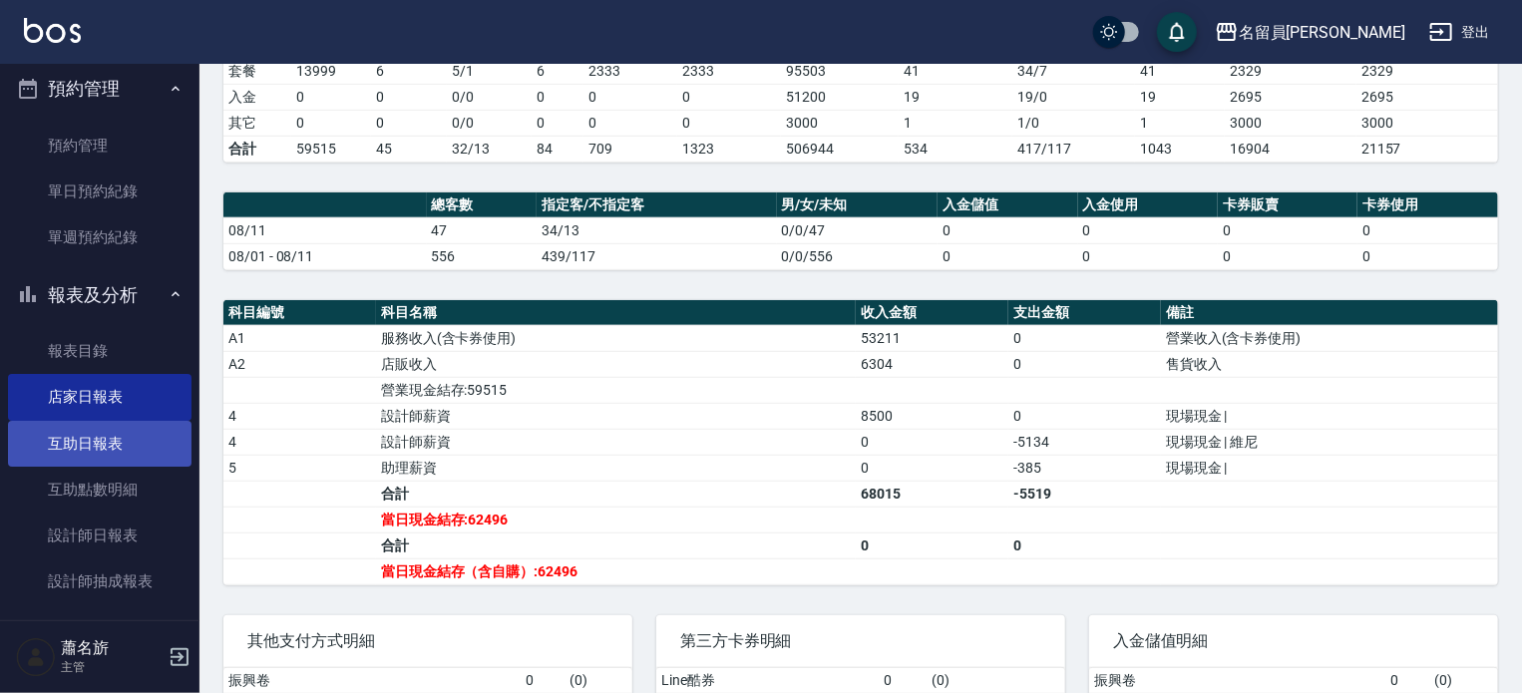
click at [122, 452] on link "互助日報表" at bounding box center [100, 444] width 184 height 46
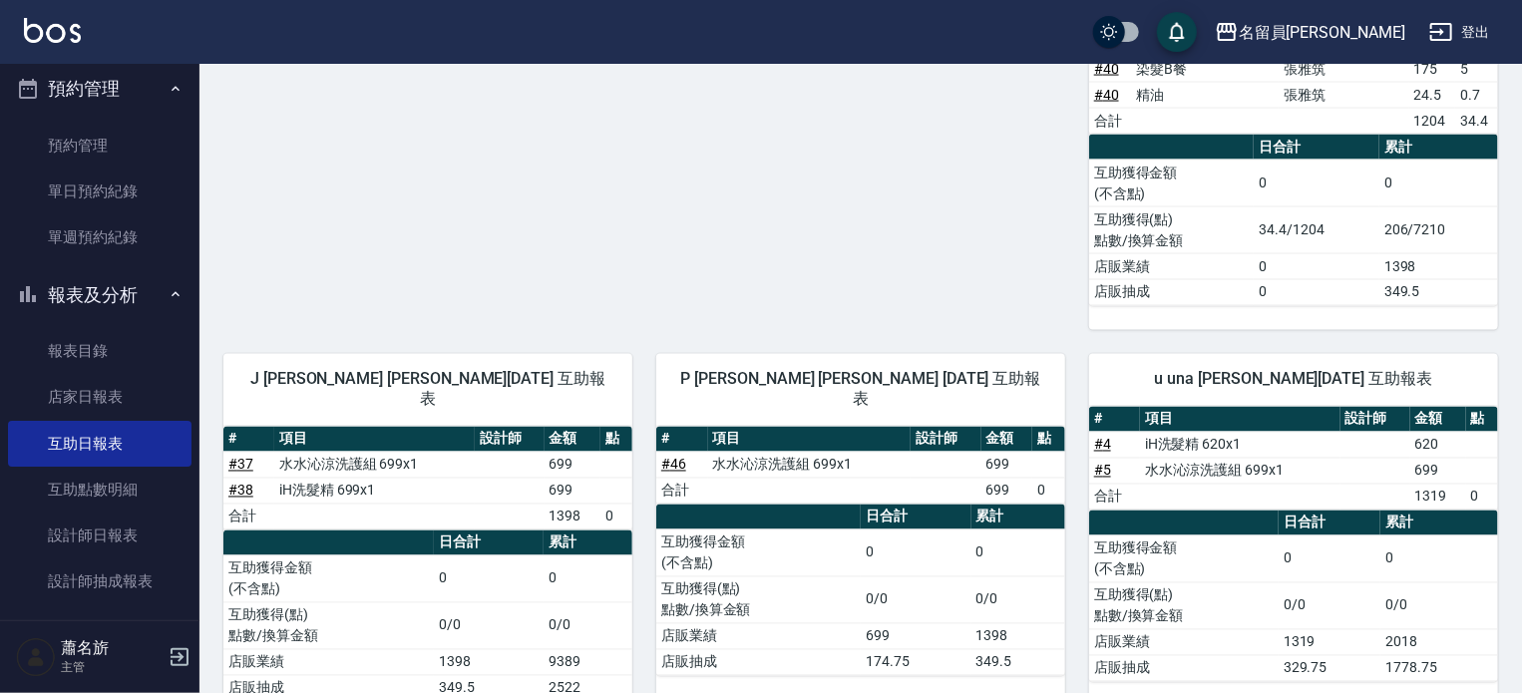
scroll to position [1623, 0]
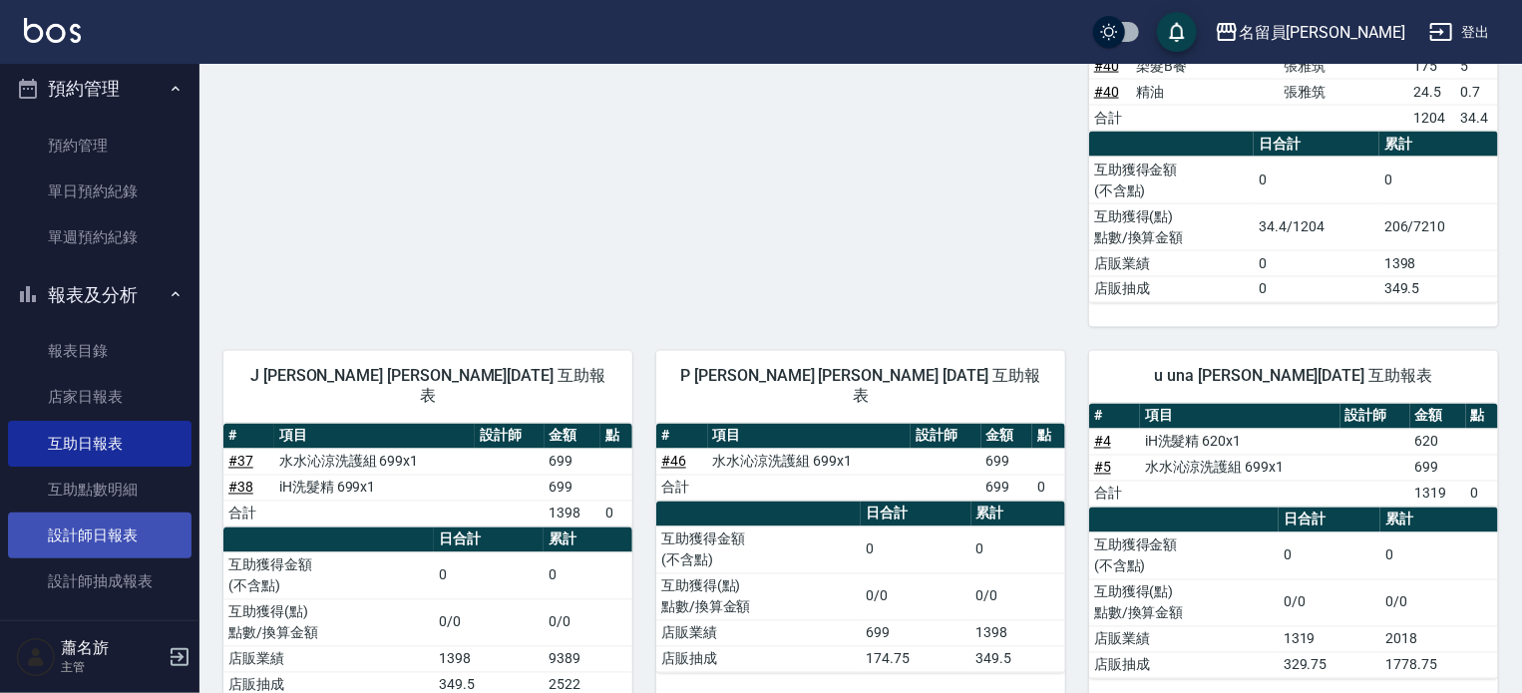
click at [80, 539] on link "設計師日報表" at bounding box center [100, 536] width 184 height 46
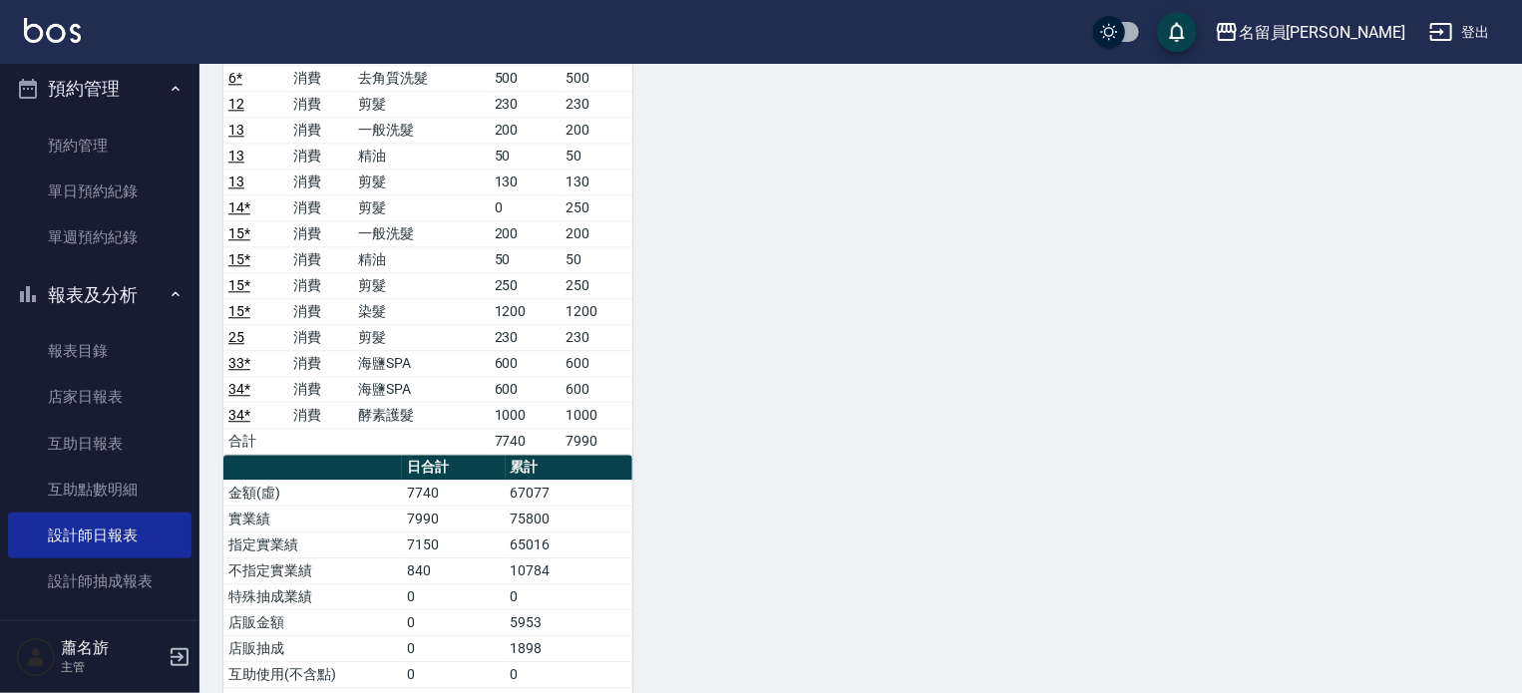
scroll to position [2494, 0]
